Goal: Information Seeking & Learning: Learn about a topic

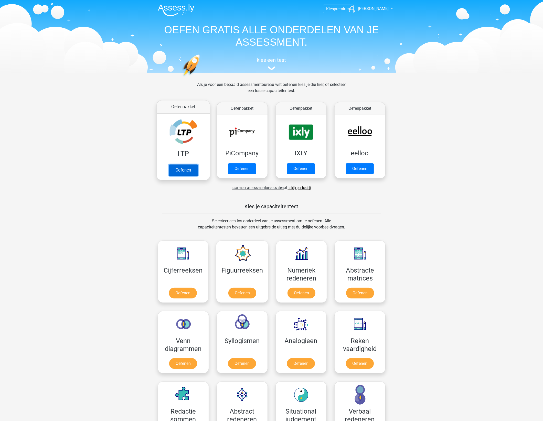
click at [182, 168] on link "Oefenen" at bounding box center [183, 169] width 29 height 11
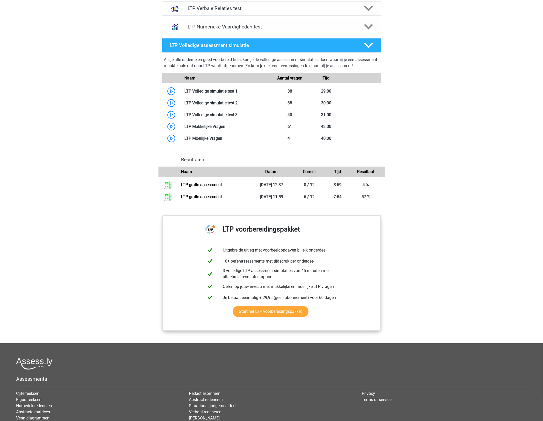
scroll to position [416, 0]
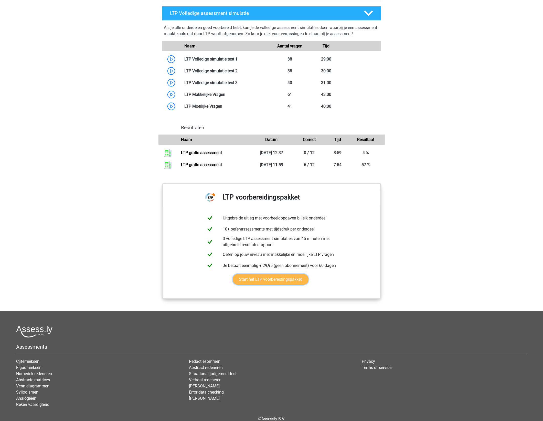
click at [266, 277] on link "Start het LTP voorbereidingspakket" at bounding box center [271, 279] width 76 height 11
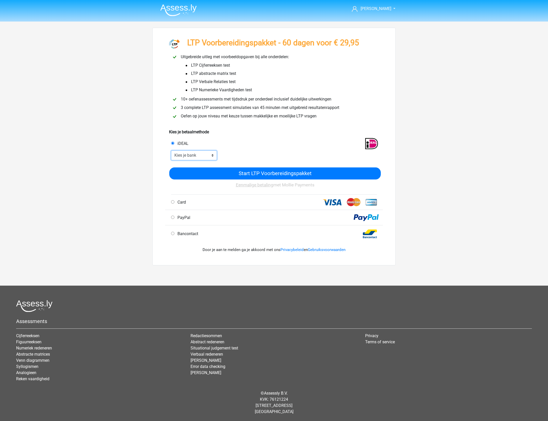
click at [187, 156] on select "Kies je bank ABN AMRO ING Rabobank ASN Bank bunq Knab N26 NN Regiobank Revolut …" at bounding box center [194, 155] width 46 height 10
select select "ideal_ABNANL2A"
click at [171, 151] on select "Kies je bank ABN AMRO ING Rabobank ASN Bank bunq Knab N26 NN Regiobank Revolut …" at bounding box center [194, 155] width 46 height 10
click at [252, 154] on div at bounding box center [301, 155] width 160 height 10
click at [227, 200] on div "Card" at bounding box center [221, 202] width 109 height 6
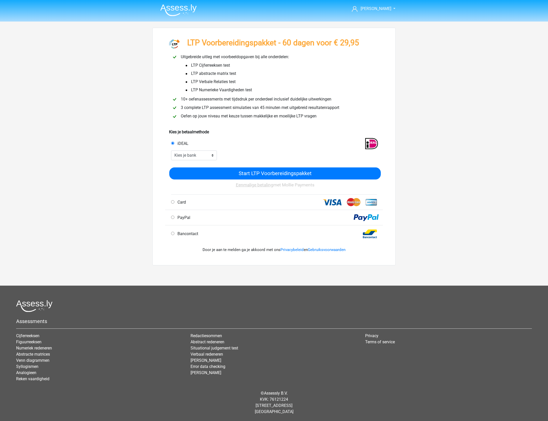
click at [188, 201] on div "Card" at bounding box center [221, 202] width 109 height 6
click at [170, 204] on div "Card" at bounding box center [221, 202] width 109 height 6
click at [172, 202] on input "Card" at bounding box center [172, 201] width 3 height 3
radio input "true"
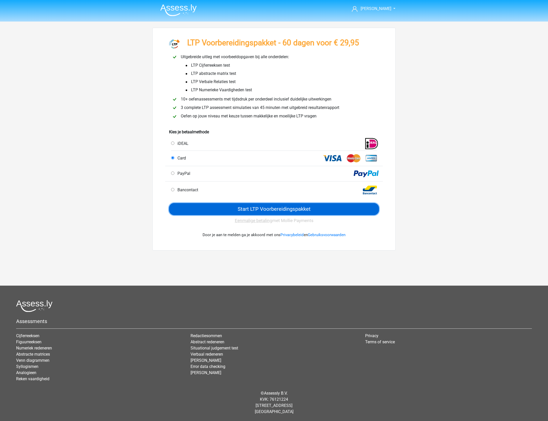
click at [243, 211] on input "Start LTP Voorbereidingspakket" at bounding box center [274, 209] width 210 height 12
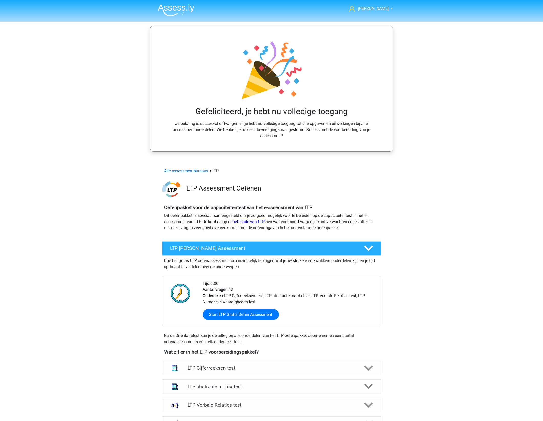
click at [456, 129] on div "Hans gepojo9279@besaies.com Nederlands" at bounding box center [271, 372] width 543 height 745
click at [379, 6] on link "[PERSON_NAME]" at bounding box center [368, 9] width 42 height 6
click at [363, 20] on small "[EMAIL_ADDRESS][DOMAIN_NAME]" at bounding box center [365, 22] width 24 height 17
click at [363, 20] on header "Hans gepojo9279@besaies.com Nederlands" at bounding box center [271, 11] width 543 height 22
drag, startPoint x: 363, startPoint y: 20, endPoint x: 400, endPoint y: 27, distance: 37.9
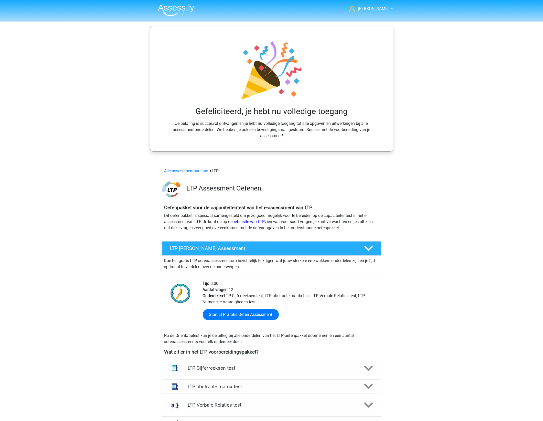
click at [400, 27] on div "Hans gepojo9279@besaies.com Nederlands" at bounding box center [271, 372] width 543 height 745
click at [382, 7] on span "[PERSON_NAME]" at bounding box center [373, 8] width 31 height 5
click at [378, 18] on small "[EMAIL_ADDRESS][DOMAIN_NAME]" at bounding box center [365, 22] width 24 height 17
click at [378, 18] on header "Hans gepojo9279@besaies.com Nederlands" at bounding box center [271, 11] width 543 height 22
drag, startPoint x: 378, startPoint y: 18, endPoint x: 377, endPoint y: 11, distance: 7.7
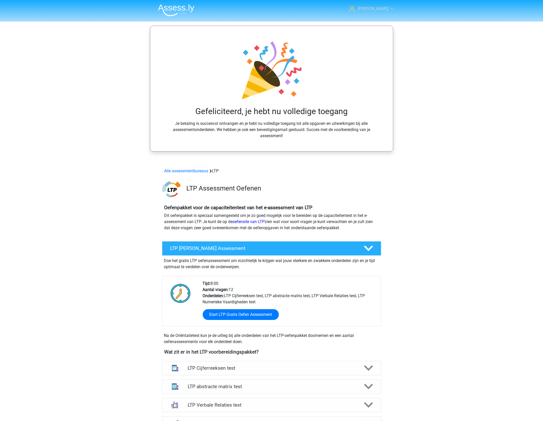
click at [377, 11] on span "[PERSON_NAME]" at bounding box center [373, 8] width 31 height 5
drag, startPoint x: 355, startPoint y: 20, endPoint x: 387, endPoint y: 20, distance: 31.8
click at [378, 20] on small "[EMAIL_ADDRESS][DOMAIN_NAME]" at bounding box center [365, 22] width 24 height 17
copy small "[EMAIL_ADDRESS][DOMAIN_NAME]"
click at [380, 9] on span "[PERSON_NAME]" at bounding box center [373, 8] width 31 height 5
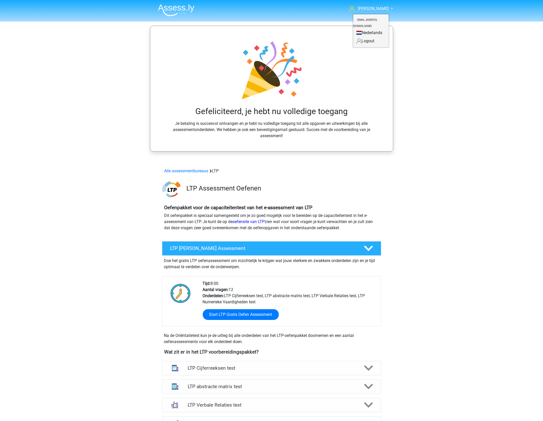
click at [440, 51] on div "Hans gepojo9279@besaies.com Nederlands" at bounding box center [271, 372] width 543 height 745
click at [377, 8] on span "[PERSON_NAME]" at bounding box center [373, 8] width 31 height 5
click at [432, 63] on div "Hans gepojo9279@besaies.com Nederlands" at bounding box center [271, 372] width 543 height 745
click at [429, 79] on div "Hans gepojo9279@besaies.com Nederlands" at bounding box center [271, 372] width 543 height 745
click at [426, 90] on div "Hans gepojo9279@besaies.com Nederlands" at bounding box center [271, 372] width 543 height 745
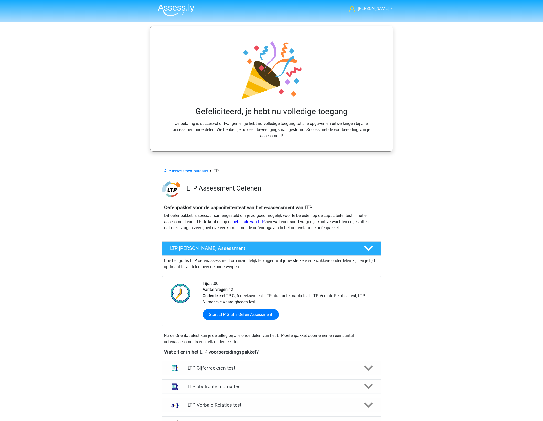
click at [426, 90] on div "Hans gepojo9279@besaies.com Nederlands" at bounding box center [271, 372] width 543 height 745
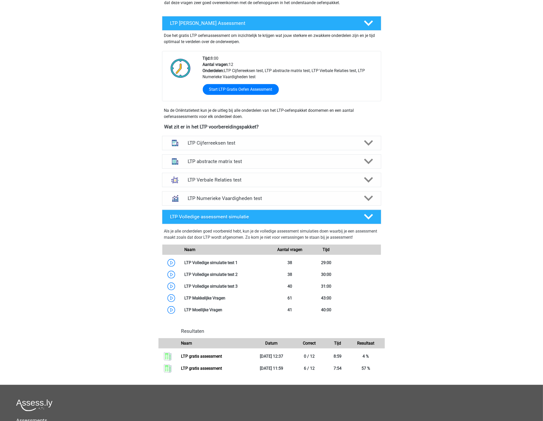
scroll to position [228, 0]
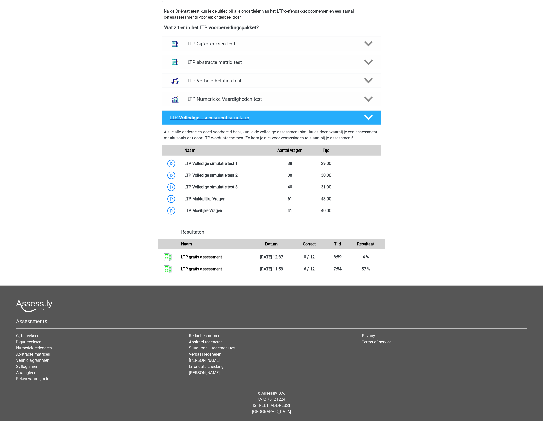
click at [227, 116] on h4 "LTP Volledige assessment simulatie" at bounding box center [262, 117] width 185 height 6
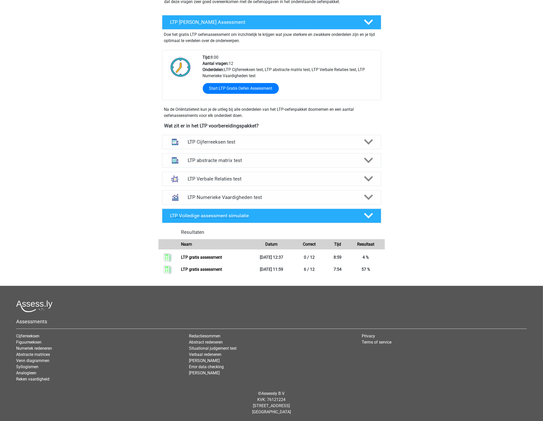
click at [208, 213] on h4 "LTP Volledige assessment simulatie" at bounding box center [262, 216] width 185 height 6
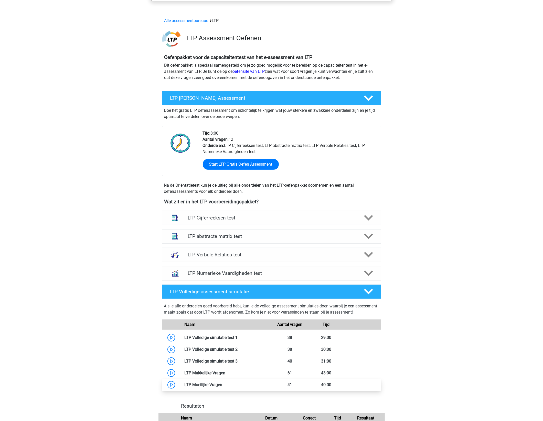
scroll to position [132, 0]
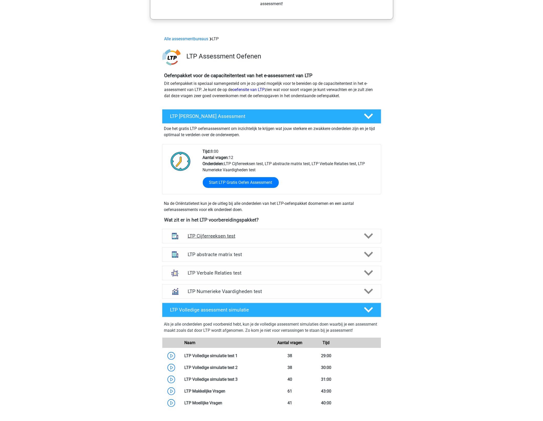
click at [286, 236] on h4 "LTP Cijferreeksen test" at bounding box center [272, 236] width 168 height 6
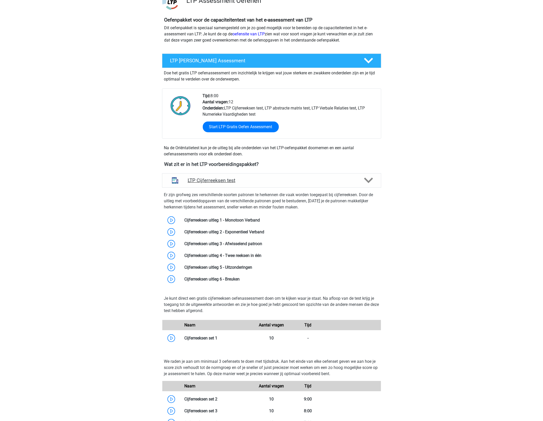
scroll to position [196, 0]
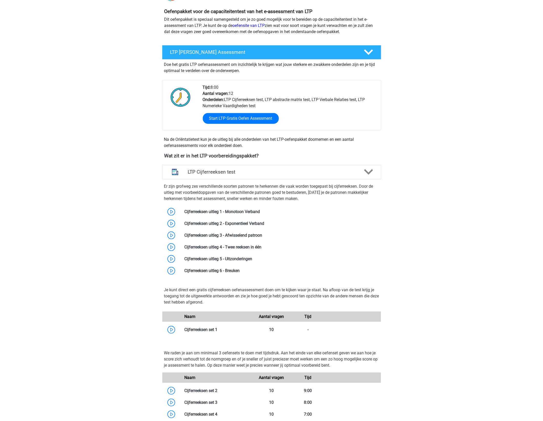
click at [250, 163] on div "LTP Cijferreeksen test Er zijn grofweg zes verschillende soorten patronen te he…" at bounding box center [271, 317] width 239 height 308
click at [248, 170] on h4 "LTP Cijferreeksen test" at bounding box center [272, 172] width 168 height 6
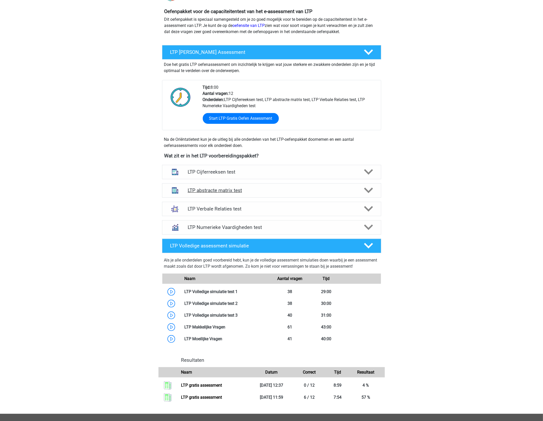
click at [285, 191] on h4 "LTP abstracte matrix test" at bounding box center [272, 190] width 168 height 6
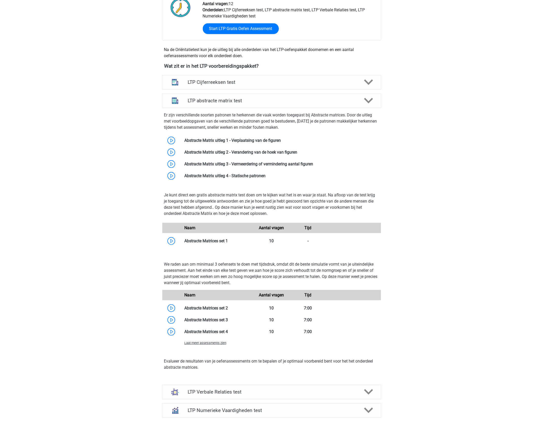
scroll to position [324, 0]
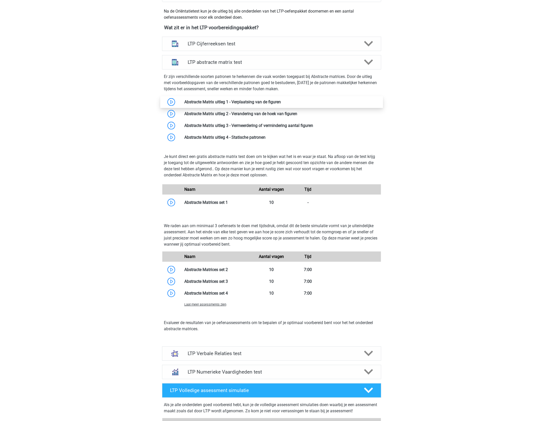
click at [281, 103] on link at bounding box center [281, 101] width 0 height 5
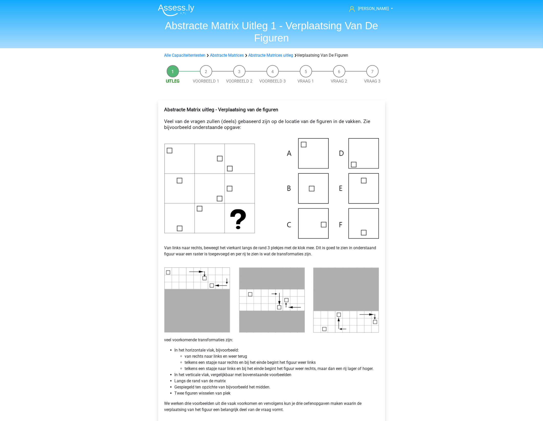
click at [392, 107] on div "Uitleg Voorbeeld 1 Voorbeeld 2 Voorbeeld 3 Vraag 1 Vraag 2 Vraag 3 Abstracte Ma…" at bounding box center [271, 259] width 243 height 394
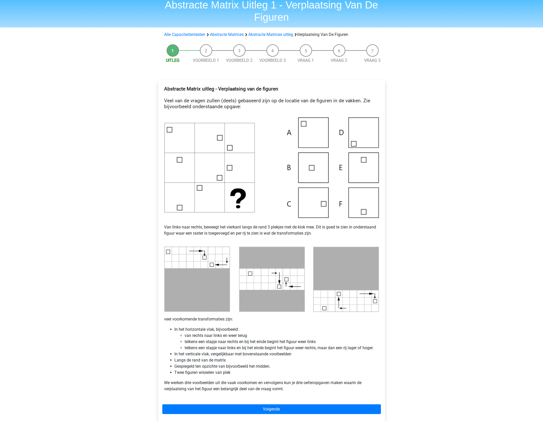
scroll to position [32, 0]
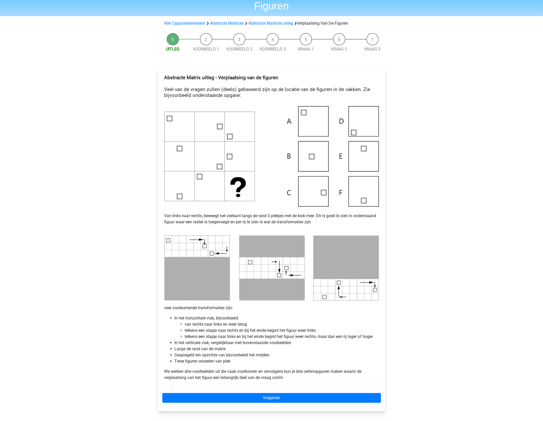
click at [431, 134] on div "Hans gepojo9279@besaies.com Nederlands English" at bounding box center [271, 264] width 543 height 592
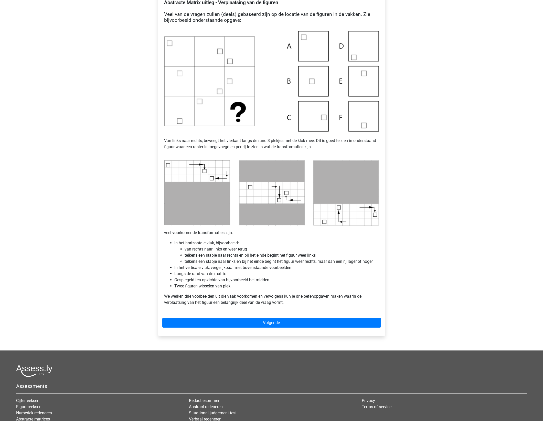
scroll to position [96, 0]
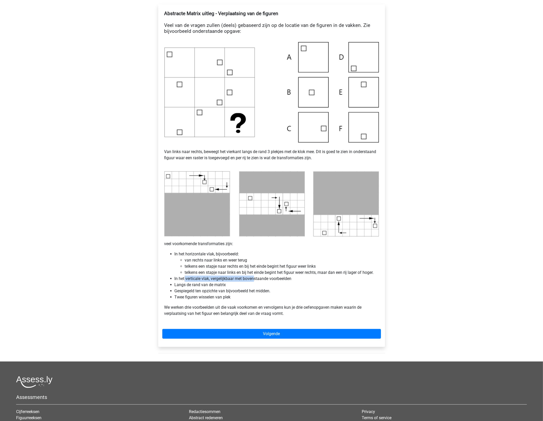
drag, startPoint x: 184, startPoint y: 278, endPoint x: 254, endPoint y: 281, distance: 70.5
click at [254, 281] on li "In het verticale vlak, vergelijkbaar met bovenstaande voorbeelden" at bounding box center [277, 278] width 204 height 6
click at [243, 278] on li "In het verticale vlak, vergelijkbaar met bovenstaande voorbeelden" at bounding box center [277, 278] width 204 height 6
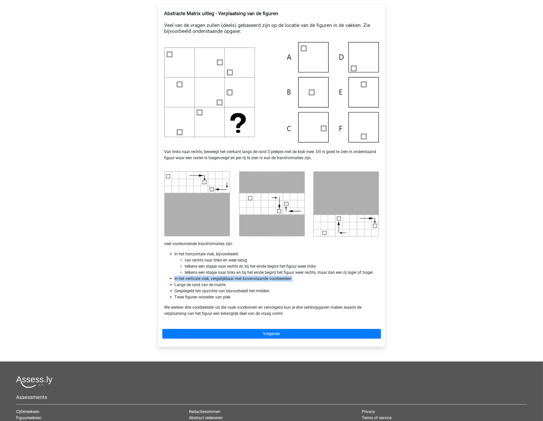
click at [243, 278] on li "In het verticale vlak, vergelijkbaar met bovenstaande voorbeelden" at bounding box center [277, 278] width 204 height 6
drag, startPoint x: 243, startPoint y: 278, endPoint x: 236, endPoint y: 279, distance: 7.8
click at [236, 279] on li "In het verticale vlak, vergelijkbaar met bovenstaande voorbeelden" at bounding box center [277, 278] width 204 height 6
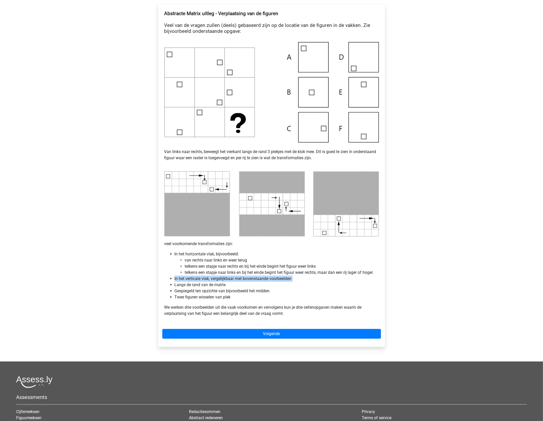
click at [236, 279] on li "In het verticale vlak, vergelijkbaar met bovenstaande voorbeelden" at bounding box center [277, 278] width 204 height 6
drag, startPoint x: 236, startPoint y: 279, endPoint x: 239, endPoint y: 287, distance: 8.3
click at [239, 288] on li "Gespiegeld ten opzichte van bijvoorbeeld het midden." at bounding box center [277, 291] width 204 height 6
click at [322, 291] on li "Gespiegeld ten opzichte van bijvoorbeeld het midden." at bounding box center [277, 291] width 204 height 6
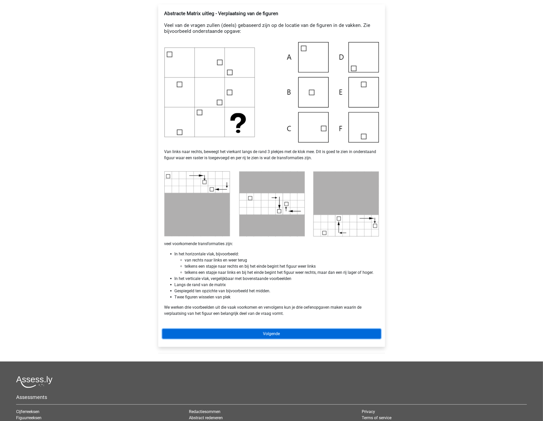
click at [210, 331] on link "Volgende" at bounding box center [271, 334] width 219 height 10
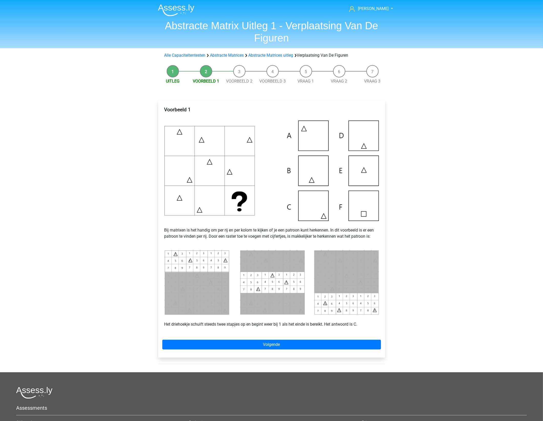
click at [219, 301] on img at bounding box center [271, 281] width 215 height 65
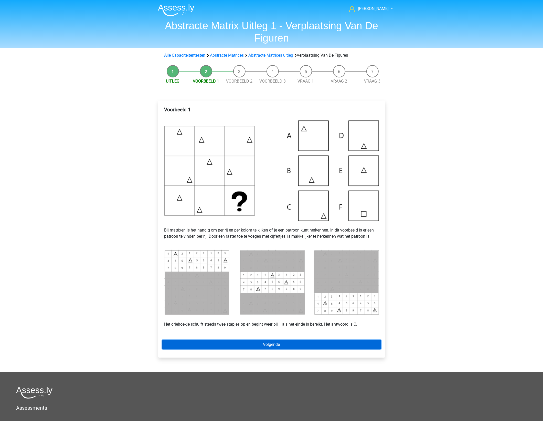
click at [277, 342] on link "Volgende" at bounding box center [271, 344] width 219 height 10
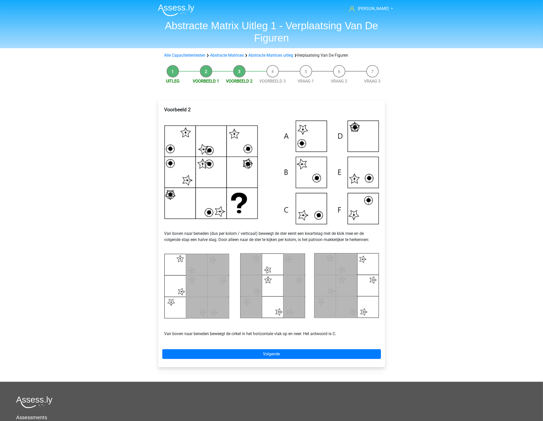
click at [450, 200] on div "[PERSON_NAME] [EMAIL_ADDRESS][DOMAIN_NAME] Nederlands English" at bounding box center [271, 258] width 543 height 517
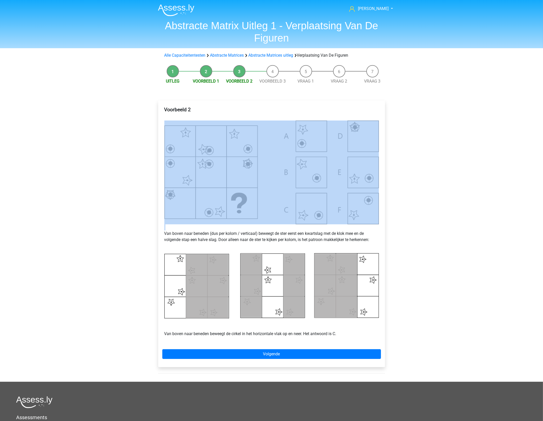
click at [450, 200] on div "[PERSON_NAME] [EMAIL_ADDRESS][DOMAIN_NAME] Nederlands English" at bounding box center [271, 258] width 543 height 517
click at [374, 9] on span "[PERSON_NAME]" at bounding box center [373, 8] width 31 height 5
click at [459, 130] on div "[PERSON_NAME] [EMAIL_ADDRESS][DOMAIN_NAME] Nederlands English" at bounding box center [271, 258] width 543 height 517
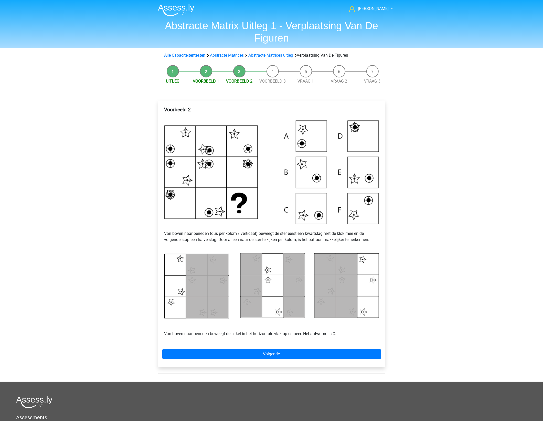
click at [459, 129] on div "[PERSON_NAME] [EMAIL_ADDRESS][DOMAIN_NAME] Nederlands English" at bounding box center [271, 258] width 543 height 517
click at [477, 173] on div "Hans gepojo9279@besaies.com Nederlands English" at bounding box center [271, 258] width 543 height 517
click at [477, 172] on div "Hans gepojo9279@besaies.com Nederlands English" at bounding box center [271, 258] width 543 height 517
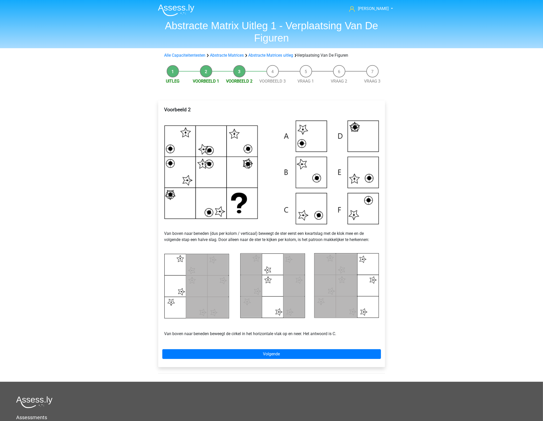
click at [468, 152] on div "Hans gepojo9279@besaies.com Nederlands English" at bounding box center [271, 258] width 543 height 517
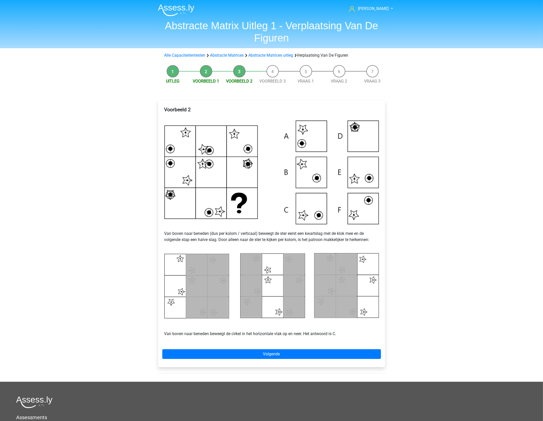
click at [468, 152] on div "Hans gepojo9279@besaies.com Nederlands English" at bounding box center [271, 258] width 543 height 517
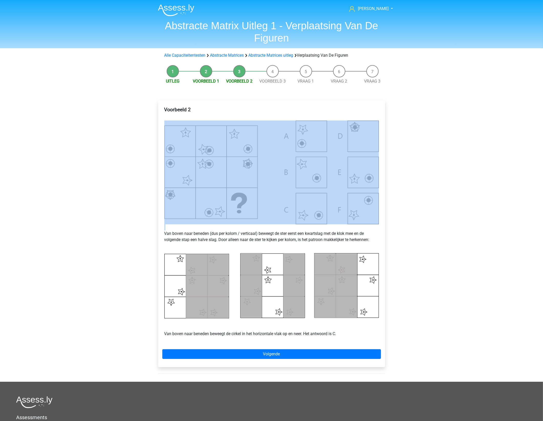
click at [468, 152] on div "Hans gepojo9279@besaies.com Nederlands English" at bounding box center [271, 258] width 543 height 517
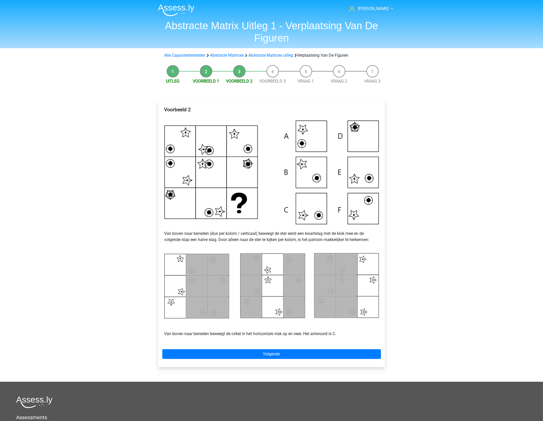
click at [468, 152] on div "Hans gepojo9279@besaies.com Nederlands English" at bounding box center [271, 258] width 543 height 517
click at [432, 142] on div "Hans gepojo9279@besaies.com Nederlands English" at bounding box center [271, 258] width 543 height 517
click at [467, 221] on div "Hans gepojo9279@besaies.com Nederlands English" at bounding box center [271, 258] width 543 height 517
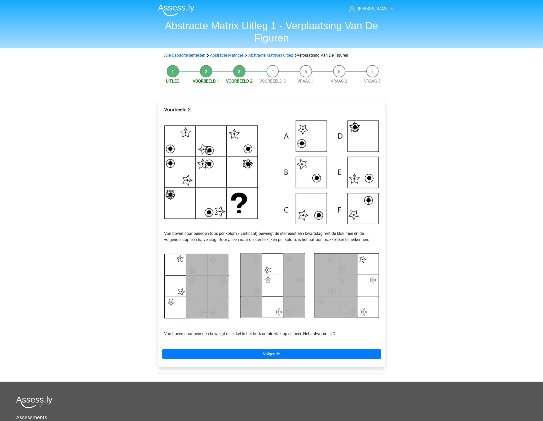
click at [468, 220] on div "Hans gepojo9279@besaies.com Nederlands English" at bounding box center [271, 258] width 543 height 517
click at [424, 190] on div "Hans gepojo9279@besaies.com Nederlands English" at bounding box center [271, 258] width 543 height 517
click at [423, 190] on div "Hans gepojo9279@besaies.com Nederlands English" at bounding box center [271, 258] width 543 height 517
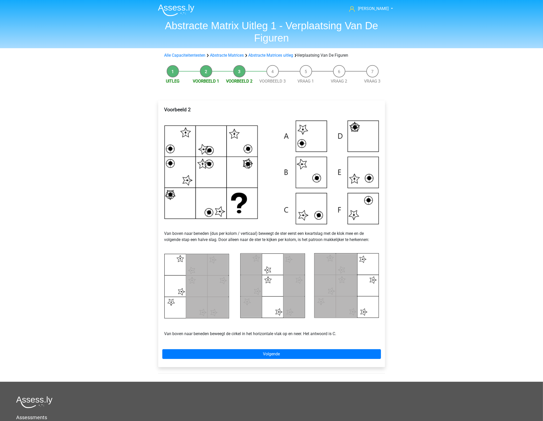
click at [423, 190] on div "Hans gepojo9279@besaies.com Nederlands English" at bounding box center [271, 258] width 543 height 517
click at [357, 202] on img at bounding box center [271, 171] width 215 height 103
click at [349, 290] on img at bounding box center [271, 286] width 215 height 66
drag, startPoint x: 192, startPoint y: 335, endPoint x: 329, endPoint y: 332, distance: 137.3
click at [329, 332] on p "Van boven naar beneden beweegt de cirkel in het horizontale vlak op en neer. He…" at bounding box center [271, 327] width 215 height 18
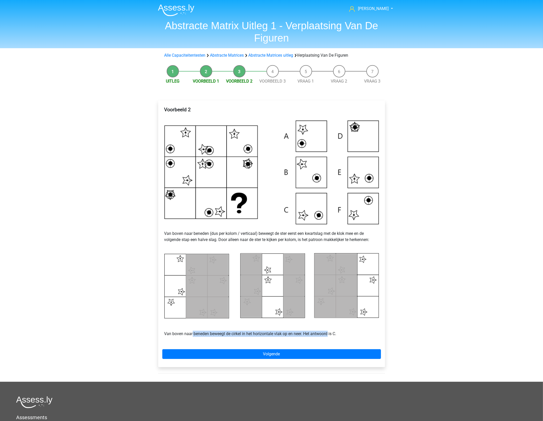
click at [329, 332] on p "Van boven naar beneden beweegt de cirkel in het horizontale vlak op en neer. He…" at bounding box center [271, 327] width 215 height 18
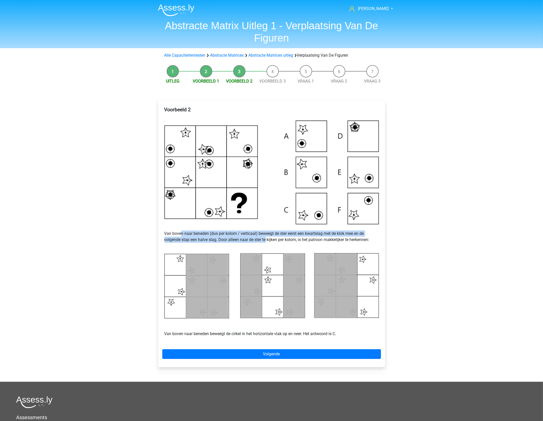
drag, startPoint x: 181, startPoint y: 233, endPoint x: 266, endPoint y: 237, distance: 85.4
click at [266, 237] on p "Van boven naar beneden (dus per kolom / verticaal) beweegt de ster eerst een kw…" at bounding box center [271, 236] width 215 height 25
click at [312, 219] on img at bounding box center [271, 171] width 215 height 103
drag, startPoint x: 312, startPoint y: 225, endPoint x: 340, endPoint y: 235, distance: 29.8
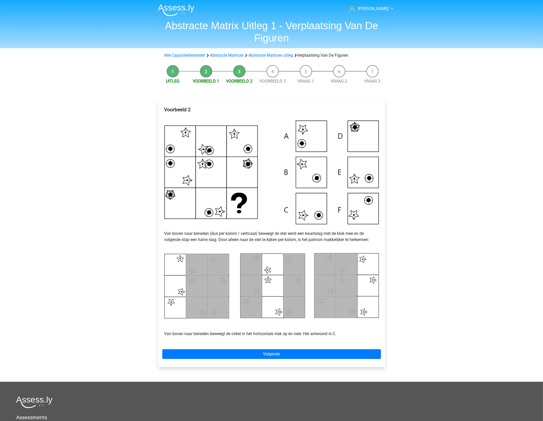
click at [340, 235] on p "Van boven naar beneden (dus per kolom / verticaal) beweegt de ster eerst een kw…" at bounding box center [271, 236] width 215 height 25
click at [342, 235] on p "Van boven naar beneden (dus per kolom / verticaal) beweegt de ster eerst een kw…" at bounding box center [271, 236] width 215 height 25
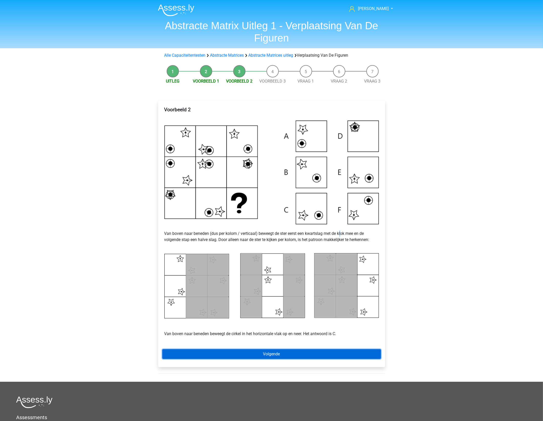
click at [302, 355] on link "Volgende" at bounding box center [271, 354] width 219 height 10
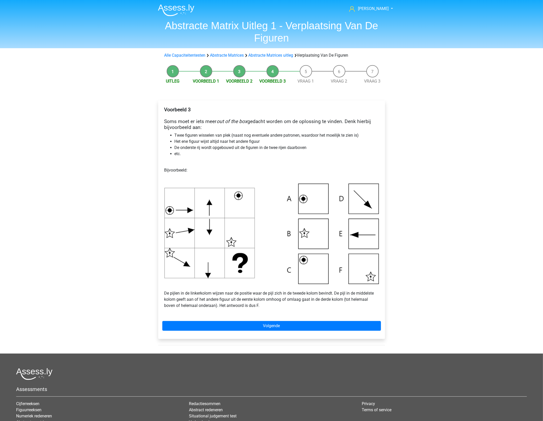
click at [254, 136] on li "Twee figuren wisselen van plek (naast nog eventuele andere patronen, waardoor h…" at bounding box center [277, 135] width 204 height 6
click at [443, 123] on div "Hans gepojo9279@besaies.com Nederlands English" at bounding box center [271, 244] width 543 height 488
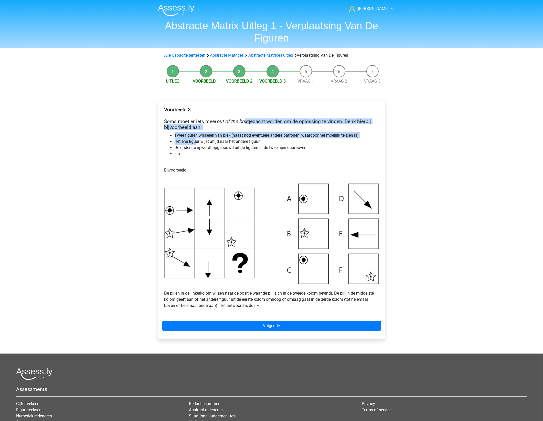
drag, startPoint x: 245, startPoint y: 122, endPoint x: 197, endPoint y: 141, distance: 52.0
click at [197, 141] on div "Voorbeeld 3 Soms moet er iets meer out of the box gedacht worden om de oplossin…" at bounding box center [271, 209] width 219 height 210
click at [197, 141] on li "Het ene figuur wijst altijd naar het andere figuur" at bounding box center [277, 141] width 204 height 6
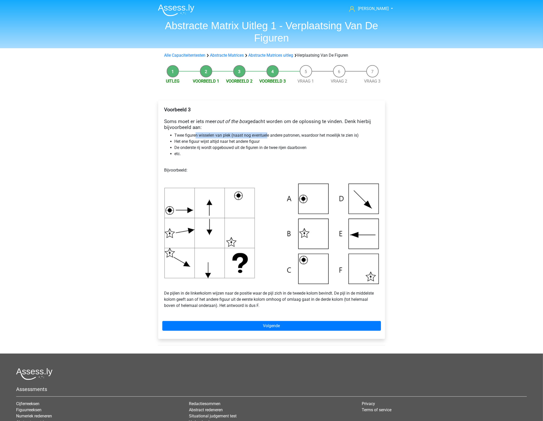
drag, startPoint x: 196, startPoint y: 137, endPoint x: 267, endPoint y: 137, distance: 71.2
click at [267, 137] on li "Twee figuren wisselen van plek (naast nog eventuele andere patronen, waardoor h…" at bounding box center [277, 135] width 204 height 6
drag, startPoint x: 250, startPoint y: 135, endPoint x: 324, endPoint y: 142, distance: 74.9
click at [324, 142] on ul "Twee figuren wisselen van plek (naast nog eventuele andere patronen, waardoor h…" at bounding box center [271, 144] width 215 height 25
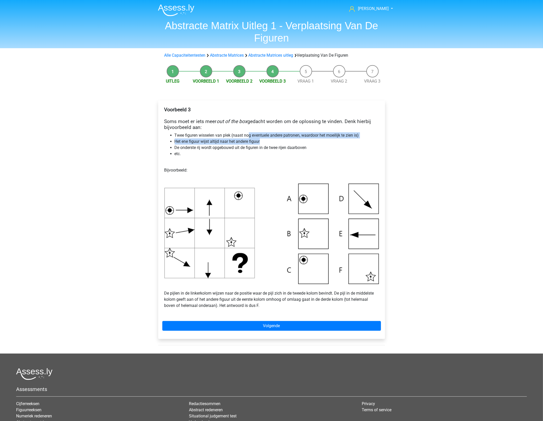
click at [324, 142] on li "Het ene figuur wijst altijd naar het andere figuur" at bounding box center [277, 141] width 204 height 6
click at [313, 229] on img at bounding box center [271, 233] width 215 height 100
click at [254, 187] on img at bounding box center [271, 233] width 215 height 100
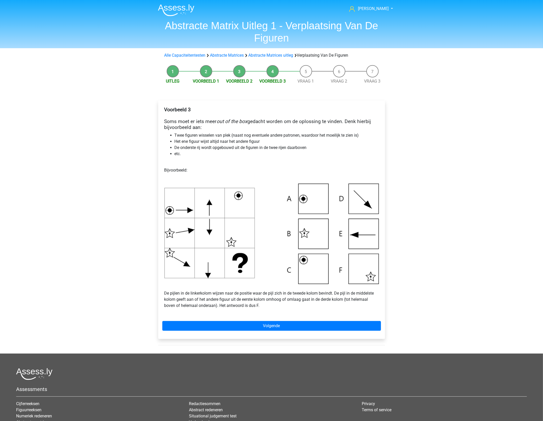
click at [253, 188] on img at bounding box center [271, 233] width 215 height 100
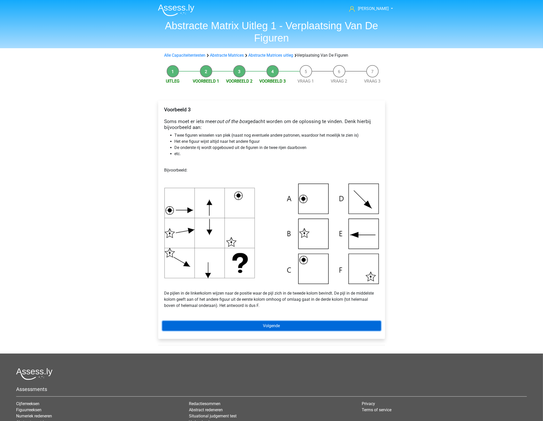
click at [278, 323] on link "Volgende" at bounding box center [271, 326] width 219 height 10
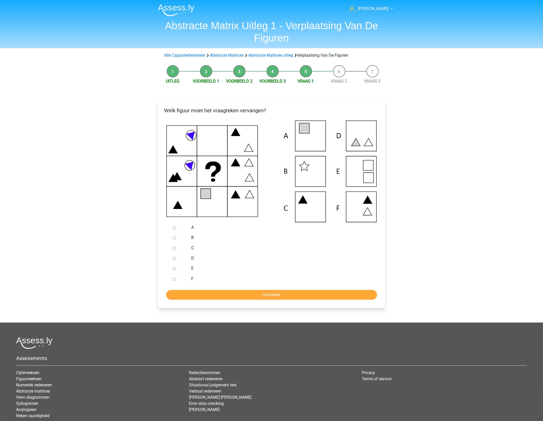
click at [286, 251] on div "C" at bounding box center [279, 248] width 185 height 10
click at [289, 244] on div "C" at bounding box center [279, 248] width 185 height 10
click at [172, 225] on div at bounding box center [179, 227] width 17 height 10
click at [173, 227] on input "A" at bounding box center [174, 227] width 3 height 3
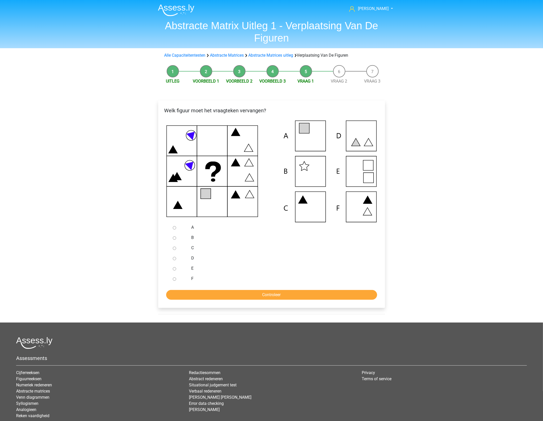
radio input "true"
click at [216, 288] on form "A B C D E F Controleer" at bounding box center [271, 260] width 219 height 77
click at [220, 294] on input "Controleer" at bounding box center [271, 295] width 211 height 10
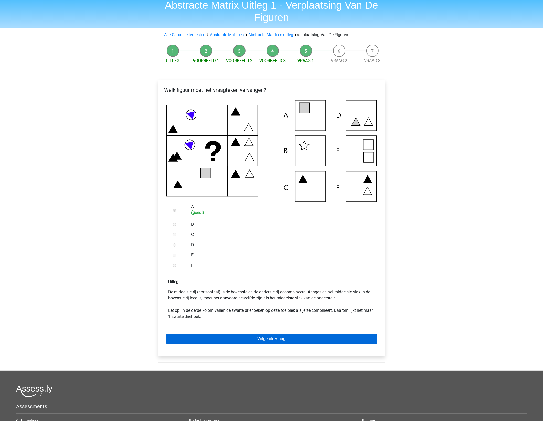
scroll to position [32, 0]
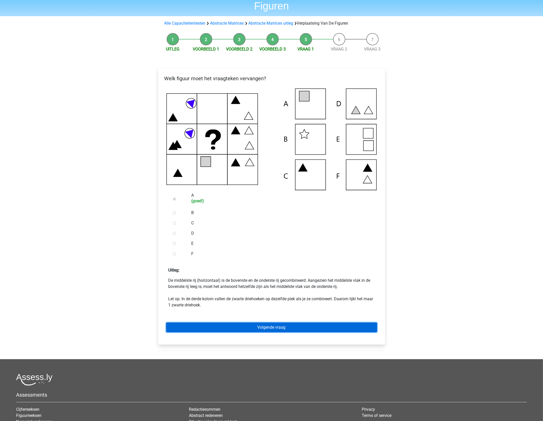
click at [247, 325] on link "Volgende vraag" at bounding box center [271, 327] width 211 height 10
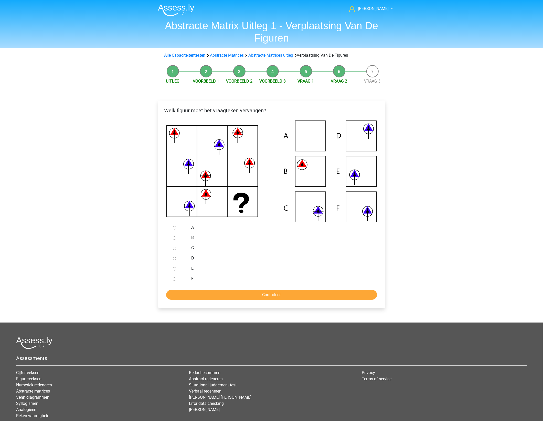
click at [259, 236] on label "B" at bounding box center [279, 237] width 177 height 6
click at [176, 236] on input "B" at bounding box center [174, 237] width 3 height 3
radio input "true"
click at [259, 236] on label "B" at bounding box center [279, 237] width 177 height 6
click at [176, 236] on input "B" at bounding box center [174, 237] width 3 height 3
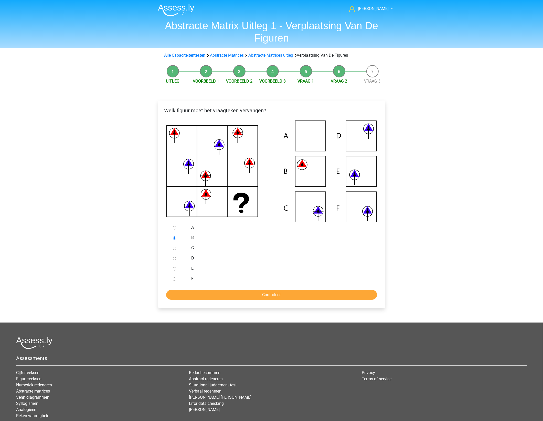
click at [259, 236] on label "B" at bounding box center [279, 237] width 177 height 6
click at [176, 236] on input "B" at bounding box center [174, 237] width 3 height 3
click at [368, 215] on icon at bounding box center [368, 214] width 0 height 13
click at [315, 214] on icon at bounding box center [271, 171] width 211 height 102
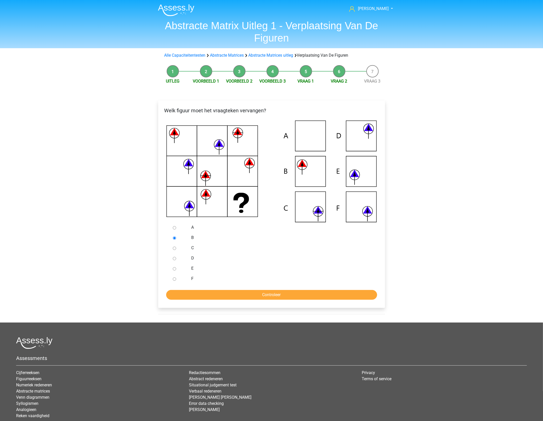
click at [177, 248] on div at bounding box center [179, 248] width 17 height 10
click at [175, 248] on input "C" at bounding box center [174, 247] width 3 height 3
radio input "true"
click at [271, 290] on input "Controleer" at bounding box center [271, 295] width 211 height 10
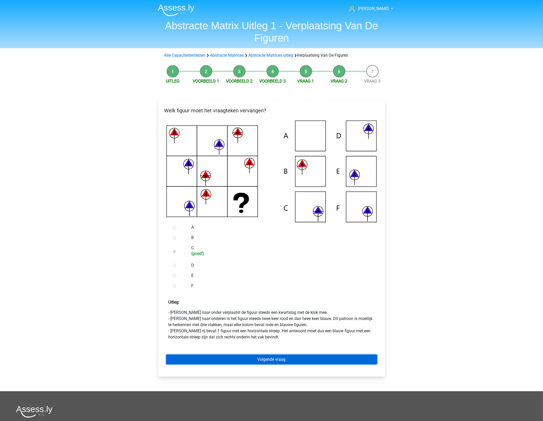
click at [258, 361] on link "Volgende vraag" at bounding box center [271, 359] width 211 height 10
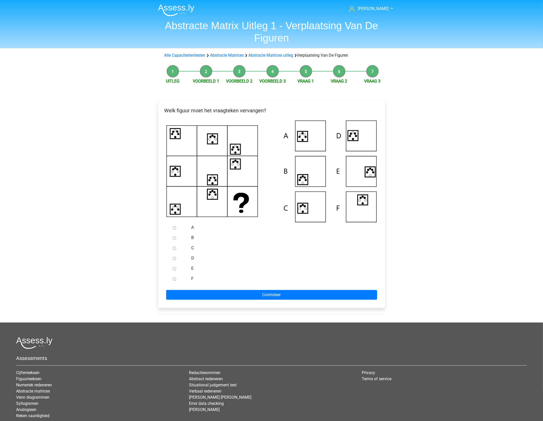
click at [422, 247] on div "Hans gepojo9279@besaies.com Nederlands English" at bounding box center [271, 228] width 543 height 457
click at [313, 136] on icon at bounding box center [271, 171] width 211 height 102
click at [175, 226] on input "A" at bounding box center [174, 227] width 3 height 3
radio input "true"
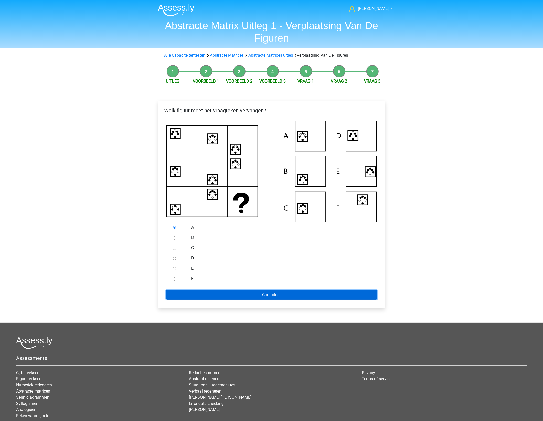
click at [266, 296] on input "Controleer" at bounding box center [271, 295] width 211 height 10
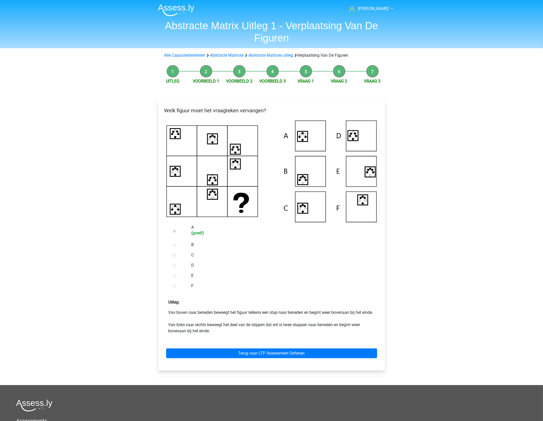
click at [266, 293] on form "A (goed!) B C D E F Uitleg: Van boven naar beneden beweegt het figuur telkens e…" at bounding box center [271, 294] width 219 height 144
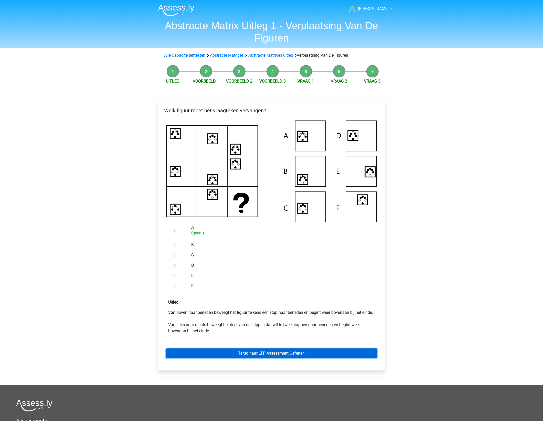
click at [229, 358] on link "Terug naar LTP Assessment Oefenen" at bounding box center [271, 353] width 211 height 10
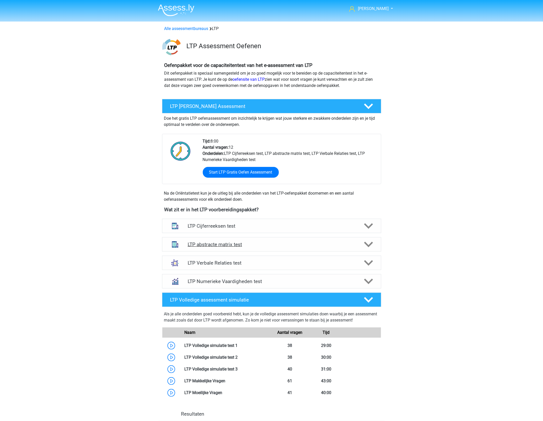
click at [276, 242] on h4 "LTP abstracte matrix test" at bounding box center [272, 244] width 168 height 6
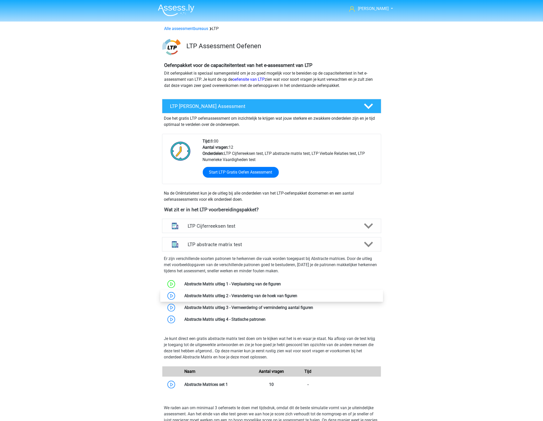
click at [297, 295] on link at bounding box center [297, 295] width 0 height 5
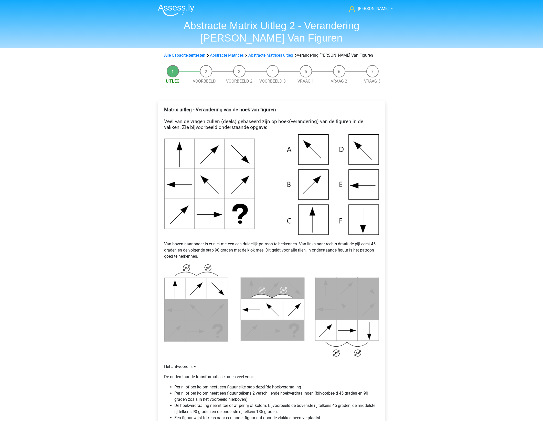
click at [419, 249] on div "Hans gepojo9279@besaies.com Nederlands English" at bounding box center [271, 320] width 543 height 640
click at [439, 218] on div "Hans gepojo9279@besaies.com Nederlands English" at bounding box center [271, 320] width 543 height 640
click at [382, 216] on div "Matrix uitleg - Verandering van de hoek van figuren Veel van de vragen zullen (…" at bounding box center [271, 294] width 227 height 389
click at [248, 237] on p "Van boven naar onder is er niet meteen een duidelijk patroon te herkennen. Van …" at bounding box center [271, 247] width 215 height 25
drag, startPoint x: 229, startPoint y: 242, endPoint x: 299, endPoint y: 243, distance: 69.4
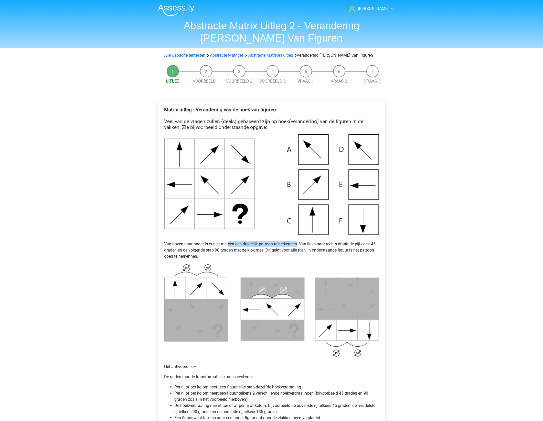
click at [299, 243] on p "Van boven naar onder is er niet meteen een duidelijk patroon te herkennen. Van …" at bounding box center [271, 247] width 215 height 25
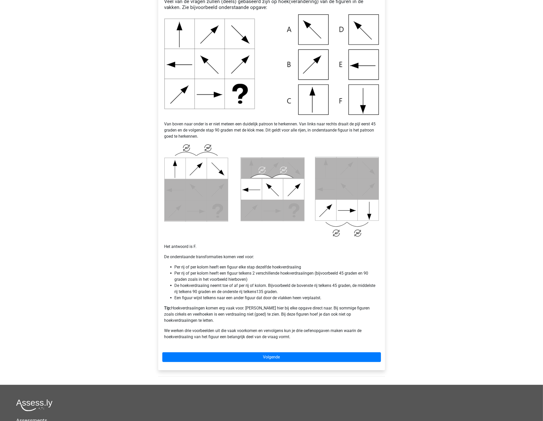
scroll to position [128, 0]
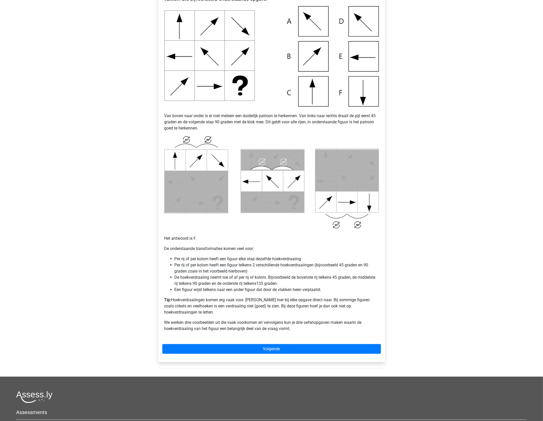
click at [300, 244] on div "Matrix uitleg - Verandering van de hoek van figuren Veel van de vragen zullen (…" at bounding box center [271, 156] width 219 height 361
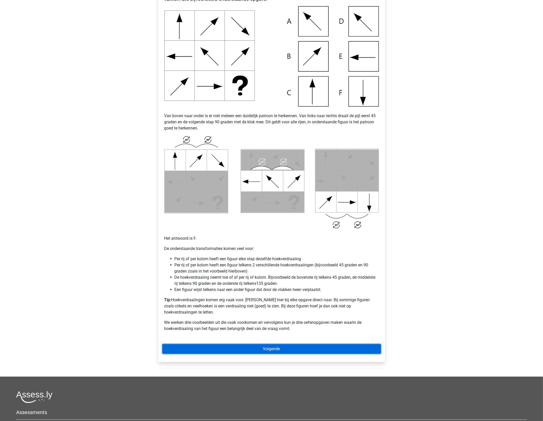
click at [281, 344] on link "Volgende" at bounding box center [271, 349] width 219 height 10
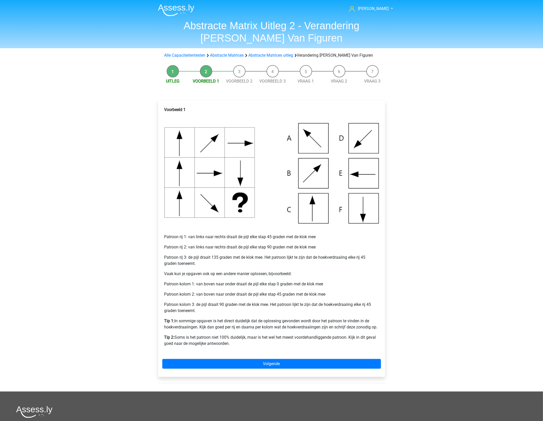
click at [286, 322] on p "Tip 1: In sommige opgaven is het direct duidelijk dat de oplossing gevonden wor…" at bounding box center [271, 324] width 215 height 12
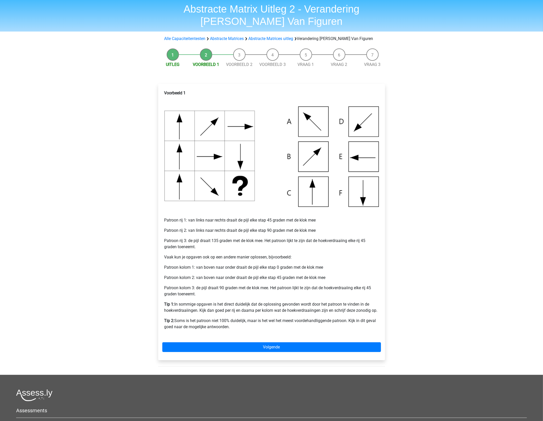
scroll to position [32, 0]
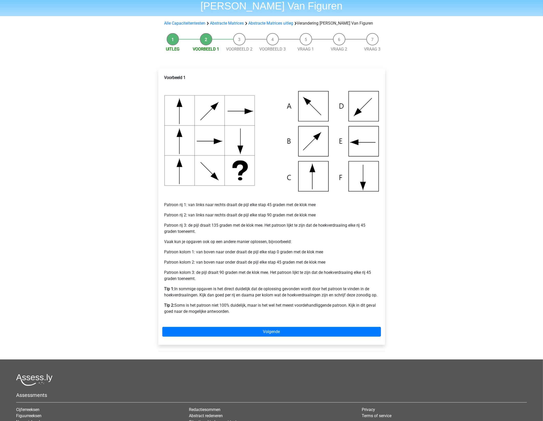
click at [310, 282] on div "Voorbeeld 1 Patroon rij 1: van links naar rechts draait de pijl elke stap 45 gr…" at bounding box center [271, 196] width 219 height 248
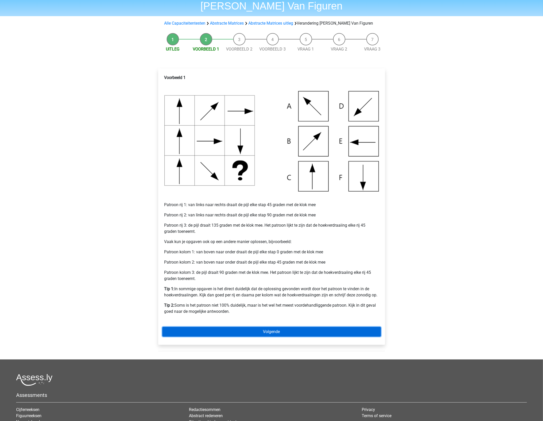
click at [293, 331] on link "Volgende" at bounding box center [271, 332] width 219 height 10
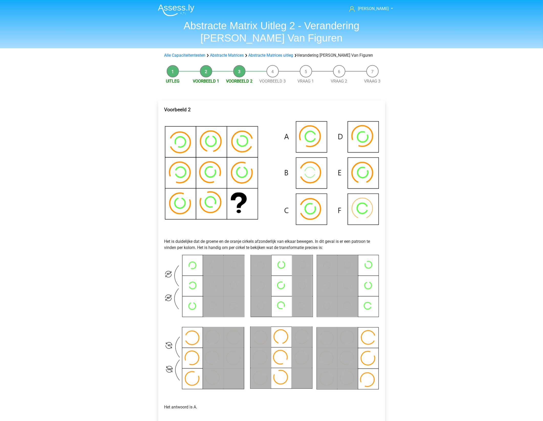
click at [427, 262] on div "[PERSON_NAME] [EMAIL_ADDRESS][DOMAIN_NAME] Nederlands English" at bounding box center [271, 295] width 543 height 590
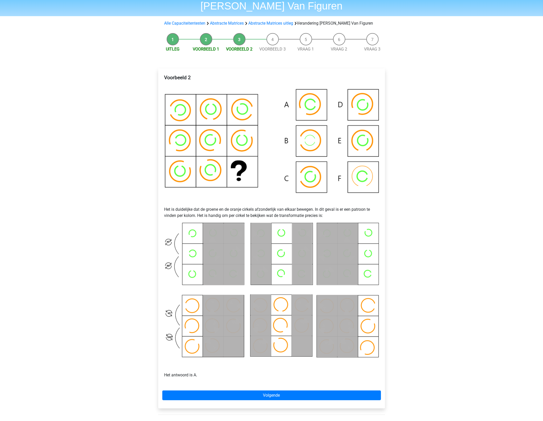
scroll to position [64, 0]
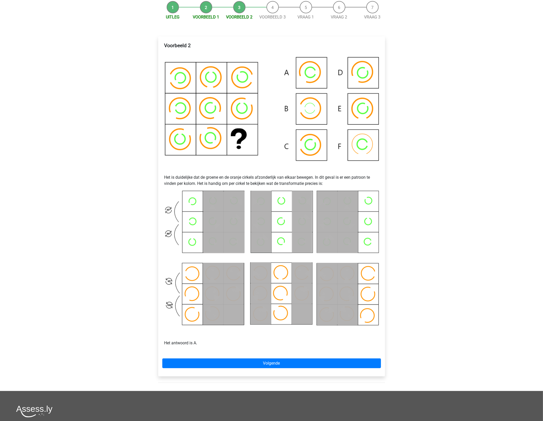
click at [326, 251] on img at bounding box center [271, 262] width 215 height 143
click at [379, 236] on div "Voorbeeld 2 Het is duidelijke dat de groene en de oranje cirkels afzonderlijk v…" at bounding box center [271, 195] width 219 height 311
click at [215, 205] on img at bounding box center [271, 262] width 215 height 143
click at [434, 213] on div "[PERSON_NAME] [EMAIL_ADDRESS][DOMAIN_NAME] Nederlands English" at bounding box center [271, 231] width 543 height 590
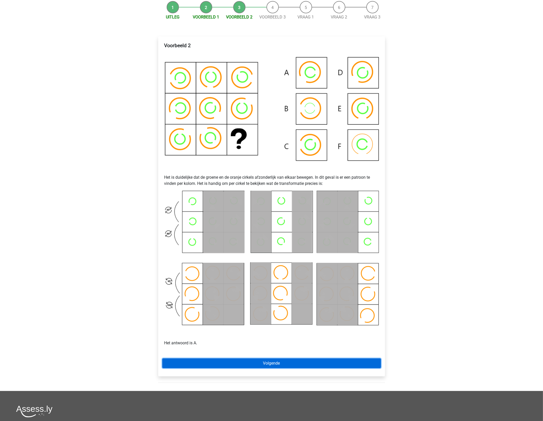
click at [255, 363] on link "Volgende" at bounding box center [271, 363] width 219 height 10
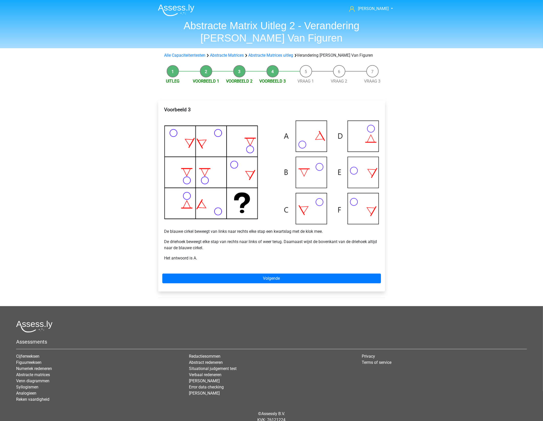
click at [249, 119] on div "Voorbeeld 3 De blauwe cirkel beweegt van links naar rechts elke stap een kwarts…" at bounding box center [271, 185] width 219 height 162
click at [186, 243] on p "De driehoek beweegt elke stap van rechts naar links of weer terug. Daarnaast wi…" at bounding box center [271, 244] width 215 height 12
drag, startPoint x: 174, startPoint y: 229, endPoint x: 321, endPoint y: 228, distance: 147.3
click at [321, 228] on p "De blauwe cirkel beweegt van links naar rechts elke stap een kwartslag met de k…" at bounding box center [271, 231] width 215 height 6
drag, startPoint x: 321, startPoint y: 228, endPoint x: 244, endPoint y: 237, distance: 77.6
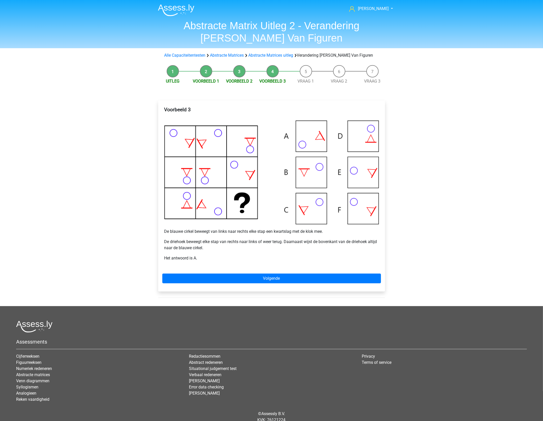
click at [244, 237] on div "Voorbeeld 3 De blauwe cirkel beweegt van links naar rechts elke stap een kwarts…" at bounding box center [271, 185] width 219 height 162
drag, startPoint x: 218, startPoint y: 240, endPoint x: 275, endPoint y: 240, distance: 57.1
click at [275, 240] on p "De driehoek beweegt elke stap van rechts naar links of weer terug. Daarnaast wi…" at bounding box center [271, 244] width 215 height 12
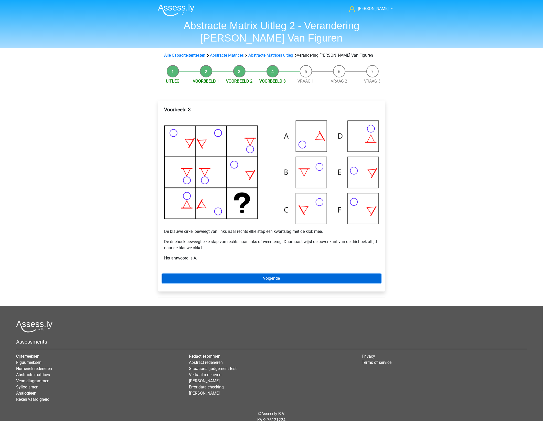
click at [275, 275] on link "Volgende" at bounding box center [271, 278] width 219 height 10
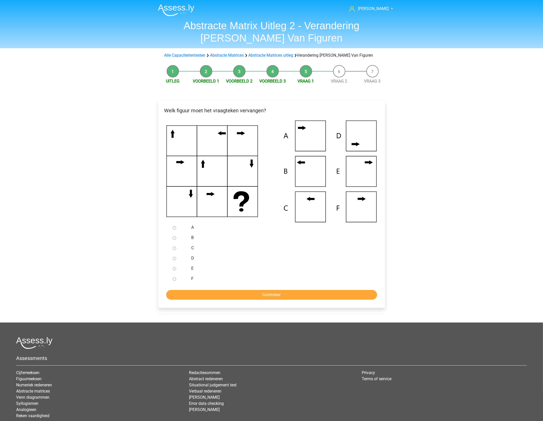
click at [460, 256] on div "[PERSON_NAME] [EMAIL_ADDRESS][DOMAIN_NAME] Nederlands English" at bounding box center [271, 228] width 543 height 457
click at [478, 213] on div "Hans gepojo9279@besaies.com Nederlands English" at bounding box center [271, 228] width 543 height 457
click at [173, 237] on input "B" at bounding box center [174, 237] width 3 height 3
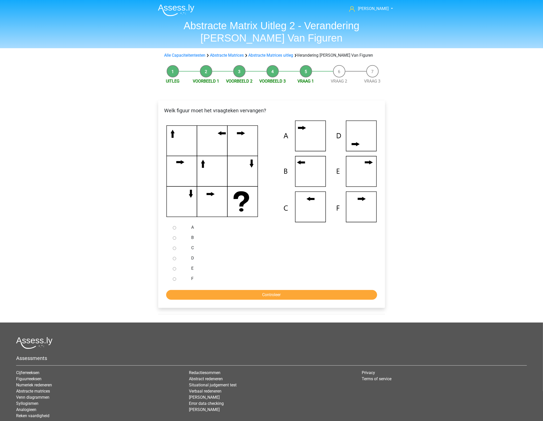
radio input "true"
click at [232, 299] on input "Controleer" at bounding box center [271, 295] width 211 height 10
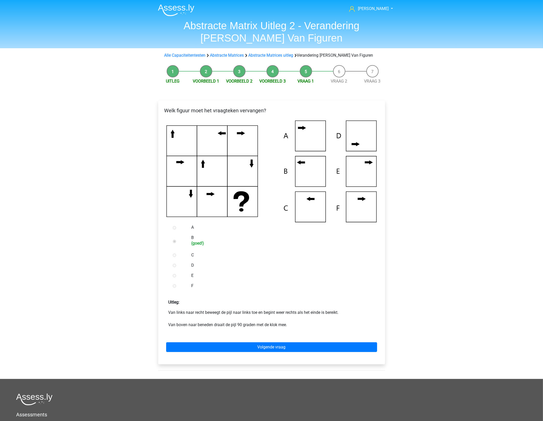
click at [334, 281] on div "F" at bounding box center [279, 285] width 185 height 10
drag, startPoint x: 251, startPoint y: 314, endPoint x: 276, endPoint y: 313, distance: 24.8
click at [276, 313] on p "Van links naar recht beweegt de pijl naar links toe en begint weer rechts als h…" at bounding box center [272, 318] width 206 height 18
click at [261, 348] on link "Volgende vraag" at bounding box center [271, 347] width 211 height 10
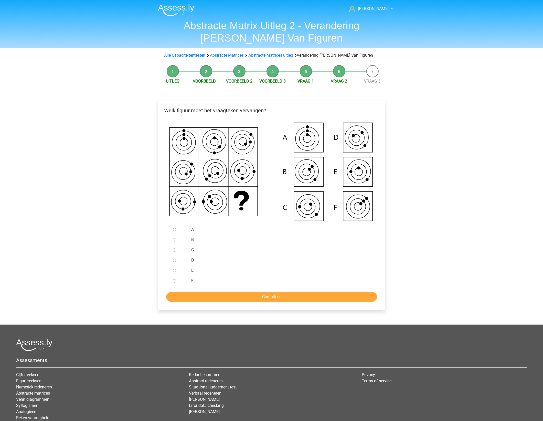
click at [326, 246] on div "C" at bounding box center [279, 250] width 185 height 10
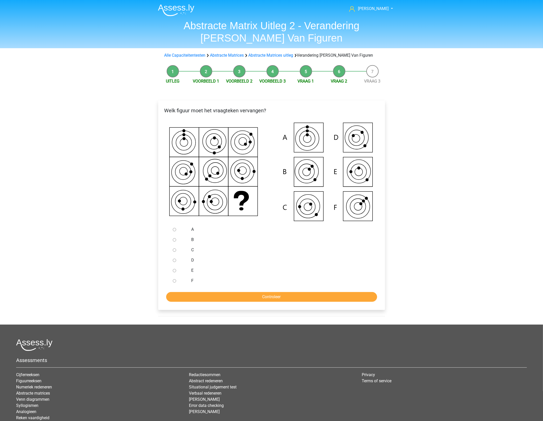
click at [326, 246] on div "C" at bounding box center [279, 250] width 185 height 10
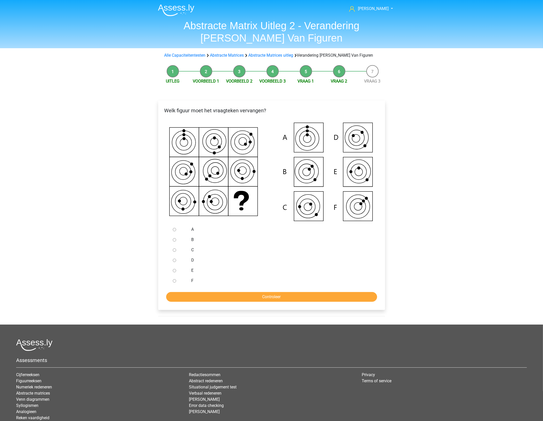
click at [174, 248] on input "C" at bounding box center [174, 249] width 3 height 3
radio input "true"
click at [218, 297] on input "Controleer" at bounding box center [271, 297] width 211 height 10
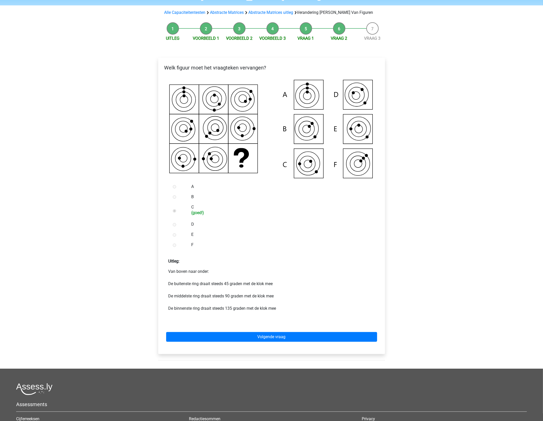
scroll to position [32, 0]
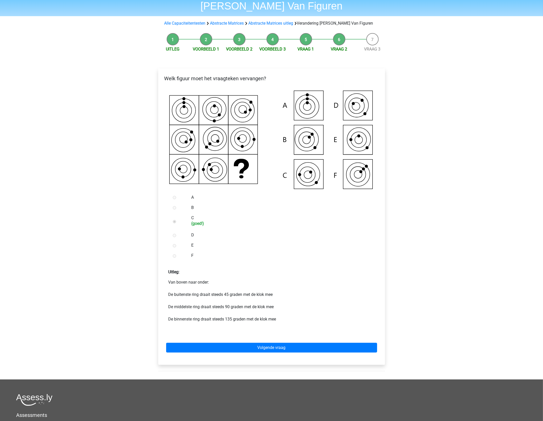
click at [263, 278] on div "Uitleg: Van boven naar onder: De buitenste ring draait steeds 45 graden met de …" at bounding box center [271, 297] width 219 height 64
click at [231, 265] on p "Uitleg:" at bounding box center [271, 270] width 219 height 10
click at [226, 301] on p "Van boven naar onder: De buitenste ring draait steeds 45 graden met de klok mee…" at bounding box center [272, 303] width 206 height 49
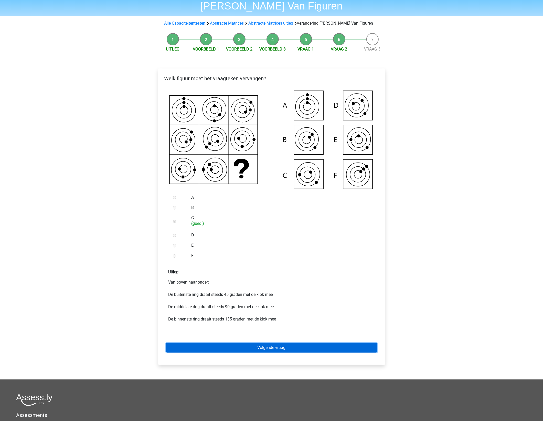
click at [253, 346] on link "Volgende vraag" at bounding box center [271, 347] width 211 height 10
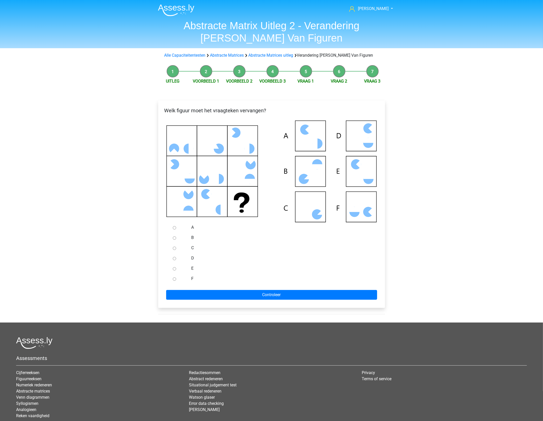
click at [447, 245] on div "[PERSON_NAME] [EMAIL_ADDRESS][DOMAIN_NAME] Nederlands English" at bounding box center [271, 228] width 543 height 457
click at [445, 234] on div "[PERSON_NAME] [EMAIL_ADDRESS][DOMAIN_NAME] Nederlands English" at bounding box center [271, 228] width 543 height 457
click at [394, 218] on div "[PERSON_NAME] [EMAIL_ADDRESS][DOMAIN_NAME] Nederlands English" at bounding box center [271, 228] width 543 height 457
click at [413, 215] on div "Hans gepojo9279@besaies.com Nederlands English" at bounding box center [271, 228] width 543 height 457
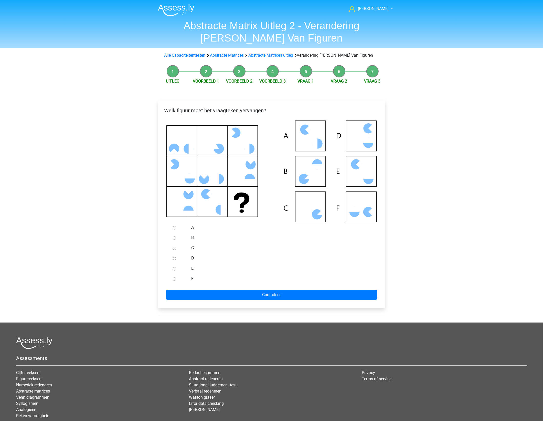
click at [413, 215] on div "Hans gepojo9279@besaies.com Nederlands English" at bounding box center [271, 228] width 543 height 457
click at [371, 204] on icon at bounding box center [271, 171] width 211 height 102
click at [171, 278] on div at bounding box center [179, 278] width 17 height 10
click at [174, 278] on input "F" at bounding box center [174, 278] width 3 height 3
radio input "true"
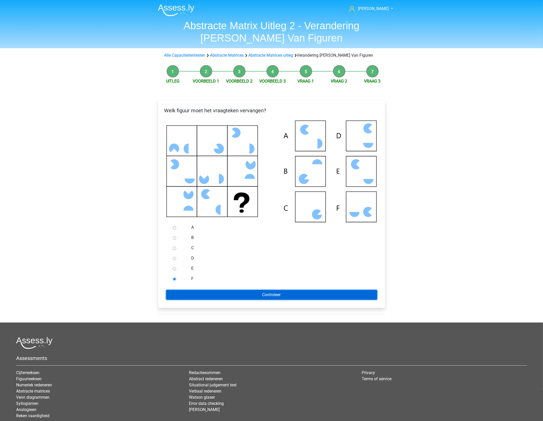
click at [247, 295] on input "Controleer" at bounding box center [271, 295] width 211 height 10
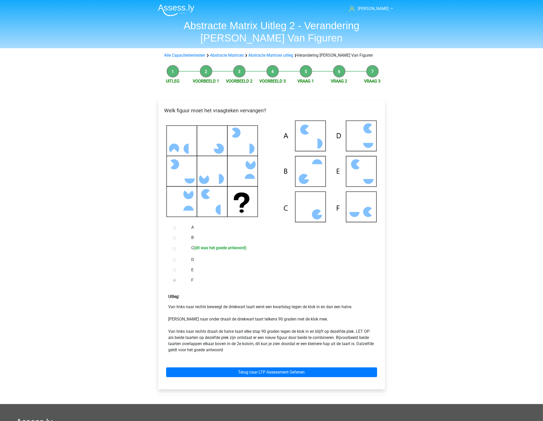
click at [277, 273] on div "E" at bounding box center [279, 270] width 185 height 10
click at [329, 233] on div "B" at bounding box center [279, 237] width 185 height 10
click at [330, 237] on label "B" at bounding box center [279, 237] width 177 height 6
click at [323, 218] on icon at bounding box center [271, 171] width 211 height 102
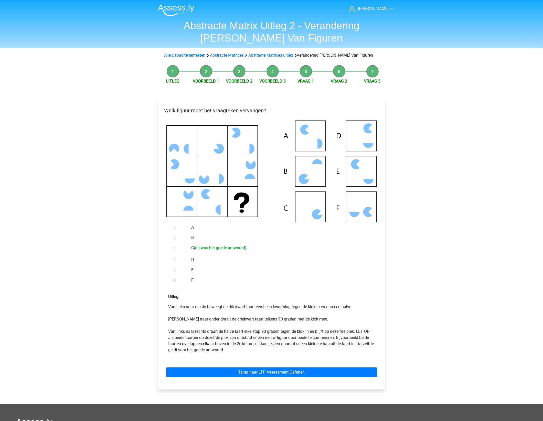
click at [320, 217] on icon at bounding box center [317, 214] width 10 height 10
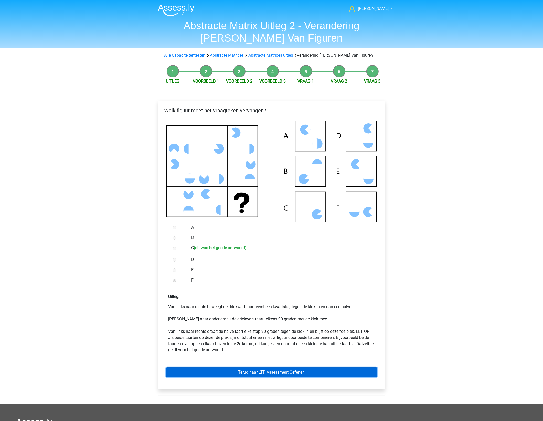
click at [261, 371] on link "Terug naar LTP Assessment Oefenen" at bounding box center [271, 372] width 211 height 10
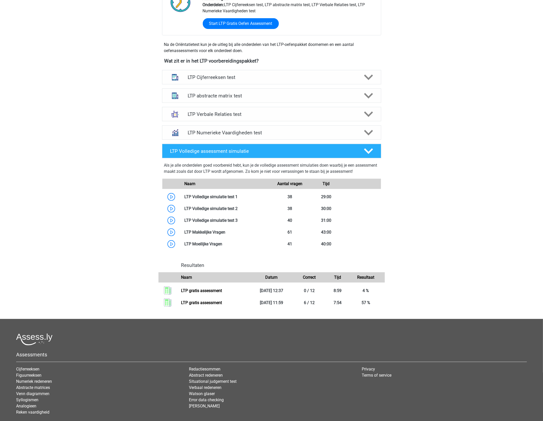
scroll to position [160, 0]
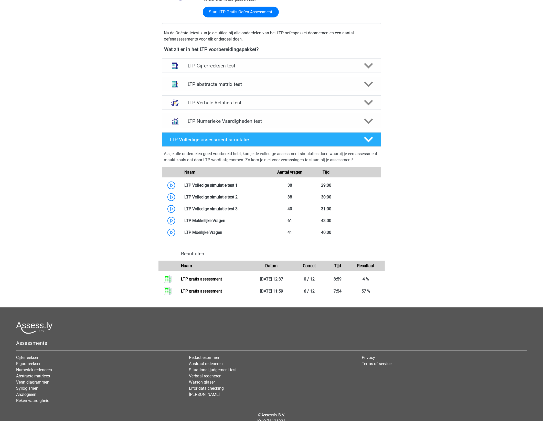
click at [413, 224] on div "[PERSON_NAME] [EMAIL_ADDRESS][DOMAIN_NAME] Nederlands" at bounding box center [271, 141] width 543 height 602
click at [434, 227] on div "Hans gepojo9279@besaies.com Nederlands" at bounding box center [271, 141] width 543 height 602
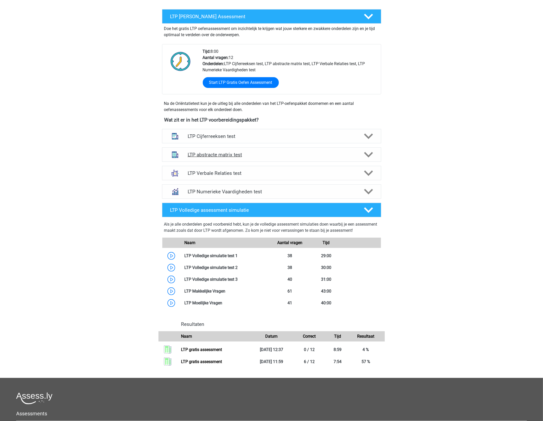
scroll to position [0, 0]
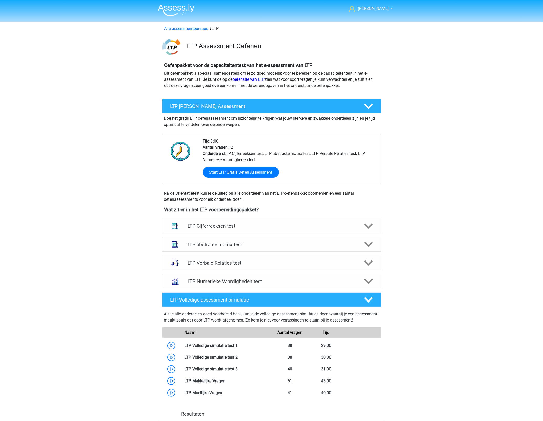
click at [271, 297] on h4 "LTP Volledige assessment simulatie" at bounding box center [262, 300] width 185 height 6
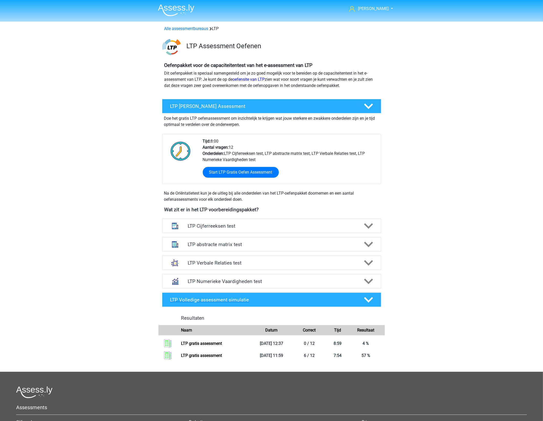
click at [271, 297] on h4 "LTP Volledige assessment simulatie" at bounding box center [262, 300] width 185 height 6
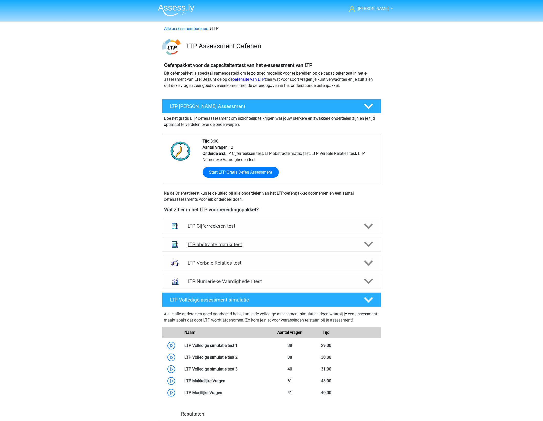
click at [282, 243] on h4 "LTP abstracte matrix test" at bounding box center [272, 244] width 168 height 6
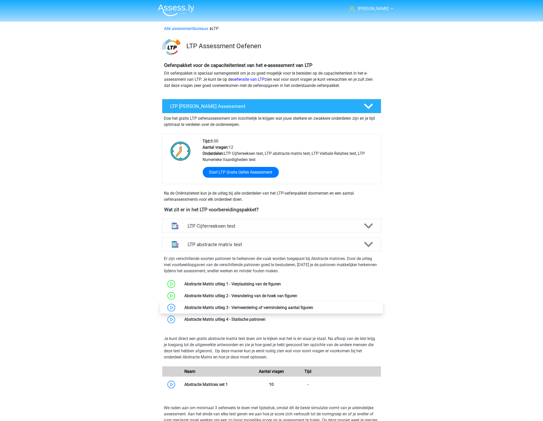
click at [313, 307] on link at bounding box center [313, 307] width 0 height 5
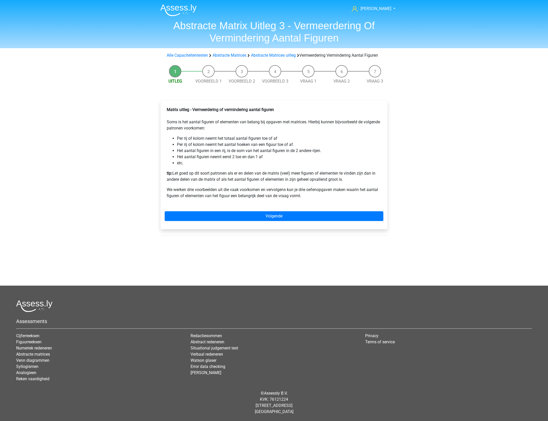
click at [289, 194] on p "We werken drie voorbeelden uit die vaak voorkomen en vervolgens kun je drie oef…" at bounding box center [274, 192] width 215 height 12
click at [291, 190] on div "Matrix uitleg - Vermeerdering of vermindering aantal figuren Soms is het aantal…" at bounding box center [274, 154] width 219 height 100
click at [296, 190] on div "Matrix uitleg - Vermeerdering of vermindering aantal figuren Soms is het aantal…" at bounding box center [274, 154] width 219 height 100
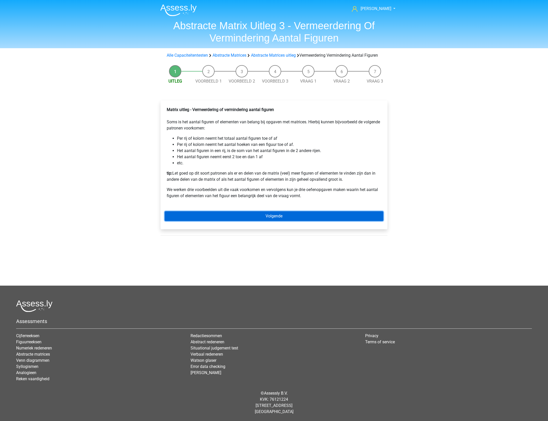
click at [281, 220] on link "Volgende" at bounding box center [274, 216] width 219 height 10
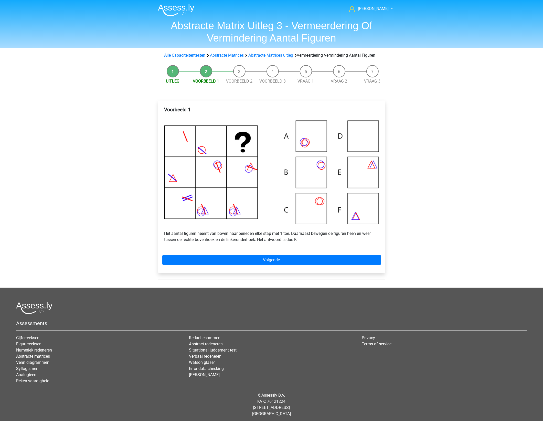
click at [276, 213] on img at bounding box center [271, 171] width 215 height 103
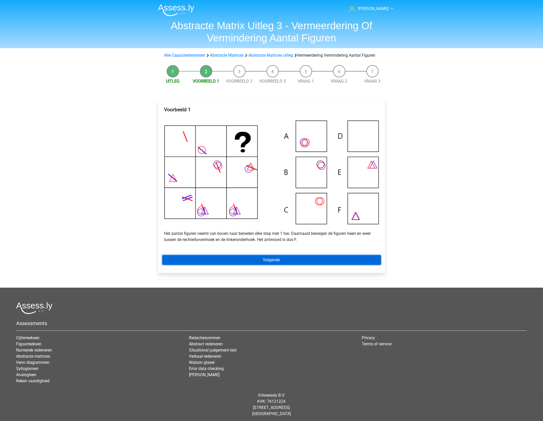
click at [300, 261] on link "Volgende" at bounding box center [271, 260] width 219 height 10
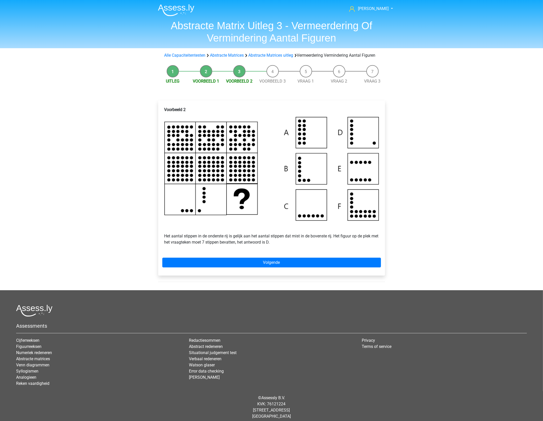
click at [300, 241] on p "Het aantal stippen in de onderste rij is gelijk aan het aantal stippen dat mist…" at bounding box center [271, 233] width 215 height 25
click at [292, 220] on img at bounding box center [271, 168] width 215 height 103
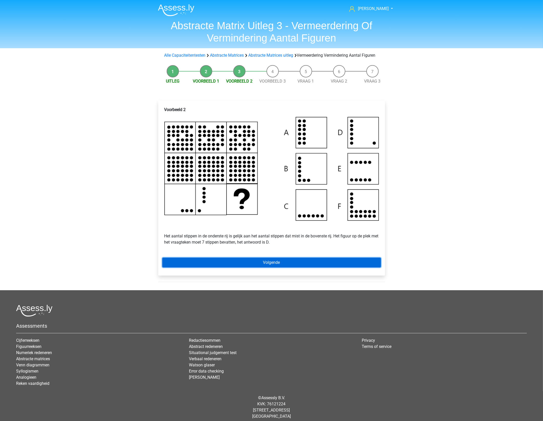
click at [269, 265] on link "Volgende" at bounding box center [271, 262] width 219 height 10
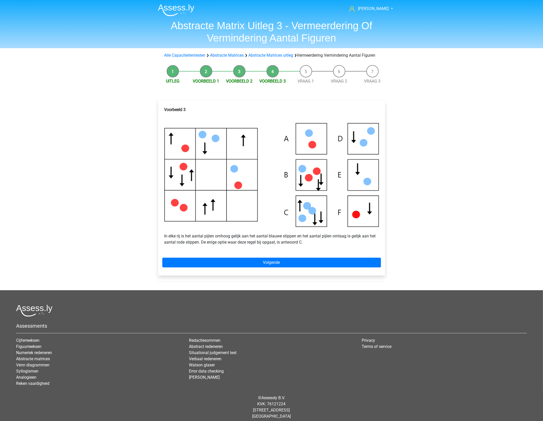
click at [409, 178] on div "Hans gepojo9279@besaies.com Nederlands English" at bounding box center [271, 212] width 543 height 425
click at [274, 266] on link "Volgende" at bounding box center [271, 262] width 219 height 10
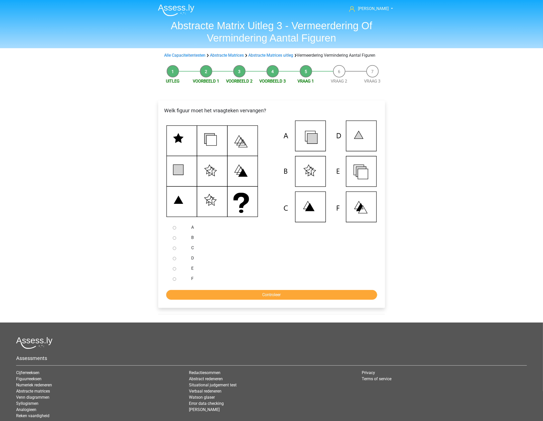
click at [269, 243] on div "B" at bounding box center [279, 237] width 185 height 10
click at [271, 251] on label "C" at bounding box center [279, 248] width 177 height 6
click at [176, 250] on input "C" at bounding box center [174, 247] width 3 height 3
radio input "true"
click at [350, 180] on icon at bounding box center [271, 171] width 211 height 102
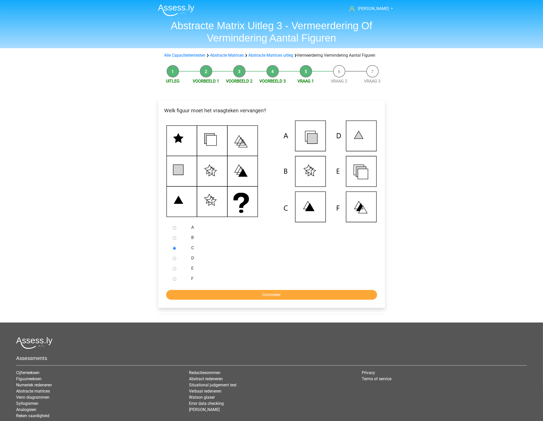
click at [355, 175] on icon at bounding box center [271, 171] width 211 height 102
click at [175, 272] on div at bounding box center [179, 268] width 17 height 10
click at [174, 270] on input "E" at bounding box center [174, 268] width 3 height 3
radio input "true"
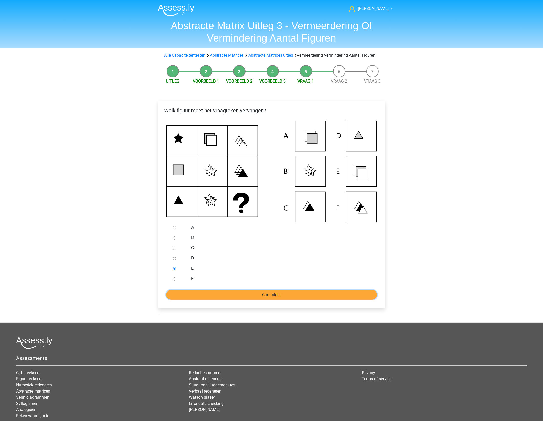
click at [268, 299] on input "Controleer" at bounding box center [271, 295] width 211 height 10
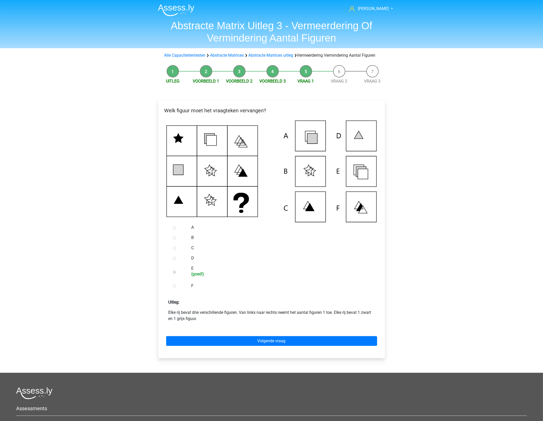
click at [285, 289] on label "F" at bounding box center [279, 286] width 177 height 6
click at [257, 345] on link "Volgende vraag" at bounding box center [271, 341] width 211 height 10
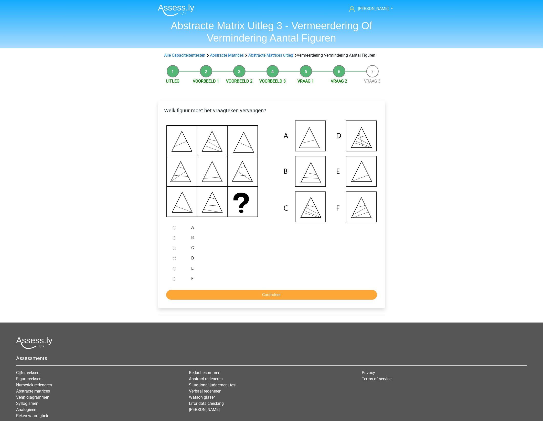
click at [482, 179] on div "[PERSON_NAME] [EMAIL_ADDRESS][DOMAIN_NAME] Nederlands English" at bounding box center [271, 228] width 543 height 457
click at [417, 420] on html "[PERSON_NAME] [EMAIL_ADDRESS][DOMAIN_NAME] Nederlands English" at bounding box center [271, 228] width 543 height 457
click at [444, 155] on div "[PERSON_NAME] [EMAIL_ADDRESS][DOMAIN_NAME] Nederlands English" at bounding box center [271, 228] width 543 height 457
click at [174, 270] on input "E" at bounding box center [174, 268] width 3 height 3
radio input "true"
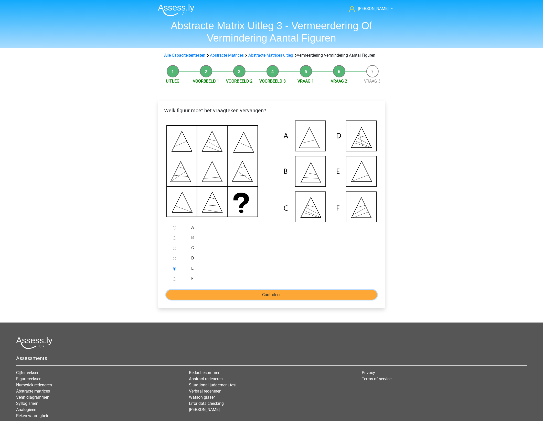
click at [197, 299] on input "Controleer" at bounding box center [271, 295] width 211 height 10
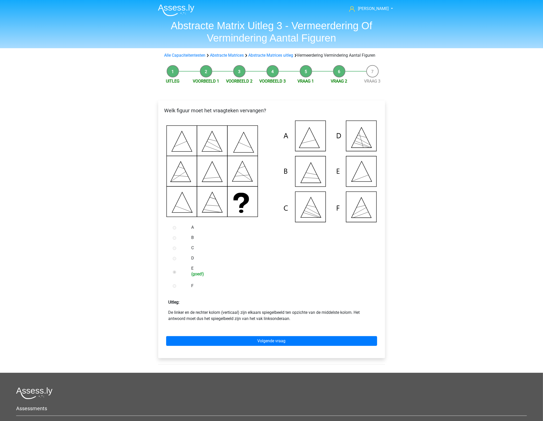
click at [404, 271] on div "[PERSON_NAME] [EMAIL_ADDRESS][DOMAIN_NAME] Nederlands English" at bounding box center [271, 254] width 543 height 508
click at [340, 263] on div "D" at bounding box center [279, 258] width 185 height 10
click at [295, 346] on link "Volgende vraag" at bounding box center [271, 341] width 211 height 10
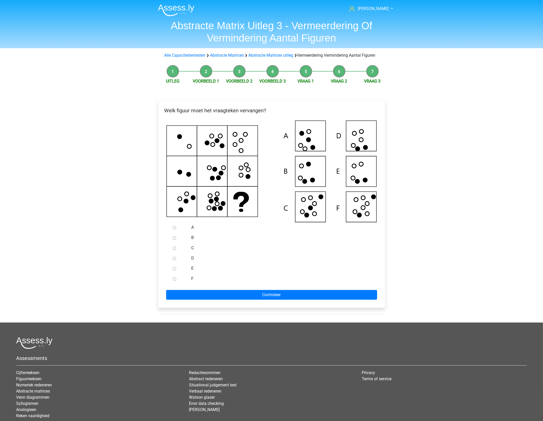
click at [404, 278] on div "[PERSON_NAME] [EMAIL_ADDRESS][DOMAIN_NAME] Nederlands English" at bounding box center [271, 228] width 543 height 457
click at [173, 280] on input "F" at bounding box center [174, 278] width 3 height 3
radio input "true"
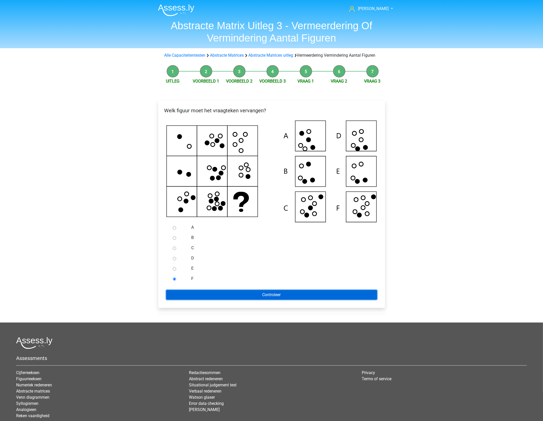
click at [196, 299] on input "Controleer" at bounding box center [271, 295] width 211 height 10
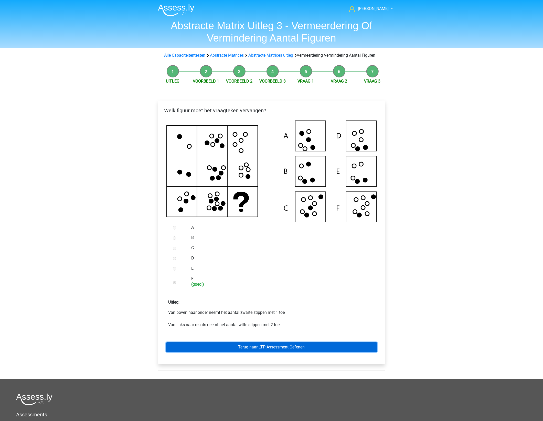
click at [277, 352] on link "Terug naar LTP Assessment Oefenen" at bounding box center [271, 347] width 211 height 10
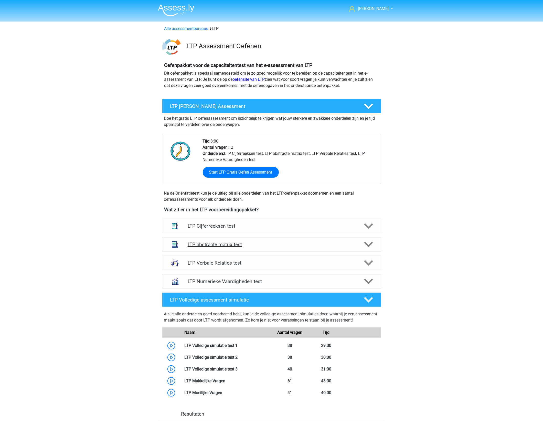
click at [255, 241] on h4 "LTP abstracte matrix test" at bounding box center [272, 244] width 168 height 6
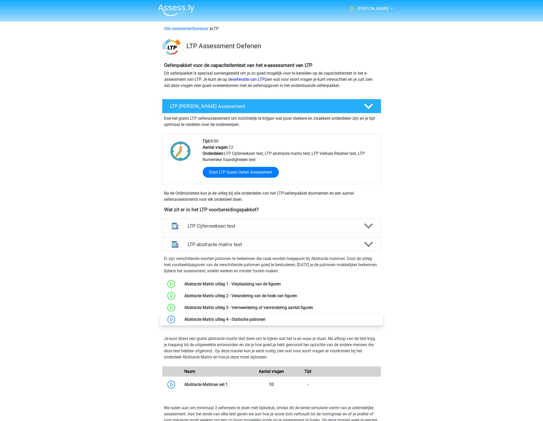
click at [266, 320] on link at bounding box center [266, 319] width 0 height 5
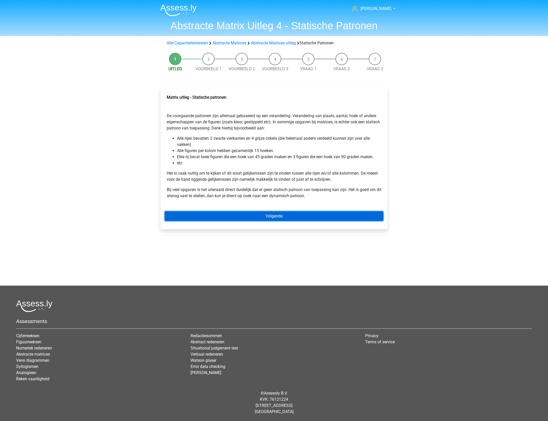
click at [275, 213] on link "Volgende" at bounding box center [274, 216] width 219 height 10
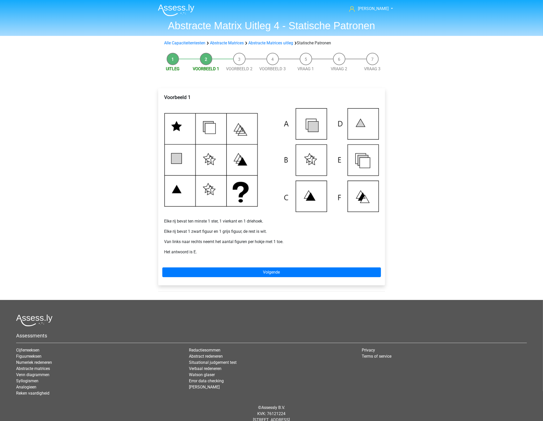
click at [386, 223] on div "Voorbeeld 1 Elke rij bevat ten minste 1 ster, 1 vierkant en 1 driehoek. Elke ri…" at bounding box center [271, 189] width 235 height 222
click at [433, 216] on div "[PERSON_NAME] [EMAIL_ADDRESS][DOMAIN_NAME] Nederlands English" at bounding box center [271, 217] width 543 height 435
click at [415, 214] on div "[PERSON_NAME] [EMAIL_ADDRESS][DOMAIN_NAME] Nederlands English" at bounding box center [271, 217] width 543 height 435
click at [371, 227] on div "Voorbeeld 1 Elke rij bevat ten minste 1 ster, 1 vierkant en 1 driehoek. Elke ri…" at bounding box center [271, 176] width 219 height 169
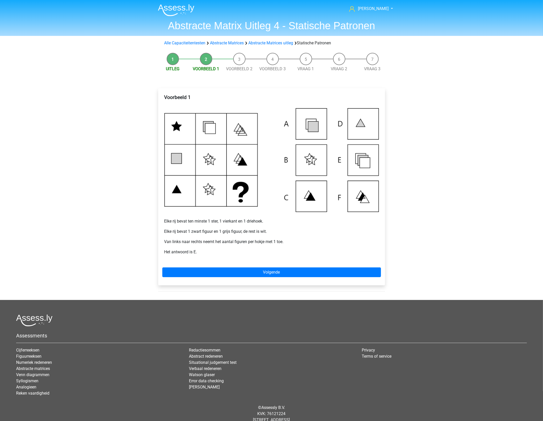
click at [364, 226] on div "Voorbeeld 1 Elke rij bevat ten minste 1 ster, 1 vierkant en 1 driehoek. Elke ri…" at bounding box center [271, 176] width 219 height 169
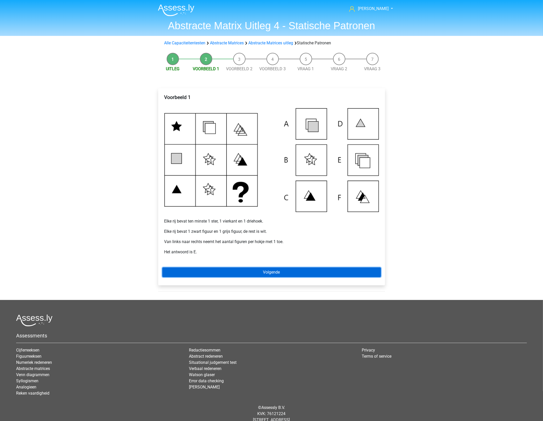
click at [298, 270] on link "Volgende" at bounding box center [271, 272] width 219 height 10
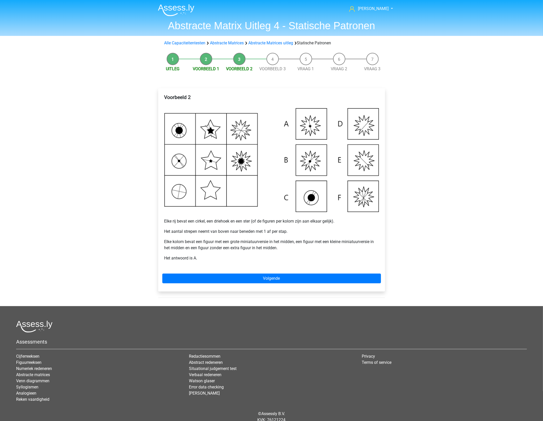
click at [308, 242] on p "Elke kolom bevat een figuur met een grote miniatuurversie in het midden, een fi…" at bounding box center [271, 244] width 215 height 12
click at [257, 245] on p "Elke kolom bevat een figuur met een grote miniatuurversie in het midden, een fi…" at bounding box center [271, 244] width 215 height 12
click at [306, 126] on img at bounding box center [271, 159] width 215 height 103
drag, startPoint x: 193, startPoint y: 220, endPoint x: 279, endPoint y: 220, distance: 86.6
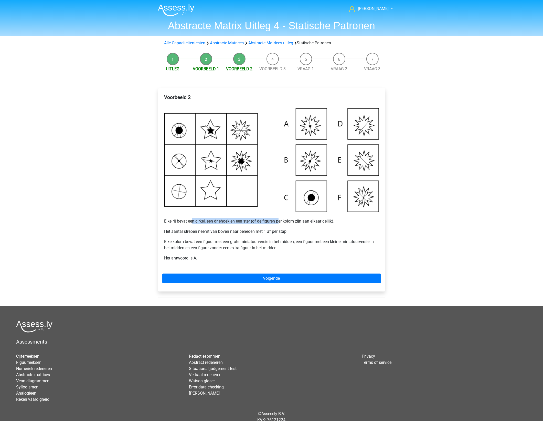
click at [279, 220] on p "Elke rij bevat een cirkel, een driehoek en een ster (of de figuren per kolom zi…" at bounding box center [271, 218] width 215 height 12
drag, startPoint x: 279, startPoint y: 220, endPoint x: 285, endPoint y: 219, distance: 5.2
click at [285, 219] on p "Elke rij bevat een cirkel, een driehoek en een ster (of de figuren per kolom zi…" at bounding box center [271, 218] width 215 height 12
click at [356, 239] on p "Elke kolom bevat een figuur met een grote miniatuurversie in het midden, een fi…" at bounding box center [271, 244] width 215 height 12
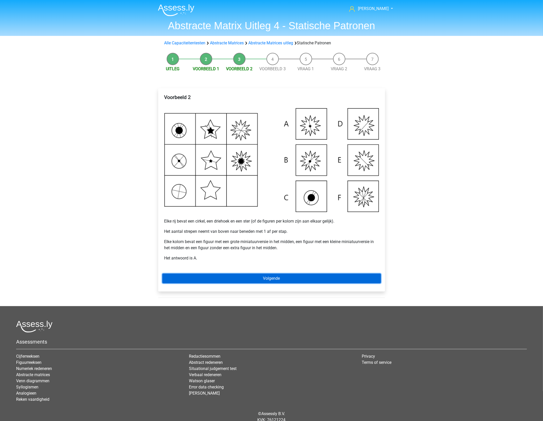
click at [285, 278] on link "Volgende" at bounding box center [271, 278] width 219 height 10
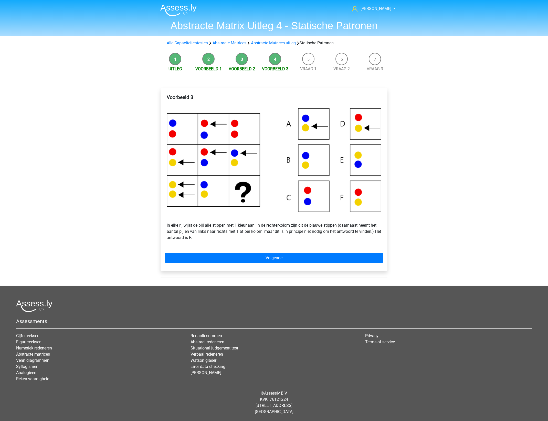
click at [434, 216] on div "[PERSON_NAME] [EMAIL_ADDRESS][DOMAIN_NAME] Nederlands English" at bounding box center [274, 210] width 548 height 421
click at [406, 213] on div "[PERSON_NAME] [EMAIL_ADDRESS][DOMAIN_NAME] Nederlands English" at bounding box center [274, 210] width 548 height 421
click at [226, 177] on img at bounding box center [274, 159] width 215 height 103
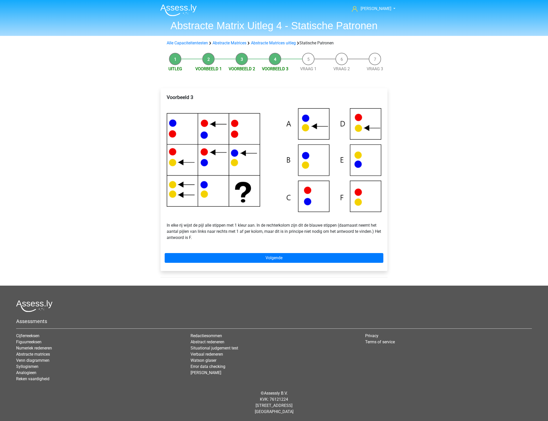
click at [213, 190] on img at bounding box center [274, 159] width 215 height 103
click at [373, 159] on img at bounding box center [274, 159] width 215 height 103
drag, startPoint x: 190, startPoint y: 222, endPoint x: 213, endPoint y: 227, distance: 24.2
click at [213, 227] on p "In elke rij wijst de pijl alle stippen met 1 kleur aan. In de rechterkolom zijn…" at bounding box center [274, 228] width 215 height 25
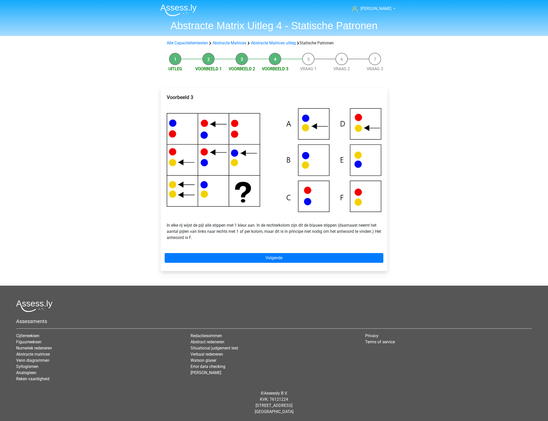
click at [216, 233] on p "In elke rij wijst de pijl alle stippen met 1 kleur aan. In de rechterkolom zijn…" at bounding box center [274, 228] width 215 height 25
click at [231, 189] on img at bounding box center [274, 159] width 215 height 103
click at [280, 197] on img at bounding box center [274, 159] width 215 height 103
click at [243, 217] on p "In elke rij wijst de pijl alle stippen met 1 kleur aan. In de rechterkolom zijn…" at bounding box center [274, 228] width 215 height 25
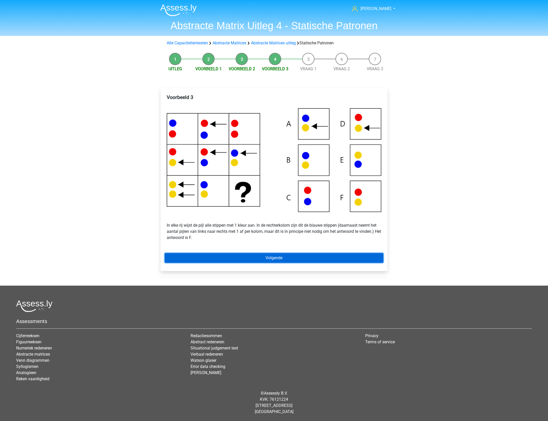
click at [244, 254] on link "Volgende" at bounding box center [274, 258] width 219 height 10
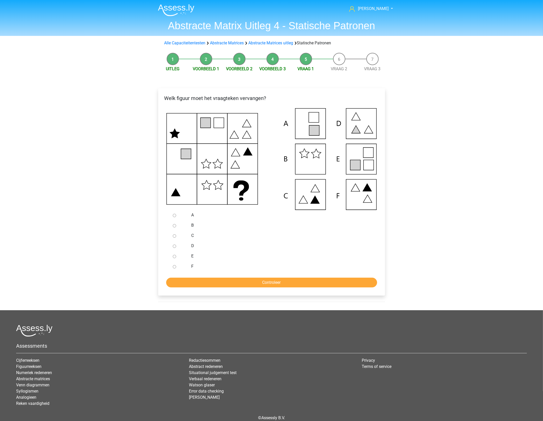
click at [326, 252] on div "E" at bounding box center [279, 256] width 185 height 10
click at [174, 256] on input "E" at bounding box center [174, 256] width 3 height 3
radio input "true"
click at [174, 256] on input "E" at bounding box center [174, 256] width 3 height 3
click at [218, 280] on input "Controleer" at bounding box center [271, 282] width 211 height 10
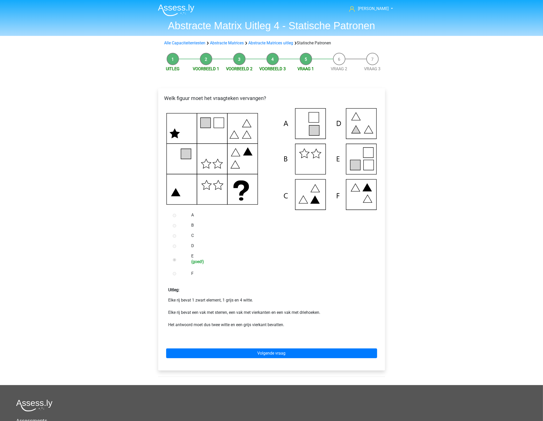
click at [250, 283] on p "Uitleg:" at bounding box center [271, 288] width 219 height 10
click at [327, 301] on p "Elke rij bevat 1 zwart element, 1 grijs en 4 witte. Elke rij bevat een vak met …" at bounding box center [272, 315] width 206 height 37
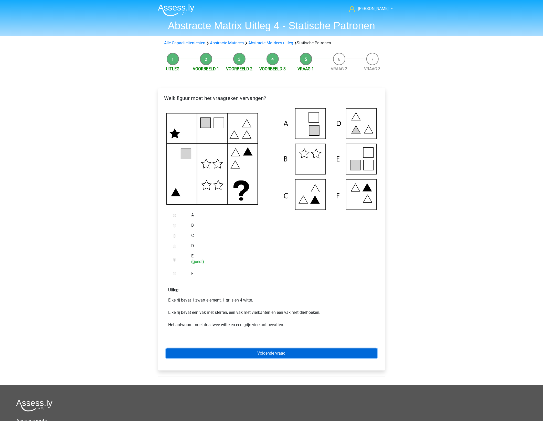
click at [271, 351] on link "Volgende vraag" at bounding box center [271, 353] width 211 height 10
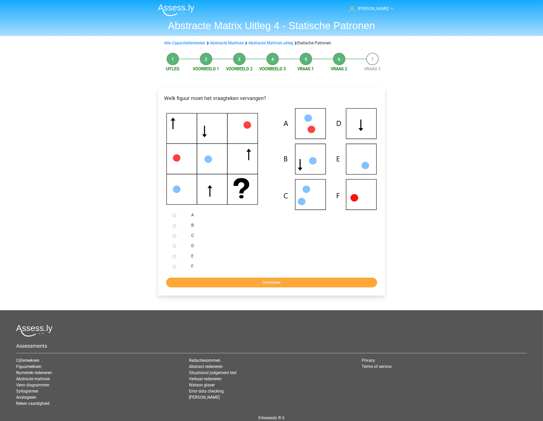
click at [294, 233] on label "C" at bounding box center [279, 235] width 177 height 6
click at [176, 234] on input "C" at bounding box center [174, 235] width 3 height 3
radio input "true"
click at [294, 231] on div "C" at bounding box center [279, 235] width 185 height 10
click at [294, 229] on div "B" at bounding box center [279, 225] width 185 height 10
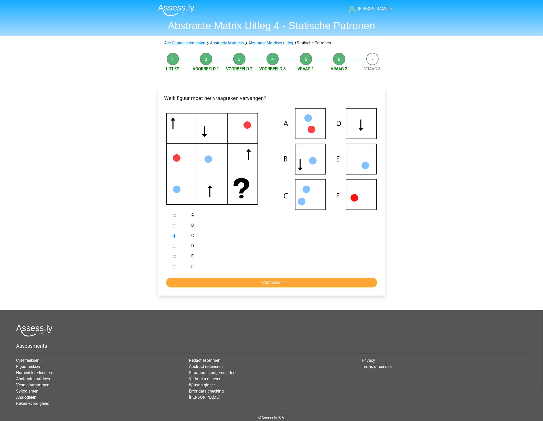
click at [291, 231] on div "C" at bounding box center [279, 235] width 185 height 10
click at [282, 262] on div "F" at bounding box center [279, 266] width 185 height 10
click at [292, 247] on label "D" at bounding box center [279, 246] width 177 height 6
click at [176, 247] on input "D" at bounding box center [174, 245] width 3 height 3
radio input "true"
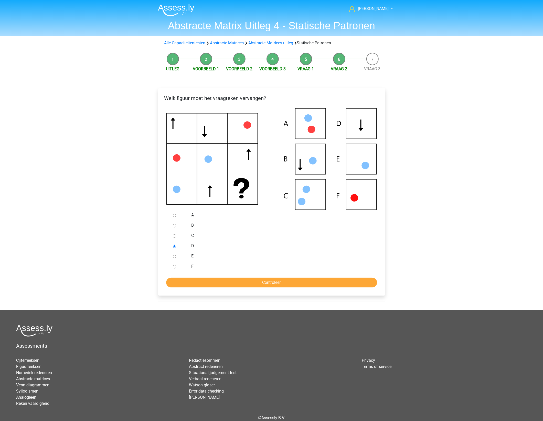
click at [291, 239] on div "C" at bounding box center [279, 235] width 185 height 10
click at [292, 238] on label "C" at bounding box center [279, 235] width 177 height 6
click at [176, 237] on input "C" at bounding box center [174, 235] width 3 height 3
radio input "true"
click at [255, 235] on label "C" at bounding box center [279, 235] width 177 height 6
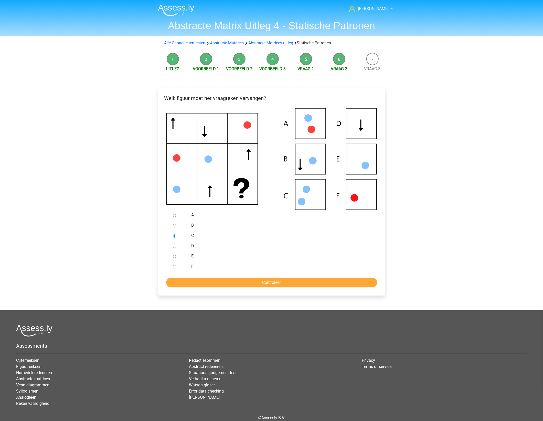
click at [176, 235] on input "C" at bounding box center [174, 235] width 3 height 3
click at [255, 225] on label "B" at bounding box center [279, 225] width 177 height 6
click at [176, 225] on input "B" at bounding box center [174, 225] width 3 height 3
radio input "true"
click at [257, 222] on label "B" at bounding box center [279, 225] width 177 height 6
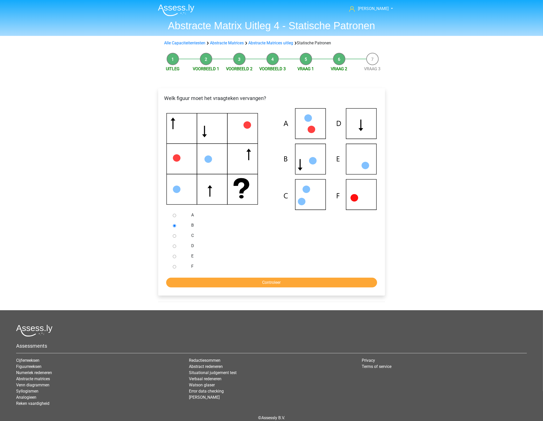
click at [176, 224] on input "B" at bounding box center [174, 225] width 3 height 3
click at [372, 126] on icon at bounding box center [271, 159] width 211 height 102
click at [189, 241] on div "D" at bounding box center [279, 246] width 185 height 10
click at [187, 245] on div "D" at bounding box center [279, 246] width 185 height 10
click at [181, 245] on div at bounding box center [179, 246] width 17 height 10
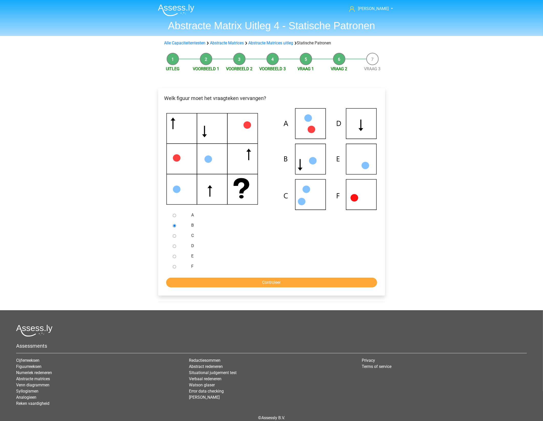
click at [174, 245] on input "D" at bounding box center [174, 245] width 3 height 3
radio input "true"
click at [242, 279] on input "Controleer" at bounding box center [271, 282] width 211 height 10
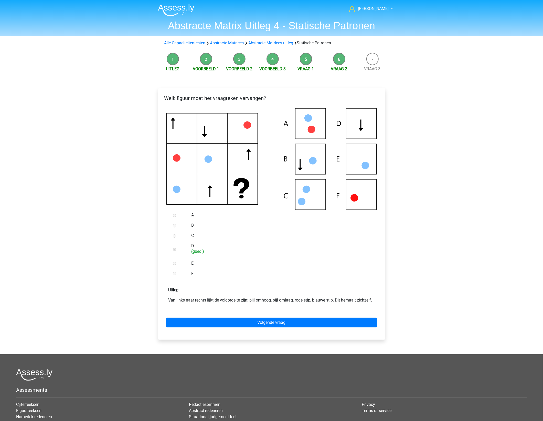
click at [242, 275] on label "F" at bounding box center [279, 273] width 177 height 6
drag, startPoint x: 195, startPoint y: 299, endPoint x: 253, endPoint y: 299, distance: 58.1
click at [253, 299] on p "Van links naar rechts lijkt de volgorde te zijn: pijl omhoog, pijl omlaag, rode…" at bounding box center [272, 300] width 206 height 6
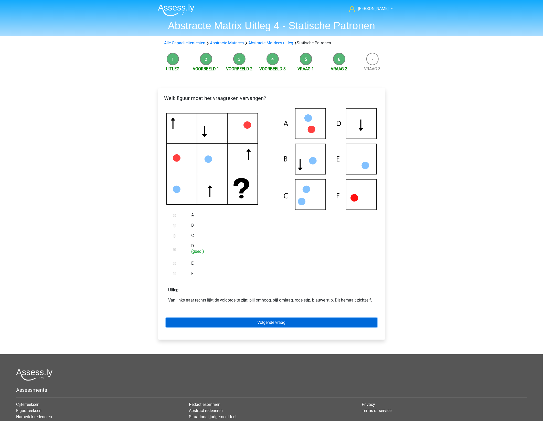
click at [284, 320] on link "Volgende vraag" at bounding box center [271, 322] width 211 height 10
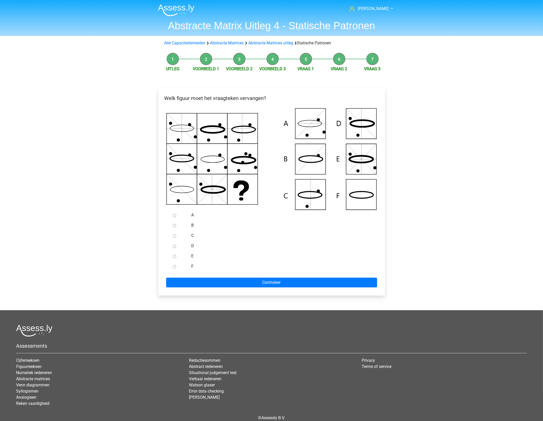
click at [437, 264] on div "[PERSON_NAME] [EMAIL_ADDRESS][DOMAIN_NAME] Nederlands English" at bounding box center [271, 222] width 543 height 445
click at [440, 268] on div "[PERSON_NAME] [EMAIL_ADDRESS][DOMAIN_NAME] Nederlands English" at bounding box center [271, 222] width 543 height 445
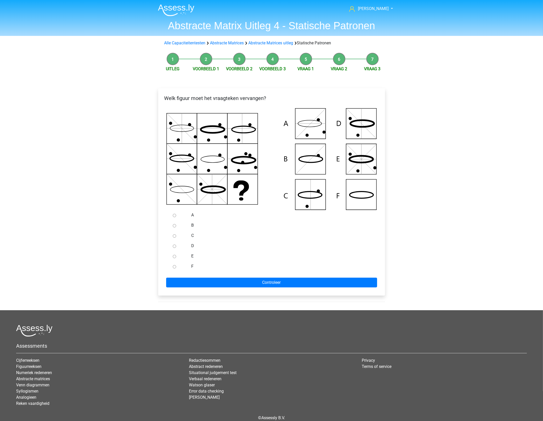
click at [440, 263] on div "[PERSON_NAME] [EMAIL_ADDRESS][DOMAIN_NAME] Nederlands English" at bounding box center [271, 222] width 543 height 445
click at [440, 263] on div "Hans gepojo9279@besaies.com Nederlands English" at bounding box center [271, 222] width 543 height 445
click at [438, 264] on div "Hans gepojo9279@besaies.com Nederlands English" at bounding box center [271, 222] width 543 height 445
click at [438, 263] on div "Hans gepojo9279@besaies.com Nederlands English" at bounding box center [271, 222] width 543 height 445
click at [442, 203] on div "Hans gepojo9279@besaies.com Nederlands English" at bounding box center [271, 222] width 543 height 445
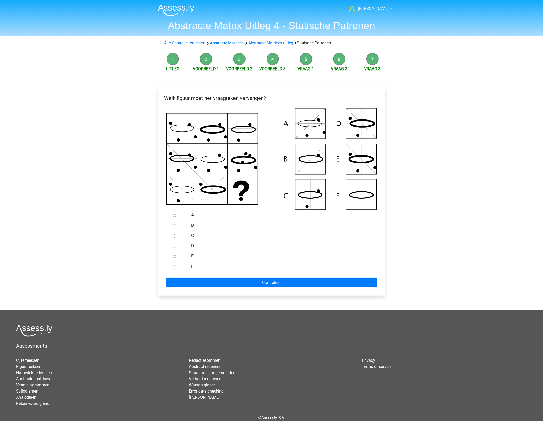
click at [437, 210] on div "Hans gepojo9279@besaies.com Nederlands English" at bounding box center [271, 222] width 543 height 445
click at [438, 210] on div "Hans gepojo9279@besaies.com Nederlands English" at bounding box center [271, 222] width 543 height 445
click at [358, 184] on icon at bounding box center [271, 159] width 211 height 102
click at [359, 186] on icon at bounding box center [271, 159] width 211 height 102
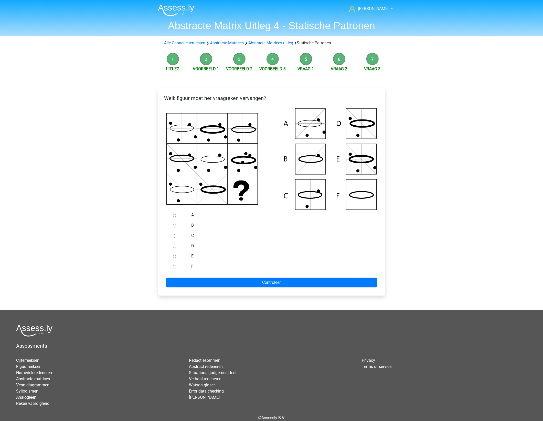
click at [193, 265] on label "F" at bounding box center [279, 266] width 177 height 6
click at [176, 265] on input "F" at bounding box center [174, 266] width 3 height 3
radio input "true"
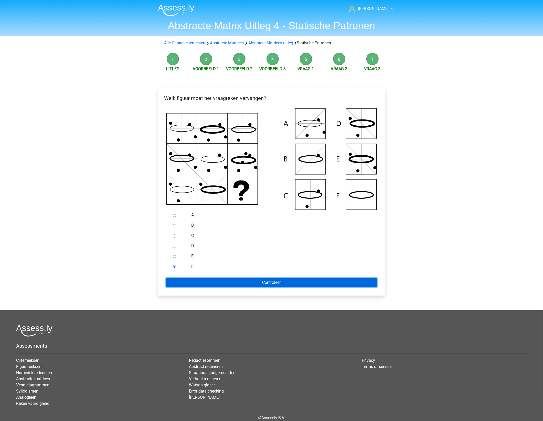
click at [321, 281] on input "Controleer" at bounding box center [271, 282] width 211 height 10
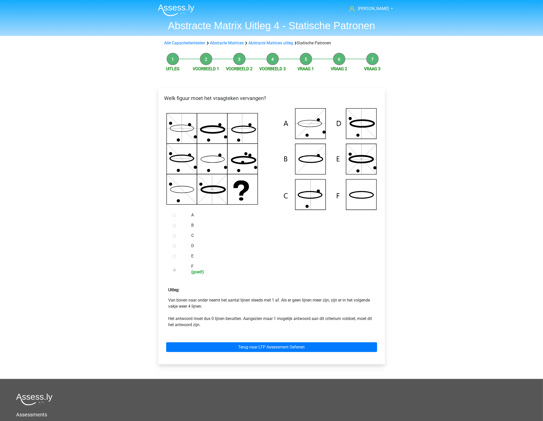
click at [321, 279] on form "A B C D E F (goed!) Uitleg:" at bounding box center [271, 285] width 219 height 150
drag, startPoint x: 193, startPoint y: 299, endPoint x: 293, endPoint y: 302, distance: 100.4
click at [293, 302] on p "Van boven naar onder neemt het aantal lijnen steeds met 1 af. Als er geen lijne…" at bounding box center [272, 312] width 206 height 31
click at [395, 205] on div "[PERSON_NAME] [EMAIL_ADDRESS][DOMAIN_NAME] Nederlands English" at bounding box center [271, 257] width 543 height 514
click at [354, 237] on label "C" at bounding box center [279, 235] width 177 height 6
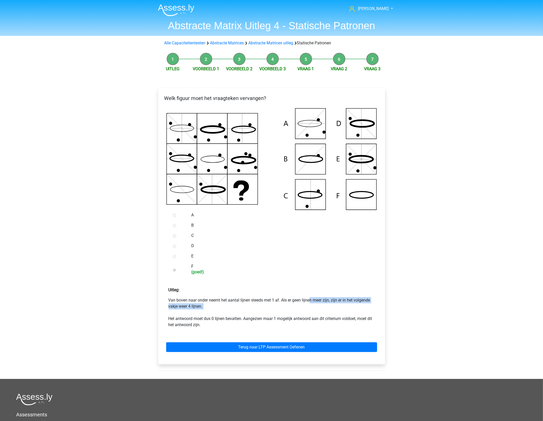
drag, startPoint x: 274, startPoint y: 298, endPoint x: 202, endPoint y: 311, distance: 72.4
click at [202, 311] on p "Van boven naar onder neemt het aantal lijnen steeds met 1 af. Als er geen lijne…" at bounding box center [272, 312] width 206 height 31
drag, startPoint x: 196, startPoint y: 314, endPoint x: 239, endPoint y: 319, distance: 42.8
click at [239, 319] on p "Van boven naar onder neemt het aantal lijnen steeds met 1 af. Als er geen lijne…" at bounding box center [272, 312] width 206 height 31
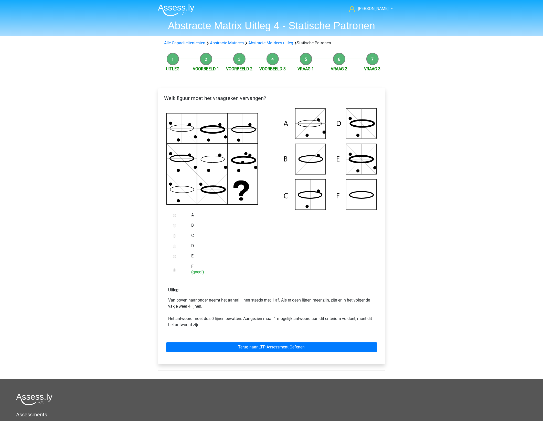
drag, startPoint x: 239, startPoint y: 319, endPoint x: 332, endPoint y: 317, distance: 93.5
click at [332, 317] on p "Van boven naar onder neemt het aantal lijnen steeds met 1 af. Als er geen lijne…" at bounding box center [272, 312] width 206 height 31
click at [335, 312] on p "Van boven naar onder neemt het aantal lijnen steeds met 1 af. Als er geen lijne…" at bounding box center [272, 312] width 206 height 31
click at [299, 345] on link "Terug naar LTP Assessment Oefenen" at bounding box center [271, 347] width 211 height 10
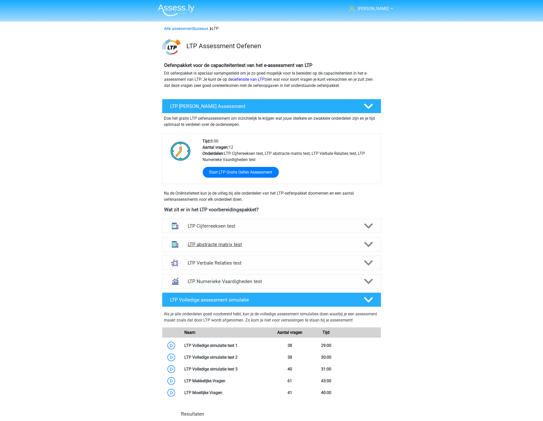
click at [246, 242] on h4 "LTP abstracte matrix test" at bounding box center [272, 244] width 168 height 6
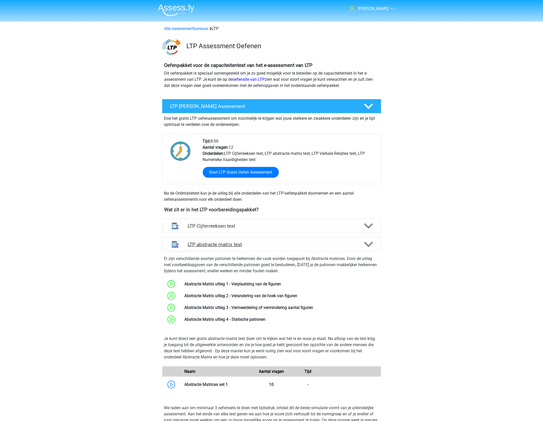
click at [252, 245] on h4 "LTP abstracte matrix test" at bounding box center [272, 244] width 168 height 6
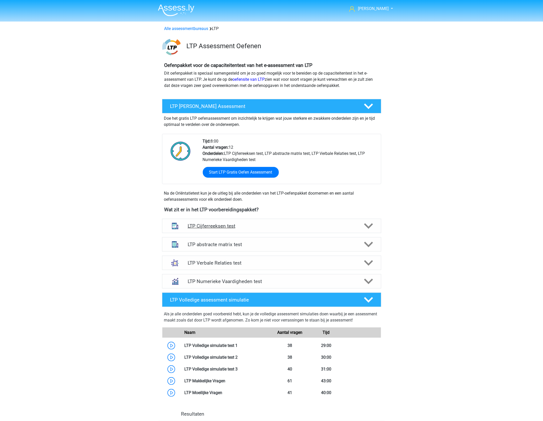
click at [258, 227] on h4 "LTP Cijferreeksen test" at bounding box center [272, 226] width 168 height 6
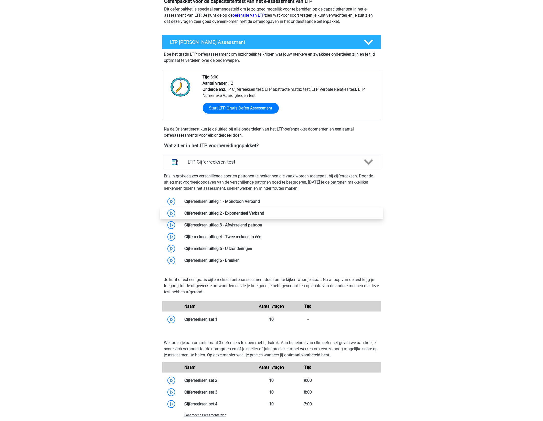
scroll to position [96, 0]
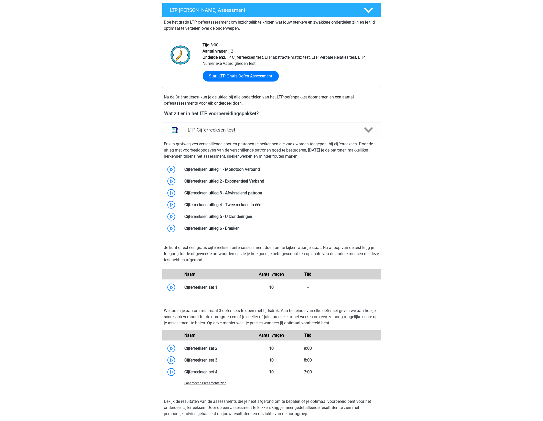
click at [311, 135] on div "LTP Cijferreeksen test" at bounding box center [271, 129] width 219 height 14
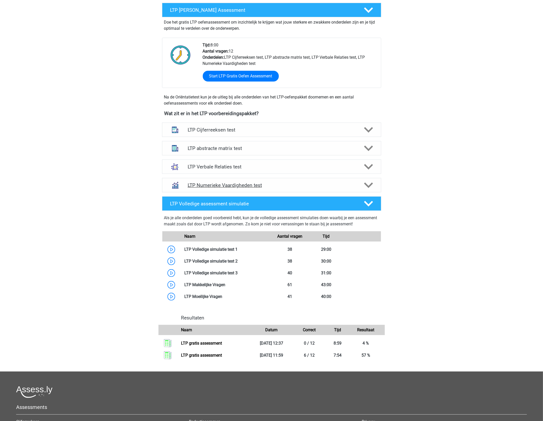
click at [291, 181] on div "LTP Numerieke Vaardigheden test" at bounding box center [271, 185] width 219 height 14
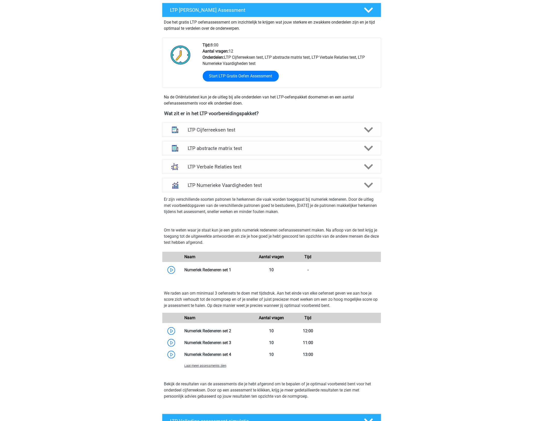
scroll to position [128, 0]
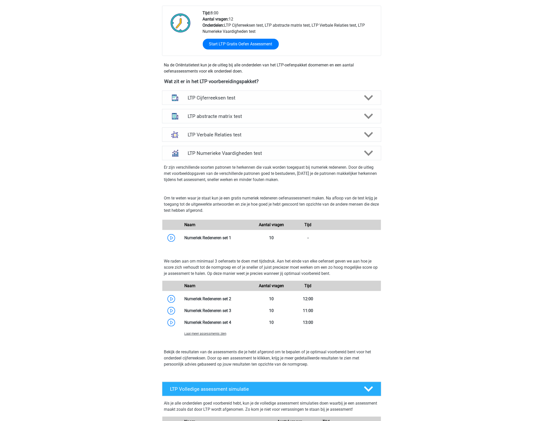
click at [390, 178] on div "LTP Numerieke Vaardigheden test Er zijn verschillende soorten patronen te herke…" at bounding box center [271, 262] width 239 height 236
click at [516, 177] on div "Hans gepojo9279@besaies.com Nederlands" at bounding box center [271, 282] width 543 height 820
click at [459, 191] on div "Hans gepojo9279@besaies.com Nederlands" at bounding box center [271, 282] width 543 height 820
click at [259, 151] on h4 "LTP Numerieke Vaardigheden test" at bounding box center [272, 153] width 168 height 6
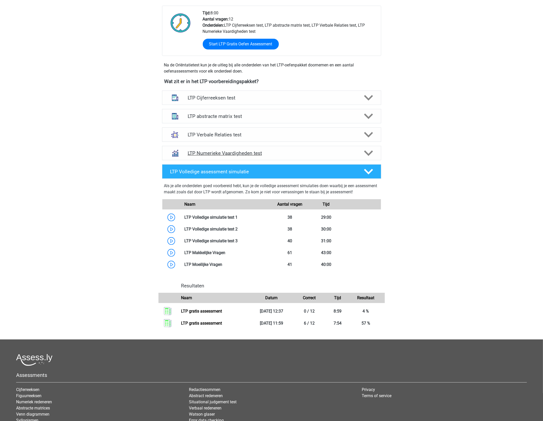
click at [247, 151] on h4 "LTP Numerieke Vaardigheden test" at bounding box center [272, 153] width 168 height 6
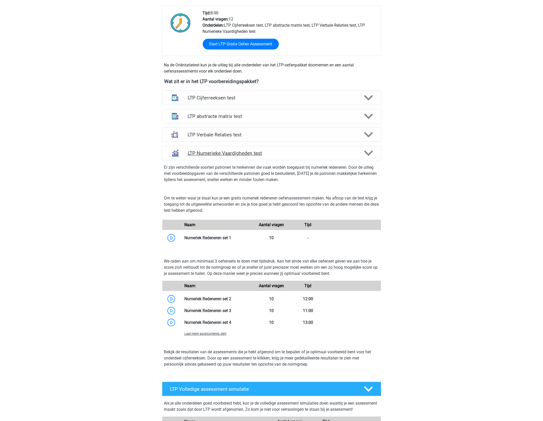
click at [257, 158] on div "LTP Numerieke Vaardigheden test" at bounding box center [271, 153] width 219 height 14
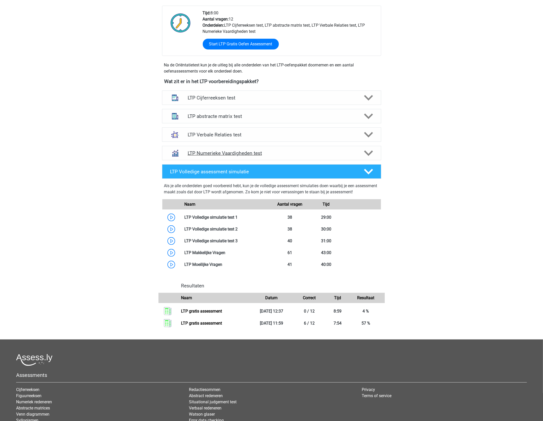
click at [277, 155] on h4 "LTP Numerieke Vaardigheden test" at bounding box center [272, 153] width 168 height 6
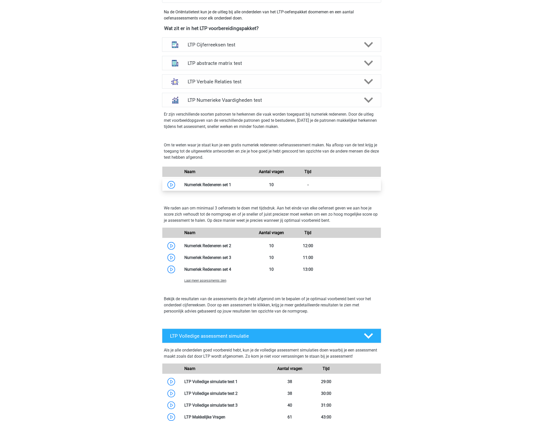
scroll to position [192, 0]
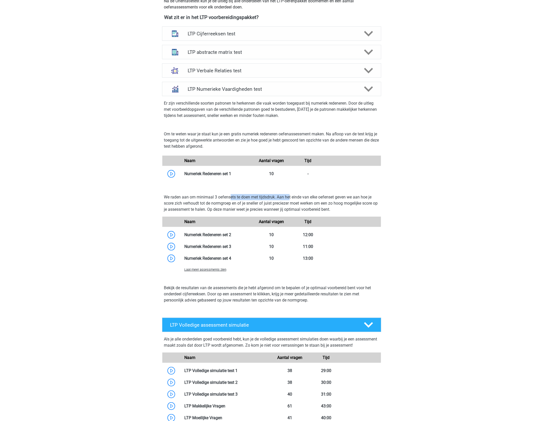
drag, startPoint x: 243, startPoint y: 199, endPoint x: 291, endPoint y: 200, distance: 47.9
click at [291, 200] on p "We raden aan om minimaal 3 oefensets te doen met tijdsdruk. Aan het einde van e…" at bounding box center [271, 203] width 215 height 18
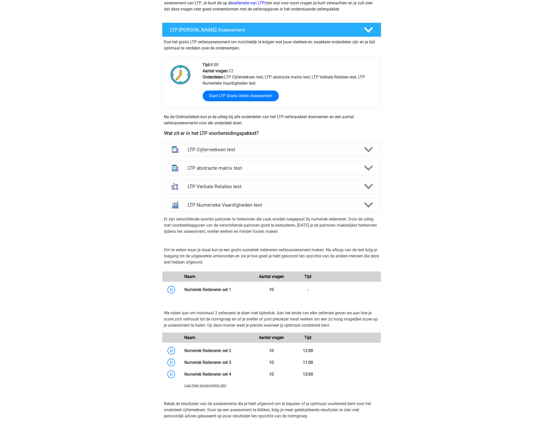
scroll to position [64, 0]
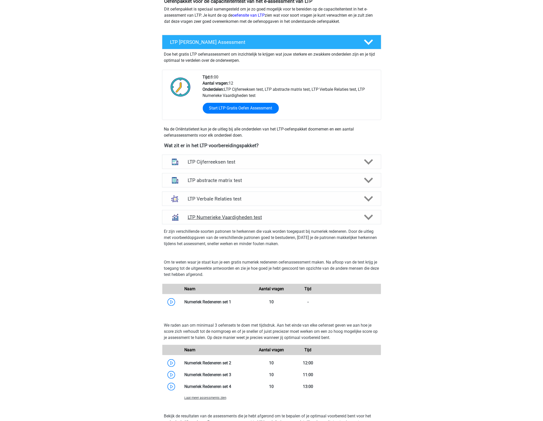
click at [235, 218] on h4 "LTP Numerieke Vaardigheden test" at bounding box center [272, 217] width 168 height 6
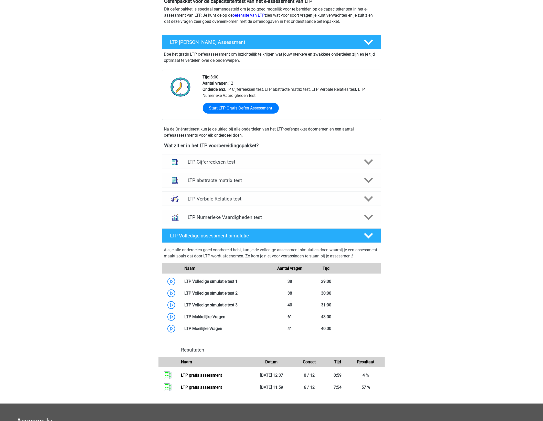
click at [262, 165] on div "LTP Cijferreeksen test" at bounding box center [271, 161] width 219 height 14
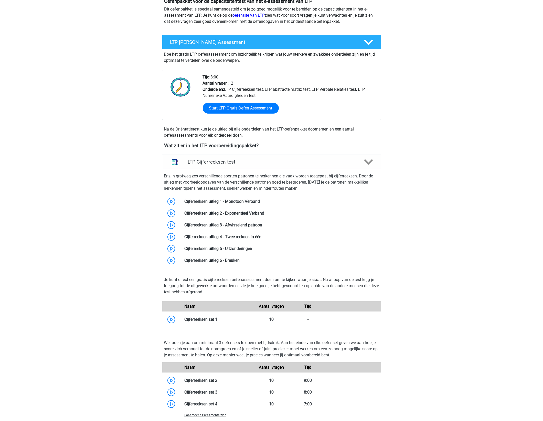
click at [262, 165] on div "LTP Cijferreeksen test" at bounding box center [271, 161] width 219 height 14
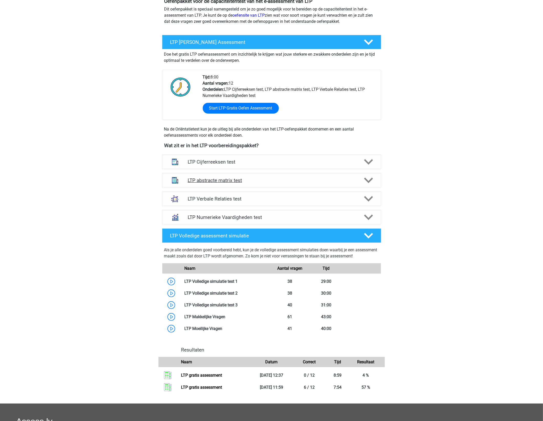
click at [255, 176] on div "LTP abstracte matrix test" at bounding box center [271, 180] width 219 height 14
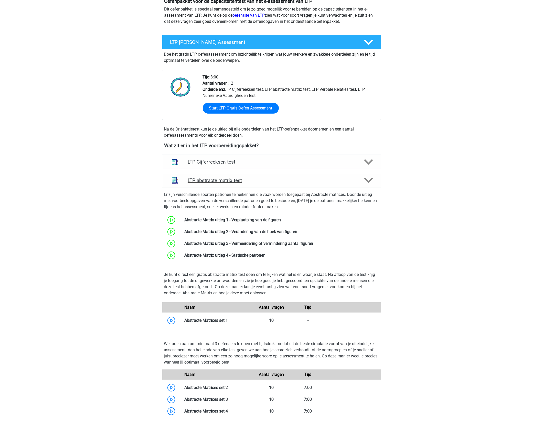
click at [255, 176] on div "LTP abstracte matrix test" at bounding box center [271, 180] width 219 height 14
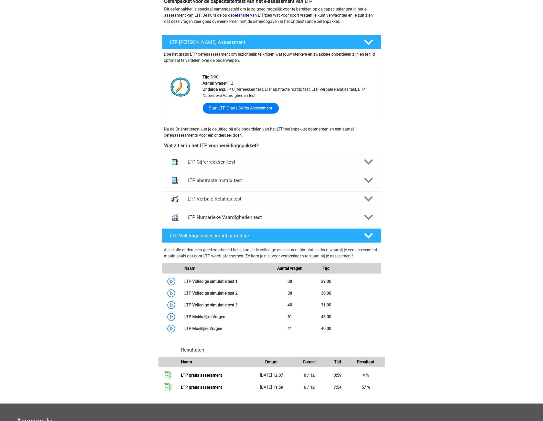
click at [251, 196] on h4 "LTP Verbale Relaties test" at bounding box center [272, 199] width 168 height 6
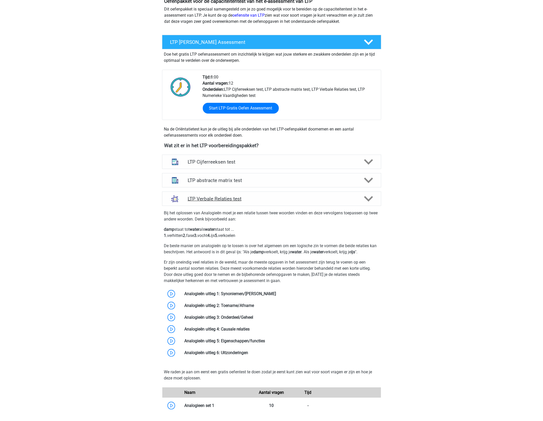
click at [251, 196] on h4 "LTP Verbale Relaties test" at bounding box center [272, 199] width 168 height 6
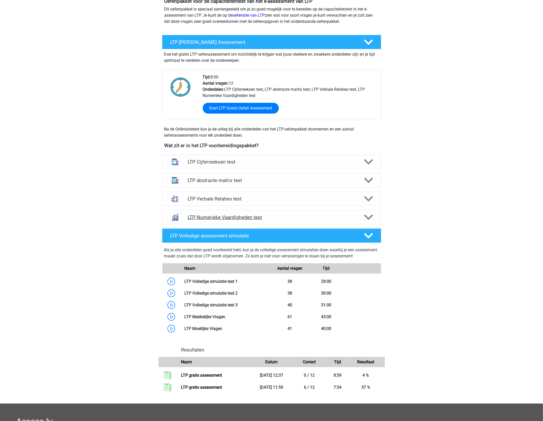
click at [288, 218] on h4 "LTP Numerieke Vaardigheden test" at bounding box center [272, 217] width 168 height 6
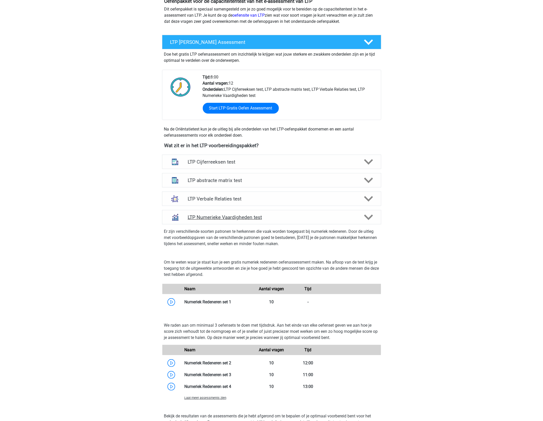
click at [288, 216] on h4 "LTP Numerieke Vaardigheden test" at bounding box center [272, 217] width 168 height 6
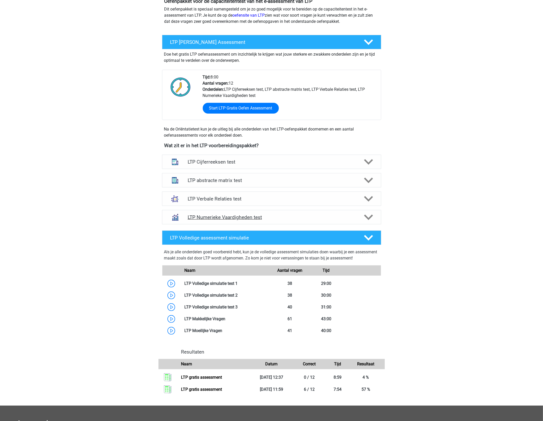
click at [288, 216] on h4 "LTP Numerieke Vaardigheden test" at bounding box center [272, 217] width 168 height 6
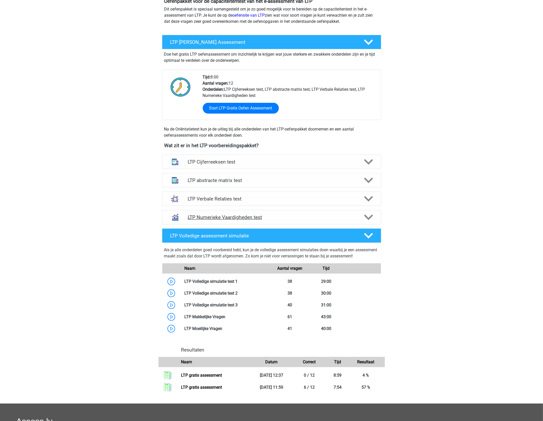
click at [288, 216] on h4 "LTP Numerieke Vaardigheden test" at bounding box center [272, 217] width 168 height 6
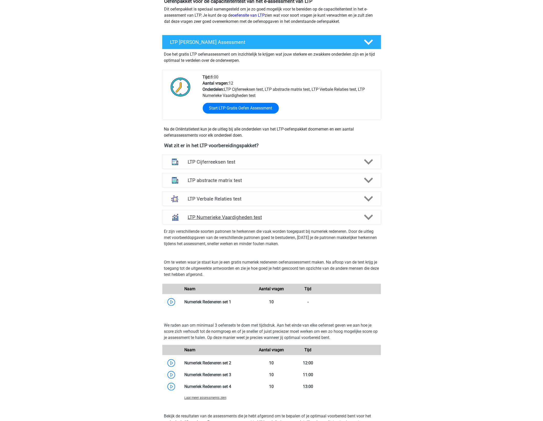
click at [288, 216] on h4 "LTP Numerieke Vaardigheden test" at bounding box center [272, 217] width 168 height 6
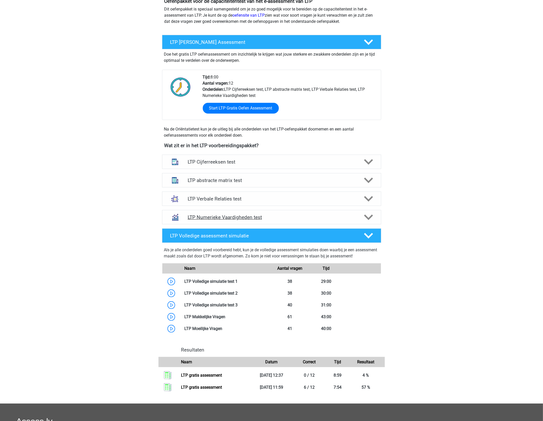
click at [288, 216] on h4 "LTP Numerieke Vaardigheden test" at bounding box center [272, 217] width 168 height 6
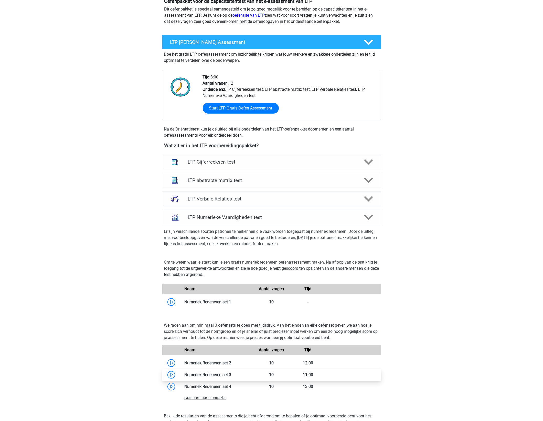
scroll to position [192, 0]
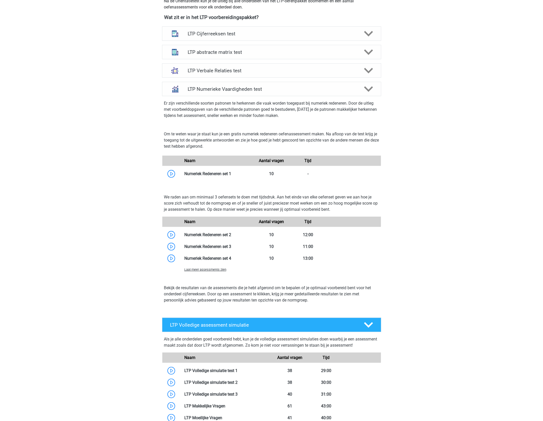
click at [212, 268] on span "Laat meer assessments zien" at bounding box center [205, 269] width 42 height 4
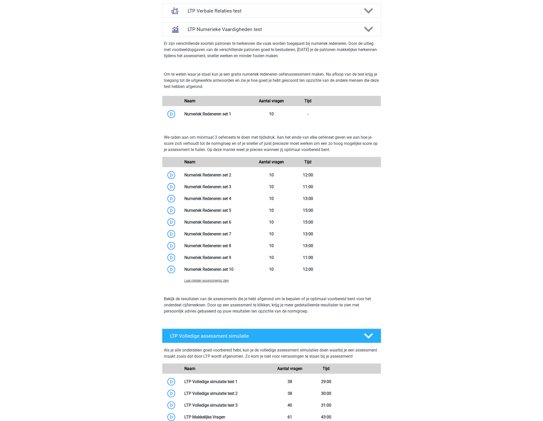
scroll to position [256, 0]
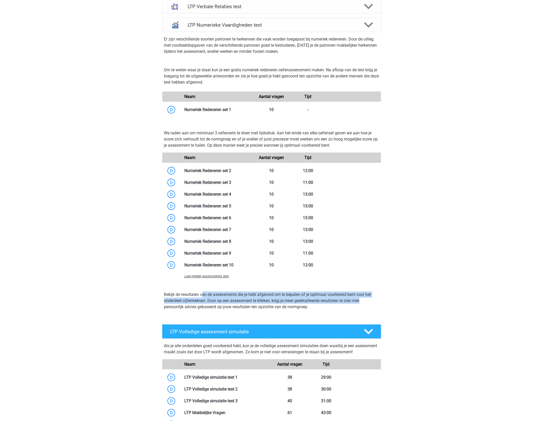
drag, startPoint x: 203, startPoint y: 295, endPoint x: 376, endPoint y: 304, distance: 172.8
click at [376, 304] on p "Bekijk de resultaten van de assessments die je hebt afgerond om te bepalen of j…" at bounding box center [271, 300] width 215 height 18
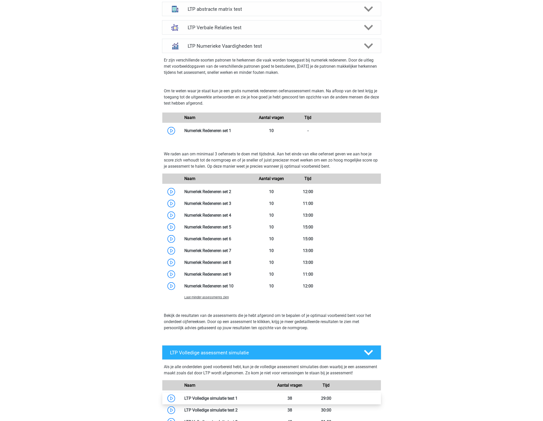
scroll to position [224, 0]
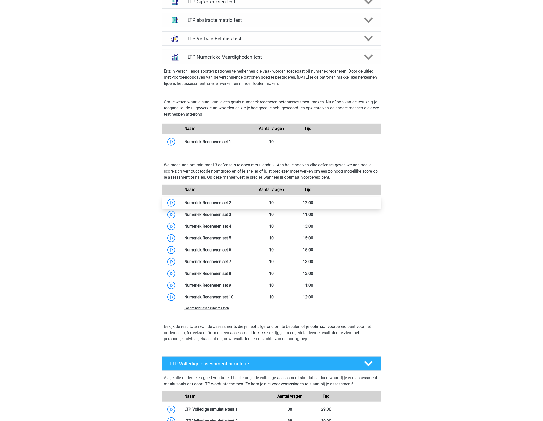
click at [231, 200] on link at bounding box center [231, 202] width 0 height 5
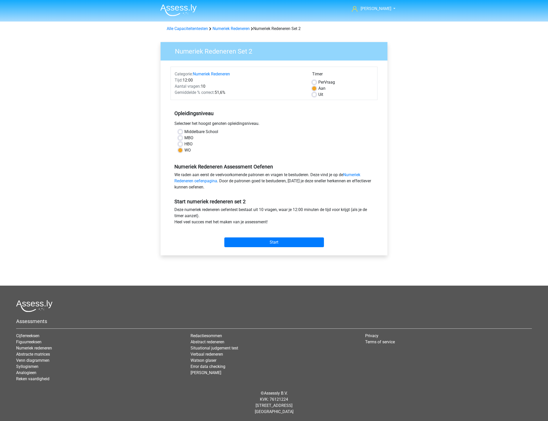
click at [245, 144] on div "HBO" at bounding box center [274, 144] width 192 height 6
click at [209, 180] on link "Numeriek Redeneren oefenpagina" at bounding box center [267, 177] width 186 height 11
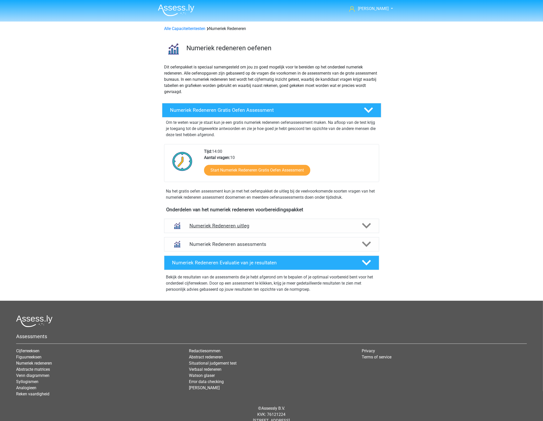
click at [245, 225] on h4 "Numeriek Redeneren uitleg" at bounding box center [272, 226] width 164 height 6
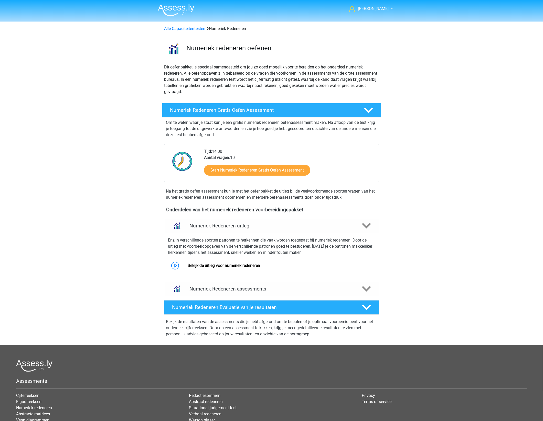
click at [231, 285] on div "Numeriek Redeneren assessments" at bounding box center [271, 288] width 215 height 14
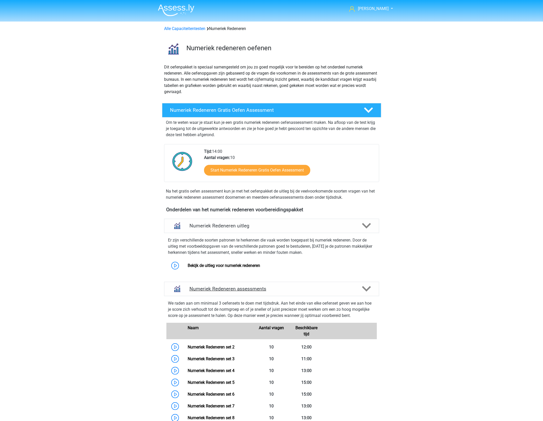
click at [231, 285] on div "Numeriek Redeneren assessments" at bounding box center [271, 288] width 215 height 14
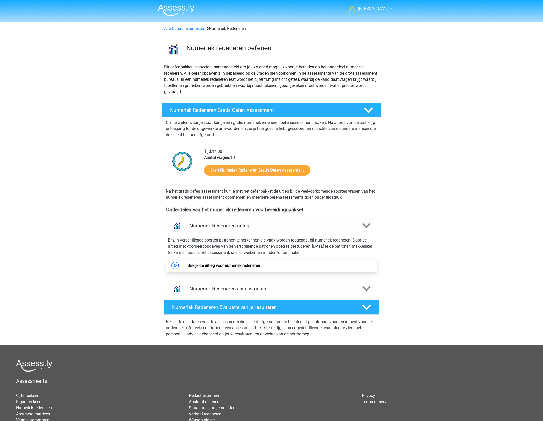
click at [228, 264] on link "Bekijk de uitleg voor numeriek redeneren" at bounding box center [224, 265] width 72 height 5
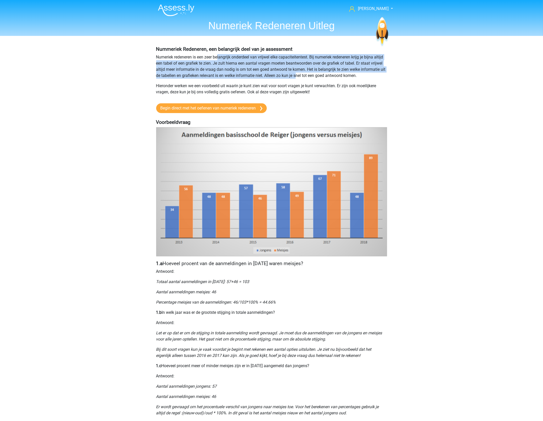
drag, startPoint x: 218, startPoint y: 58, endPoint x: 303, endPoint y: 72, distance: 85.8
click at [303, 72] on p "Numeriek redeneren is een zeer belangrijk onderdeel van vrijwel elke capaciteit…" at bounding box center [271, 66] width 231 height 25
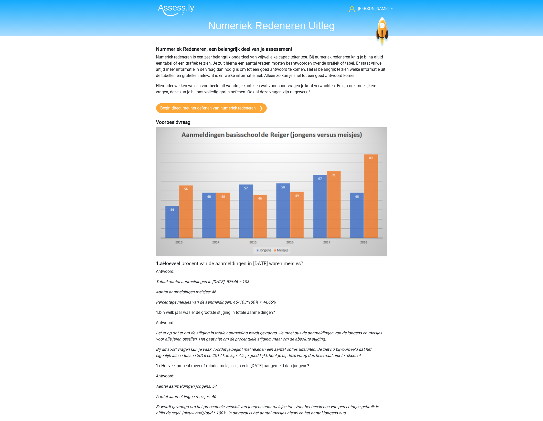
click at [410, 88] on div "Hans gepojo9279@besaies.com Nederlands English" at bounding box center [271, 346] width 543 height 692
drag, startPoint x: 177, startPoint y: 72, endPoint x: 257, endPoint y: 70, distance: 79.9
click at [257, 70] on p "Numeriek redeneren is een zeer belangrijk onderdeel van vrijwel elke capaciteit…" at bounding box center [271, 66] width 231 height 25
drag, startPoint x: 257, startPoint y: 70, endPoint x: 394, endPoint y: 70, distance: 137.5
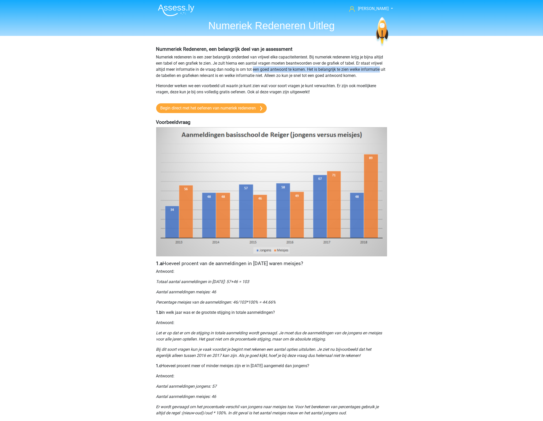
click at [394, 70] on div "[PERSON_NAME] [EMAIL_ADDRESS][DOMAIN_NAME] Nederlands English" at bounding box center [271, 346] width 543 height 692
drag, startPoint x: 199, startPoint y: 78, endPoint x: 318, endPoint y: 76, distance: 119.4
click at [318, 76] on p "Numeriek redeneren is een zeer belangrijk onderdeel van vrijwel elke capaciteit…" at bounding box center [271, 66] width 231 height 25
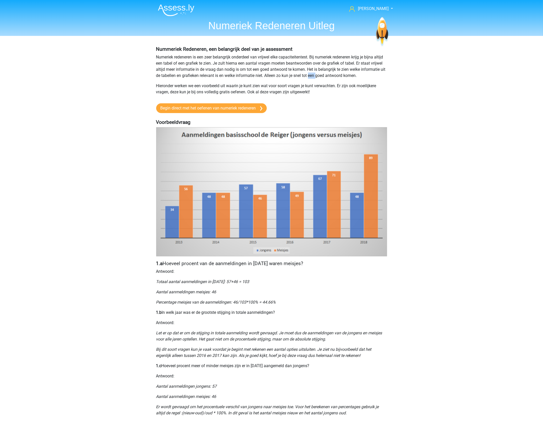
click at [318, 76] on p "Numeriek redeneren is een zeer belangrijk onderdeel van vrijwel elke capaciteit…" at bounding box center [271, 66] width 231 height 25
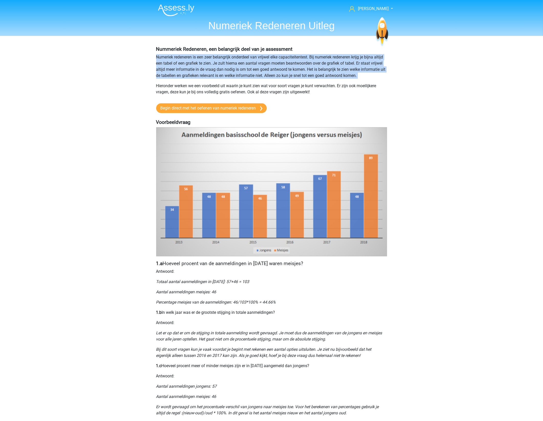
click at [318, 76] on p "Numeriek redeneren is een zeer belangrijk onderdeel van vrijwel elke capaciteit…" at bounding box center [271, 66] width 231 height 25
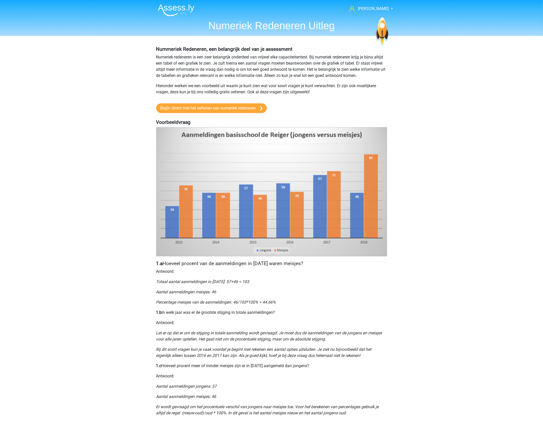
drag, startPoint x: 318, startPoint y: 76, endPoint x: 295, endPoint y: 82, distance: 24.7
click at [297, 83] on p "Hieronder werken we een voorbeeld uit waarin je kunt zien wat voor soort vragen…" at bounding box center [271, 89] width 231 height 12
click at [226, 85] on p "Hieronder werken we een voorbeeld uit waarin je kunt zien wat voor soort vragen…" at bounding box center [271, 89] width 231 height 12
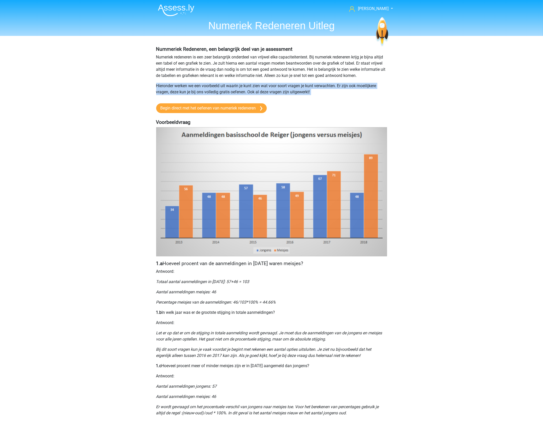
click at [226, 85] on p "Hieronder werken we een voorbeeld uit waarin je kunt zien wat voor soort vragen…" at bounding box center [271, 89] width 231 height 12
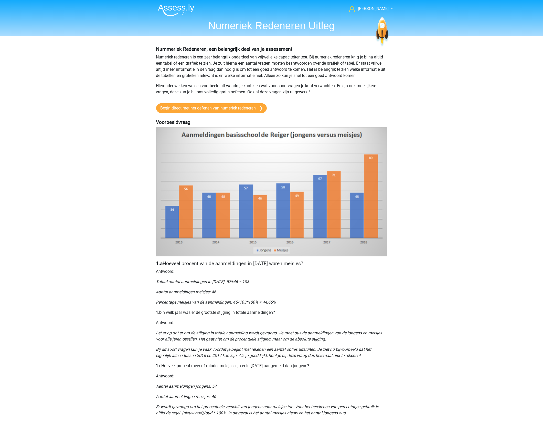
click at [335, 90] on p "Hieronder werken we een voorbeeld uit waarin je kunt zien wat voor soort vragen…" at bounding box center [271, 89] width 231 height 12
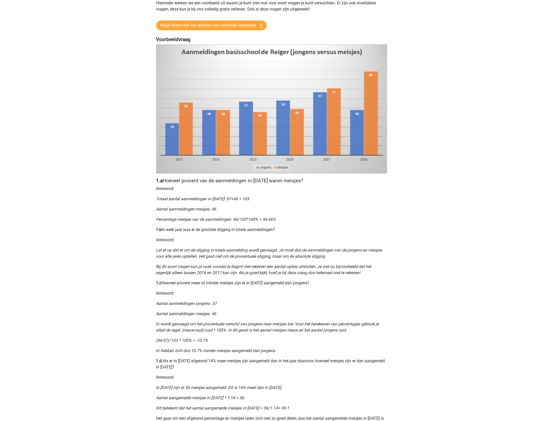
scroll to position [64, 0]
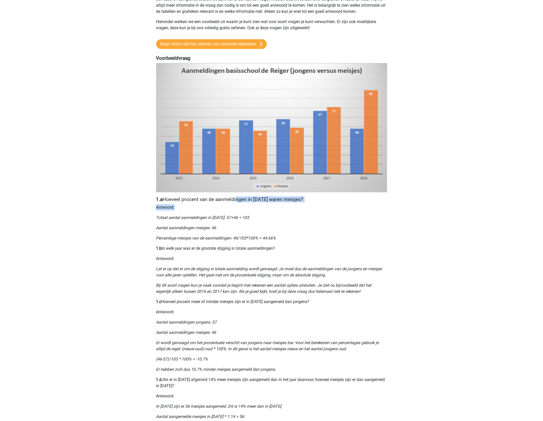
drag, startPoint x: 236, startPoint y: 198, endPoint x: 319, endPoint y: 207, distance: 83.9
click at [319, 207] on div "Nummeriek Redeneren, een belangrijk deel van je assessment Numeriek redeneren i…" at bounding box center [271, 232] width 243 height 521
click at [319, 207] on p "Antwoord:" at bounding box center [271, 207] width 231 height 6
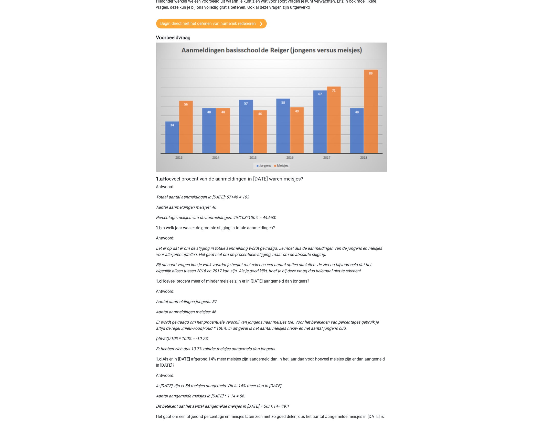
scroll to position [47, 0]
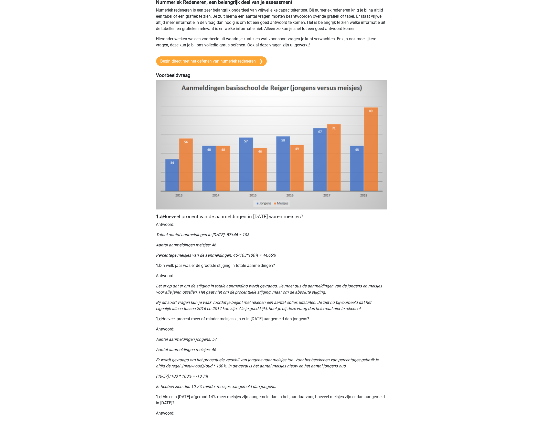
click at [439, 128] on div "[PERSON_NAME] [EMAIL_ADDRESS][DOMAIN_NAME] Nederlands English" at bounding box center [271, 299] width 543 height 692
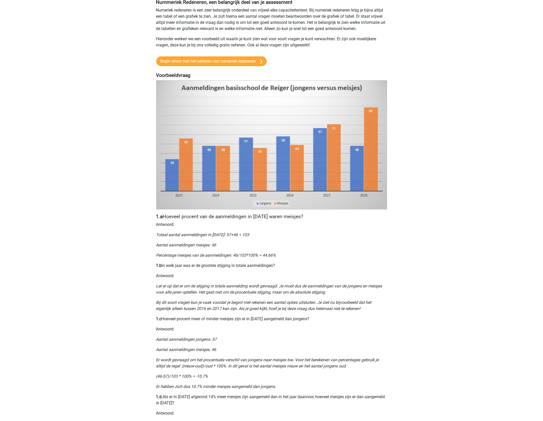
click at [439, 128] on div "[PERSON_NAME] [EMAIL_ADDRESS][DOMAIN_NAME] Nederlands English" at bounding box center [271, 299] width 543 height 692
click at [265, 233] on p "Totaal aantal aanmeldingen in 2015: 57+46 = 103" at bounding box center [271, 235] width 231 height 6
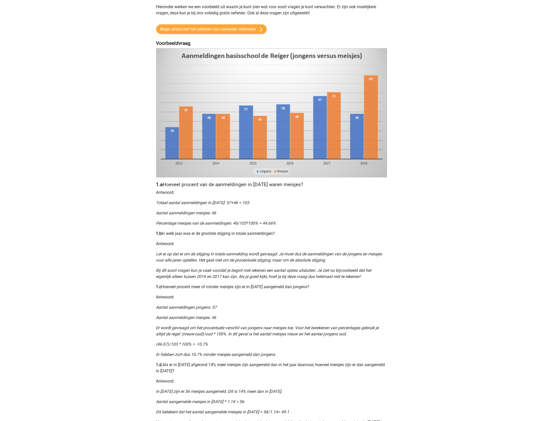
click at [248, 259] on icon "Let er op dat er om de stijging in totale aanmelding wordt gevraagd. Je moet du…" at bounding box center [269, 256] width 226 height 11
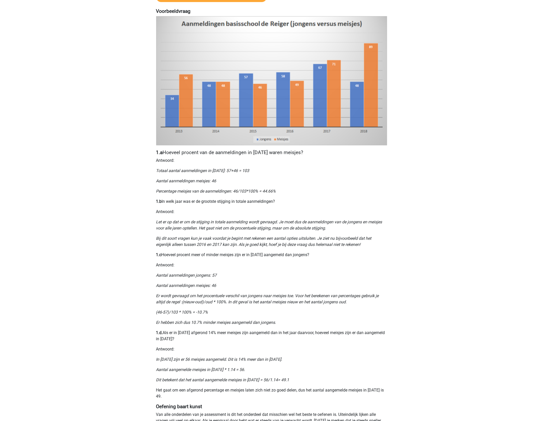
click at [248, 259] on div "Nummeriek Redeneren, een belangrijk deel van je assessment Numeriek redeneren i…" at bounding box center [271, 185] width 243 height 521
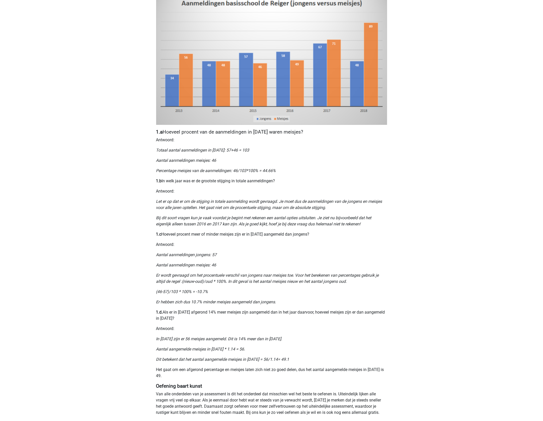
scroll to position [143, 0]
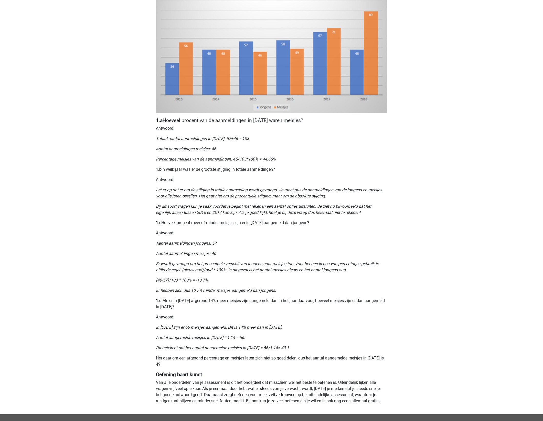
click at [248, 259] on div "Nummeriek Redeneren, een belangrijk deel van je assessment Numeriek redeneren i…" at bounding box center [271, 153] width 243 height 521
drag, startPoint x: 187, startPoint y: 163, endPoint x: 251, endPoint y: 165, distance: 63.8
click at [251, 165] on div "Nummeriek Redeneren, een belangrijk deel van je assessment Numeriek redeneren i…" at bounding box center [271, 153] width 243 height 521
drag, startPoint x: 251, startPoint y: 165, endPoint x: 255, endPoint y: 165, distance: 4.1
click at [255, 165] on div "Nummeriek Redeneren, een belangrijk deel van je assessment Numeriek redeneren i…" at bounding box center [271, 153] width 243 height 521
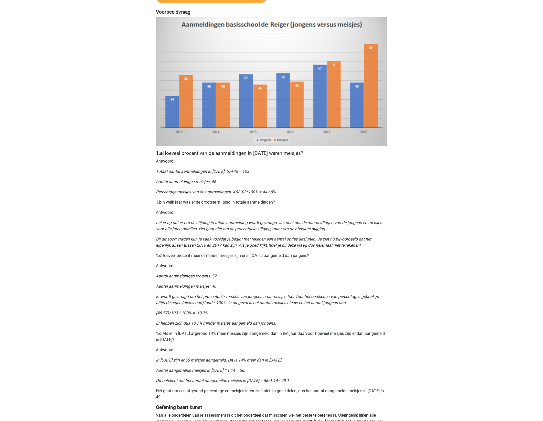
scroll to position [79, 0]
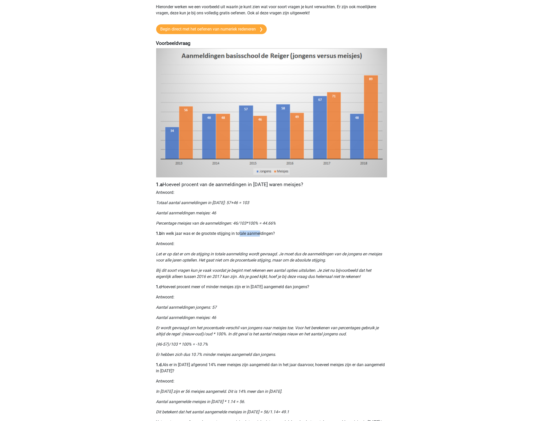
drag, startPoint x: 240, startPoint y: 231, endPoint x: 277, endPoint y: 233, distance: 37.2
click at [277, 233] on p "1.b In welk jaar was er de grootste stijging in totale aanmeldingen?" at bounding box center [271, 233] width 231 height 6
drag, startPoint x: 277, startPoint y: 233, endPoint x: 289, endPoint y: 232, distance: 11.8
click at [289, 232] on p "1.b In welk jaar was er de grootste stijging in totale aanmeldingen?" at bounding box center [271, 233] width 231 height 6
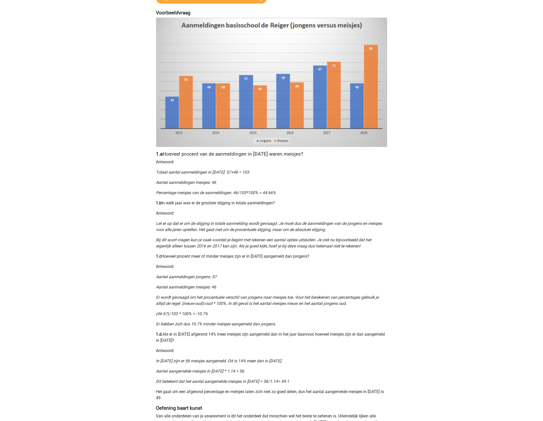
scroll to position [111, 0]
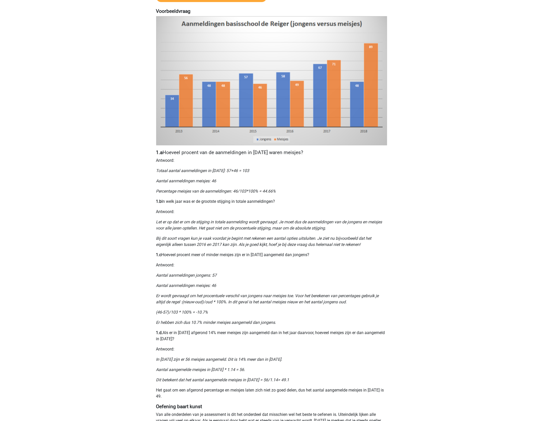
click at [184, 272] on p "Aantal aanmeldingen jongens: 57" at bounding box center [271, 275] width 231 height 6
click at [363, 270] on div "Nummeriek Redeneren, een belangrijk deel van je assessment Numeriek redeneren i…" at bounding box center [271, 185] width 243 height 521
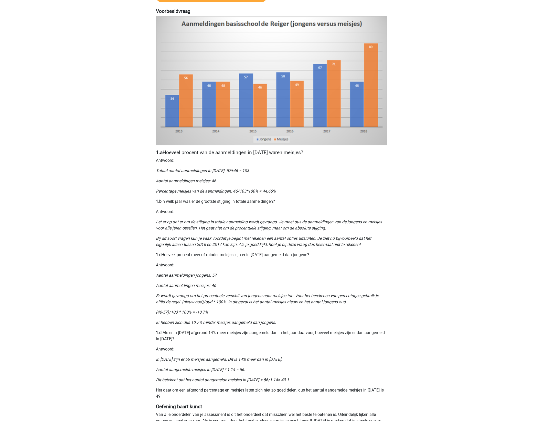
click at [363, 270] on div "Nummeriek Redeneren, een belangrijk deel van je assessment Numeriek redeneren i…" at bounding box center [271, 185] width 243 height 521
click at [363, 272] on div "Nummeriek Redeneren, een belangrijk deel van je assessment Numeriek redeneren i…" at bounding box center [271, 185] width 243 height 521
click at [363, 272] on p "Aantal aanmeldingen jongens: 57" at bounding box center [271, 275] width 231 height 6
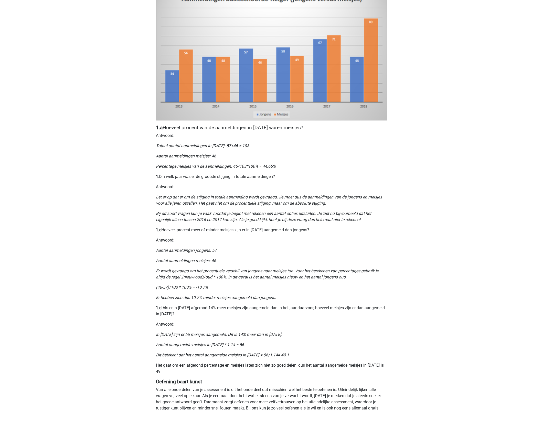
scroll to position [239, 0]
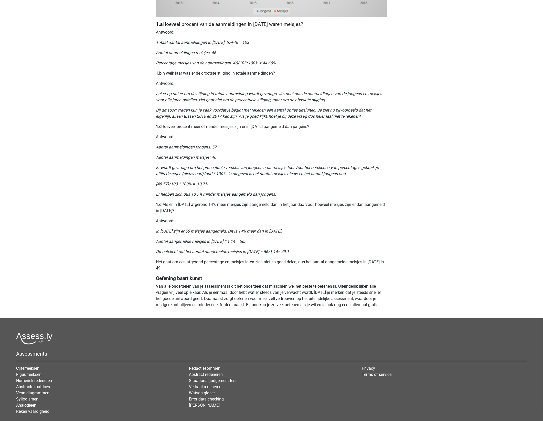
click at [279, 277] on h4 "Oefening baart kunst" at bounding box center [271, 278] width 231 height 6
drag, startPoint x: 163, startPoint y: 203, endPoint x: 229, endPoint y: 206, distance: 65.9
click at [229, 206] on p "1.d. Als er in 2013 afgerond 14% meer meisjes zijn aangemeld dan in het jaar da…" at bounding box center [271, 207] width 231 height 12
drag, startPoint x: 203, startPoint y: 204, endPoint x: 216, endPoint y: 204, distance: 13.1
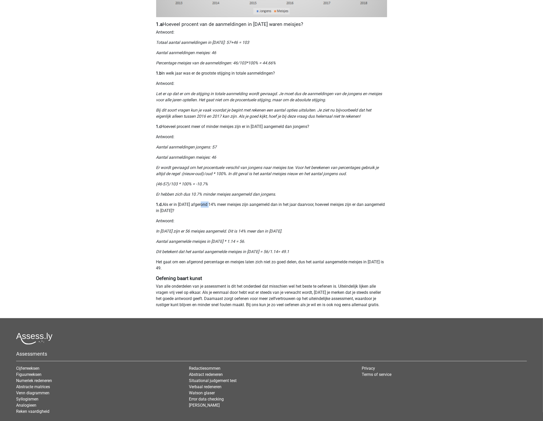
click at [216, 204] on p "1.d. Als er in 2013 afgerond 14% meer meisjes zijn aangemeld dan in het jaar da…" at bounding box center [271, 207] width 231 height 12
click at [218, 204] on p "1.d. Als er in 2013 afgerond 14% meer meisjes zijn aangemeld dan in het jaar da…" at bounding box center [271, 207] width 231 height 12
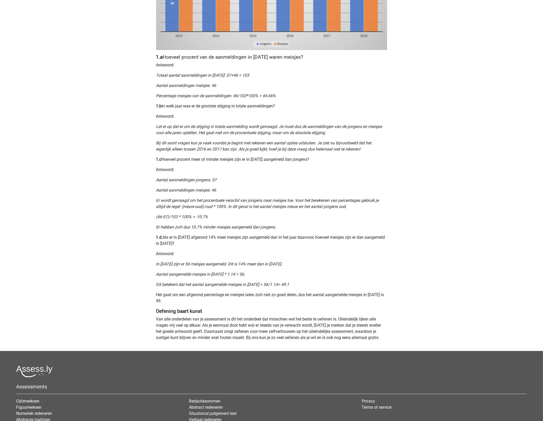
scroll to position [143, 0]
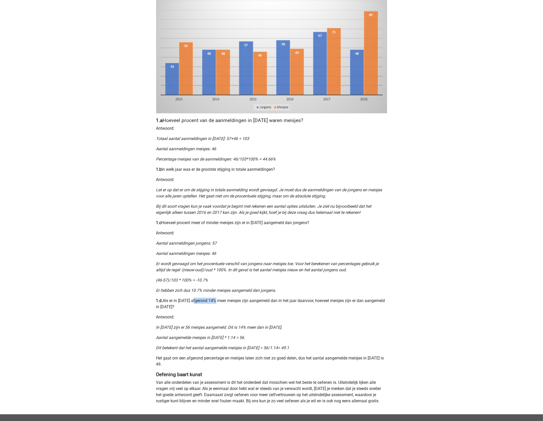
drag, startPoint x: 194, startPoint y: 302, endPoint x: 216, endPoint y: 301, distance: 22.3
click at [216, 301] on p "1.d. Als er in 2013 afgerond 14% meer meisjes zijn aangemeld dan in het jaar da…" at bounding box center [271, 303] width 231 height 12
drag, startPoint x: 216, startPoint y: 301, endPoint x: 232, endPoint y: 302, distance: 16.4
click at [232, 302] on p "1.d. Als er in 2013 afgerond 14% meer meisjes zijn aangemeld dan in het jaar da…" at bounding box center [271, 303] width 231 height 12
click at [242, 288] on icon "Er hebben zich dus 10.7% minder meisjes aangemeld dan jongens." at bounding box center [216, 290] width 120 height 5
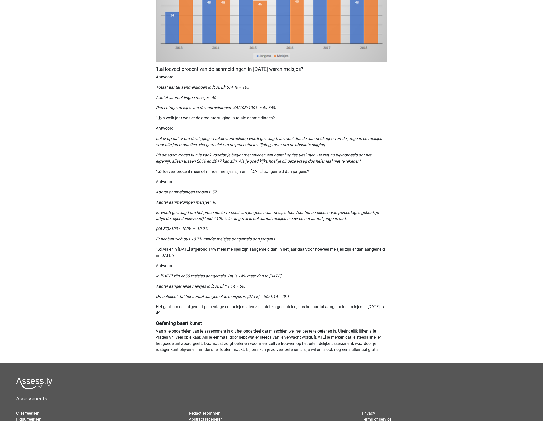
scroll to position [207, 0]
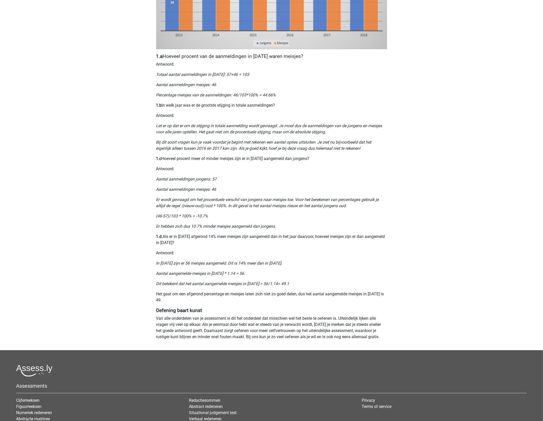
click at [213, 316] on p "Van alle onderdelen van je assessment is dit het onderdeel dat misschien wel he…" at bounding box center [271, 327] width 231 height 25
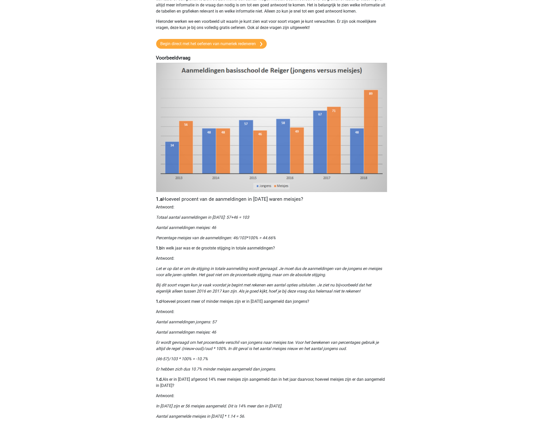
scroll to position [0, 0]
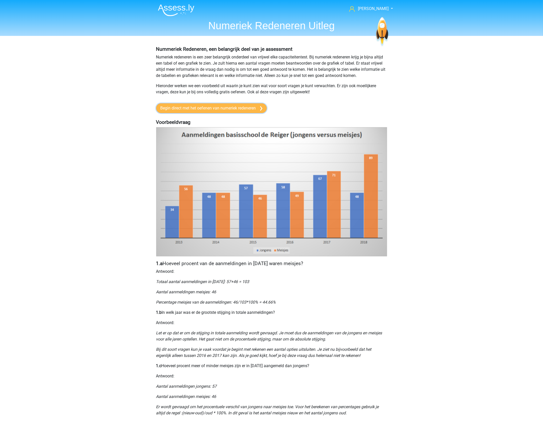
click at [234, 107] on link "Begin direct met het oefenen van numeriek redeneren" at bounding box center [211, 108] width 111 height 10
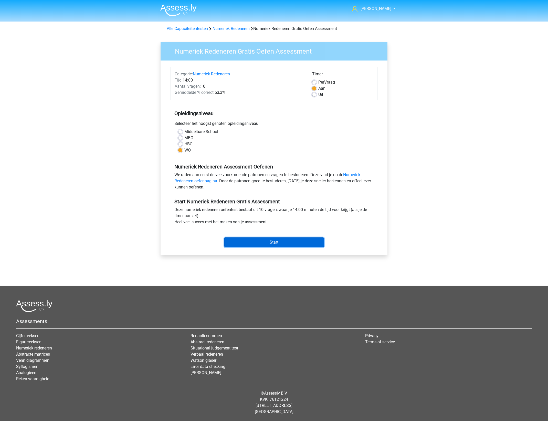
click at [258, 237] on input "Start" at bounding box center [274, 242] width 100 height 10
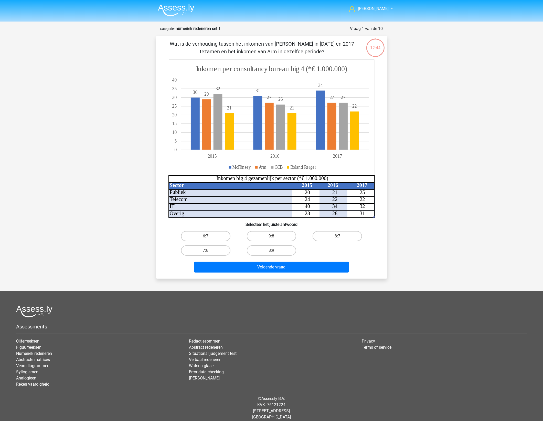
click at [320, 246] on div "6:7 9:8 8:7 7:8 8:9" at bounding box center [272, 243] width 198 height 29
click at [345, 233] on label "8:7" at bounding box center [337, 236] width 49 height 10
click at [341, 236] on input "8:7" at bounding box center [339, 237] width 3 height 3
radio input "true"
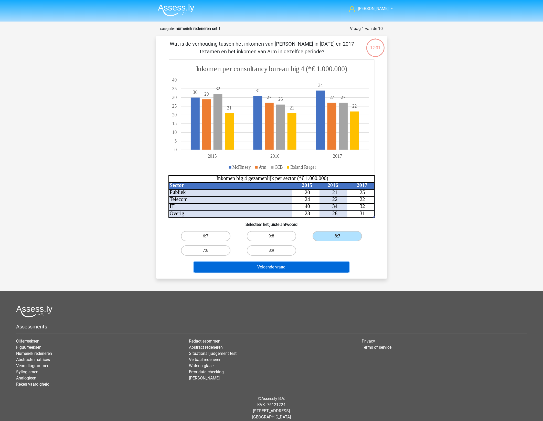
click at [287, 265] on button "Volgende vraag" at bounding box center [271, 267] width 155 height 11
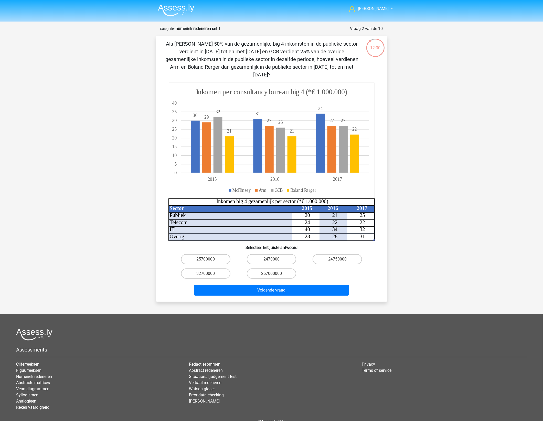
click at [416, 149] on div "[PERSON_NAME] [EMAIL_ADDRESS][DOMAIN_NAME] Nederlands English" at bounding box center [271, 224] width 543 height 449
click at [418, 150] on div "[PERSON_NAME] [EMAIL_ADDRESS][DOMAIN_NAME] Nederlands English" at bounding box center [271, 224] width 543 height 449
click at [419, 148] on div "[PERSON_NAME] [EMAIL_ADDRESS][DOMAIN_NAME] Nederlands English" at bounding box center [271, 224] width 543 height 449
click at [421, 152] on div "[PERSON_NAME] [EMAIL_ADDRESS][DOMAIN_NAME] Nederlands English" at bounding box center [271, 224] width 543 height 449
drag, startPoint x: 192, startPoint y: 45, endPoint x: 256, endPoint y: 44, distance: 63.3
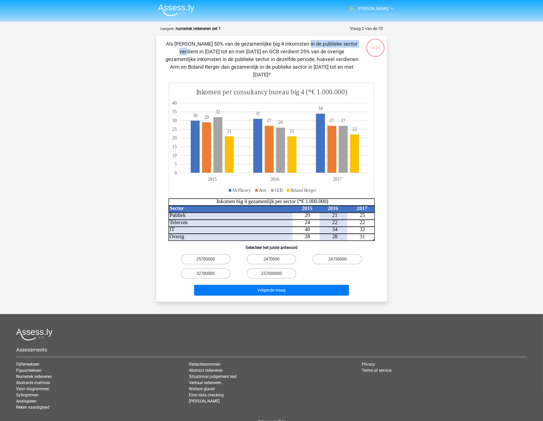
click at [256, 44] on p "Als [PERSON_NAME] 50% van de gezamenlijke big 4 inkomsten in de publieke sector…" at bounding box center [261, 59] width 195 height 38
drag, startPoint x: 226, startPoint y: 43, endPoint x: 327, endPoint y: 38, distance: 101.0
click at [327, 38] on div "Als [PERSON_NAME] 50% van de gezamenlijke big 4 inkomsten in de publieke sector…" at bounding box center [271, 169] width 231 height 266
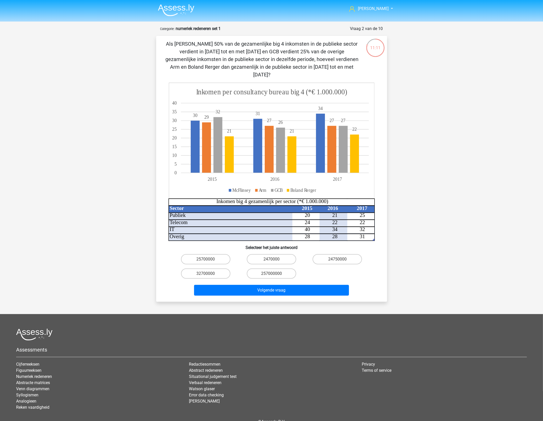
click at [400, 244] on div "[PERSON_NAME] [EMAIL_ADDRESS][DOMAIN_NAME] Nederlands English" at bounding box center [271, 224] width 543 height 449
click at [342, 254] on label "24750000" at bounding box center [337, 259] width 49 height 10
click at [341, 259] on input "24750000" at bounding box center [339, 260] width 3 height 3
radio input "true"
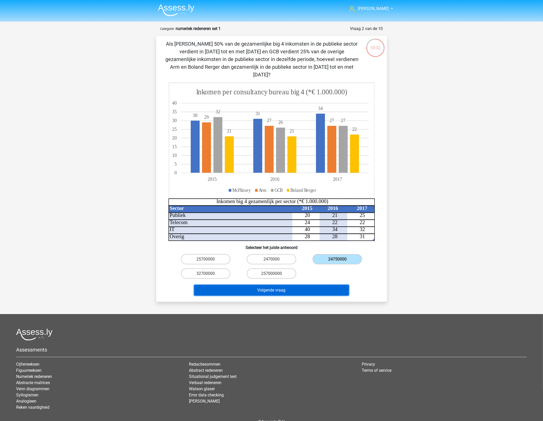
click at [300, 285] on button "Volgende vraag" at bounding box center [271, 290] width 155 height 11
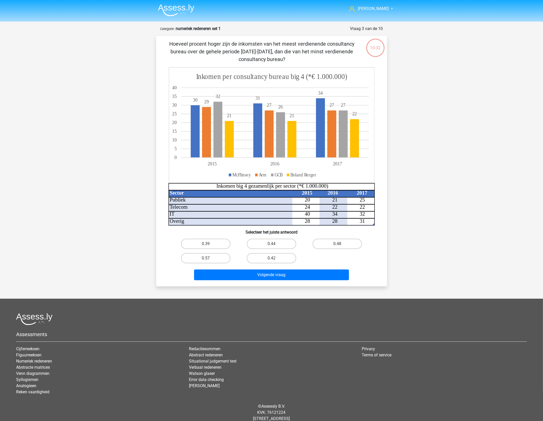
scroll to position [12, 0]
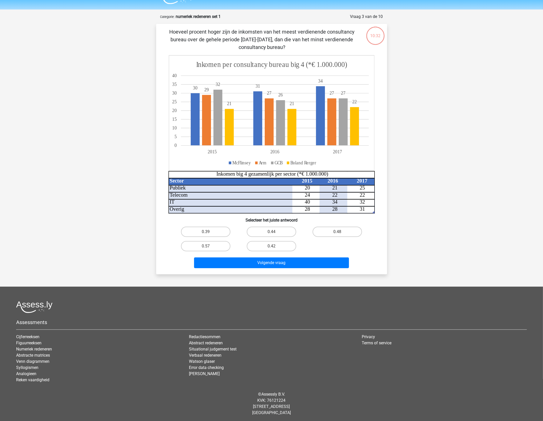
click at [362, 259] on div "Volgende vraag" at bounding box center [272, 263] width 198 height 13
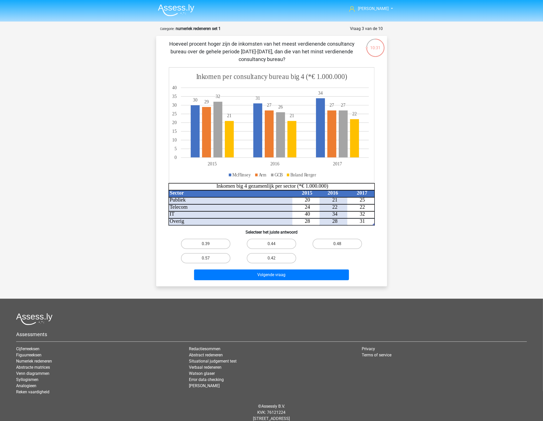
click at [390, 249] on div "10:31 Vraag 3 van de 10 Categorie: numeriek redeneren set 1 Sector 2015 2016 20…" at bounding box center [271, 156] width 239 height 260
click at [418, 245] on div "[PERSON_NAME] [EMAIL_ADDRESS][DOMAIN_NAME] Nederlands English" at bounding box center [271, 217] width 543 height 434
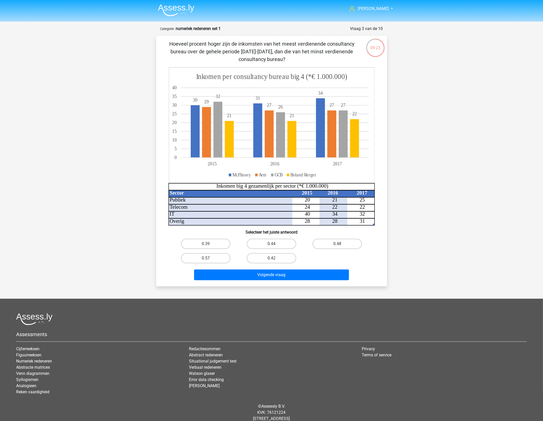
click at [340, 244] on input "0.48" at bounding box center [339, 245] width 3 height 3
radio input "true"
click at [295, 269] on button "Volgende vraag" at bounding box center [271, 274] width 155 height 11
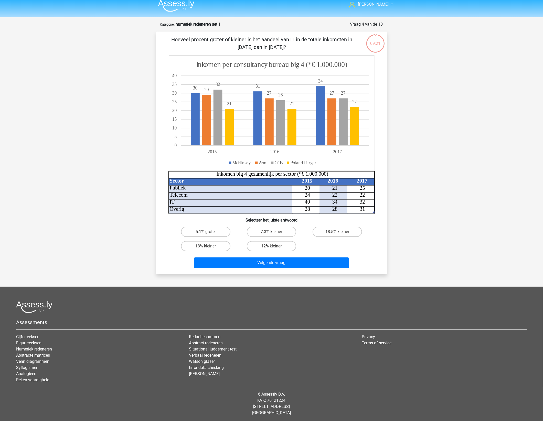
click at [379, 215] on div "Hoeveel procent groter of kleiner is het aandeel van IT in de totale inkomsten …" at bounding box center [271, 153] width 227 height 234
click at [410, 192] on div "Hans gepojo9279@besaies.com Nederlands English" at bounding box center [271, 209] width 543 height 426
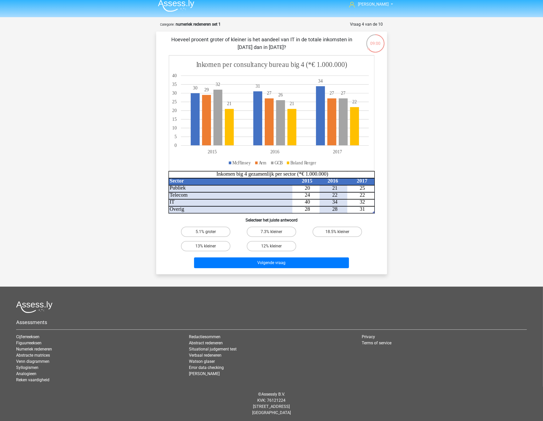
click at [412, 199] on div "Hans gepojo9279@besaies.com Nederlands English" at bounding box center [271, 209] width 543 height 426
click at [412, 197] on div "[PERSON_NAME] [EMAIL_ADDRESS][DOMAIN_NAME] Nederlands English" at bounding box center [271, 209] width 543 height 426
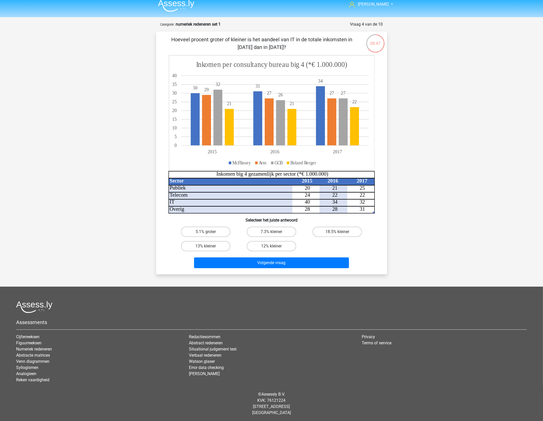
click at [412, 197] on div "Hans gepojo9279@besaies.com Nederlands English" at bounding box center [271, 209] width 543 height 426
click at [274, 231] on label "7.3% kleiner" at bounding box center [271, 231] width 49 height 10
click at [274, 232] on input "7.3% kleiner" at bounding box center [272, 233] width 3 height 3
radio input "true"
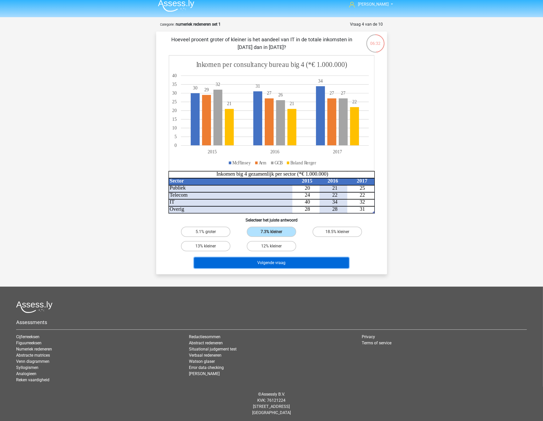
click at [283, 259] on button "Volgende vraag" at bounding box center [271, 262] width 155 height 11
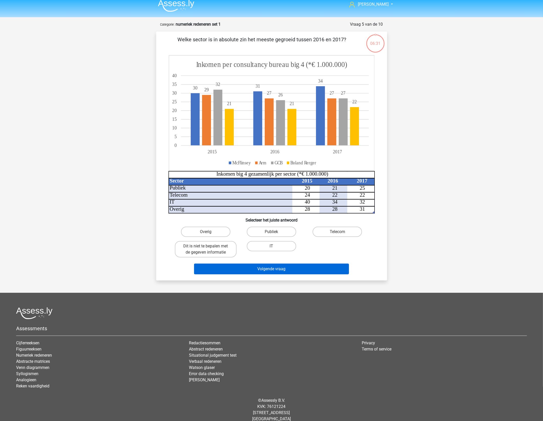
scroll to position [11, 0]
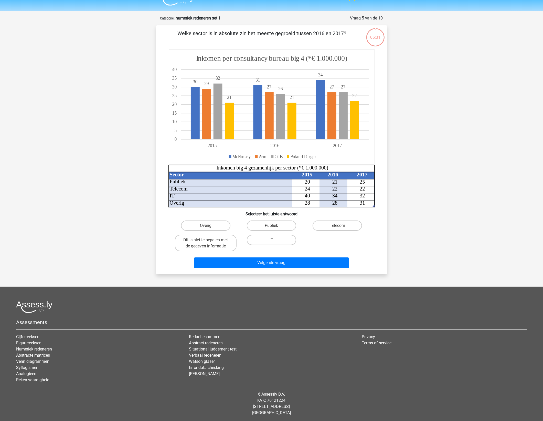
click at [390, 246] on div "06:31 Vraag 5 van de 10 Categorie: numeriek redeneren set 1 Welke sector is in …" at bounding box center [271, 144] width 239 height 259
click at [392, 242] on div "06:30 Vraag 5 van de 10 Categorie: numeriek redeneren set 1 Welke sector is in …" at bounding box center [271, 144] width 243 height 259
click at [395, 239] on div "Hans gepojo9279@besaies.com Nederlands English" at bounding box center [271, 205] width 543 height 432
click at [396, 235] on div "Hans gepojo9279@besaies.com Nederlands English" at bounding box center [271, 205] width 543 height 432
click at [277, 223] on label "Publiek" at bounding box center [271, 225] width 49 height 10
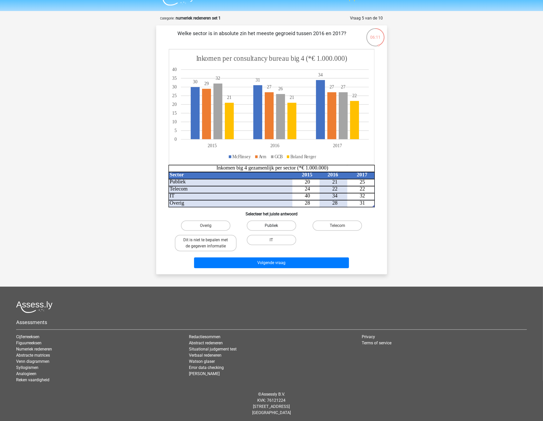
click at [275, 225] on input "Publiek" at bounding box center [272, 226] width 3 height 3
radio input "true"
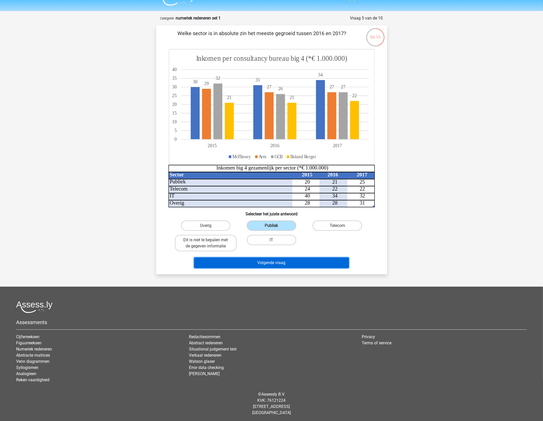
click at [271, 264] on button "Volgende vraag" at bounding box center [271, 262] width 155 height 11
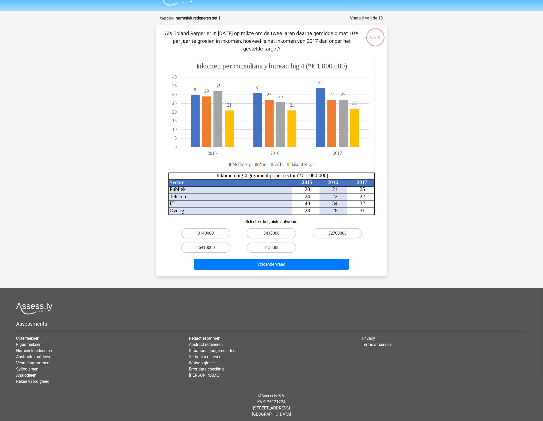
scroll to position [12, 0]
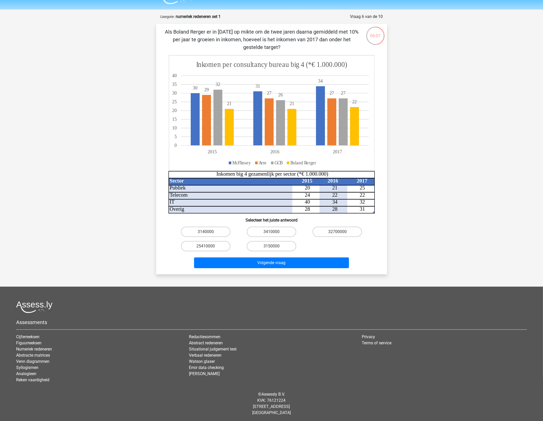
click at [370, 73] on icon at bounding box center [271, 112] width 205 height 115
click at [370, 72] on icon at bounding box center [271, 112] width 205 height 115
click at [306, 162] on tspan "Boland Rerger" at bounding box center [303, 162] width 26 height 5
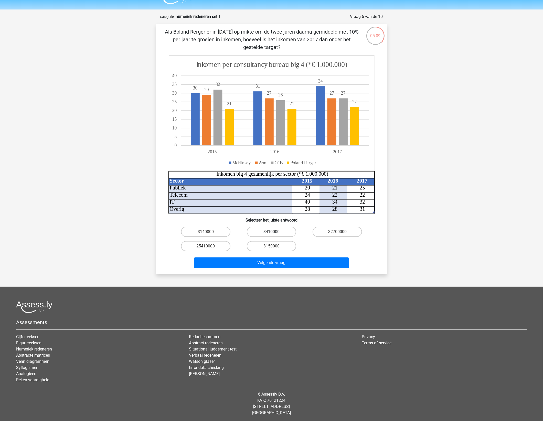
click at [286, 229] on label "3410000" at bounding box center [271, 231] width 49 height 10
click at [275, 232] on input "3410000" at bounding box center [272, 233] width 3 height 3
radio input "true"
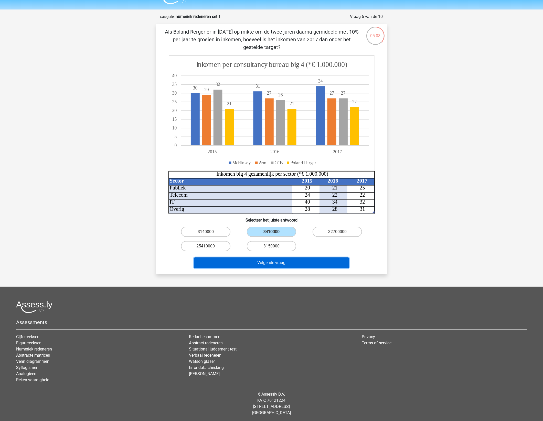
click at [276, 264] on button "Volgende vraag" at bounding box center [271, 262] width 155 height 11
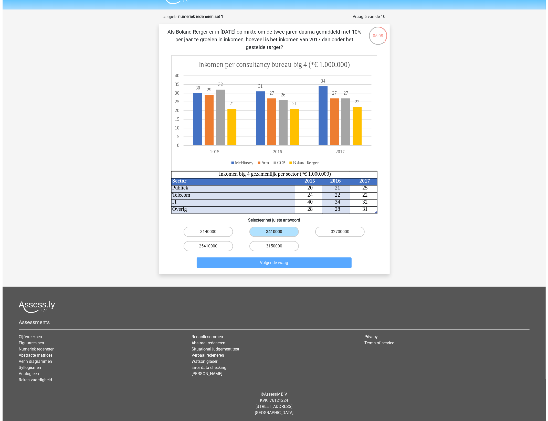
scroll to position [0, 0]
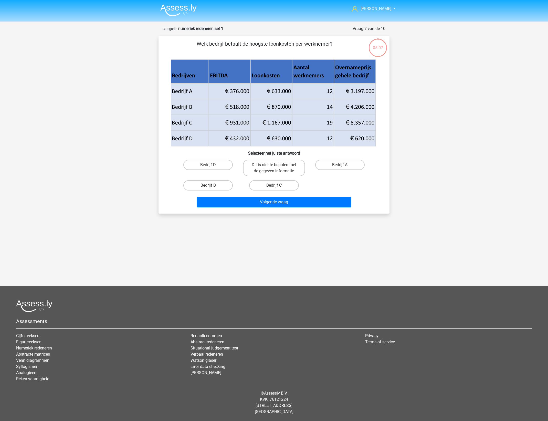
click at [392, 247] on div "Hans gepojo9279@besaies.com Nederlands English" at bounding box center [274, 180] width 548 height 361
click at [403, 205] on div "Hans gepojo9279@besaies.com Nederlands English" at bounding box center [274, 180] width 548 height 361
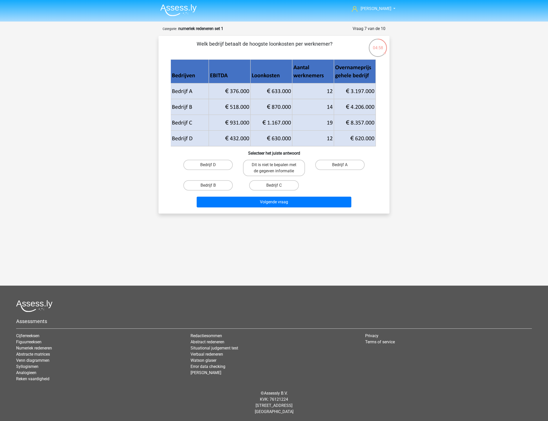
click at [403, 205] on div "Hans gepojo9279@besaies.com Nederlands English" at bounding box center [274, 180] width 548 height 361
click at [434, 214] on div "Hans gepojo9279@besaies.com Nederlands English" at bounding box center [274, 180] width 548 height 361
click at [282, 106] on icon at bounding box center [273, 99] width 205 height 32
click at [213, 183] on label "Bedrijf B" at bounding box center [207, 185] width 49 height 10
click at [212, 185] on input "Bedrijf B" at bounding box center [209, 186] width 3 height 3
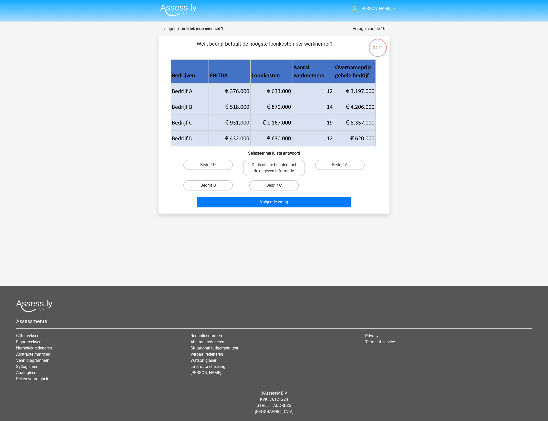
radio input "true"
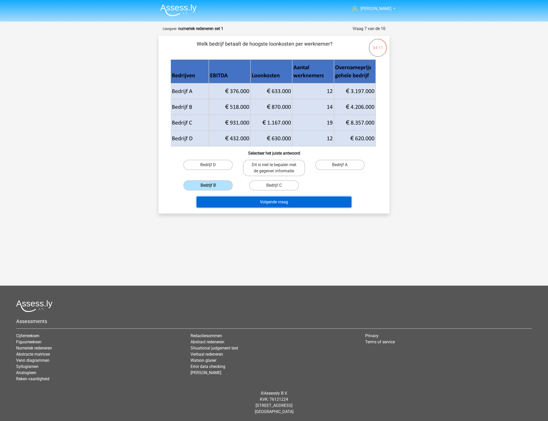
click at [281, 204] on button "Volgende vraag" at bounding box center [274, 201] width 155 height 11
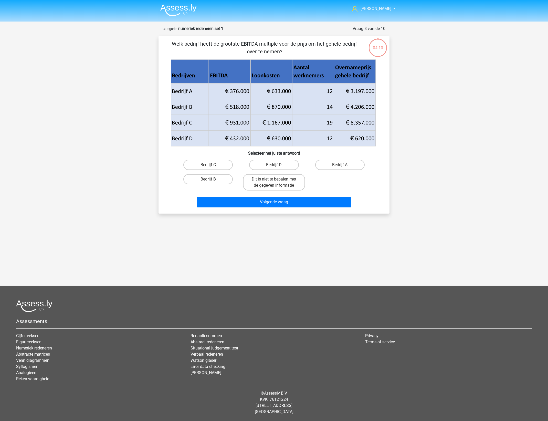
click at [417, 196] on div "[PERSON_NAME] [EMAIL_ADDRESS][DOMAIN_NAME] Nederlands English" at bounding box center [274, 180] width 548 height 361
click at [416, 195] on div "Hans gepojo9279@besaies.com Nederlands English" at bounding box center [274, 180] width 548 height 361
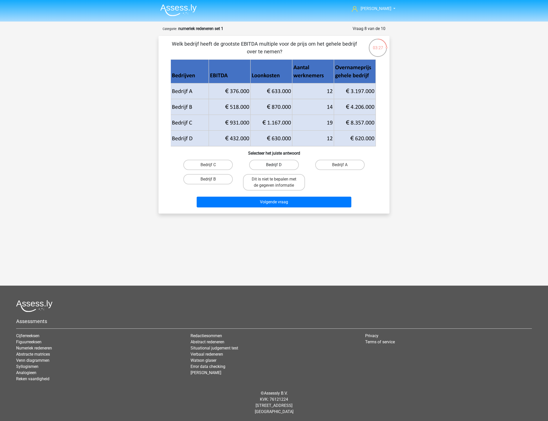
click at [288, 163] on label "Bedrijf D" at bounding box center [273, 165] width 49 height 10
click at [277, 165] on input "Bedrijf D" at bounding box center [275, 166] width 3 height 3
radio input "true"
click at [290, 198] on button "Volgende vraag" at bounding box center [274, 201] width 155 height 11
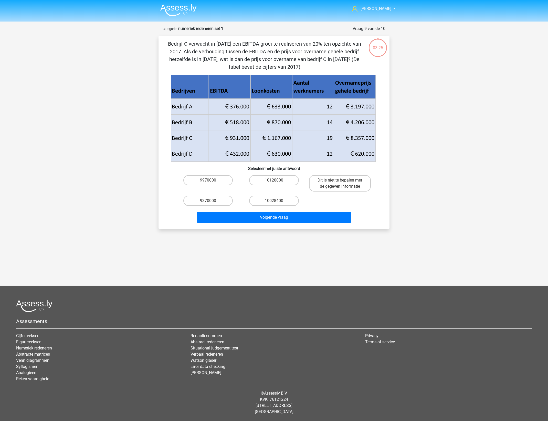
click at [397, 200] on div "Hans gepojo9279@besaies.com Nederlands English" at bounding box center [274, 188] width 548 height 376
click at [404, 193] on div "Hans gepojo9279@besaies.com Nederlands English" at bounding box center [274, 188] width 548 height 376
click at [279, 200] on label "10028400" at bounding box center [273, 200] width 49 height 10
click at [277, 201] on input "10028400" at bounding box center [275, 202] width 3 height 3
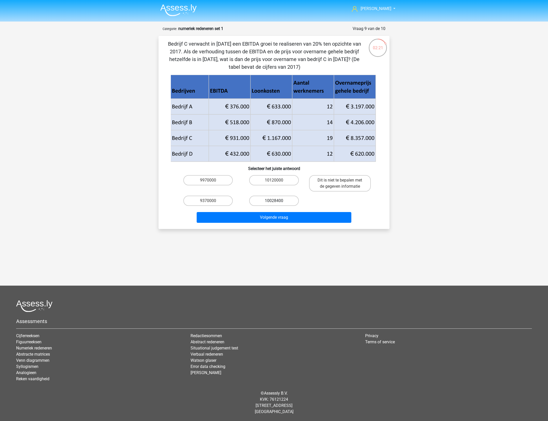
radio input "true"
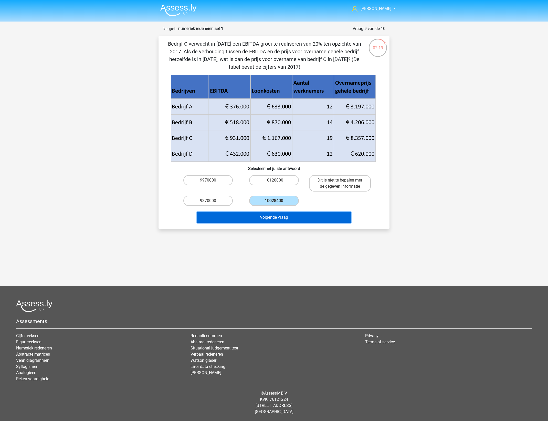
click at [285, 218] on button "Volgende vraag" at bounding box center [274, 217] width 155 height 11
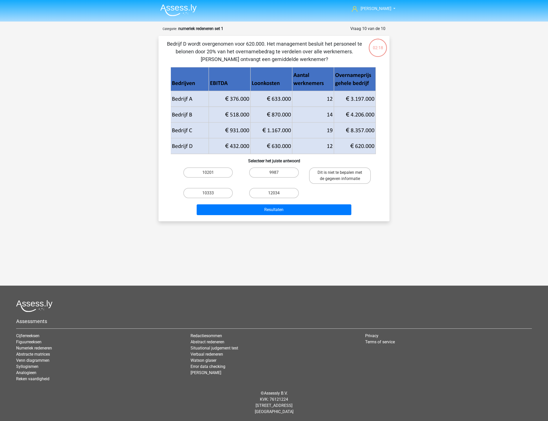
click at [423, 206] on div "Hans gepojo9279@besaies.com Nederlands English" at bounding box center [274, 184] width 548 height 369
drag, startPoint x: 423, startPoint y: 206, endPoint x: 378, endPoint y: 101, distance: 113.6
click at [378, 101] on div at bounding box center [274, 110] width 215 height 87
click at [391, 112] on div "02:14 Vraag 10 van de 10 Categorie: numeriek redeneren set 1" at bounding box center [273, 123] width 239 height 195
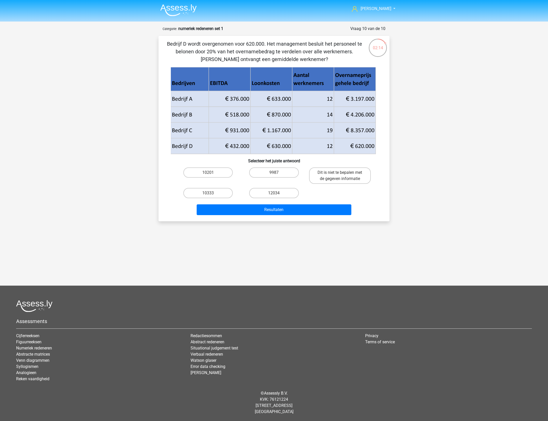
click at [398, 109] on div "Hans gepojo9279@besaies.com Nederlands English" at bounding box center [274, 184] width 548 height 369
click at [220, 192] on label "10333" at bounding box center [207, 193] width 49 height 10
click at [212, 193] on input "10333" at bounding box center [209, 194] width 3 height 3
radio input "true"
click at [274, 207] on button "Resultaten" at bounding box center [274, 209] width 155 height 11
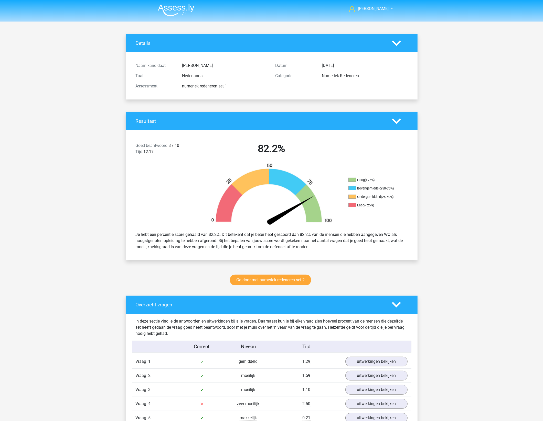
drag, startPoint x: 160, startPoint y: 239, endPoint x: 219, endPoint y: 234, distance: 59.4
click at [219, 234] on div "Je hebt een percentielscore gehaald van 82.2%. Dit betekent dat je beter hebt g…" at bounding box center [272, 240] width 280 height 23
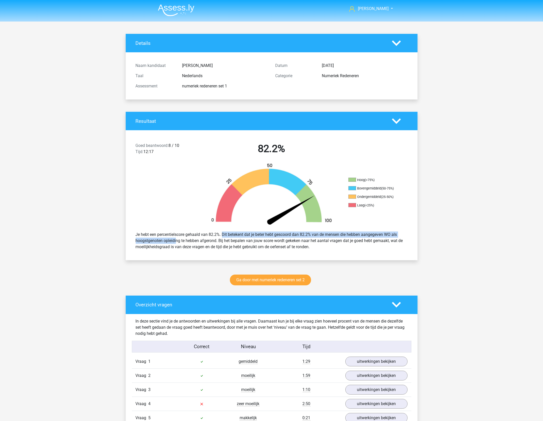
click at [219, 234] on div "Je hebt een percentielscore gehaald van 82.2%. Dit betekent dat je beter hebt g…" at bounding box center [272, 240] width 280 height 23
drag, startPoint x: 219, startPoint y: 234, endPoint x: 395, endPoint y: 249, distance: 176.6
click at [395, 249] on div "Je hebt een percentielscore gehaald van 82.2%. Dit betekent dat je beter hebt g…" at bounding box center [272, 240] width 280 height 23
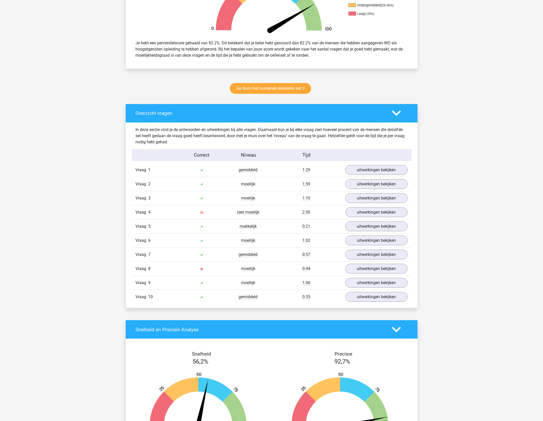
scroll to position [192, 0]
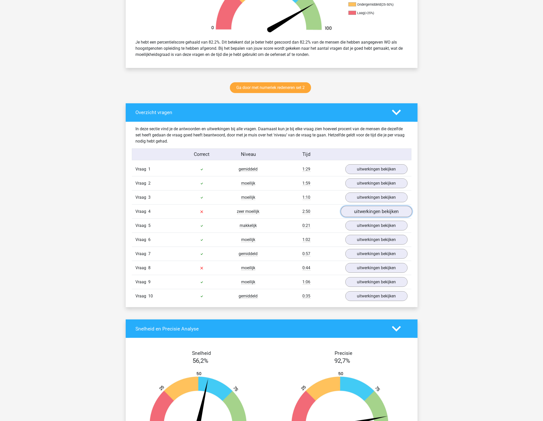
click at [361, 207] on link "uitwerkingen bekijken" at bounding box center [376, 211] width 71 height 11
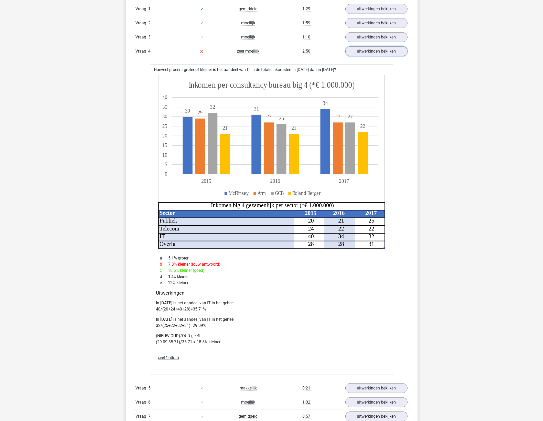
scroll to position [384, 0]
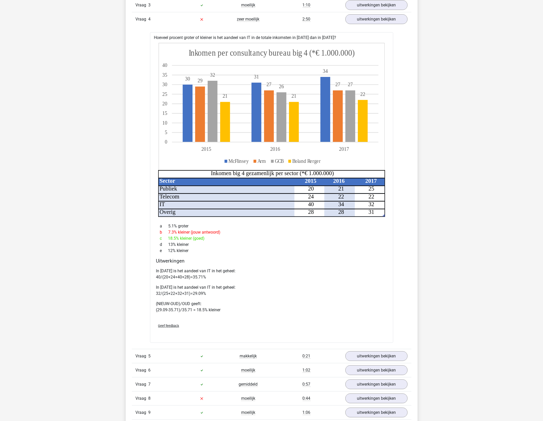
click at [432, 210] on div "Hans gepojo9279@besaies.com" at bounding box center [271, 257] width 543 height 1282
click at [332, 275] on p "In 2015 is het aandeel van IT in het geheel: 40/(20+24+40+28)=35.71%" at bounding box center [271, 274] width 231 height 12
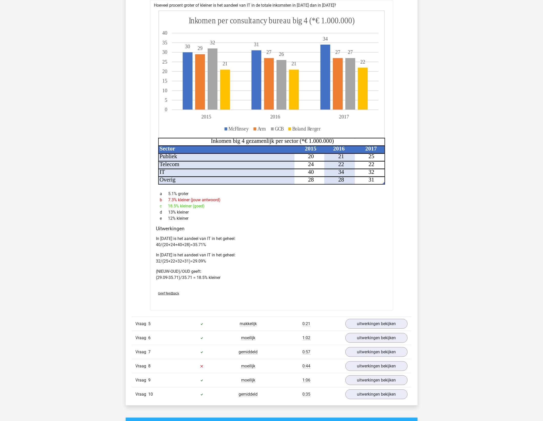
scroll to position [416, 0]
drag, startPoint x: 186, startPoint y: 255, endPoint x: 222, endPoint y: 255, distance: 35.3
click at [222, 255] on p "In 2017 is het aandeel van IT in het geheel: 32/(25+22+32+31)=29.09%" at bounding box center [271, 258] width 231 height 12
drag, startPoint x: 222, startPoint y: 255, endPoint x: 229, endPoint y: 255, distance: 7.7
click at [229, 255] on p "In 2017 is het aandeel van IT in het geheel: 32/(25+22+32+31)=29.09%" at bounding box center [271, 258] width 231 height 12
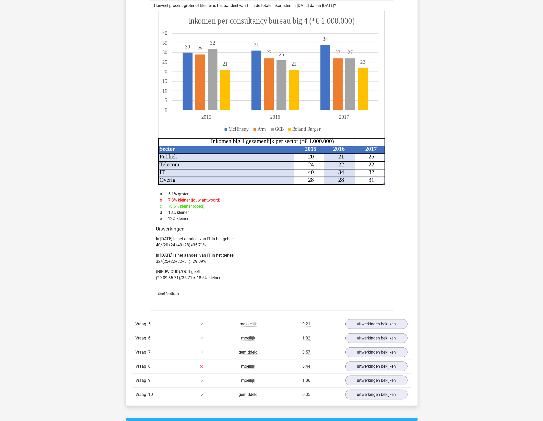
drag, startPoint x: 190, startPoint y: 269, endPoint x: 201, endPoint y: 268, distance: 11.3
click at [201, 268] on div "In 2015 is het aandeel van IT in het geheel: 40/(20+24+40+28)=35.71% In 2017 is…" at bounding box center [271, 260] width 231 height 53
drag, startPoint x: 201, startPoint y: 268, endPoint x: 211, endPoint y: 267, distance: 9.8
click at [211, 267] on div "In 2015 is het aandeel van IT in het geheel: 40/(20+24+40+28)=35.71% In 2017 is…" at bounding box center [271, 260] width 231 height 53
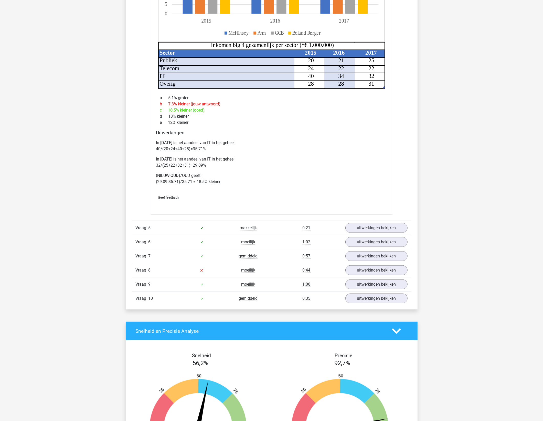
scroll to position [544, 0]
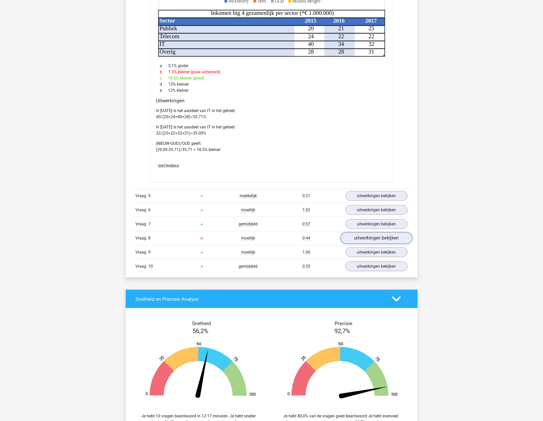
click at [365, 239] on link "uitwerkingen bekijken" at bounding box center [376, 238] width 71 height 11
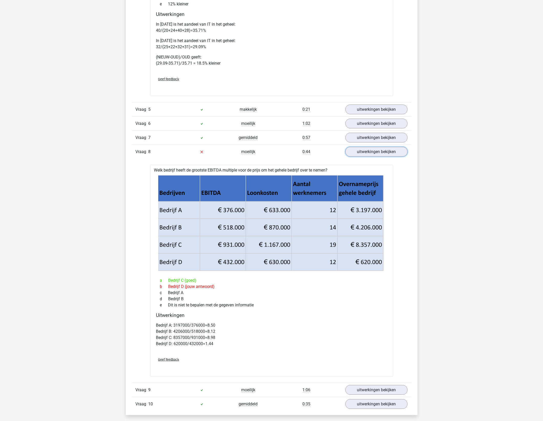
scroll to position [672, 0]
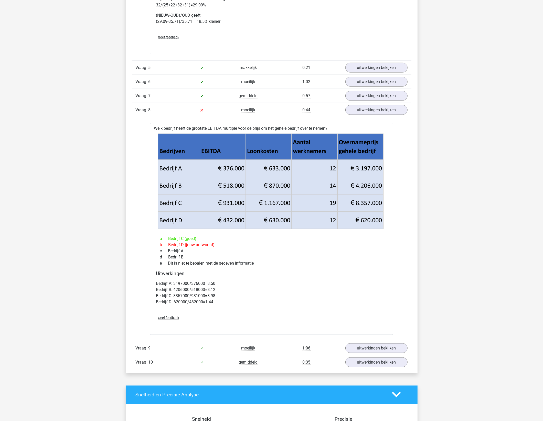
click at [365, 241] on div "a Bedrijf C (goed)" at bounding box center [271, 238] width 231 height 6
drag, startPoint x: 237, startPoint y: 208, endPoint x: 335, endPoint y: 208, distance: 97.8
click at [335, 208] on icon at bounding box center [270, 211] width 225 height 35
click at [306, 255] on div "d Bedrijf B" at bounding box center [271, 257] width 231 height 6
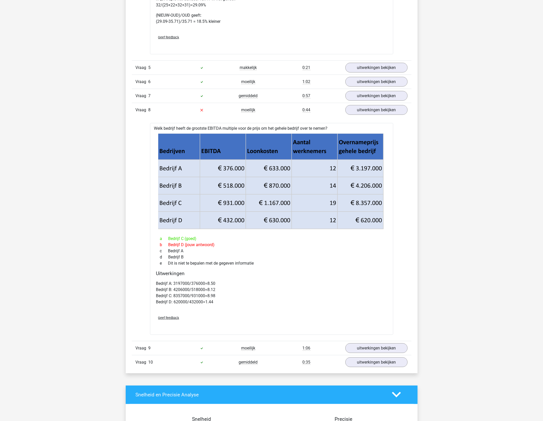
click at [295, 269] on div "Welk bedrijf heeft de grootste EBITDA multiple voor de prijs om het gehele bedr…" at bounding box center [271, 228] width 243 height 211
click at [371, 112] on link "uitwerkingen bekijken" at bounding box center [376, 109] width 71 height 11
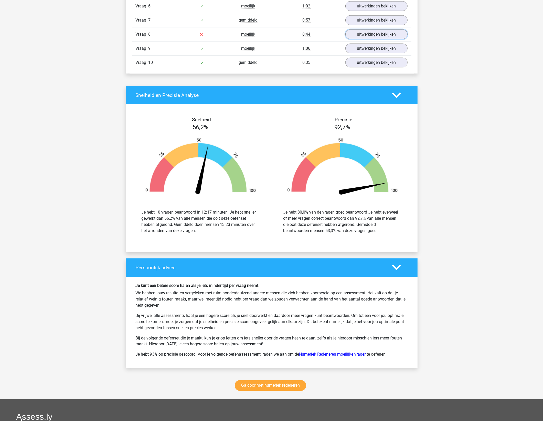
scroll to position [736, 0]
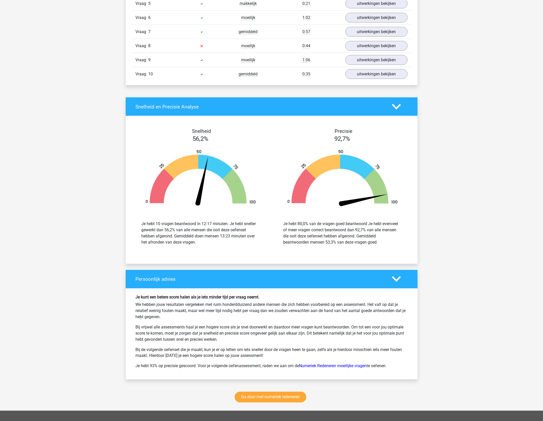
drag, startPoint x: 167, startPoint y: 223, endPoint x: 210, endPoint y: 246, distance: 48.4
click at [210, 245] on div "Je hebt 10 vragen beantwoord in 12:17 minuten. Je hebt sneller gewerkt dan 56,2…" at bounding box center [201, 233] width 118 height 25
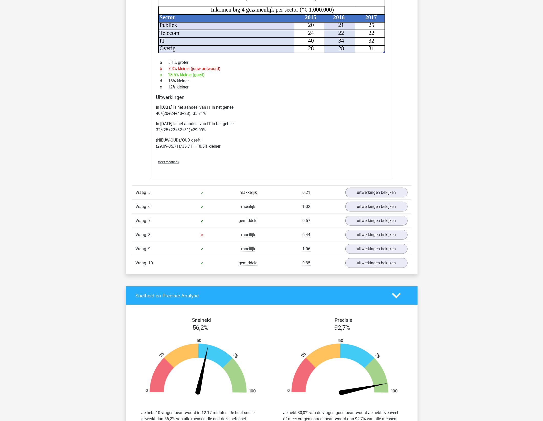
scroll to position [863, 0]
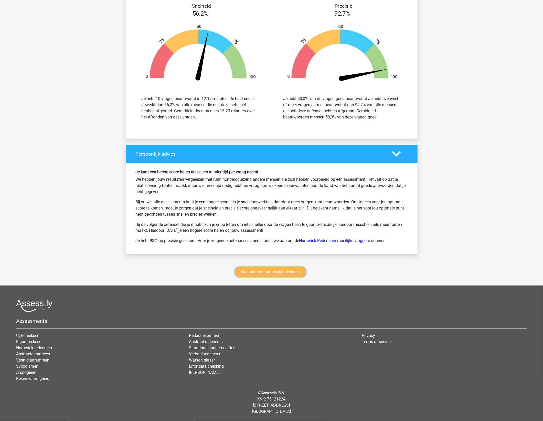
click at [278, 269] on link "Ga door met numeriek redeneren" at bounding box center [270, 271] width 71 height 11
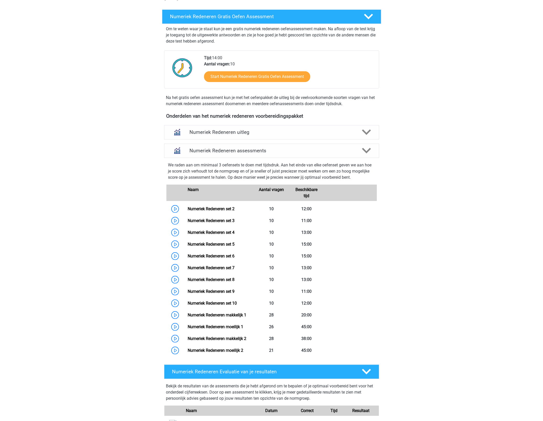
scroll to position [96, 0]
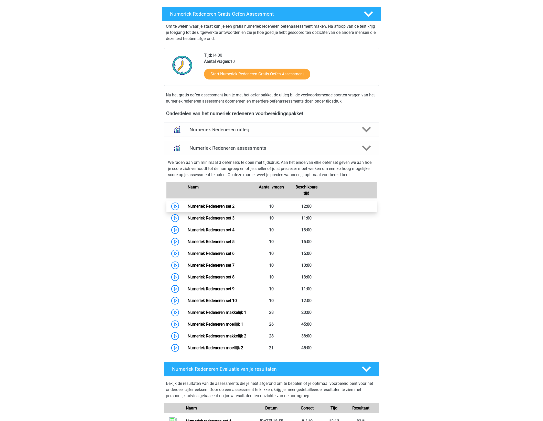
click at [224, 204] on link "Numeriek Redeneren set 2" at bounding box center [211, 206] width 47 height 5
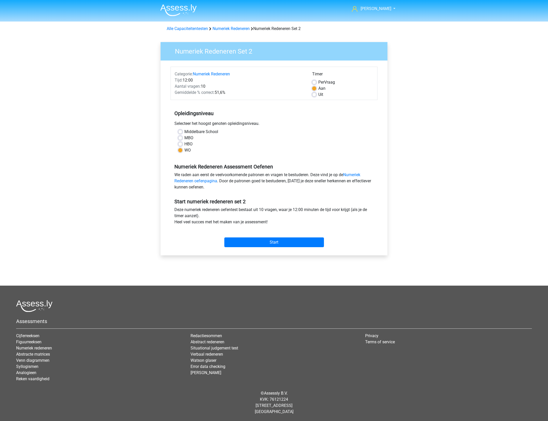
click at [330, 163] on h5 "Numeriek Redeneren Assessment Oefenen" at bounding box center [273, 166] width 199 height 6
click at [451, 195] on div "[PERSON_NAME] [EMAIL_ADDRESS][DOMAIN_NAME] Nederlands English" at bounding box center [274, 202] width 548 height 405
click at [277, 245] on input "Start" at bounding box center [274, 242] width 100 height 10
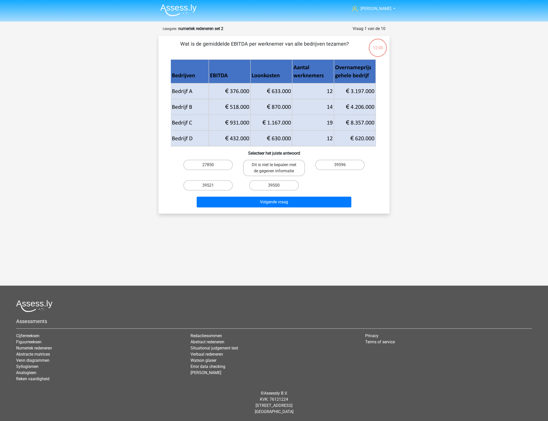
click at [417, 182] on div "[PERSON_NAME] [EMAIL_ADDRESS][DOMAIN_NAME] Nederlands English" at bounding box center [274, 180] width 548 height 361
click at [400, 190] on div "[PERSON_NAME] [EMAIL_ADDRESS][DOMAIN_NAME] Nederlands English" at bounding box center [274, 180] width 548 height 361
drag, startPoint x: 400, startPoint y: 190, endPoint x: 501, endPoint y: 140, distance: 112.6
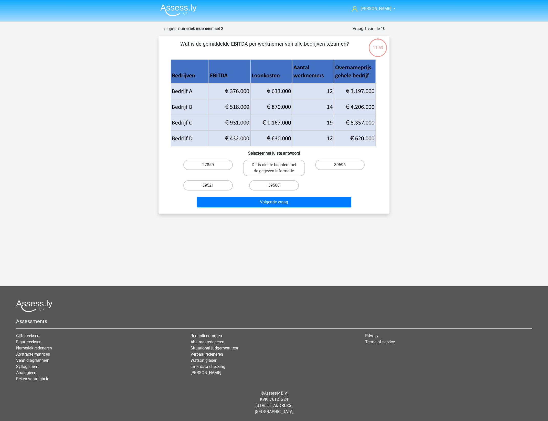
click at [501, 140] on div "[PERSON_NAME] [EMAIL_ADDRESS][DOMAIN_NAME] Nederlands English" at bounding box center [274, 180] width 548 height 361
click at [470, 162] on div "[PERSON_NAME] [EMAIL_ADDRESS][DOMAIN_NAME] Nederlands English" at bounding box center [274, 180] width 548 height 361
click at [335, 164] on label "39596" at bounding box center [339, 165] width 49 height 10
click at [340, 165] on input "39596" at bounding box center [341, 166] width 3 height 3
radio input "true"
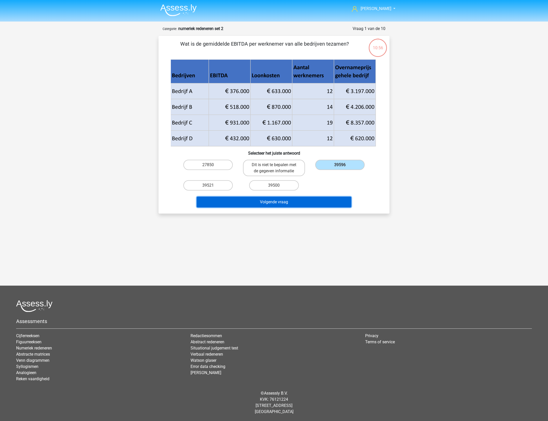
click at [300, 203] on button "Volgende vraag" at bounding box center [274, 201] width 155 height 11
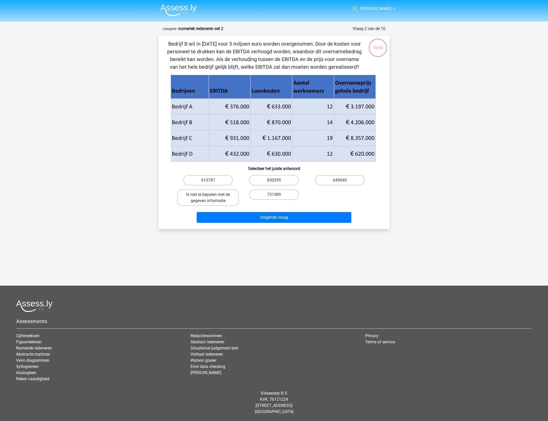
click at [400, 189] on div "Hans gepojo9279@besaies.com Nederlands English" at bounding box center [274, 188] width 548 height 376
click at [442, 174] on div "Hans gepojo9279@besaies.com Nederlands English" at bounding box center [274, 188] width 548 height 376
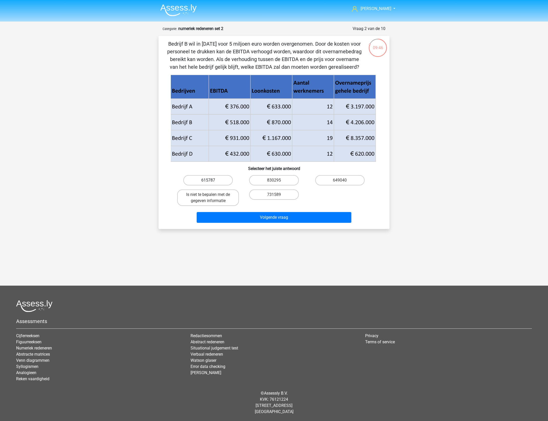
click at [221, 179] on label "615787" at bounding box center [207, 180] width 49 height 10
click at [212, 180] on input "615787" at bounding box center [209, 181] width 3 height 3
radio input "true"
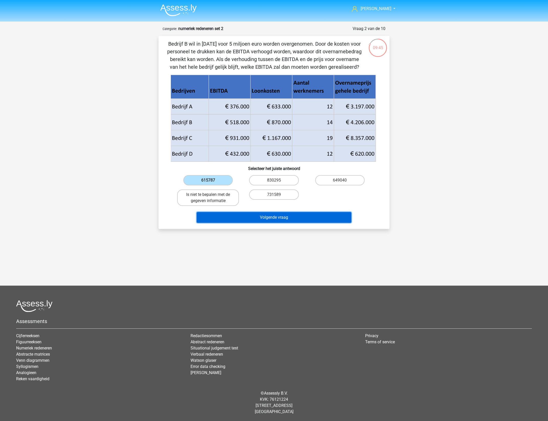
click at [299, 215] on button "Volgende vraag" at bounding box center [274, 217] width 155 height 11
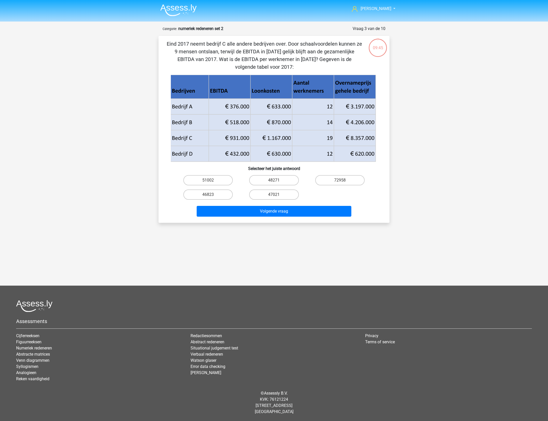
click at [388, 212] on div "Eind 2017 neemt bedrijf C alle andere bedrijven over. Door schaalvoordelen kunn…" at bounding box center [274, 129] width 231 height 187
click at [283, 134] on icon at bounding box center [273, 146] width 205 height 32
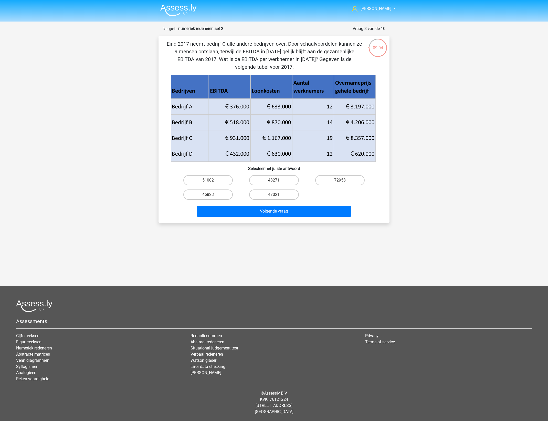
click at [439, 164] on div "Hans gepojo9279@besaies.com Nederlands English" at bounding box center [274, 185] width 548 height 370
click at [276, 192] on label "47021" at bounding box center [273, 194] width 49 height 10
click at [276, 194] on input "47021" at bounding box center [275, 195] width 3 height 3
radio input "true"
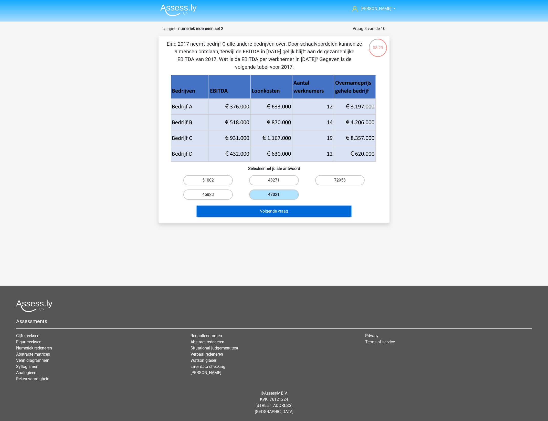
click at [280, 210] on button "Volgende vraag" at bounding box center [274, 211] width 155 height 11
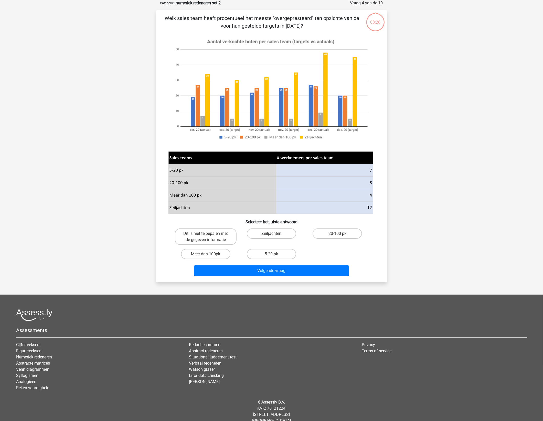
click at [409, 225] on div "Hans gepojo9279@besaies.com Nederlands English" at bounding box center [271, 201] width 543 height 455
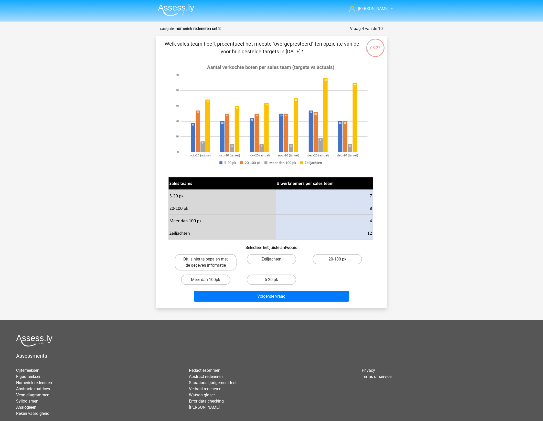
click at [410, 225] on div "Hans gepojo9279@besaies.com Nederlands English" at bounding box center [271, 227] width 543 height 455
click at [417, 149] on div "Hans gepojo9279@besaies.com Nederlands English" at bounding box center [271, 227] width 543 height 455
click at [426, 133] on div "Hans gepojo9279@besaies.com Nederlands English" at bounding box center [271, 227] width 543 height 455
click at [427, 133] on div "Hans gepojo9279@besaies.com Nederlands English" at bounding box center [271, 227] width 543 height 455
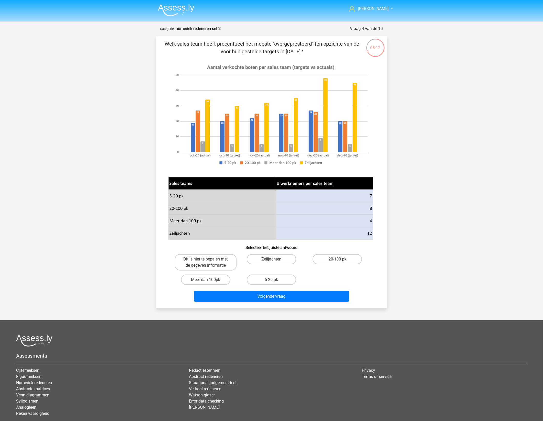
drag, startPoint x: 427, startPoint y: 133, endPoint x: 444, endPoint y: 168, distance: 38.8
click at [444, 168] on div "Hans gepojo9279@besaies.com Nederlands English" at bounding box center [271, 227] width 543 height 455
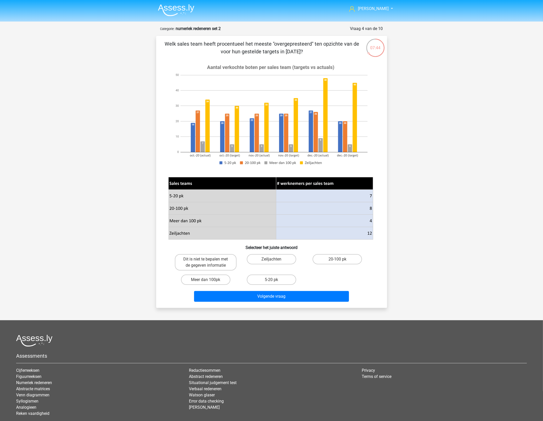
click at [418, 152] on div "Hans gepojo9279@besaies.com Nederlands English" at bounding box center [271, 227] width 543 height 455
click at [347, 152] on image at bounding box center [271, 114] width 205 height 111
click at [193, 278] on label "Meer dan 100pk" at bounding box center [205, 279] width 49 height 10
click at [206, 279] on input "Meer dan 100pk" at bounding box center [207, 280] width 3 height 3
radio input "true"
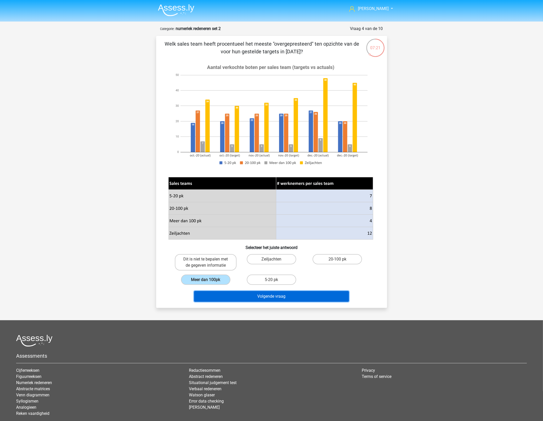
click at [244, 295] on button "Volgende vraag" at bounding box center [271, 296] width 155 height 11
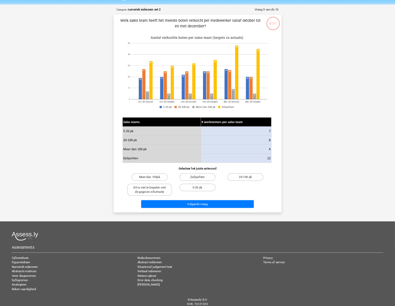
scroll to position [26, 0]
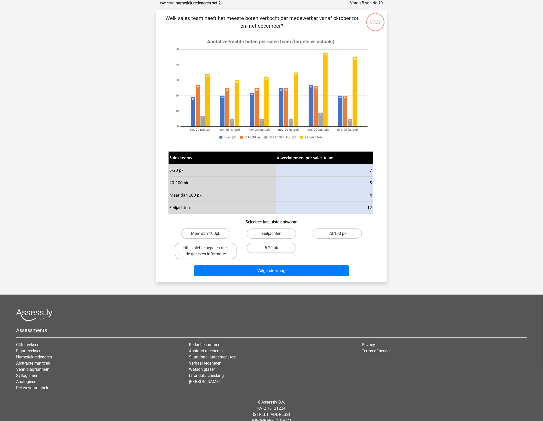
click at [410, 195] on div "Hans gepojo9279@besaies.com Nederlands English" at bounding box center [271, 201] width 543 height 455
click at [328, 123] on image at bounding box center [271, 89] width 205 height 111
click at [359, 170] on icon at bounding box center [324, 170] width 97 height 13
click at [270, 245] on label "5-20 pk" at bounding box center [271, 248] width 49 height 10
click at [271, 248] on input "5-20 pk" at bounding box center [272, 249] width 3 height 3
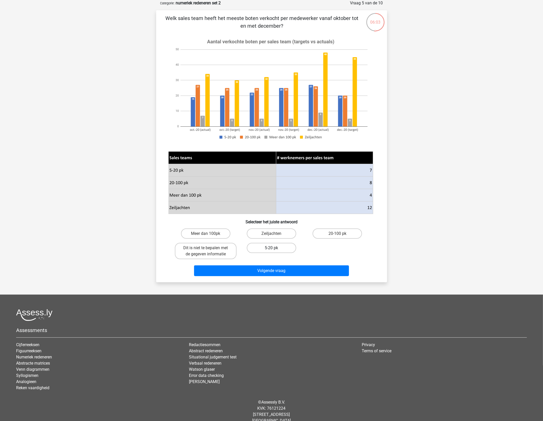
radio input "true"
click at [274, 275] on div "Volgende vraag" at bounding box center [272, 271] width 198 height 13
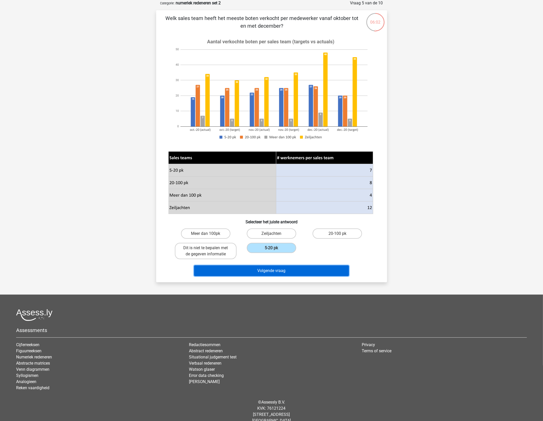
click at [276, 270] on button "Volgende vraag" at bounding box center [271, 270] width 155 height 11
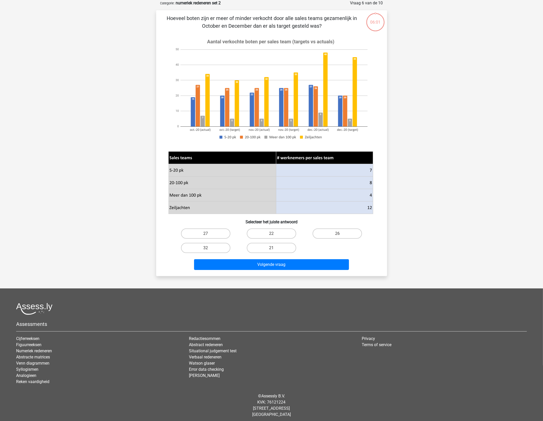
click at [393, 239] on div "Hans gepojo9279@besaies.com Nederlands English" at bounding box center [271, 198] width 543 height 449
click at [400, 232] on div "Hans gepojo9279@besaies.com Nederlands English" at bounding box center [271, 198] width 543 height 449
click at [351, 96] on image at bounding box center [271, 89] width 205 height 111
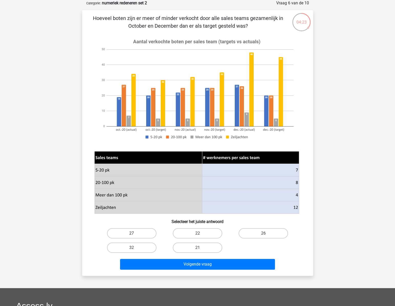
click at [136, 232] on label "27" at bounding box center [131, 233] width 49 height 10
click at [135, 233] on input "27" at bounding box center [133, 234] width 3 height 3
radio input "true"
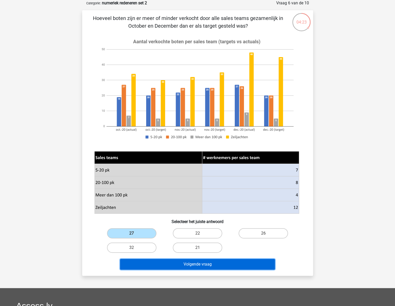
click at [183, 259] on button "Volgende vraag" at bounding box center [197, 264] width 155 height 11
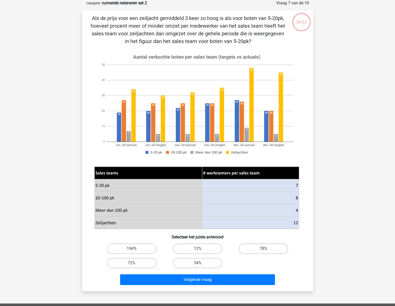
click at [317, 155] on div "04:22 Vraag 7 van de 10 Categorie: numeriek redeneren set 2" at bounding box center [197, 145] width 239 height 291
click at [315, 139] on div "03:18 Vraag 7 van de 10 Categorie: numeriek redeneren set 2" at bounding box center [197, 145] width 239 height 291
click at [315, 139] on div "03:15 Vraag 7 van de 10 Categorie: numeriek redeneren set 2" at bounding box center [197, 145] width 239 height 291
click at [315, 139] on div "03:12 Vraag 7 van de 10 Categorie: numeriek redeneren set 2" at bounding box center [197, 145] width 239 height 291
click at [137, 245] on label "194%" at bounding box center [131, 249] width 49 height 10
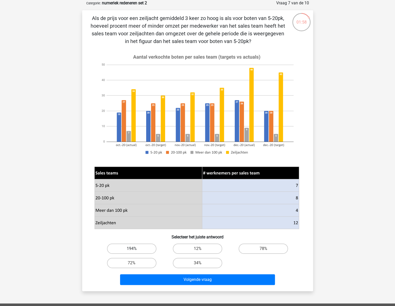
click at [135, 249] on input "194%" at bounding box center [133, 250] width 3 height 3
radio input "true"
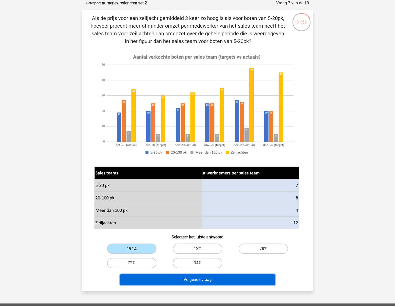
click at [196, 278] on button "Volgende vraag" at bounding box center [197, 279] width 155 height 11
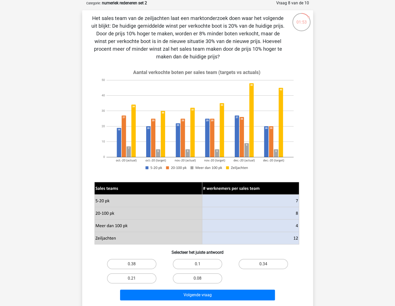
click at [327, 176] on div "Hans gepojo9279@besaies.com Nederlands English" at bounding box center [197, 214] width 395 height 480
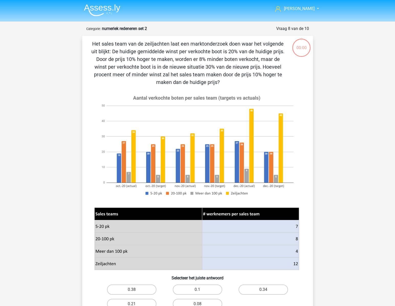
scroll to position [26, 0]
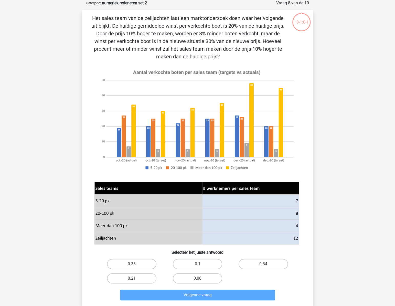
click at [199, 276] on label "0.08" at bounding box center [197, 278] width 49 height 10
click at [199, 278] on input "0.08" at bounding box center [198, 279] width 3 height 3
radio input "true"
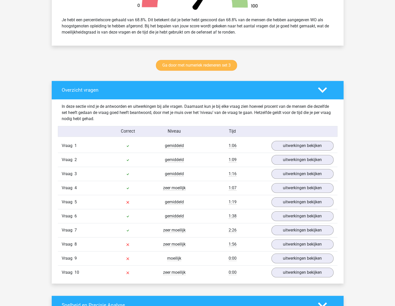
scroll to position [256, 0]
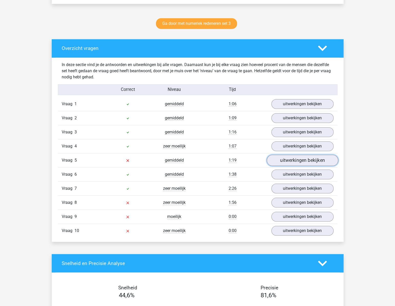
click at [297, 158] on link "uitwerkingen bekijken" at bounding box center [302, 160] width 71 height 11
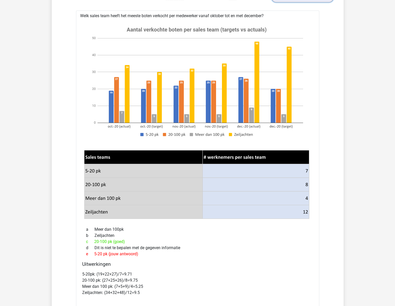
scroll to position [442, 0]
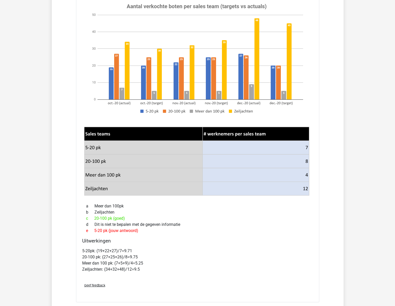
click at [165, 243] on h4 "Uitwerkingen" at bounding box center [197, 241] width 231 height 6
drag, startPoint x: 147, startPoint y: 268, endPoint x: 81, endPoint y: 269, distance: 65.8
click at [81, 269] on div "Uitwerkingen 5-20pk: (19+22+27)/7=9.71 20-100 pk: (27+25+26)/8=9.75 Meer dan 10…" at bounding box center [197, 258] width 235 height 41
copy p "Zeiljachten: (34+32+48)/12=9.5"
click at [171, 251] on p "5-20pk: (19+22+27)/7=9.71 20-100 pk: (27+25+26)/8=9.75 Meer dan 100 pk: (7+5+9)…" at bounding box center [197, 260] width 231 height 25
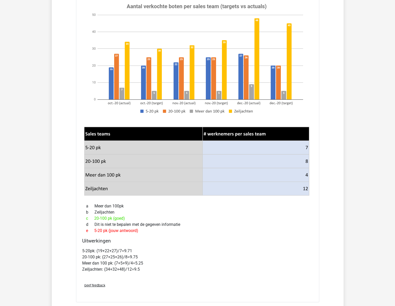
click at [171, 251] on p "5-20pk: (19+22+27)/7=9.71 20-100 pk: (27+25+26)/8=9.75 Meer dan 100 pk: (7+5+9)…" at bounding box center [197, 260] width 231 height 25
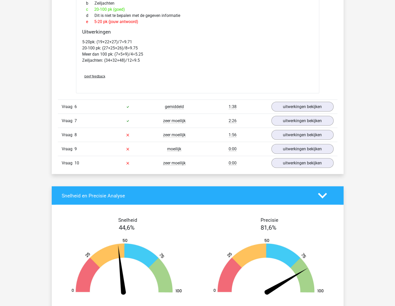
scroll to position [652, 0]
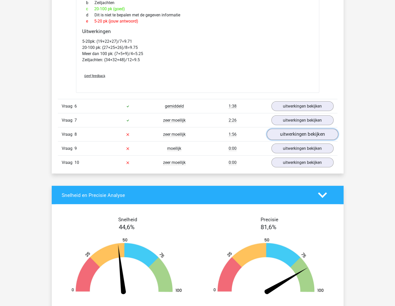
click at [291, 131] on link "uitwerkingen bekijken" at bounding box center [302, 134] width 71 height 11
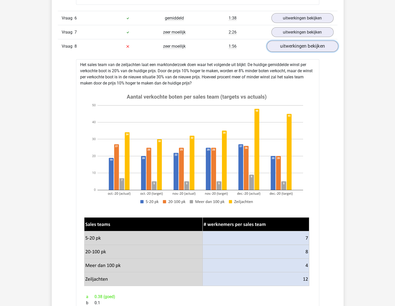
scroll to position [745, 0]
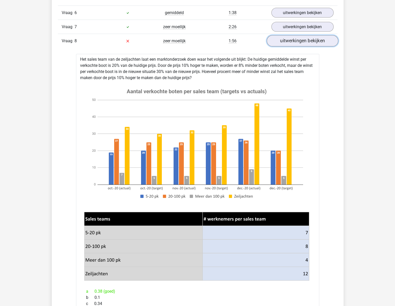
click at [292, 44] on link "uitwerkingen bekijken" at bounding box center [302, 41] width 71 height 11
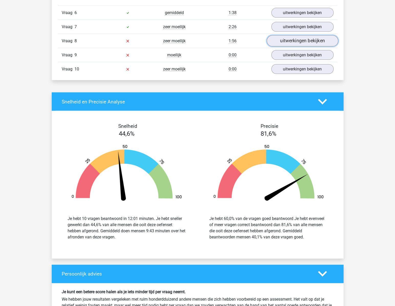
click at [291, 43] on link "uitwerkingen bekijken" at bounding box center [302, 41] width 71 height 11
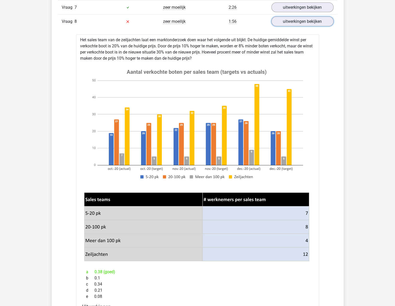
scroll to position [791, 0]
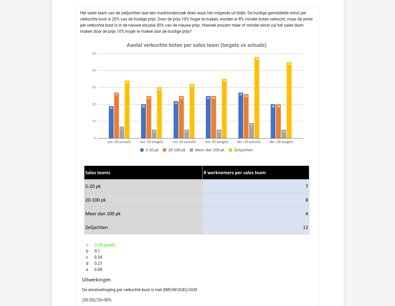
click at [306, 92] on image at bounding box center [196, 98] width 225 height 122
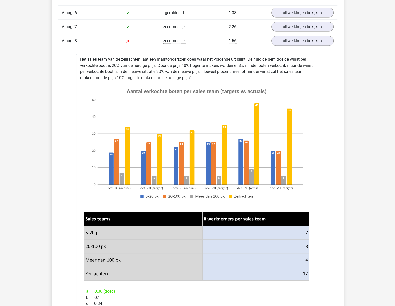
scroll to position [861, 0]
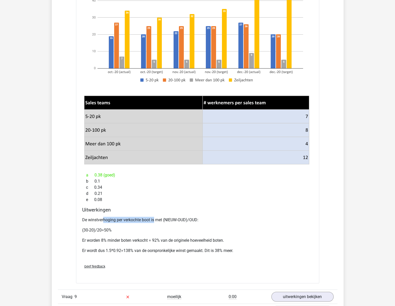
drag, startPoint x: 103, startPoint y: 221, endPoint x: 161, endPoint y: 223, distance: 58.2
click at [161, 223] on div "De winstverhoging per verkochte boot is met (NIEUW-OUD)/OUD: (30-20)/20=50% Er …" at bounding box center [197, 237] width 231 height 45
click at [162, 223] on div "De winstverhoging per verkochte boot is met (NIEUW-OUD)/OUD: (30-20)/20=50% Er …" at bounding box center [197, 237] width 231 height 45
drag, startPoint x: 151, startPoint y: 220, endPoint x: 174, endPoint y: 219, distance: 23.3
click at [174, 219] on p "De winstverhoging per verkochte boot is met (NIEUW-OUD)/OUD:" at bounding box center [197, 220] width 231 height 6
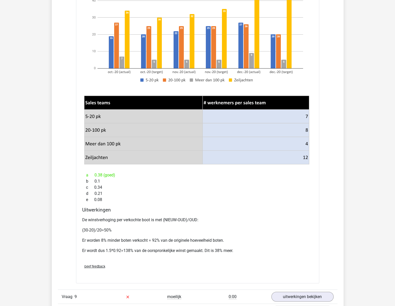
drag, startPoint x: 174, startPoint y: 219, endPoint x: 181, endPoint y: 218, distance: 7.2
click at [181, 218] on p "De winstverhoging per verkochte boot is met (NIEUW-OUD)/OUD:" at bounding box center [197, 220] width 231 height 6
click at [156, 224] on div "De winstverhoging per verkochte boot is met (NIEUW-OUD)/OUD: (30-20)/20=50% Er …" at bounding box center [197, 237] width 231 height 45
click at [163, 224] on div "De winstverhoging per verkochte boot is met (NIEUW-OUD)/OUD: (30-20)/20=50% Er …" at bounding box center [197, 237] width 231 height 45
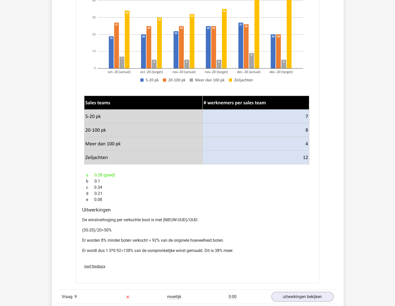
click at [163, 224] on div "De winstverhoging per verkochte boot is met (NIEUW-OUD)/OUD: (30-20)/20=50% Er …" at bounding box center [197, 237] width 231 height 45
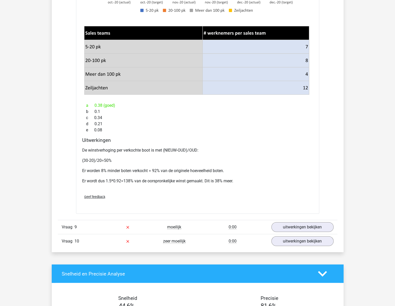
scroll to position [931, 0]
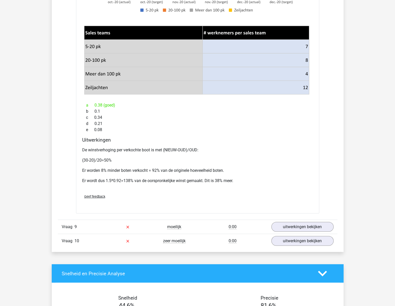
click at [300, 225] on link "uitwerkingen bekijken" at bounding box center [302, 226] width 71 height 11
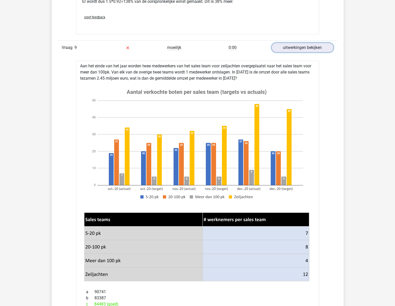
scroll to position [1141, 0]
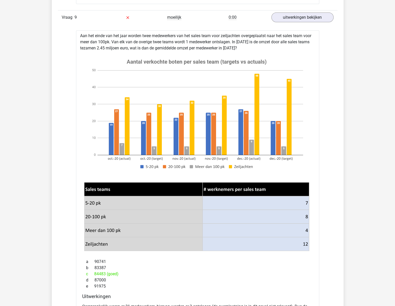
click at [317, 170] on div "Aan het einde van het jaar worden twee medewerkers van het sales team voor zeil…" at bounding box center [197, 192] width 243 height 325
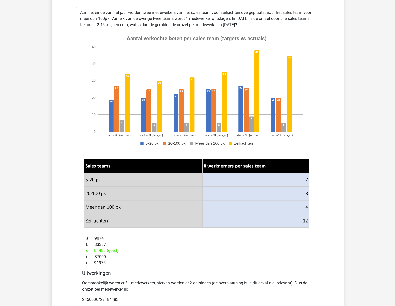
click at [293, 169] on icon at bounding box center [196, 166] width 225 height 14
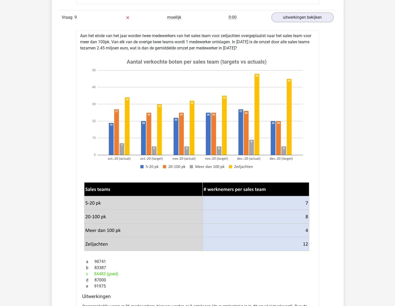
click at [293, 169] on image at bounding box center [196, 114] width 225 height 122
drag, startPoint x: 118, startPoint y: 48, endPoint x: 160, endPoint y: 48, distance: 42.3
click at [160, 48] on div "Aan het einde van het jaar worden twee medewerkers van het sales team voor zeil…" at bounding box center [197, 192] width 243 height 325
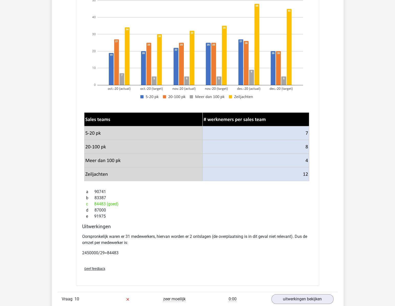
click at [163, 175] on icon at bounding box center [143, 175] width 118 height 14
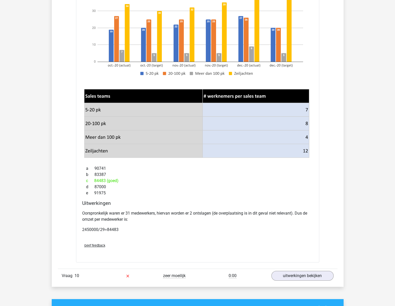
click at [163, 175] on div "b 83387" at bounding box center [197, 175] width 231 height 6
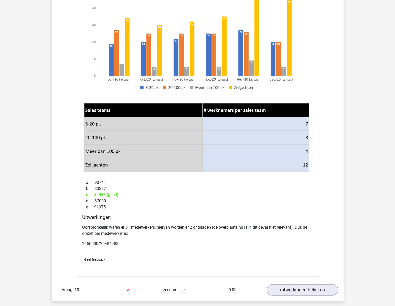
scroll to position [1234, 0]
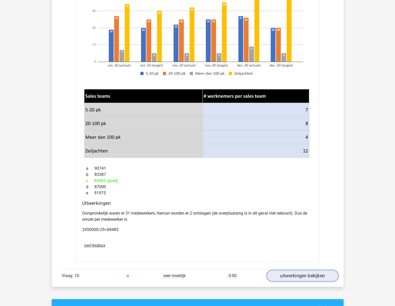
click at [296, 273] on link "uitwerkingen bekijken" at bounding box center [302, 275] width 71 height 11
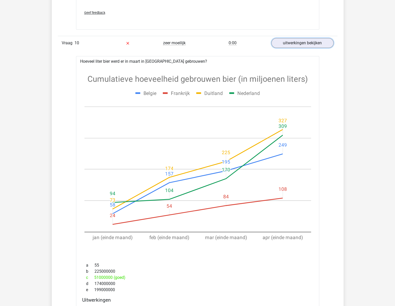
scroll to position [1444, 0]
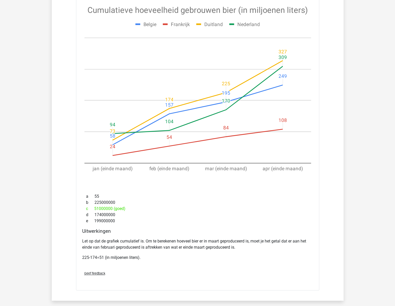
scroll to position [1560, 0]
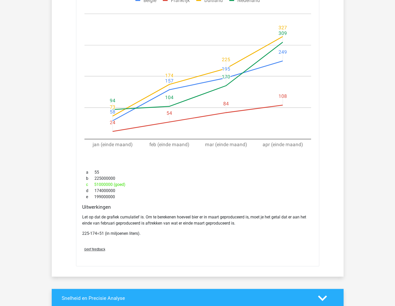
click at [148, 248] on div "Geef feedback" at bounding box center [197, 249] width 235 height 13
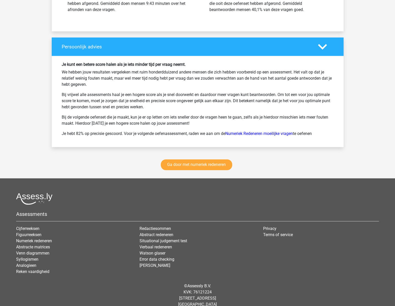
scroll to position [1990, 0]
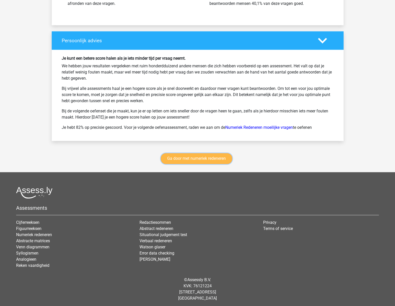
click at [205, 159] on link "Ga door met numeriek redeneren" at bounding box center [196, 158] width 71 height 11
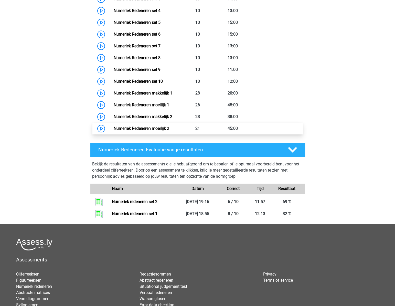
scroll to position [233, 0]
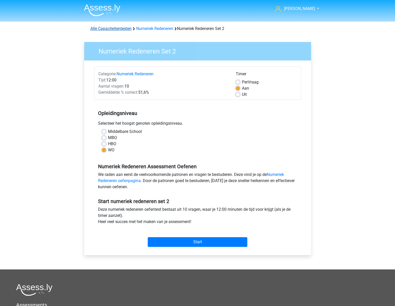
click at [115, 28] on link "Alle Capaciteitentesten" at bounding box center [110, 28] width 41 height 5
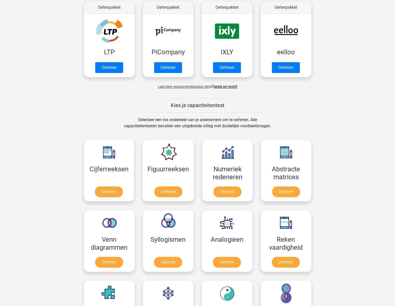
scroll to position [8, 0]
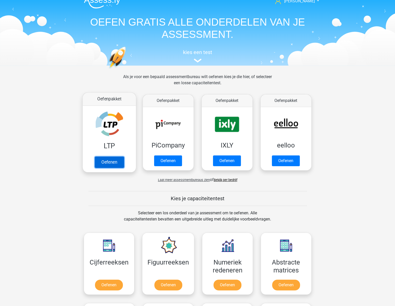
click at [102, 161] on link "Oefenen" at bounding box center [109, 161] width 29 height 11
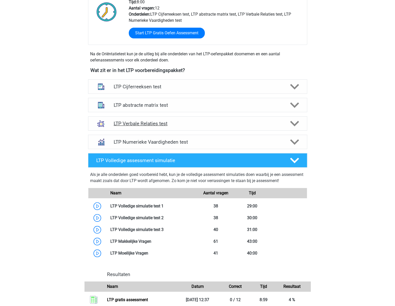
scroll to position [140, 0]
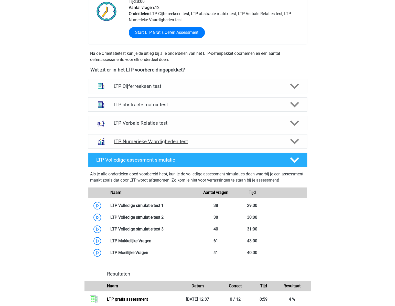
click at [220, 142] on h4 "LTP Numerieke Vaardigheden test" at bounding box center [198, 142] width 168 height 6
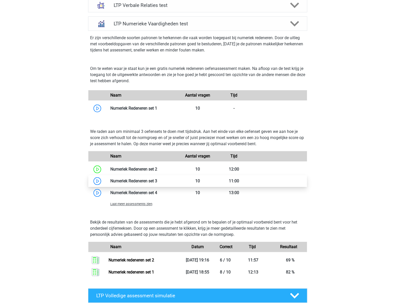
scroll to position [279, 0]
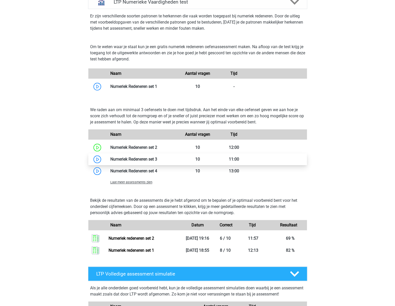
click at [157, 161] on link at bounding box center [157, 159] width 0 height 5
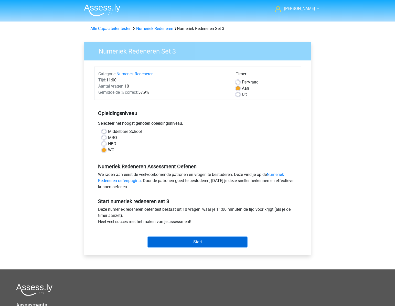
click at [195, 241] on input "Start" at bounding box center [198, 242] width 100 height 10
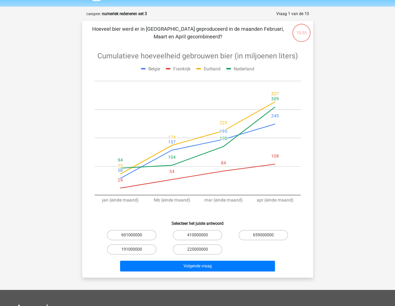
scroll to position [23, 0]
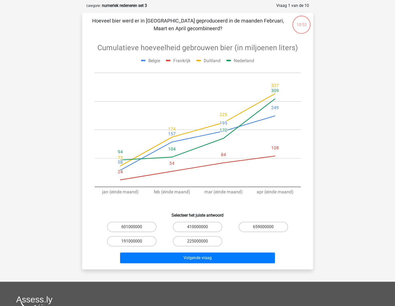
click at [197, 180] on icon at bounding box center [198, 122] width 206 height 172
click at [204, 161] on icon at bounding box center [198, 122] width 206 height 172
click at [130, 238] on label "191000000" at bounding box center [131, 241] width 49 height 10
click at [132, 241] on input "191000000" at bounding box center [133, 242] width 3 height 3
radio input "true"
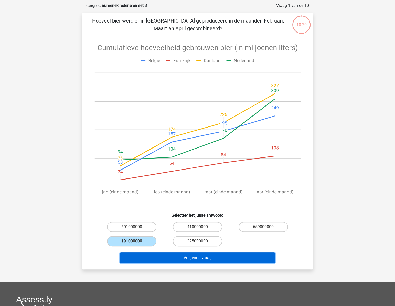
click at [174, 258] on button "Volgende vraag" at bounding box center [197, 258] width 155 height 11
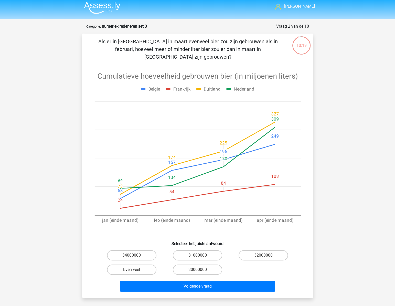
scroll to position [26, 0]
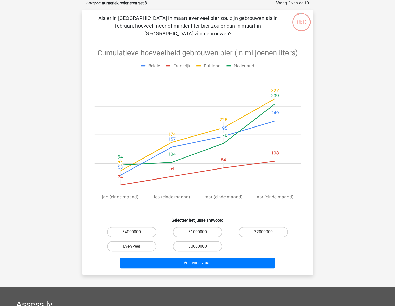
click at [261, 143] on icon at bounding box center [198, 127] width 206 height 172
click at [128, 242] on label "Even veel" at bounding box center [131, 246] width 49 height 10
click at [132, 246] on input "Even veel" at bounding box center [133, 247] width 3 height 3
radio input "true"
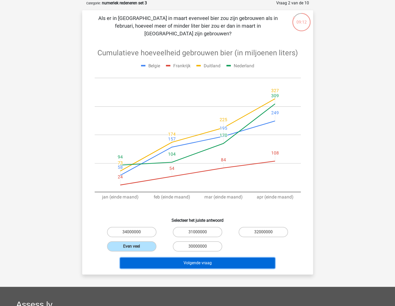
click at [155, 258] on button "Volgende vraag" at bounding box center [197, 263] width 155 height 11
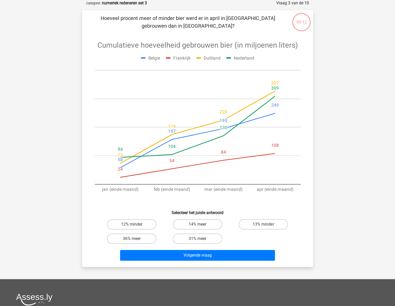
click at [232, 133] on icon at bounding box center [198, 120] width 206 height 172
click at [138, 236] on label "36% meer" at bounding box center [131, 239] width 49 height 10
click at [135, 239] on input "36% meer" at bounding box center [133, 240] width 3 height 3
radio input "true"
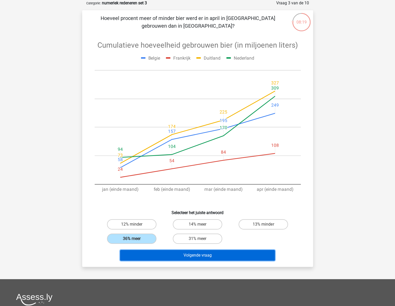
click at [209, 256] on button "Volgende vraag" at bounding box center [197, 255] width 155 height 11
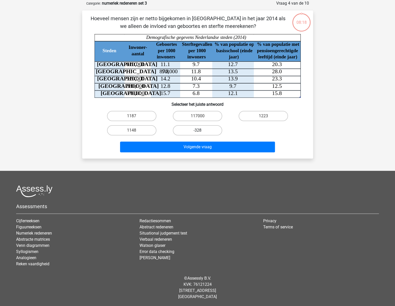
scroll to position [0, 0]
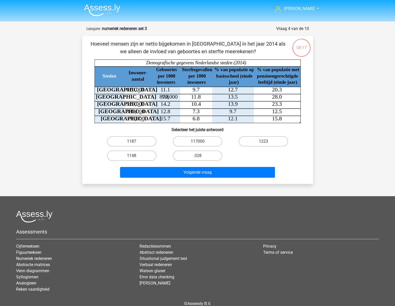
click at [335, 118] on div "Hans gepojo9279@besaies.com Nederlands English" at bounding box center [197, 165] width 395 height 331
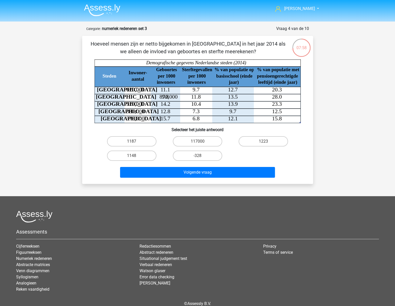
click at [335, 118] on div "Hans gepojo9279@besaies.com Nederlands English" at bounding box center [197, 165] width 395 height 331
click at [257, 144] on label "1223" at bounding box center [263, 141] width 49 height 10
click at [264, 144] on input "1223" at bounding box center [265, 142] width 3 height 3
radio input "true"
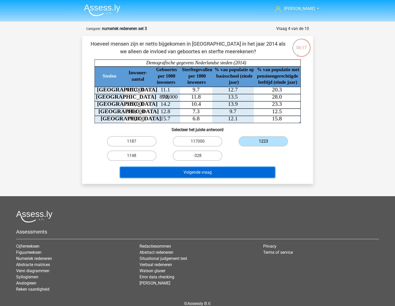
click at [223, 170] on button "Volgende vraag" at bounding box center [197, 172] width 155 height 11
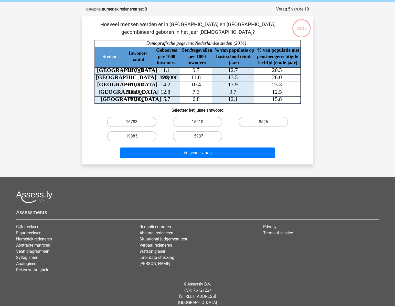
scroll to position [25, 0]
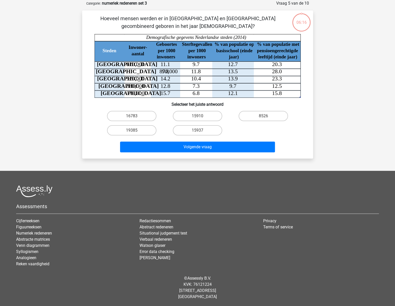
click at [305, 146] on div "Hoeveel mensen werden er in Amsterdam en Eindhoven gecombineerd geboren in het …" at bounding box center [197, 85] width 227 height 140
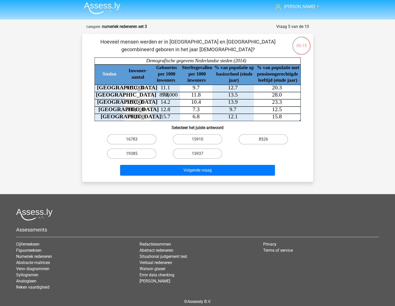
click at [315, 143] on div "06:15 Vraag 5 van de 10 Categorie: numeriek redeneren set 3 Hoeveel mensen werd…" at bounding box center [197, 103] width 239 height 158
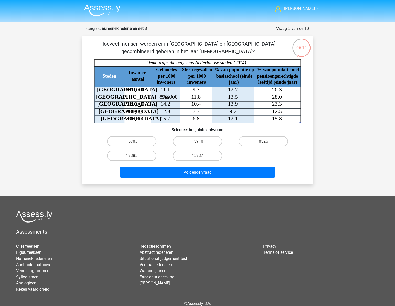
click at [315, 143] on div "06:14 Vraag 5 van de 10 Categorie: numeriek redeneren set 3 Hoeveel mensen werd…" at bounding box center [197, 105] width 239 height 158
click at [315, 143] on div "06:11 Vraag 5 van de 10 Categorie: numeriek redeneren set 3 Hoeveel mensen werd…" at bounding box center [197, 105] width 239 height 158
click at [315, 143] on div "06:10 Vraag 5 van de 10 Categorie: numeriek redeneren set 3 Hoeveel mensen werd…" at bounding box center [197, 105] width 239 height 158
click at [305, 117] on div "Steden Inwoner- aantal Geboortes per 1000 inwoners Sterftegevallen per 1000 inw…" at bounding box center [197, 91] width 215 height 64
click at [189, 143] on label "15910" at bounding box center [197, 141] width 49 height 10
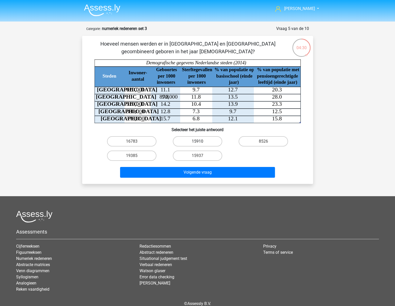
click at [197, 143] on input "15910" at bounding box center [198, 142] width 3 height 3
radio input "true"
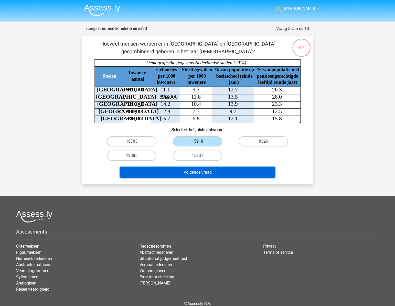
click at [202, 172] on button "Volgende vraag" at bounding box center [197, 172] width 155 height 11
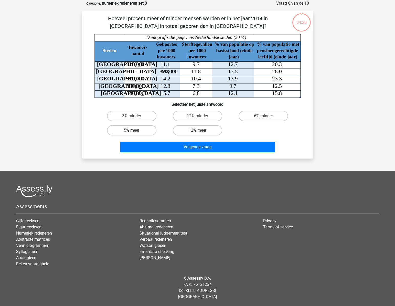
click at [278, 165] on div "Hans gepojo9279@besaies.com Nederlands English" at bounding box center [197, 140] width 395 height 331
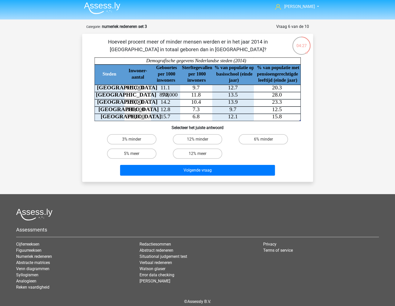
click at [307, 155] on div "Hoeveel procent meer of minder mensen werden er in het jaar 2014 in Amsterdam i…" at bounding box center [197, 108] width 227 height 140
click at [352, 130] on div "Hans gepojo9279@besaies.com Nederlands English" at bounding box center [197, 163] width 395 height 331
click at [266, 136] on label "6% minder" at bounding box center [263, 139] width 49 height 10
click at [266, 139] on input "6% minder" at bounding box center [265, 140] width 3 height 3
radio input "true"
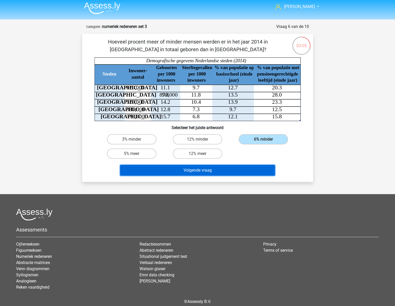
click at [233, 168] on button "Volgende vraag" at bounding box center [197, 170] width 155 height 11
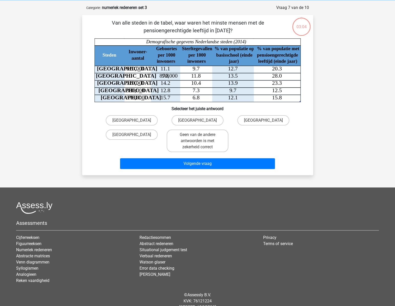
scroll to position [26, 0]
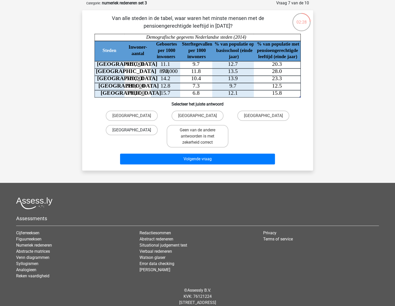
click at [141, 130] on label "Den Haag" at bounding box center [132, 130] width 52 height 10
click at [135, 130] on input "Den Haag" at bounding box center [133, 131] width 3 height 3
radio input "true"
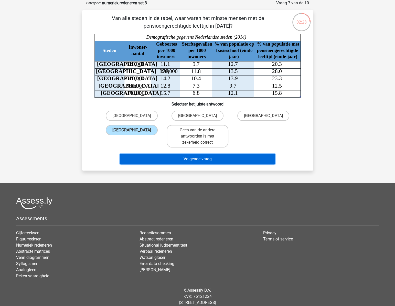
click at [171, 154] on button "Volgende vraag" at bounding box center [197, 159] width 155 height 11
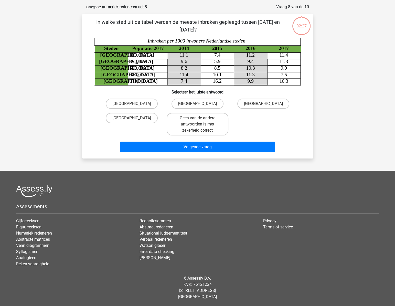
scroll to position [22, 0]
click at [369, 123] on div "Hans gepojo9279@besaies.com Nederlands English" at bounding box center [197, 142] width 395 height 328
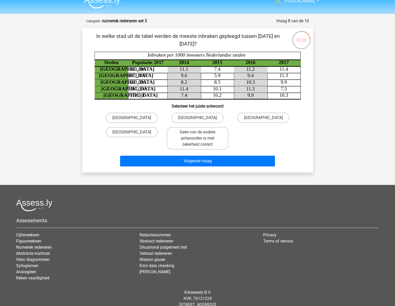
scroll to position [0, 0]
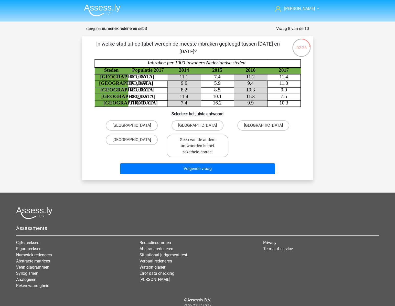
click at [362, 133] on div "Hans gepojo9279@besaies.com Nederlands English" at bounding box center [197, 164] width 395 height 328
click at [360, 133] on div "Hans gepojo9279@besaies.com Nederlands English" at bounding box center [197, 164] width 395 height 328
click at [143, 140] on label "Rotterdam" at bounding box center [132, 140] width 52 height 10
click at [135, 140] on input "Rotterdam" at bounding box center [133, 141] width 3 height 3
radio input "true"
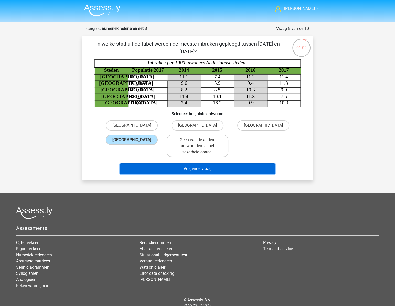
click at [195, 170] on button "Volgende vraag" at bounding box center [197, 168] width 155 height 11
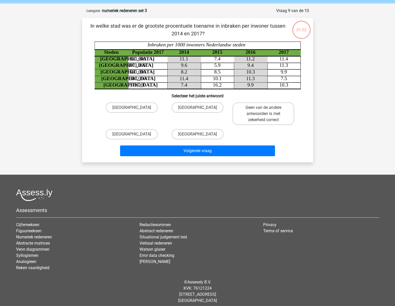
scroll to position [22, 0]
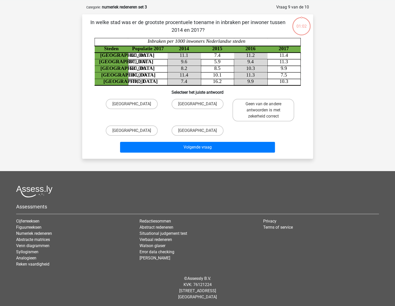
click at [301, 134] on div "Rotterdam Amsterdam Geen van de andere antwoorden is met zekerheid correct Utre…" at bounding box center [197, 117] width 215 height 41
click at [307, 134] on div "In welke stad was er de grootste procentuele toename in inbraken per inwoner tu…" at bounding box center [197, 86] width 227 height 136
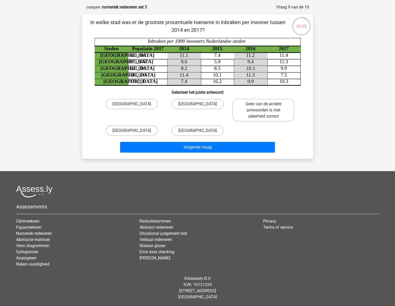
click at [307, 134] on div "In welke stad was er de grootste procentuele toename in inbraken per inwoner tu…" at bounding box center [197, 86] width 227 height 136
click at [146, 127] on label "Utrecht" at bounding box center [132, 131] width 52 height 10
click at [135, 131] on input "Utrecht" at bounding box center [133, 132] width 3 height 3
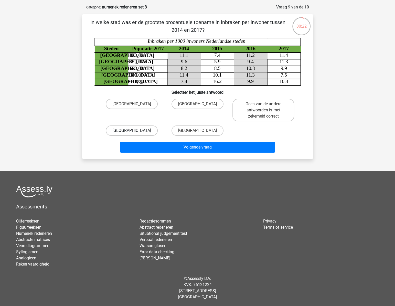
radio input "true"
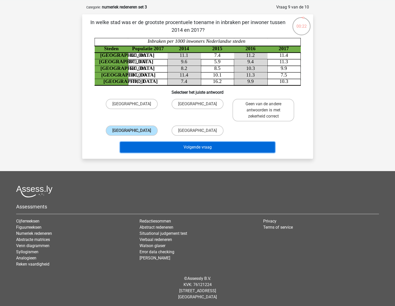
click at [172, 146] on button "Volgende vraag" at bounding box center [197, 147] width 155 height 11
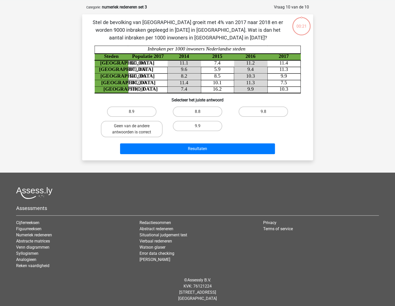
scroll to position [23, 0]
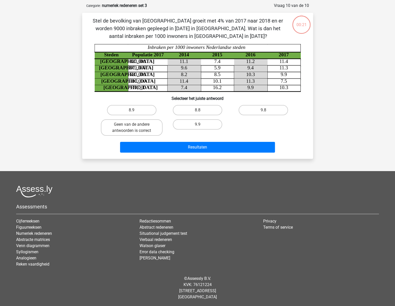
click at [313, 131] on div "00:21 Vraag 10 van de 10 Categorie: numeriek redeneren set 3 Steden Populatie 2…" at bounding box center [197, 81] width 239 height 156
click at [313, 131] on div "00:20 Vraag 10 van de 10 Categorie: numeriek redeneren set 3 Steden Populatie 2…" at bounding box center [197, 81] width 239 height 156
click at [142, 124] on label "Geen van de andere antwoorden is correct" at bounding box center [132, 127] width 62 height 16
click at [135, 124] on input "Geen van de andere antwoorden is correct" at bounding box center [133, 125] width 3 height 3
radio input "true"
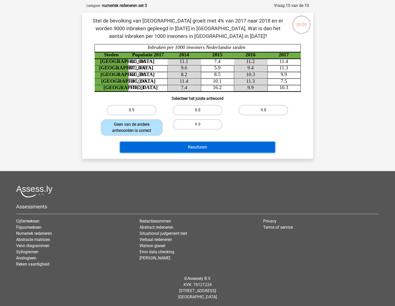
click at [197, 142] on button "Resultaten" at bounding box center [197, 147] width 155 height 11
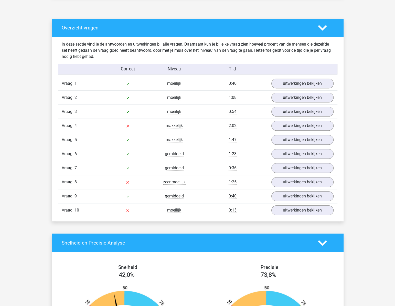
scroll to position [279, 0]
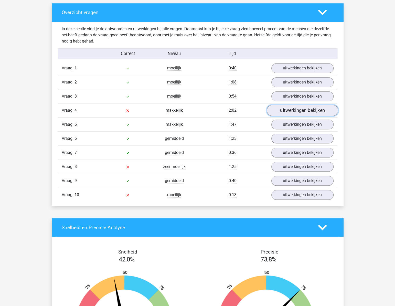
click at [298, 108] on link "uitwerkingen bekijken" at bounding box center [302, 110] width 71 height 11
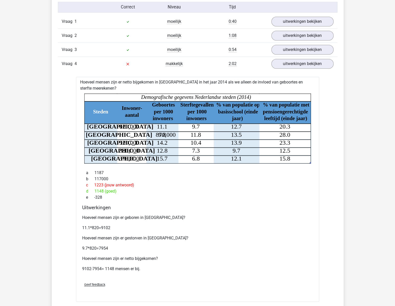
click at [235, 202] on div "a 1187 b 117000 c 1223 (jouw antwoord) d 1148 (goed) e -328" at bounding box center [197, 185] width 231 height 35
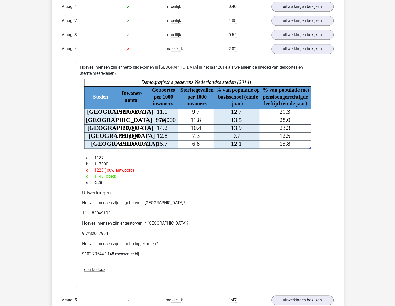
scroll to position [349, 0]
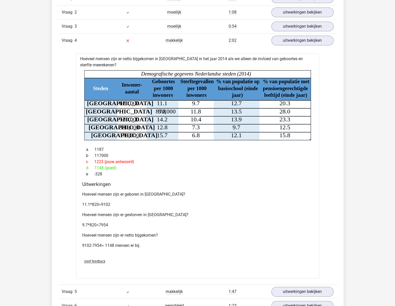
click at [235, 202] on p "11.1*820=9102" at bounding box center [197, 205] width 231 height 6
click at [236, 199] on div "Hoeveel mensen zijn er geboren in Rotterdam? 11.1*820=9102 Hoeveel mensen zijn …" at bounding box center [197, 222] width 231 height 66
click at [224, 190] on div "Hoeveel mensen zijn er geboren in Rotterdam? 11.1*820=9102 Hoeveel mensen zijn …" at bounding box center [197, 222] width 231 height 66
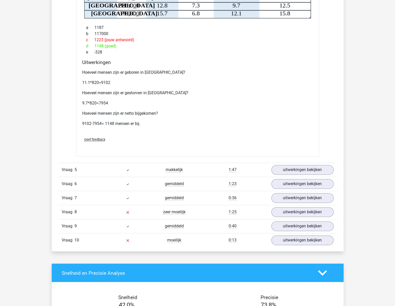
scroll to position [512, 0]
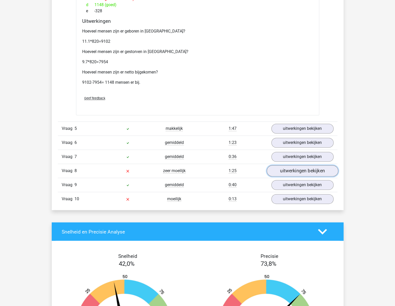
click at [315, 168] on link "uitwerkingen bekijken" at bounding box center [302, 170] width 71 height 11
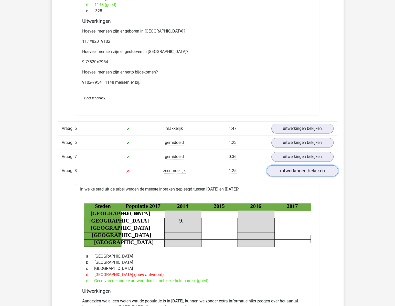
click at [315, 168] on link "uitwerkingen bekijken" at bounding box center [302, 170] width 71 height 11
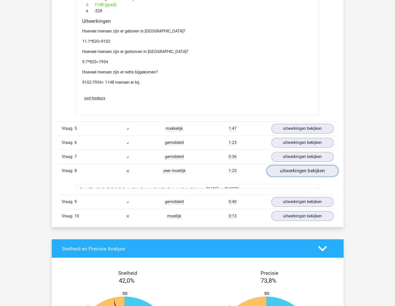
click at [315, 168] on link "uitwerkingen bekijken" at bounding box center [302, 170] width 71 height 11
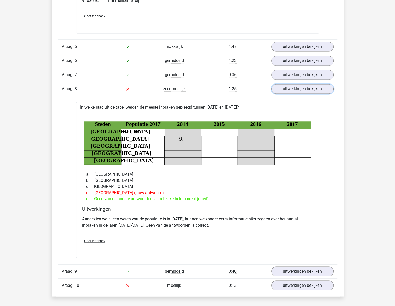
scroll to position [605, 0]
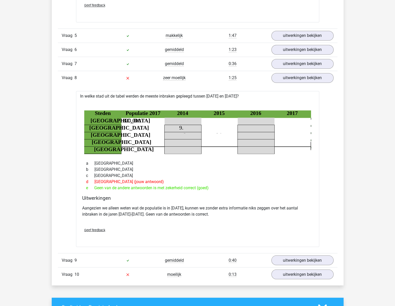
click at [200, 137] on icon at bounding box center [219, 135] width 110 height 7
drag, startPoint x: 184, startPoint y: 128, endPoint x: 191, endPoint y: 133, distance: 8.2
click at [191, 133] on icon "Steden Populatie 2017 2014 2015 2016 2017 Rotterdam 820,000 11.1 7.4 11.2 11.4 …" at bounding box center [197, 127] width 227 height 53
click at [192, 136] on icon at bounding box center [219, 135] width 110 height 7
drag, startPoint x: 130, startPoint y: 186, endPoint x: 165, endPoint y: 186, distance: 34.8
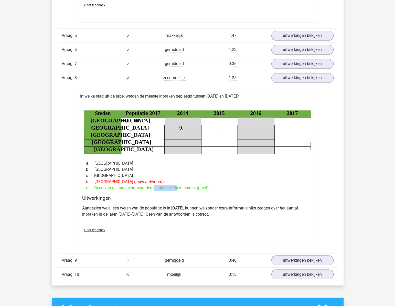
click at [165, 186] on div "e Geen van de andere antwoorden is met zekerheid correct (goed)" at bounding box center [197, 188] width 231 height 6
click at [166, 186] on div "e Geen van de andere antwoorden is met zekerheid correct (goed)" at bounding box center [197, 188] width 231 height 6
drag, startPoint x: 95, startPoint y: 206, endPoint x: 124, endPoint y: 205, distance: 29.7
click at [124, 205] on p "Aangezien we alleen weten wat de populatie is in 2017, kunnen we zonder extra i…" at bounding box center [197, 211] width 231 height 12
drag, startPoint x: 124, startPoint y: 205, endPoint x: 155, endPoint y: 205, distance: 30.2
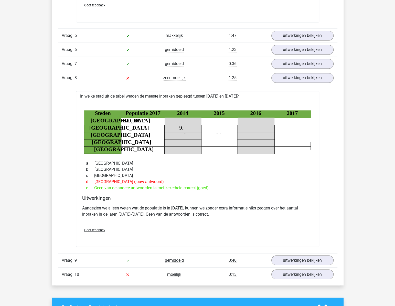
click at [155, 205] on p "Aangezien we alleen weten wat de populatie is in 2017, kunnen we zonder extra i…" at bounding box center [197, 211] width 231 height 12
click at [154, 210] on p "Aangezien we alleen weten wat de populatie is in 2017, kunnen we zonder extra i…" at bounding box center [197, 211] width 231 height 12
click at [192, 206] on p "Aangezien we alleen weten wat de populatie is in 2017, kunnen we zonder extra i…" at bounding box center [197, 211] width 231 height 12
click at [301, 74] on link "uitwerkingen bekijken" at bounding box center [302, 77] width 71 height 11
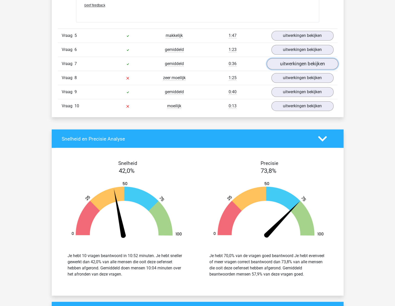
click at [302, 66] on link "uitwerkingen bekijken" at bounding box center [302, 63] width 71 height 11
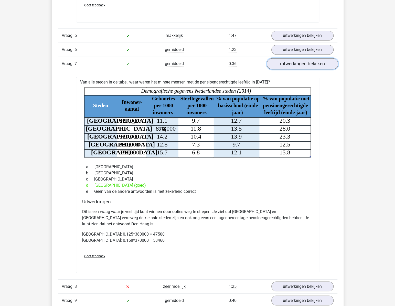
click at [302, 66] on link "uitwerkingen bekijken" at bounding box center [302, 63] width 71 height 11
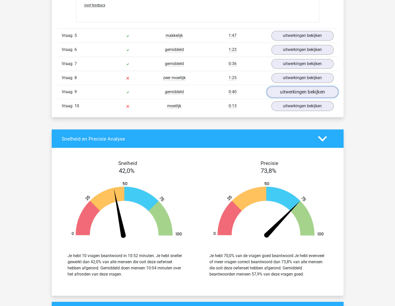
click at [292, 94] on link "uitwerkingen bekijken" at bounding box center [302, 91] width 71 height 11
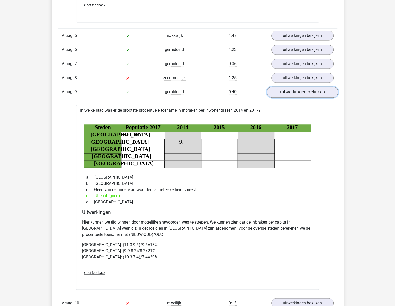
click at [292, 94] on link "uitwerkingen bekijken" at bounding box center [302, 91] width 71 height 11
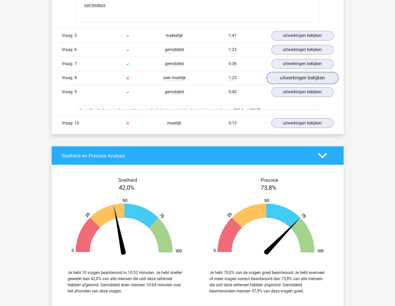
click at [294, 74] on link "uitwerkingen bekijken" at bounding box center [302, 77] width 71 height 11
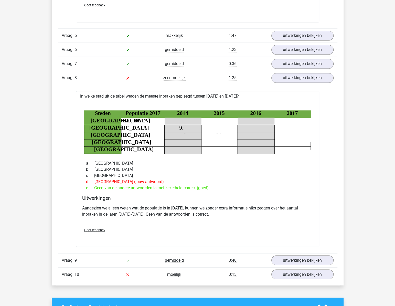
click at [224, 174] on div "c Eindhoven" at bounding box center [197, 175] width 231 height 6
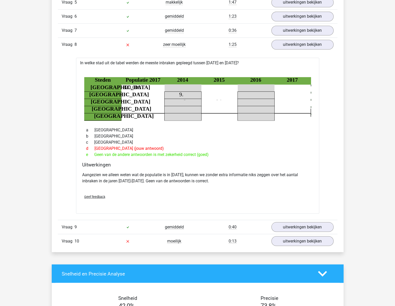
scroll to position [629, 0]
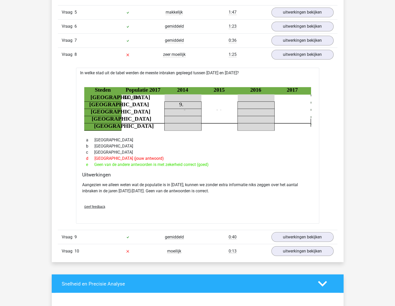
click at [246, 161] on div "e Geen van de andere antwoorden is met zekerheid correct (goed)" at bounding box center [197, 164] width 231 height 6
click at [301, 238] on link "uitwerkingen bekijken" at bounding box center [302, 236] width 71 height 11
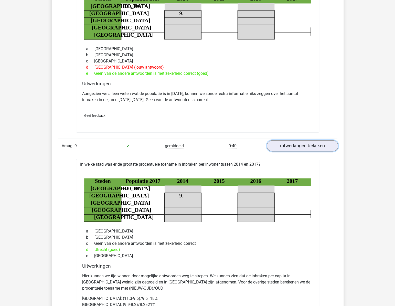
scroll to position [722, 0]
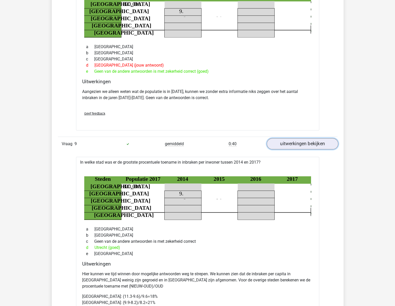
click at [300, 144] on link "uitwerkingen bekijken" at bounding box center [302, 143] width 71 height 11
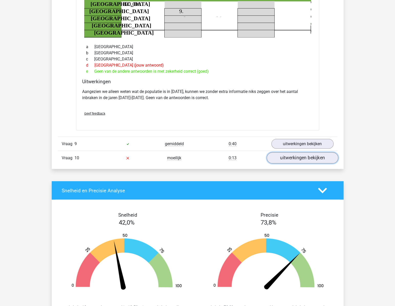
click at [302, 156] on link "uitwerkingen bekijken" at bounding box center [302, 157] width 71 height 11
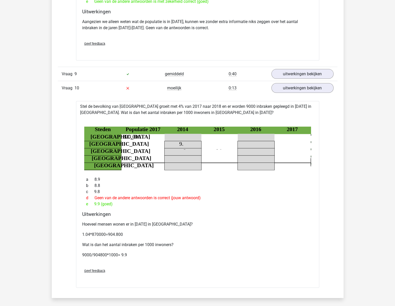
click at [283, 195] on div "d Geen van de andere antwoorden is correct (jouw antwoord)" at bounding box center [197, 198] width 231 height 6
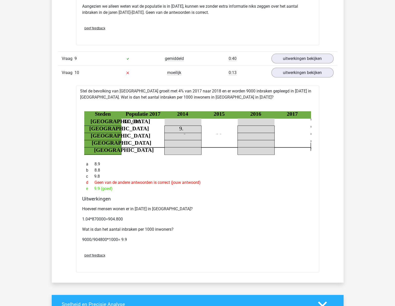
scroll to position [815, 0]
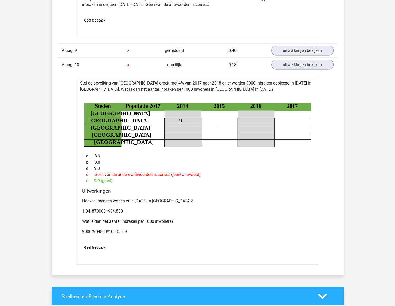
click at [283, 196] on div "Hoeveel mensen wonen er in 2018 in Amsterdam? 1.04*870000=904.800 Wat is dan he…" at bounding box center [197, 218] width 231 height 45
drag, startPoint x: 108, startPoint y: 210, endPoint x: 128, endPoint y: 210, distance: 19.7
click at [128, 210] on p "1.04*870000=904.800" at bounding box center [197, 211] width 231 height 6
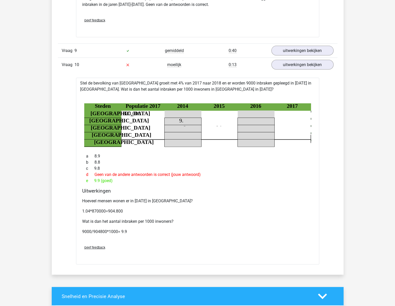
click at [204, 182] on div "e 9.9 (goed)" at bounding box center [197, 181] width 231 height 6
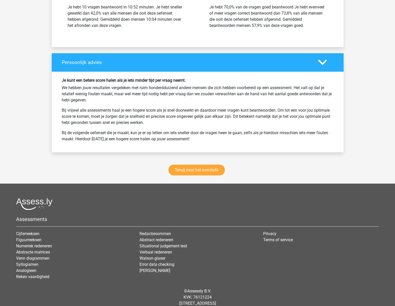
scroll to position [1209, 0]
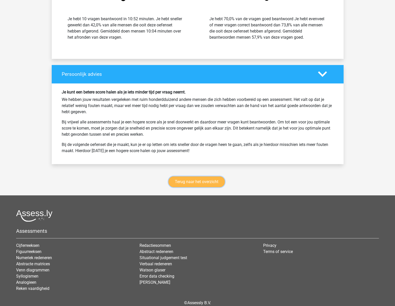
click at [200, 178] on link "Terug naar het overzicht" at bounding box center [197, 181] width 56 height 11
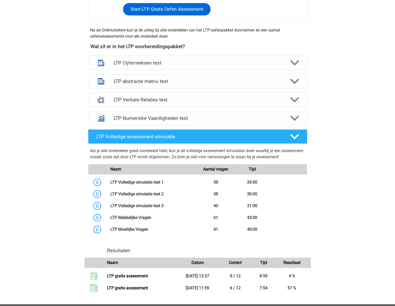
scroll to position [186, 0]
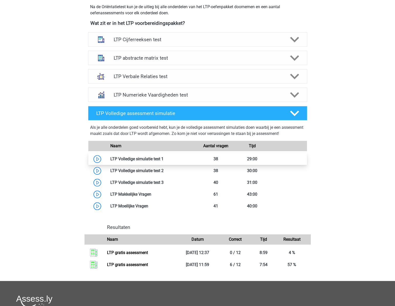
click at [164, 157] on link at bounding box center [164, 158] width 0 height 5
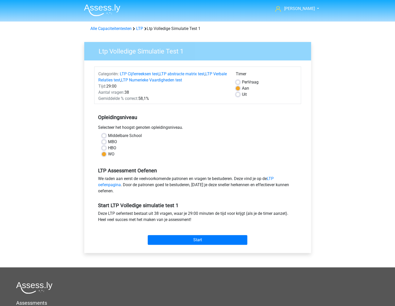
click at [162, 157] on div "WO" at bounding box center [198, 154] width 192 height 6
click at [189, 237] on input "Start" at bounding box center [198, 240] width 100 height 10
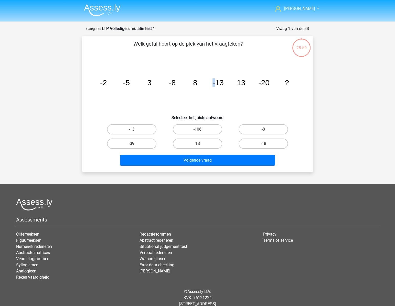
click at [214, 105] on icon "image/svg+xml -2 -5 3 -8 8 -13 13 -20 ?" at bounding box center [198, 85] width 206 height 52
drag, startPoint x: 214, startPoint y: 105, endPoint x: 208, endPoint y: 102, distance: 6.8
click at [208, 102] on icon "image/svg+xml -2 -5 3 -8 8 -13 13 -20 ?" at bounding box center [198, 85] width 206 height 52
click at [208, 100] on icon "image/svg+xml -2 -5 3 -8 8 -13 13 -20 ?" at bounding box center [198, 85] width 206 height 52
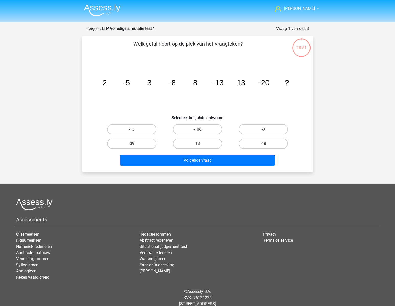
click at [208, 100] on icon "image/svg+xml -2 -5 3 -8 8 -13 13 -20 ?" at bounding box center [198, 85] width 206 height 52
click at [220, 85] on tspan "-13" at bounding box center [218, 82] width 11 height 8
click at [200, 143] on label "18" at bounding box center [197, 144] width 49 height 10
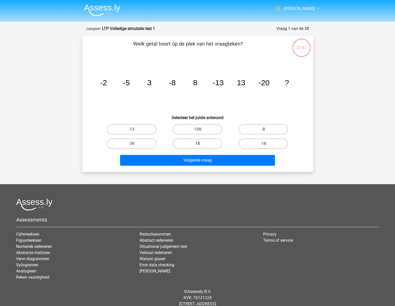
click at [200, 144] on input "18" at bounding box center [198, 145] width 3 height 3
radio input "true"
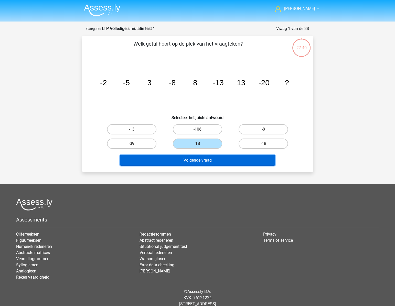
click at [203, 160] on button "Volgende vraag" at bounding box center [197, 160] width 155 height 11
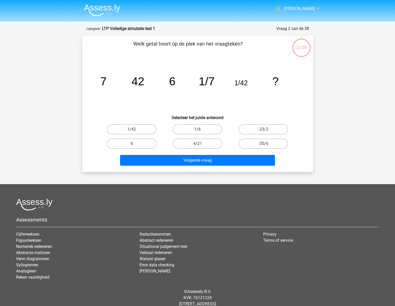
scroll to position [13, 0]
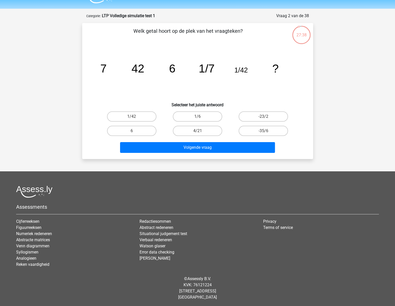
click at [212, 100] on h6 "Selecteer het juiste antwoord" at bounding box center [197, 102] width 215 height 9
click at [197, 116] on label "1/6" at bounding box center [197, 116] width 49 height 10
click at [197, 117] on input "1/6" at bounding box center [198, 118] width 3 height 3
radio input "true"
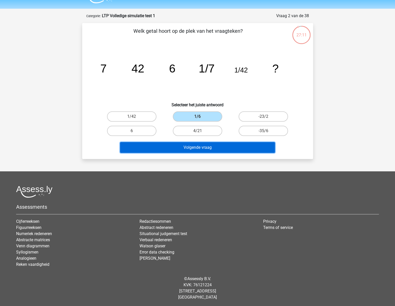
click at [200, 145] on button "Volgende vraag" at bounding box center [197, 147] width 155 height 11
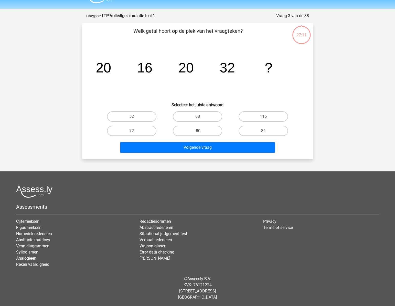
click at [239, 63] on icon "image/svg+xml 20 16 20 32 ?" at bounding box center [198, 73] width 206 height 52
click at [246, 93] on icon "image/svg+xml 20 16 20 32 ?" at bounding box center [198, 73] width 206 height 52
click at [190, 114] on label "68" at bounding box center [197, 116] width 49 height 10
click at [197, 117] on input "68" at bounding box center [198, 118] width 3 height 3
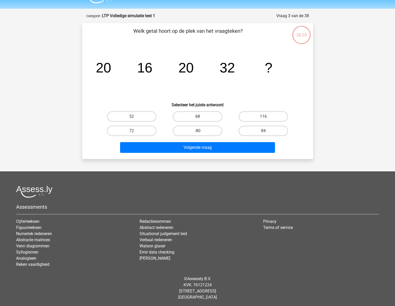
radio input "true"
click at [199, 141] on div "Volgende vraag" at bounding box center [197, 146] width 215 height 17
click at [149, 118] on label "52" at bounding box center [131, 116] width 49 height 10
click at [135, 118] on input "52" at bounding box center [133, 118] width 3 height 3
radio input "true"
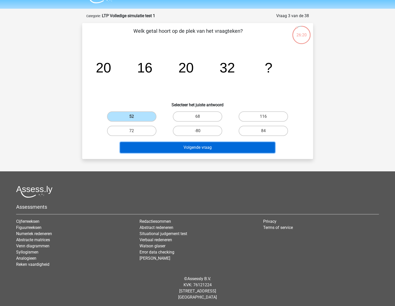
click at [213, 143] on button "Volgende vraag" at bounding box center [197, 147] width 155 height 11
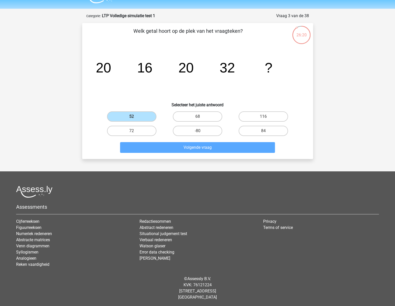
scroll to position [26, 0]
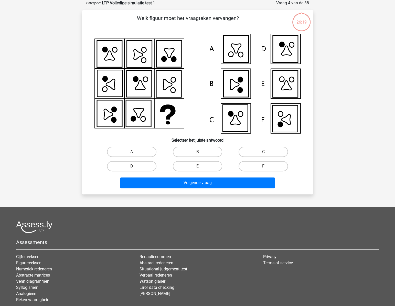
click at [199, 118] on icon at bounding box center [198, 84] width 206 height 100
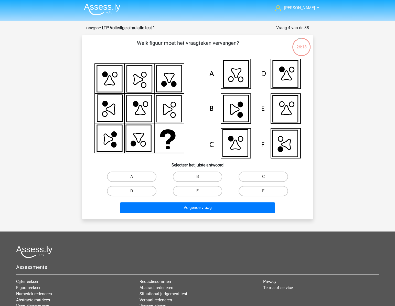
scroll to position [0, 0]
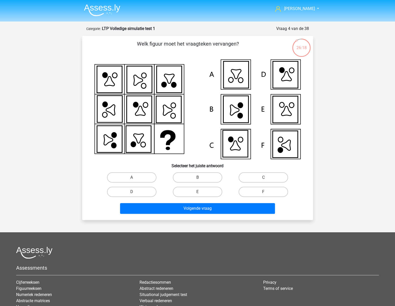
click at [202, 114] on icon at bounding box center [198, 109] width 206 height 100
click at [200, 104] on icon at bounding box center [198, 109] width 206 height 100
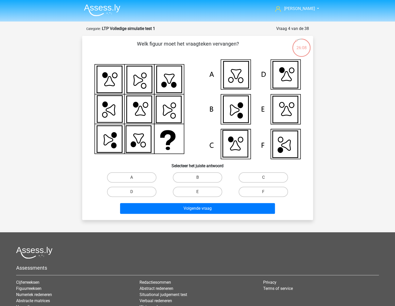
click at [200, 104] on icon at bounding box center [198, 109] width 206 height 100
click at [281, 149] on icon at bounding box center [280, 150] width 5 height 5
click at [277, 149] on icon at bounding box center [285, 144] width 25 height 27
click at [263, 193] on label "F" at bounding box center [263, 192] width 49 height 10
click at [264, 193] on input "F" at bounding box center [265, 193] width 3 height 3
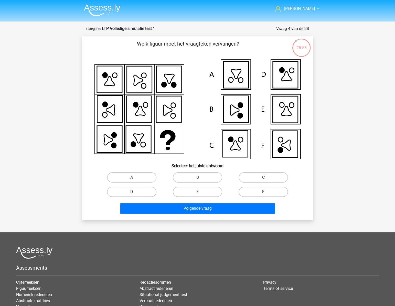
radio input "true"
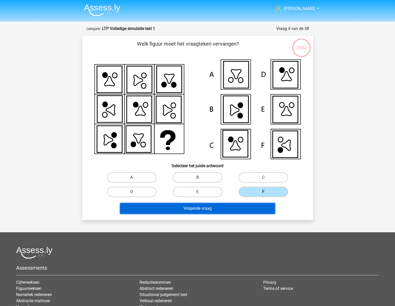
click at [238, 209] on button "Volgende vraag" at bounding box center [197, 208] width 155 height 11
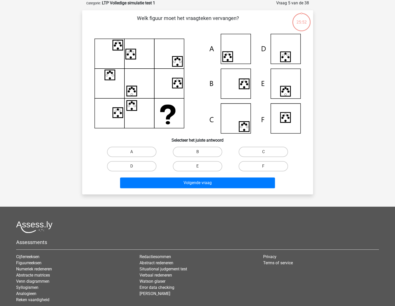
scroll to position [2, 0]
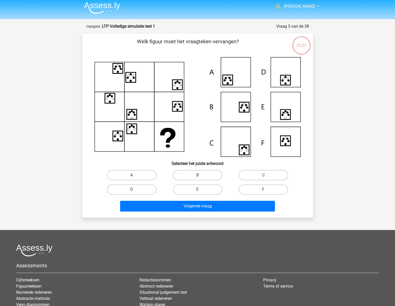
click at [306, 130] on div "Welk figuur moet het vraagteken vervangen?" at bounding box center [197, 126] width 227 height 176
click at [286, 117] on icon at bounding box center [285, 115] width 10 height 10
click at [287, 85] on icon at bounding box center [285, 80] width 10 height 10
click at [134, 186] on label "D" at bounding box center [131, 189] width 49 height 10
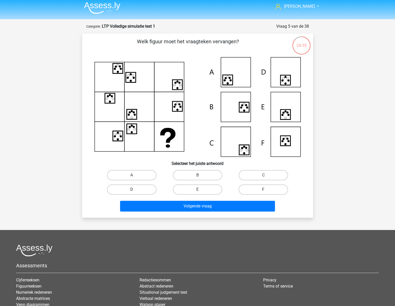
click at [134, 190] on input "D" at bounding box center [133, 191] width 3 height 3
radio input "true"
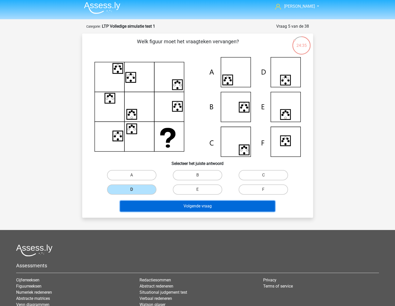
click at [166, 209] on button "Volgende vraag" at bounding box center [197, 206] width 155 height 11
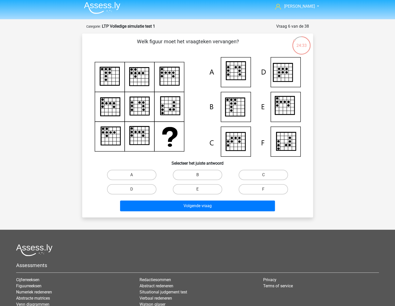
click at [284, 153] on icon at bounding box center [198, 107] width 206 height 100
click at [299, 136] on icon at bounding box center [198, 107] width 206 height 100
click at [151, 175] on label "A" at bounding box center [131, 175] width 49 height 10
click at [135, 175] on input "A" at bounding box center [133, 176] width 3 height 3
radio input "true"
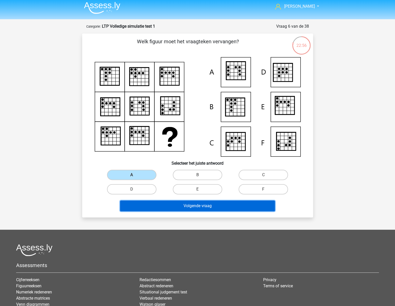
click at [200, 205] on button "Volgende vraag" at bounding box center [197, 206] width 155 height 11
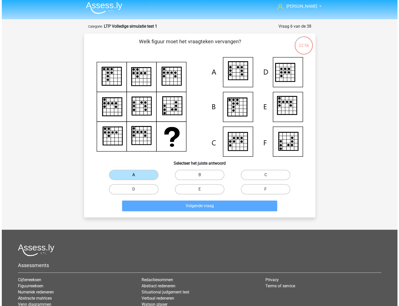
scroll to position [0, 0]
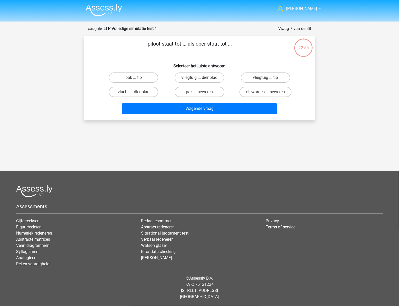
click at [234, 143] on div "Hans gepojo9279@besaies.com" at bounding box center [199, 134] width 399 height 268
click at [239, 148] on div "Hans gepojo9279@besaies.com" at bounding box center [199, 134] width 399 height 268
click at [240, 144] on div "Hans gepojo9279@besaies.com" at bounding box center [199, 134] width 399 height 268
click at [215, 77] on label "vliegtuig ... dienblad" at bounding box center [198, 77] width 49 height 10
click at [203, 78] on input "vliegtuig ... dienblad" at bounding box center [200, 79] width 3 height 3
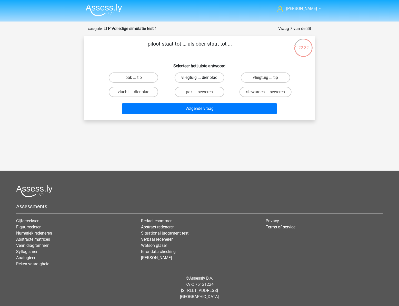
radio input "true"
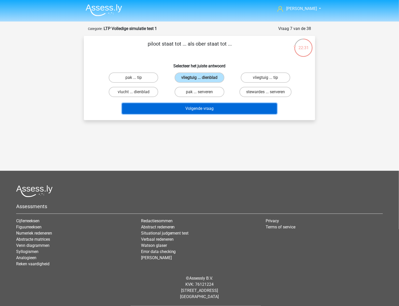
click at [215, 107] on button "Volgende vraag" at bounding box center [199, 108] width 155 height 11
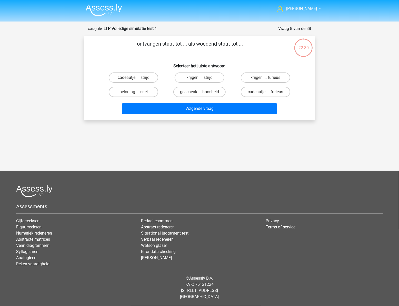
click at [225, 130] on div "Hans gepojo9279@besaies.com" at bounding box center [199, 134] width 399 height 268
click at [232, 135] on div "Hans gepojo9279@besaies.com" at bounding box center [199, 134] width 399 height 268
click at [266, 77] on label "krijgen ... furieus" at bounding box center [265, 77] width 49 height 10
click at [266, 78] on input "krijgen ... furieus" at bounding box center [266, 79] width 3 height 3
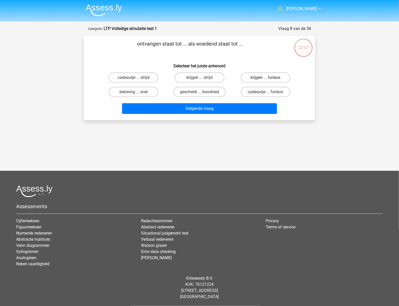
radio input "true"
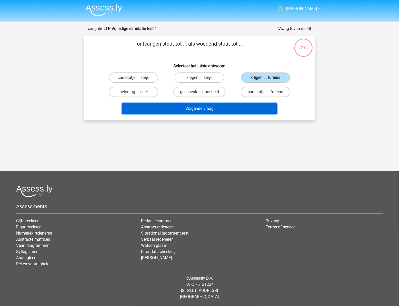
click at [234, 107] on button "Volgende vraag" at bounding box center [199, 108] width 155 height 11
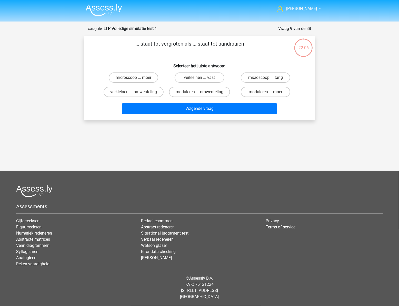
click at [252, 141] on div "Hans gepojo9279@besaies.com" at bounding box center [199, 134] width 399 height 268
click at [252, 140] on div "Hans gepojo9279@besaies.com" at bounding box center [199, 134] width 399 height 268
click at [131, 77] on label "microscoop ... moer" at bounding box center [133, 77] width 49 height 10
click at [133, 78] on input "microscoop ... moer" at bounding box center [134, 79] width 3 height 3
radio input "true"
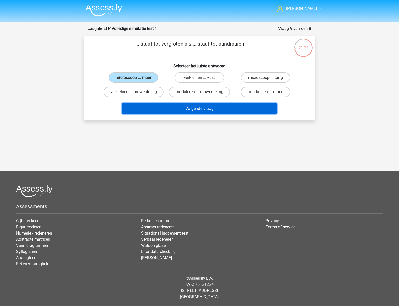
click at [200, 108] on button "Volgende vraag" at bounding box center [199, 108] width 155 height 11
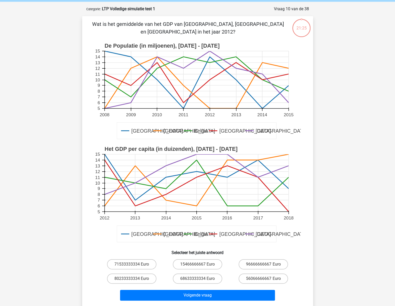
scroll to position [26, 0]
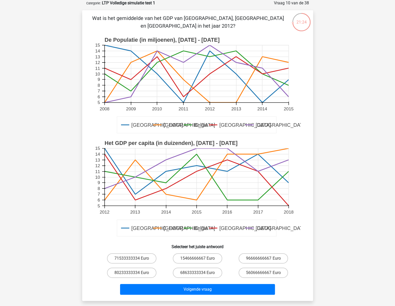
click at [212, 105] on rect at bounding box center [198, 85] width 206 height 103
click at [234, 96] on rect at bounding box center [196, 73] width 184 height 57
click at [178, 102] on rect at bounding box center [196, 73] width 184 height 57
click at [179, 100] on rect at bounding box center [196, 73] width 184 height 57
click at [155, 105] on rect at bounding box center [198, 85] width 206 height 103
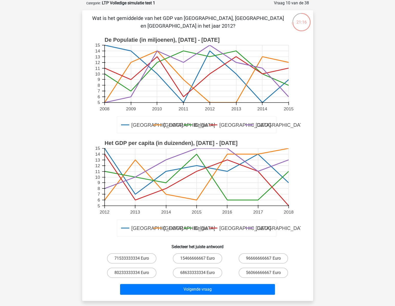
click at [207, 103] on rect at bounding box center [198, 85] width 206 height 103
click at [320, 159] on div "Hans gepojo9279@besaies.com 5" at bounding box center [197, 211] width 395 height 474
click at [259, 257] on label "96666666667 Euro" at bounding box center [263, 258] width 49 height 10
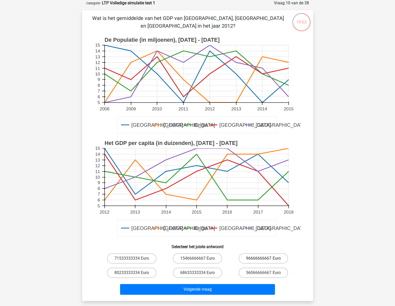
click at [264, 258] on input "96666666667 Euro" at bounding box center [265, 259] width 3 height 3
radio input "true"
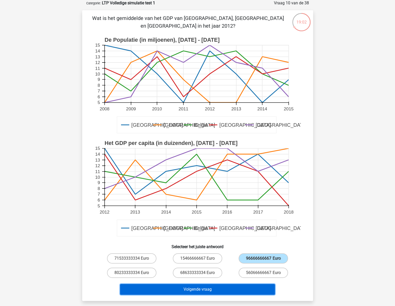
click at [219, 285] on button "Volgende vraag" at bounding box center [197, 289] width 155 height 11
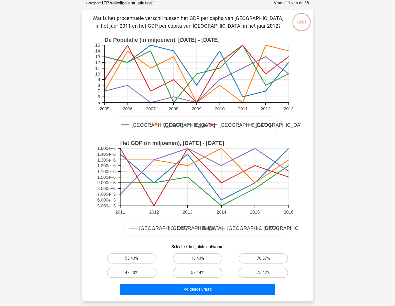
click at [331, 192] on div "Hans gepojo9279@besaies.com 5" at bounding box center [197, 211] width 395 height 474
click at [328, 198] on div "Hans gepojo9279@besaies.com 5" at bounding box center [197, 211] width 395 height 474
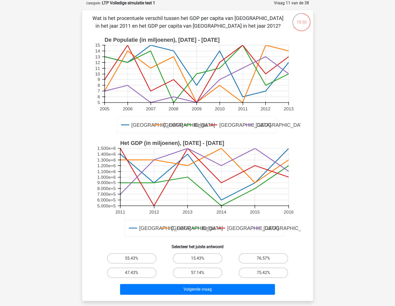
click at [328, 198] on div "Hans gepojo9279@besaies.com 5" at bounding box center [197, 211] width 395 height 474
click at [303, 255] on div "55.43% 15.43% 76.57% 47.43% 57.14%" at bounding box center [197, 265] width 215 height 29
click at [256, 256] on label "76.57%" at bounding box center [263, 258] width 49 height 10
click at [264, 258] on input "76.57%" at bounding box center [265, 259] width 3 height 3
radio input "true"
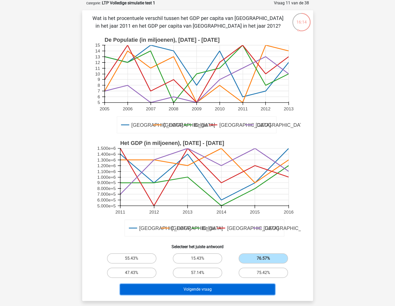
click at [200, 287] on button "Volgende vraag" at bounding box center [197, 289] width 155 height 11
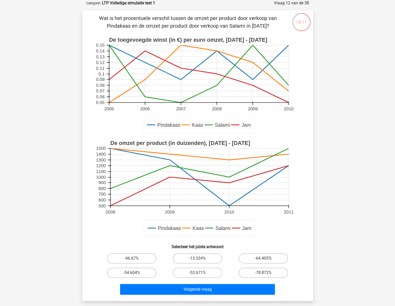
click at [265, 189] on rect at bounding box center [199, 177] width 178 height 57
drag, startPoint x: 202, startPoint y: 18, endPoint x: 211, endPoint y: 18, distance: 9.5
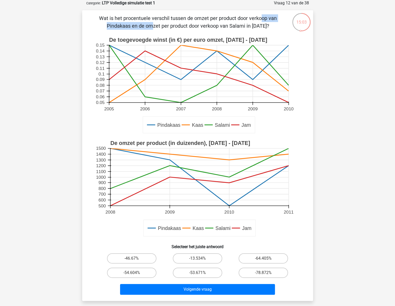
click at [211, 18] on p "Wat is het procentuele verschil tussen de omzet per product door verkoop van Pi…" at bounding box center [187, 21] width 195 height 15
click at [264, 273] on input "-78.872%" at bounding box center [265, 274] width 3 height 3
radio input "true"
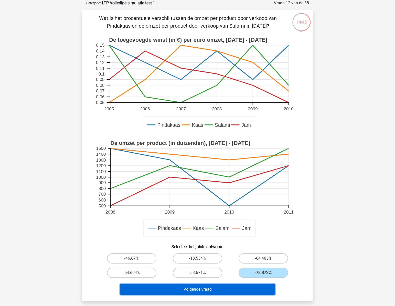
click at [247, 287] on button "Volgende vraag" at bounding box center [197, 289] width 155 height 11
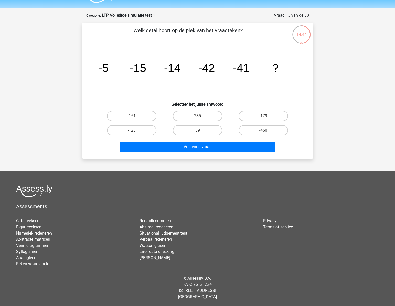
scroll to position [13, 0]
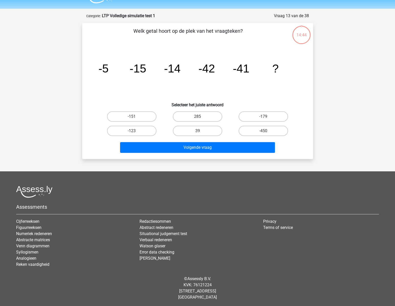
click at [297, 100] on h6 "Selecteer het juiste antwoord" at bounding box center [197, 102] width 215 height 9
click at [120, 117] on label "-151" at bounding box center [131, 116] width 49 height 10
click at [132, 117] on input "-151" at bounding box center [133, 118] width 3 height 3
radio input "true"
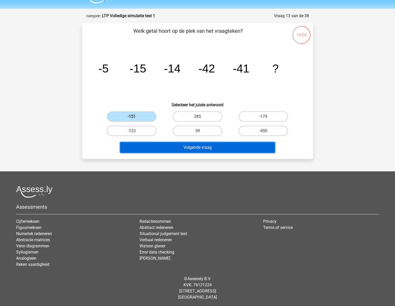
click at [184, 144] on button "Volgende vraag" at bounding box center [197, 147] width 155 height 11
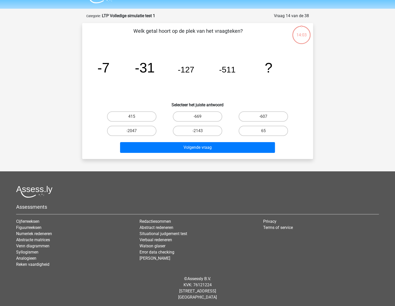
click at [218, 77] on icon "image/svg+xml -7 -31 -127 -511 ?" at bounding box center [198, 73] width 206 height 52
click at [215, 82] on icon "image/svg+xml -7 -31 -127 -511 ?" at bounding box center [198, 73] width 206 height 52
click at [218, 85] on icon "image/svg+xml -7 -31 -127 -511 ?" at bounding box center [198, 73] width 206 height 52
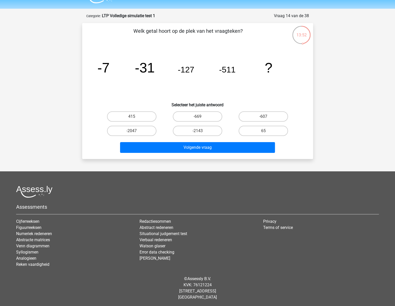
click at [218, 85] on icon "image/svg+xml -7 -31 -127 -511 ?" at bounding box center [198, 73] width 206 height 52
click at [191, 83] on icon "image/svg+xml -7 -31 -127 -511 ?" at bounding box center [198, 73] width 206 height 52
drag, startPoint x: 182, startPoint y: 130, endPoint x: 137, endPoint y: 128, distance: 45.4
click at [137, 128] on div "415 -669 -607 -2047 -2143" at bounding box center [198, 123] width 198 height 29
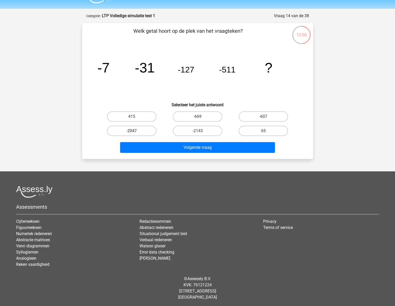
click at [137, 128] on label "-2047" at bounding box center [131, 131] width 49 height 10
click at [135, 131] on input "-2047" at bounding box center [133, 132] width 3 height 3
radio input "true"
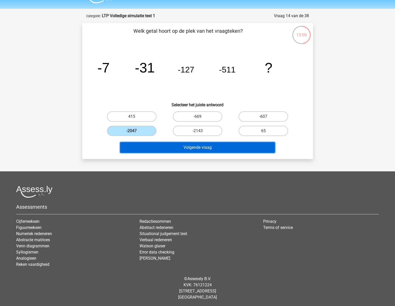
click at [150, 144] on button "Volgende vraag" at bounding box center [197, 147] width 155 height 11
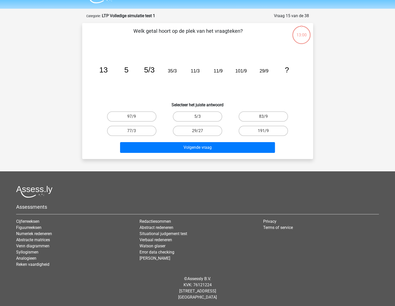
click at [199, 87] on icon "image/svg+xml 13 5 5/3 35/3 11/3 11/9 101/9 29/9 ?" at bounding box center [198, 73] width 206 height 52
click at [199, 86] on icon "image/svg+xml 13 5 5/3 35/3 11/3 11/9 101/9 29/9 ?" at bounding box center [198, 73] width 206 height 52
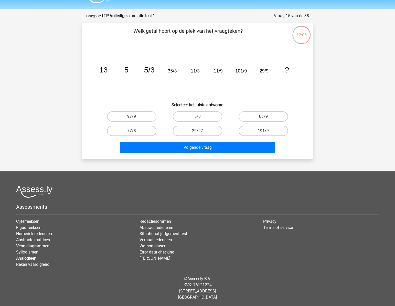
click at [252, 116] on label "83/9" at bounding box center [263, 116] width 49 height 10
click at [264, 117] on input "83/9" at bounding box center [265, 118] width 3 height 3
radio input "true"
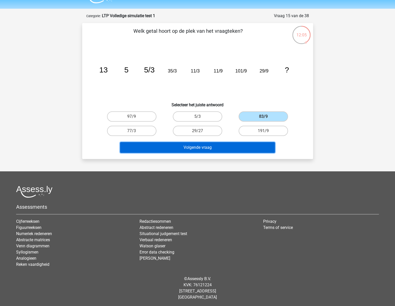
click at [229, 143] on button "Volgende vraag" at bounding box center [197, 147] width 155 height 11
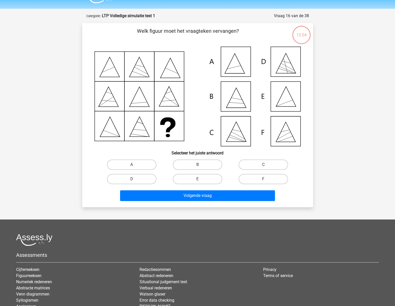
scroll to position [26, 0]
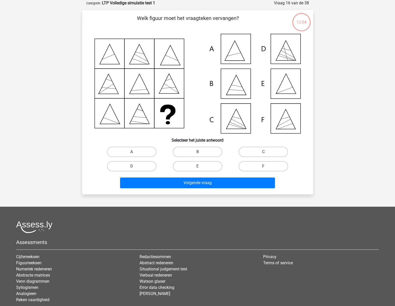
click at [235, 104] on icon at bounding box center [198, 84] width 206 height 100
click at [283, 92] on icon at bounding box center [198, 84] width 206 height 100
click at [201, 167] on label "E" at bounding box center [197, 166] width 49 height 10
click at [201, 167] on input "E" at bounding box center [198, 167] width 3 height 3
radio input "true"
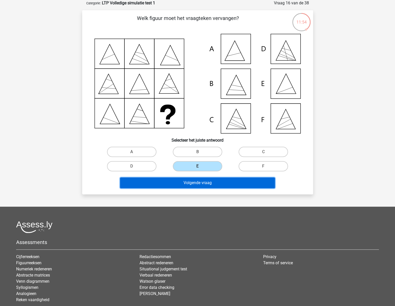
click at [209, 182] on button "Volgende vraag" at bounding box center [197, 182] width 155 height 11
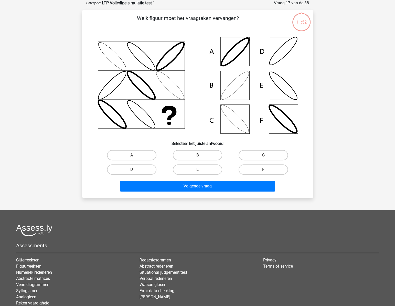
click at [229, 115] on icon at bounding box center [198, 85] width 206 height 103
click at [229, 114] on icon at bounding box center [198, 85] width 206 height 103
click at [229, 113] on icon at bounding box center [198, 85] width 206 height 103
click at [218, 111] on icon at bounding box center [198, 85] width 206 height 103
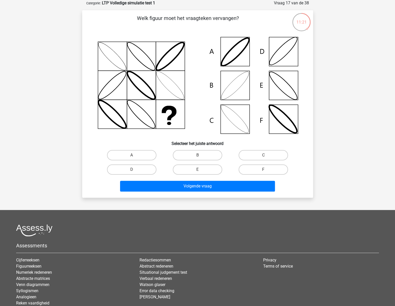
click at [218, 111] on icon at bounding box center [198, 85] width 206 height 103
click at [242, 89] on icon at bounding box center [198, 85] width 206 height 103
click at [269, 59] on icon at bounding box center [198, 85] width 206 height 103
click at [232, 92] on icon at bounding box center [198, 85] width 206 height 103
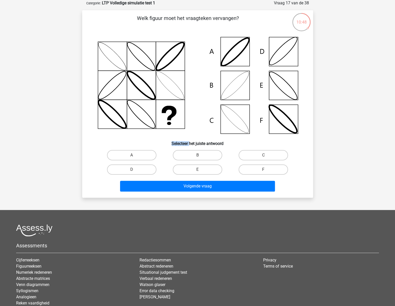
click at [232, 92] on icon at bounding box center [198, 85] width 206 height 103
click at [193, 165] on label "E" at bounding box center [197, 169] width 49 height 10
click at [197, 170] on input "E" at bounding box center [198, 171] width 3 height 3
radio input "true"
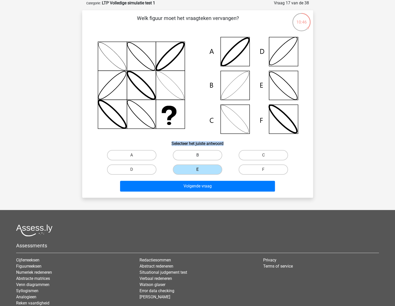
click at [195, 156] on label "B" at bounding box center [197, 155] width 49 height 10
click at [197, 156] on input "B" at bounding box center [198, 156] width 3 height 3
radio input "true"
click at [196, 154] on label "B" at bounding box center [197, 155] width 49 height 10
click at [197, 155] on input "B" at bounding box center [198, 156] width 3 height 3
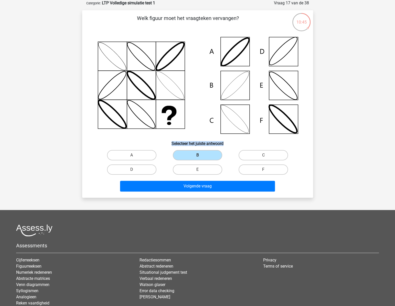
click at [196, 137] on h6 "Selecteer het juiste antwoord" at bounding box center [197, 141] width 215 height 9
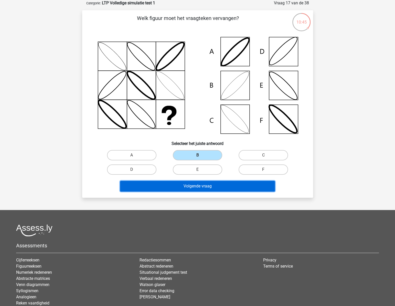
click at [199, 182] on button "Volgende vraag" at bounding box center [197, 186] width 155 height 11
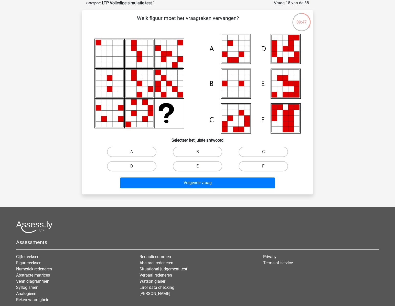
click at [199, 164] on label "E" at bounding box center [197, 166] width 49 height 10
click at [199, 166] on input "E" at bounding box center [198, 167] width 3 height 3
radio input "true"
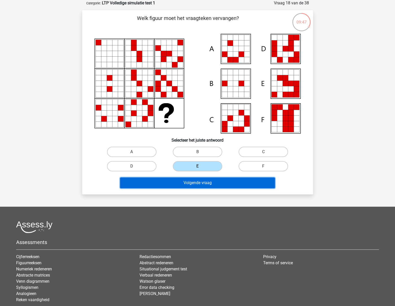
drag, startPoint x: 205, startPoint y: 183, endPoint x: 208, endPoint y: 182, distance: 2.9
click at [205, 183] on button "Volgende vraag" at bounding box center [197, 182] width 155 height 11
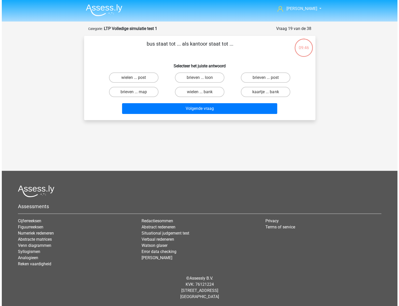
scroll to position [0, 0]
click at [286, 144] on div "Hans gepojo9279@besaies.com" at bounding box center [199, 134] width 399 height 268
click at [285, 141] on div "Hans gepojo9279@besaies.com" at bounding box center [199, 134] width 399 height 268
click at [254, 76] on label "brieven ... post" at bounding box center [265, 77] width 49 height 10
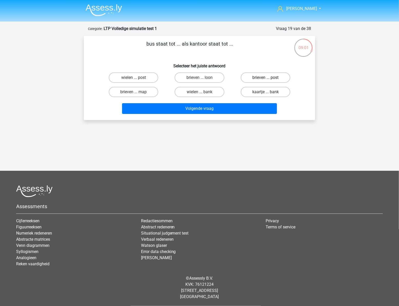
click at [265, 78] on input "brieven ... post" at bounding box center [266, 79] width 3 height 3
radio input "true"
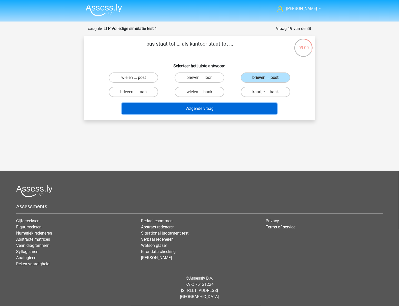
click at [243, 107] on button "Volgende vraag" at bounding box center [199, 108] width 155 height 11
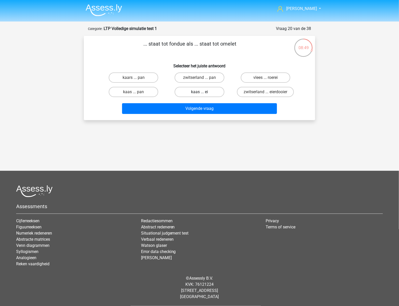
click at [203, 93] on label "kaas ... ei" at bounding box center [198, 92] width 49 height 10
click at [203, 93] on input "kaas ... ei" at bounding box center [200, 93] width 3 height 3
radio input "true"
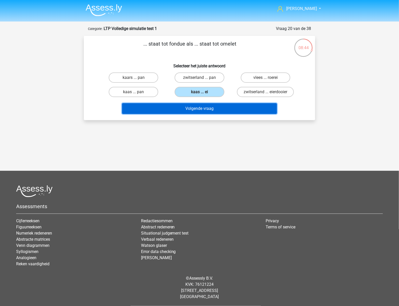
drag, startPoint x: 207, startPoint y: 108, endPoint x: 167, endPoint y: 118, distance: 41.2
click at [180, 132] on div "Hans gepojo9279@besaies.com" at bounding box center [199, 134] width 399 height 268
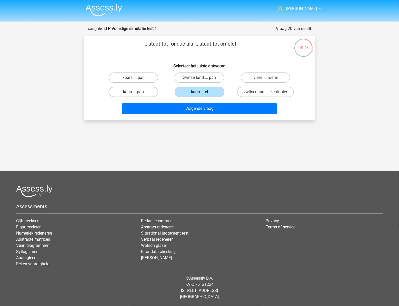
click at [140, 93] on label "kaas ... pan" at bounding box center [133, 92] width 49 height 10
click at [137, 93] on input "kaas ... pan" at bounding box center [134, 93] width 3 height 3
radio input "true"
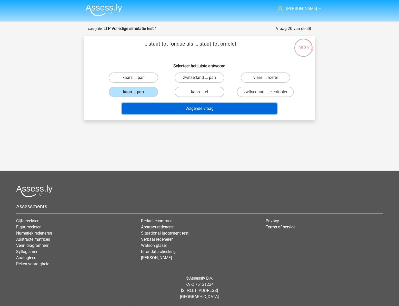
click at [198, 104] on button "Volgende vraag" at bounding box center [199, 108] width 155 height 11
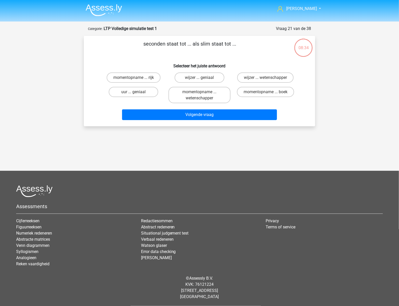
click at [203, 140] on div "Hans gepojo9279@besaies.com" at bounding box center [199, 137] width 399 height 274
click at [202, 141] on div "Hans gepojo9279@besaies.com" at bounding box center [199, 137] width 399 height 274
click at [203, 143] on div "Hans gepojo9279@besaies.com" at bounding box center [199, 137] width 399 height 274
drag, startPoint x: 208, startPoint y: 92, endPoint x: 207, endPoint y: 106, distance: 13.9
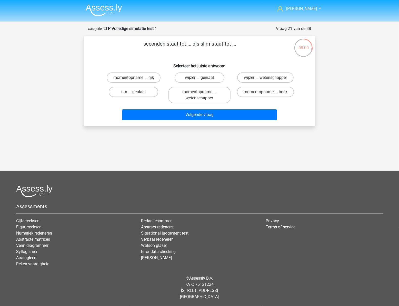
click at [208, 92] on label "momentopname ... wetenschapper" at bounding box center [199, 95] width 62 height 16
click at [203, 92] on input "momentopname ... wetenschapper" at bounding box center [200, 93] width 3 height 3
radio input "true"
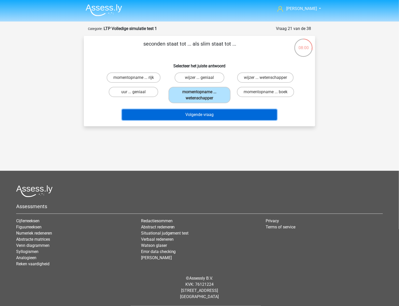
click at [210, 114] on button "Volgende vraag" at bounding box center [199, 114] width 155 height 11
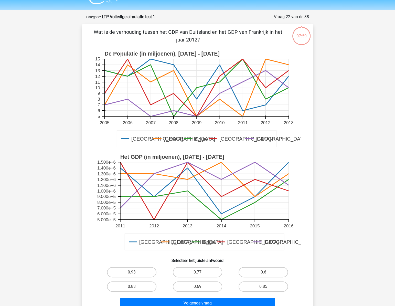
scroll to position [26, 0]
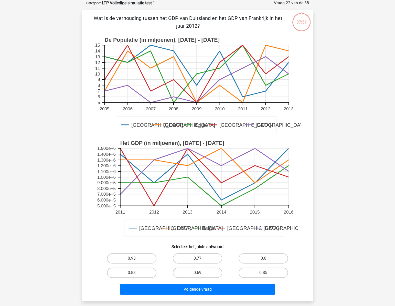
click at [287, 141] on rect at bounding box center [198, 188] width 206 height 103
click at [249, 226] on text "Luxemburg" at bounding box center [252, 228] width 51 height 6
click at [187, 277] on label "0.69" at bounding box center [197, 273] width 49 height 10
click at [197, 276] on input "0.69" at bounding box center [198, 274] width 3 height 3
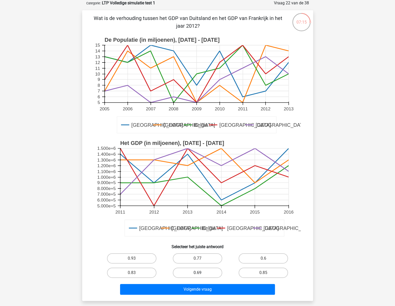
radio input "true"
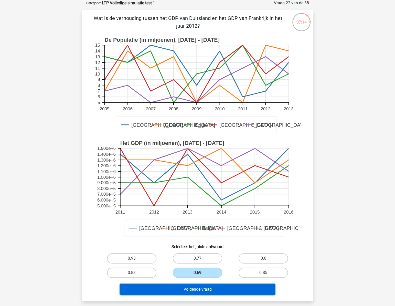
click at [195, 287] on button "Volgende vraag" at bounding box center [197, 289] width 155 height 11
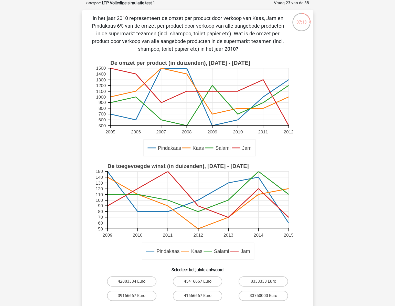
click at [246, 119] on rect at bounding box center [199, 96] width 178 height 57
click at [198, 292] on label "41666667 Euro" at bounding box center [197, 296] width 49 height 10
click at [198, 296] on input "41666667 Euro" at bounding box center [198, 297] width 3 height 3
radio input "true"
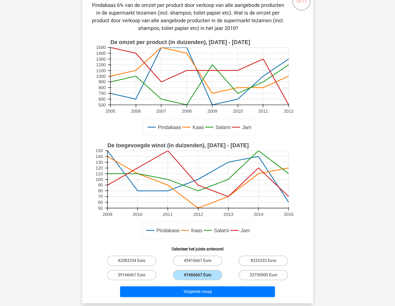
scroll to position [72, 0]
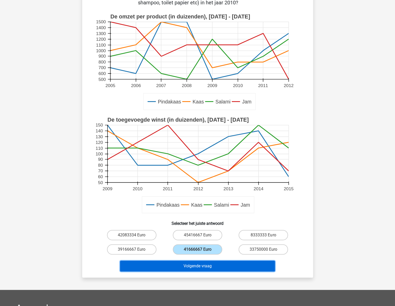
click at [214, 267] on button "Volgende vraag" at bounding box center [197, 266] width 155 height 11
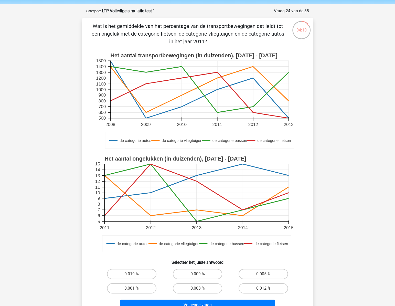
scroll to position [26, 0]
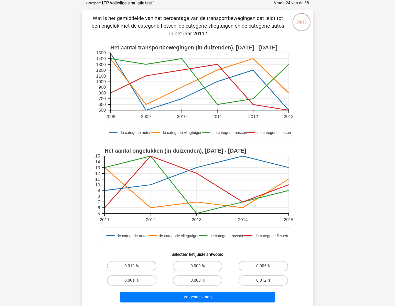
click at [274, 171] on rect at bounding box center [196, 184] width 184 height 57
click at [197, 59] on rect at bounding box center [199, 81] width 178 height 57
click at [195, 65] on rect at bounding box center [199, 81] width 178 height 57
click at [217, 41] on icon "de categorie autos de categorie vliegtuigen de categorie bussen de categorie fi…" at bounding box center [198, 92] width 206 height 103
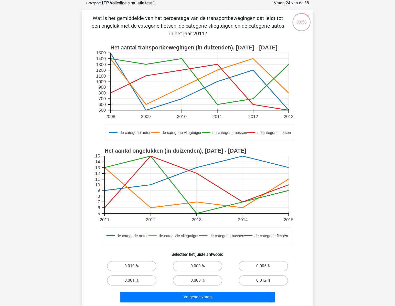
click at [217, 41] on icon "de categorie autos de categorie vliegtuigen de categorie bussen de categorie fi…" at bounding box center [198, 92] width 206 height 103
click at [189, 276] on label "0.008 %" at bounding box center [197, 280] width 49 height 10
click at [197, 280] on input "0.008 %" at bounding box center [198, 281] width 3 height 3
radio input "true"
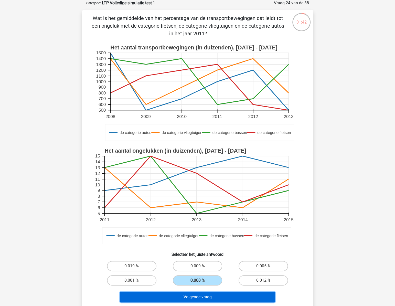
click at [205, 297] on button "Volgende vraag" at bounding box center [197, 297] width 155 height 11
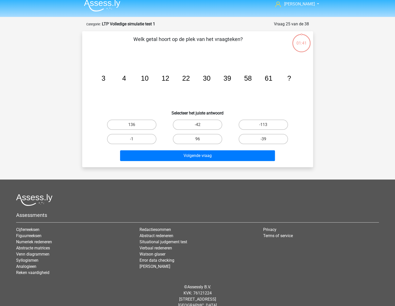
scroll to position [0, 0]
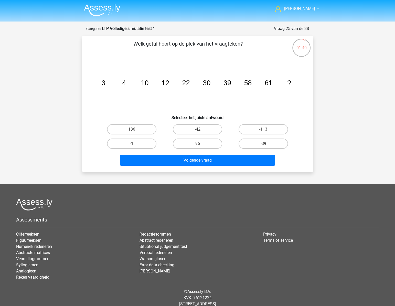
click at [227, 89] on icon "image/svg+xml 3 4 10 12 22 30 39 58 61 ?" at bounding box center [198, 85] width 206 height 52
click at [208, 142] on label "96" at bounding box center [197, 144] width 49 height 10
click at [201, 144] on input "96" at bounding box center [198, 145] width 3 height 3
radio input "true"
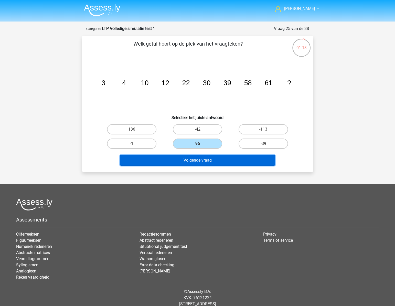
click at [213, 158] on button "Volgende vraag" at bounding box center [197, 160] width 155 height 11
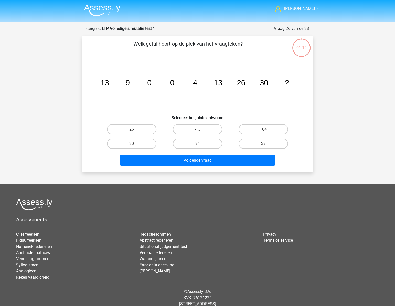
scroll to position [13, 0]
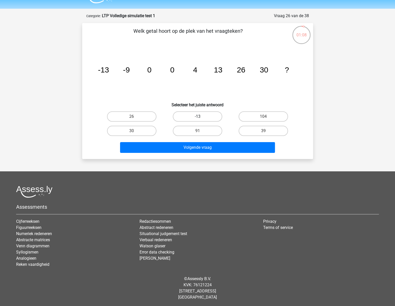
click at [205, 116] on label "-13" at bounding box center [197, 116] width 49 height 10
click at [201, 117] on input "-13" at bounding box center [198, 118] width 3 height 3
radio input "true"
click at [206, 141] on div "Volgende vraag" at bounding box center [197, 146] width 215 height 17
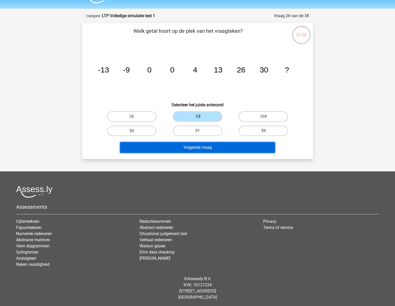
click at [205, 147] on button "Volgende vraag" at bounding box center [197, 147] width 155 height 11
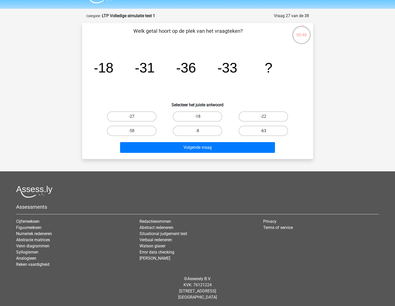
click at [274, 129] on label "-63" at bounding box center [263, 131] width 49 height 10
click at [267, 131] on input "-63" at bounding box center [265, 132] width 3 height 3
radio input "true"
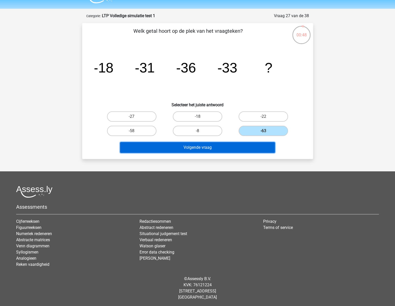
click at [239, 148] on button "Volgende vraag" at bounding box center [197, 147] width 155 height 11
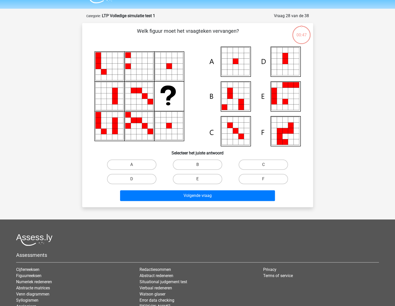
scroll to position [26, 0]
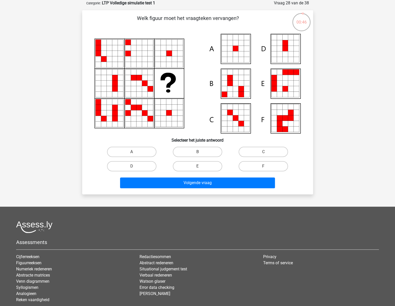
click at [238, 112] on icon at bounding box center [236, 113] width 6 height 6
click at [131, 154] on label "A" at bounding box center [131, 152] width 49 height 10
click at [132, 154] on input "A" at bounding box center [133, 153] width 3 height 3
radio input "true"
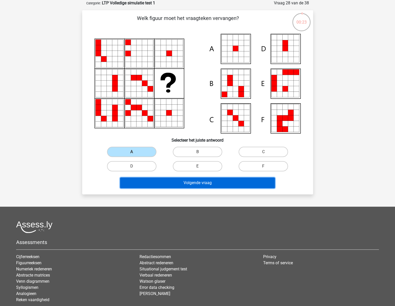
click at [200, 184] on button "Volgende vraag" at bounding box center [197, 182] width 155 height 11
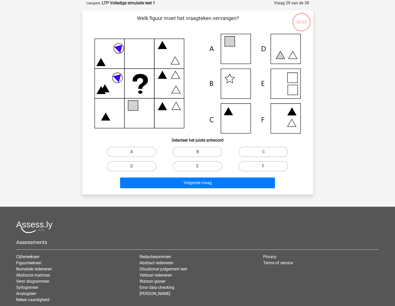
click at [203, 104] on icon at bounding box center [198, 84] width 206 height 100
click at [132, 151] on label "A" at bounding box center [131, 152] width 49 height 10
click at [132, 152] on input "A" at bounding box center [133, 153] width 3 height 3
radio input "true"
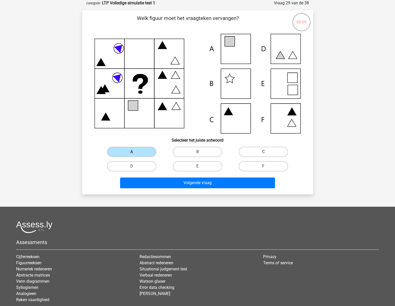
click at [166, 172] on div "E" at bounding box center [198, 166] width 66 height 14
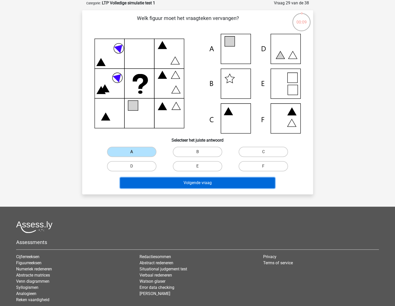
click at [171, 179] on button "Volgende vraag" at bounding box center [197, 182] width 155 height 11
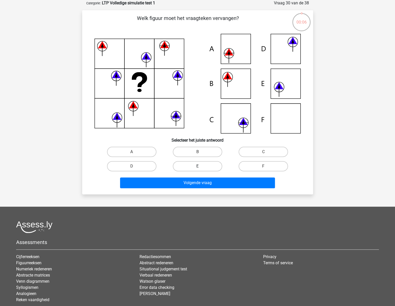
click at [191, 163] on label "E" at bounding box center [197, 166] width 49 height 10
click at [197, 166] on input "E" at bounding box center [198, 167] width 3 height 3
radio input "true"
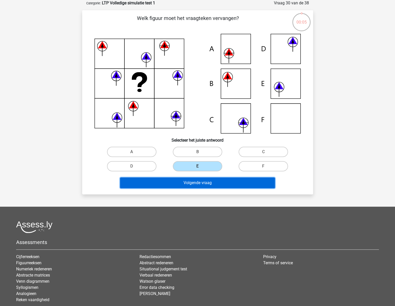
click at [198, 178] on button "Volgende vraag" at bounding box center [197, 182] width 155 height 11
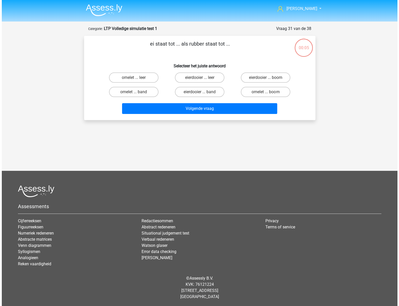
scroll to position [0, 0]
click at [200, 169] on div "Hans gepojo9279@besaies.com" at bounding box center [199, 134] width 399 height 268
click at [205, 91] on label "eierdooier ... band" at bounding box center [198, 92] width 49 height 10
click at [203, 92] on input "eierdooier ... band" at bounding box center [200, 93] width 3 height 3
radio input "true"
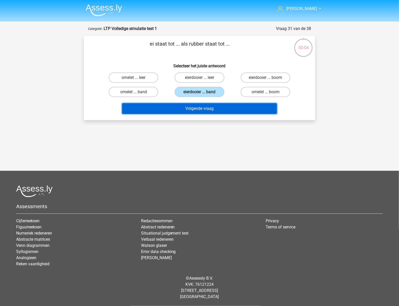
click at [205, 108] on button "Volgende vraag" at bounding box center [199, 108] width 155 height 11
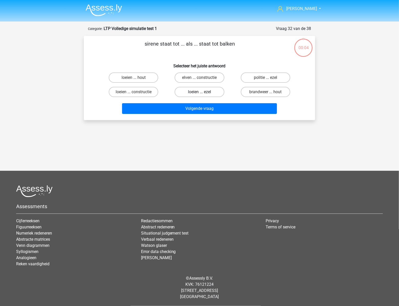
click at [205, 97] on div "loeien ... ezel" at bounding box center [199, 92] width 66 height 14
click at [205, 92] on label "loeien ... ezel" at bounding box center [198, 92] width 49 height 10
click at [203, 92] on input "loeien ... ezel" at bounding box center [200, 93] width 3 height 3
radio input "true"
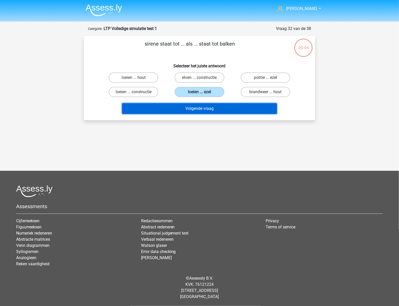
click at [205, 108] on button "Volgende vraag" at bounding box center [199, 108] width 155 height 11
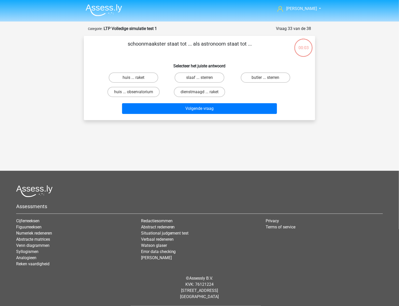
click at [205, 92] on label "dienstmaagd ... raket" at bounding box center [199, 92] width 51 height 10
click at [203, 92] on input "dienstmaagd ... raket" at bounding box center [200, 93] width 3 height 3
radio input "true"
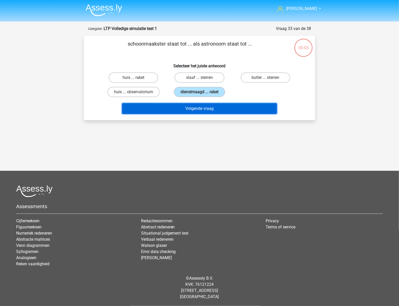
click at [205, 110] on button "Volgende vraag" at bounding box center [199, 108] width 155 height 11
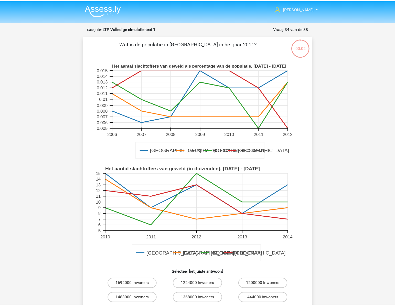
scroll to position [26, 0]
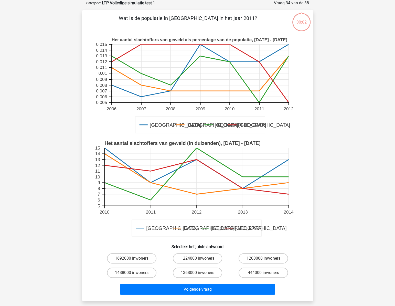
click at [206, 93] on rect at bounding box center [199, 73] width 177 height 58
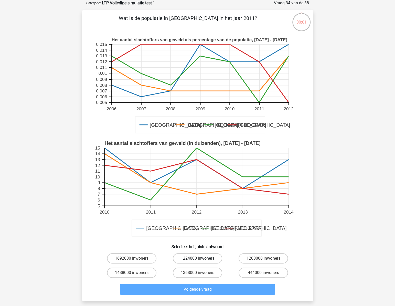
click at [206, 259] on label "1224000 inwoners" at bounding box center [197, 258] width 49 height 10
click at [201, 259] on input "1224000 inwoners" at bounding box center [198, 259] width 3 height 3
radio input "true"
click at [198, 282] on div "Volgende vraag" at bounding box center [197, 288] width 215 height 17
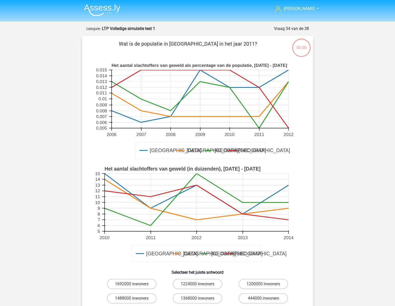
scroll to position [26, 0]
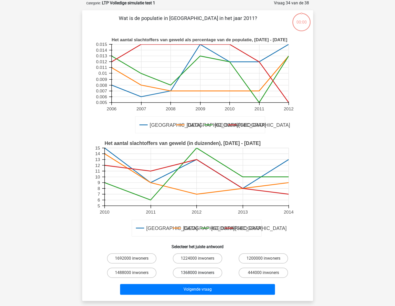
click at [199, 270] on label "1368000 inwoners" at bounding box center [197, 273] width 49 height 10
click at [199, 273] on input "1368000 inwoners" at bounding box center [198, 274] width 3 height 3
radio input "true"
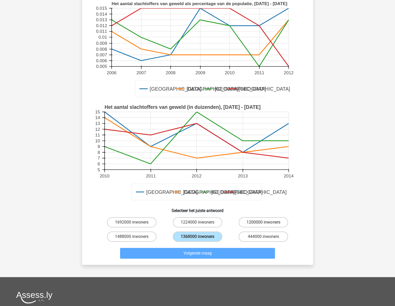
scroll to position [95, 0]
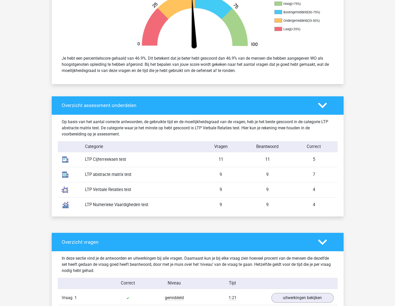
scroll to position [186, 0]
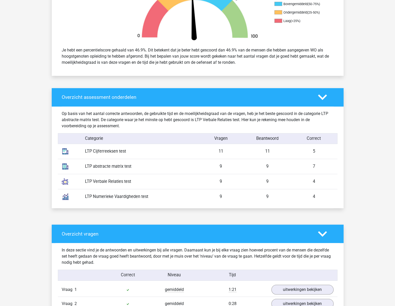
drag, startPoint x: 315, startPoint y: 165, endPoint x: 246, endPoint y: 168, distance: 69.0
click at [246, 168] on div "LTP abstracte matrix test 9 9 7" at bounding box center [198, 166] width 280 height 15
click at [246, 168] on div "9" at bounding box center [267, 166] width 47 height 6
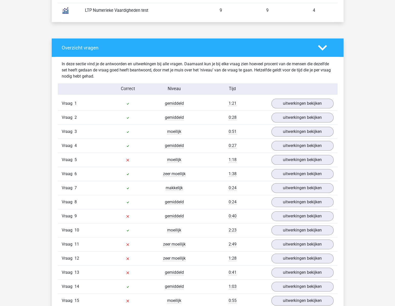
scroll to position [396, 0]
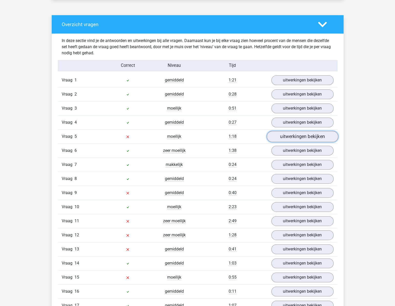
click at [304, 134] on link "uitwerkingen bekijken" at bounding box center [302, 136] width 71 height 11
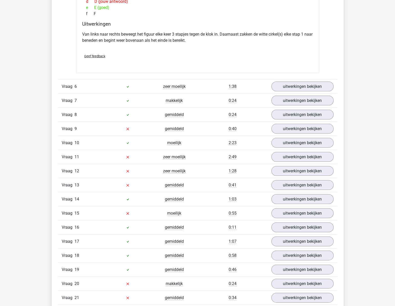
scroll to position [698, 0]
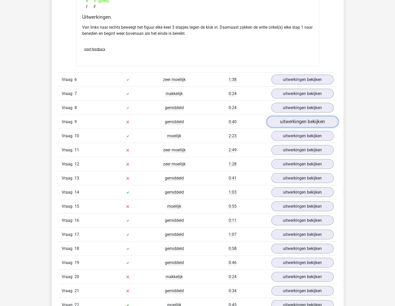
click at [289, 118] on link "uitwerkingen bekijken" at bounding box center [302, 121] width 71 height 11
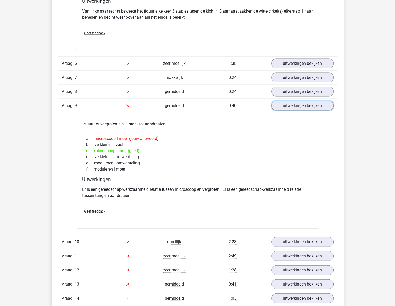
scroll to position [722, 0]
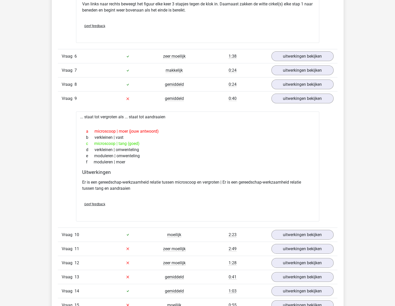
click at [281, 141] on div "c microscoop | tang (goed)" at bounding box center [197, 143] width 231 height 6
click at [265, 150] on div "d verkleinen | omwenteling" at bounding box center [197, 150] width 231 height 6
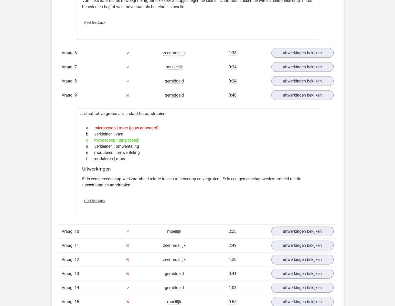
scroll to position [745, 0]
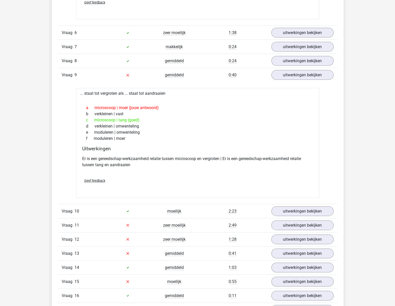
click at [264, 150] on h4 "Uitwerkingen" at bounding box center [197, 149] width 231 height 6
click at [264, 143] on div "... staat tot vergroten als ... staat tot aandraaien a microscoop | moer (jouw …" at bounding box center [197, 143] width 243 height 110
click at [219, 131] on div "e moduleren | omwenteling" at bounding box center [197, 132] width 231 height 6
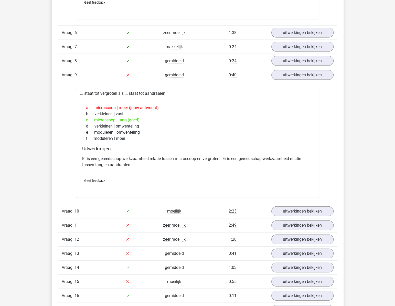
click at [219, 131] on div "e moduleren | omwenteling" at bounding box center [197, 132] width 231 height 6
drag, startPoint x: 124, startPoint y: 158, endPoint x: 223, endPoint y: 156, distance: 98.6
click at [223, 156] on p "Er is een gereedschap-werkzaamheid relatie tussen microscoop en vergroten | Er …" at bounding box center [197, 162] width 231 height 12
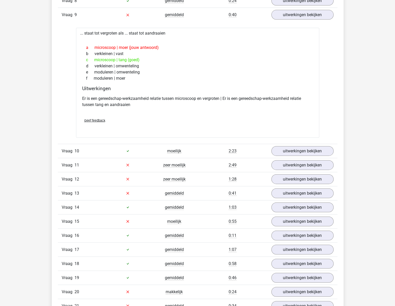
scroll to position [838, 0]
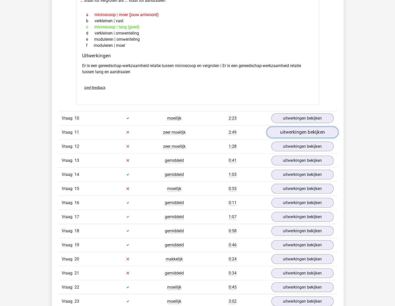
click at [307, 134] on link "uitwerkingen bekijken" at bounding box center [302, 132] width 71 height 11
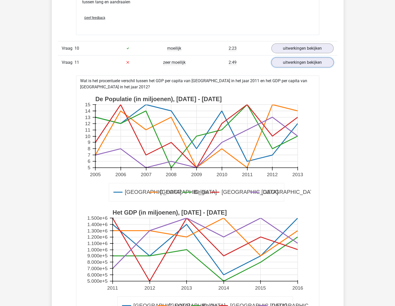
scroll to position [955, 0]
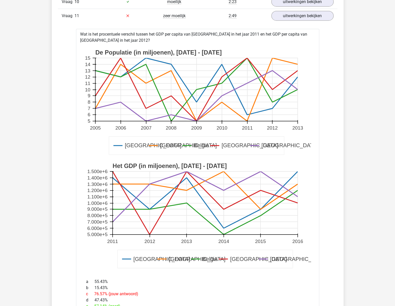
click at [292, 139] on rect at bounding box center [197, 102] width 227 height 113
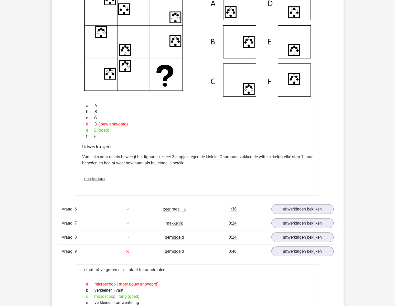
scroll to position [582, 0]
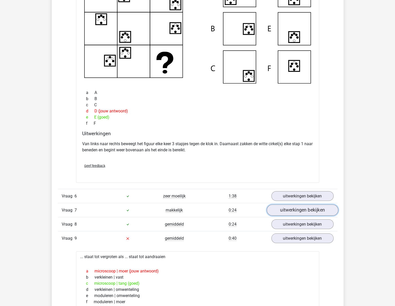
click at [321, 209] on link "uitwerkingen bekijken" at bounding box center [302, 209] width 71 height 11
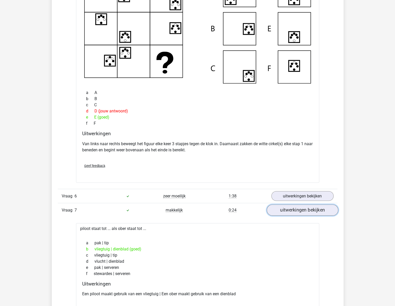
click at [321, 209] on link "uitwerkingen bekijken" at bounding box center [302, 209] width 71 height 11
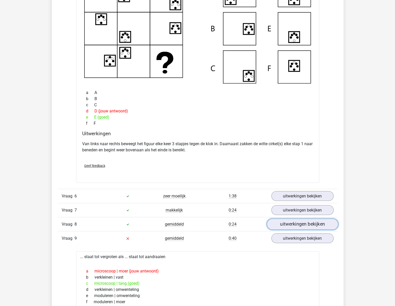
click at [307, 221] on link "uitwerkingen bekijken" at bounding box center [302, 223] width 71 height 11
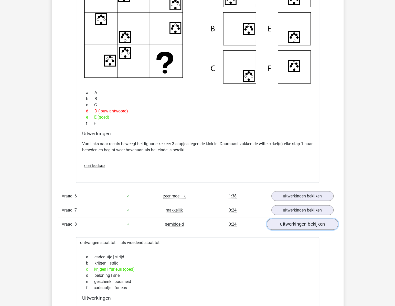
click at [307, 221] on link "uitwerkingen bekijken" at bounding box center [302, 223] width 71 height 11
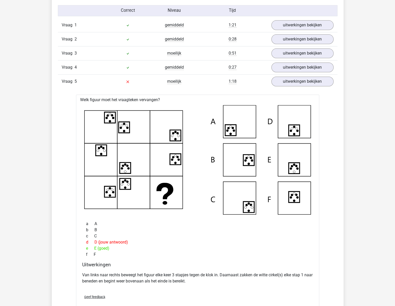
scroll to position [442, 0]
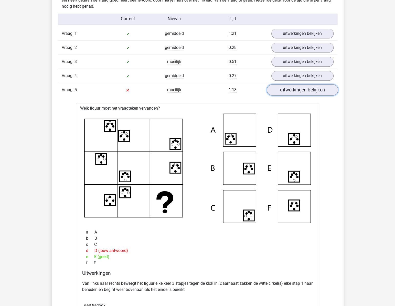
click at [294, 90] on link "uitwerkingen bekijken" at bounding box center [302, 89] width 71 height 11
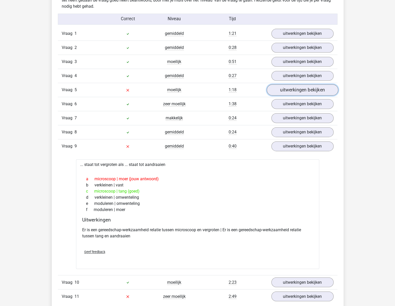
click at [294, 90] on link "uitwerkingen bekijken" at bounding box center [302, 89] width 71 height 11
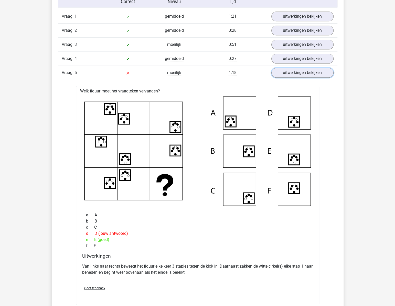
scroll to position [489, 0]
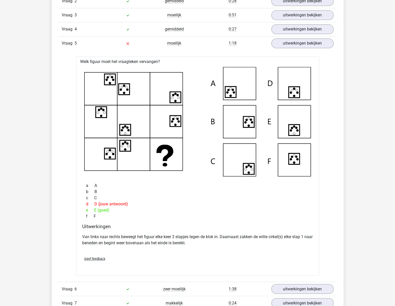
click at [214, 140] on icon at bounding box center [197, 122] width 227 height 110
click at [205, 139] on icon at bounding box center [197, 122] width 227 height 110
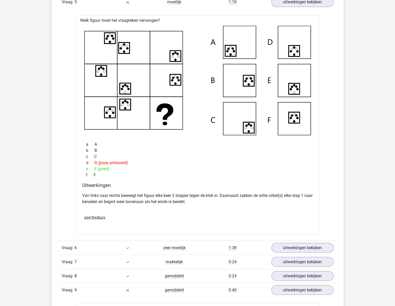
scroll to position [466, 0]
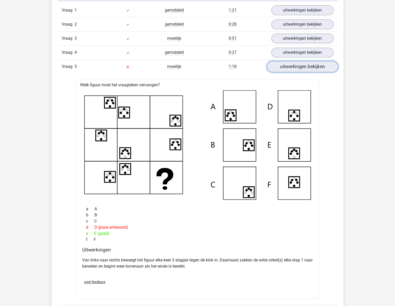
click at [300, 67] on link "uitwerkingen bekijken" at bounding box center [302, 66] width 71 height 11
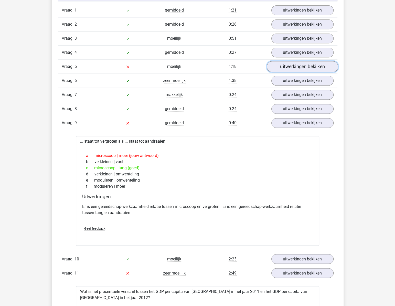
click at [300, 67] on link "uitwerkingen bekijken" at bounding box center [302, 66] width 71 height 11
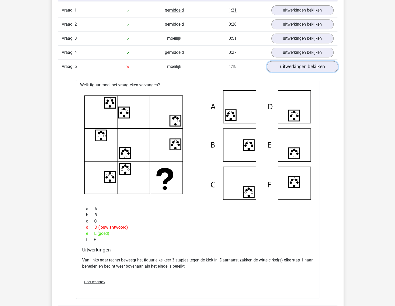
click at [300, 67] on link "uitwerkingen bekijken" at bounding box center [302, 66] width 71 height 11
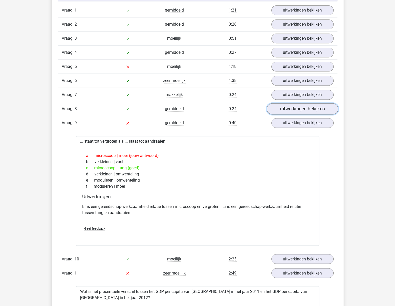
click at [294, 108] on link "uitwerkingen bekijken" at bounding box center [302, 108] width 71 height 11
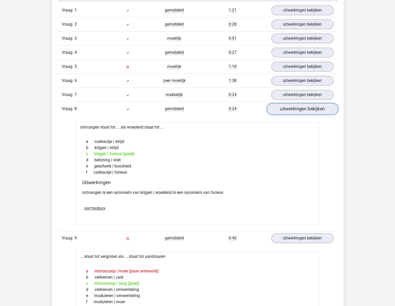
click at [294, 108] on link "uitwerkingen bekijken" at bounding box center [302, 108] width 71 height 11
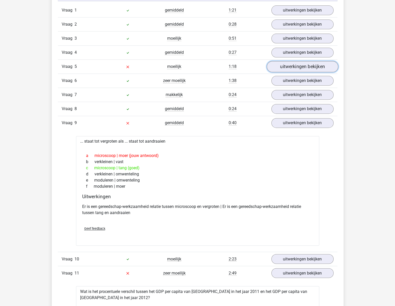
click at [295, 67] on link "uitwerkingen bekijken" at bounding box center [302, 66] width 71 height 11
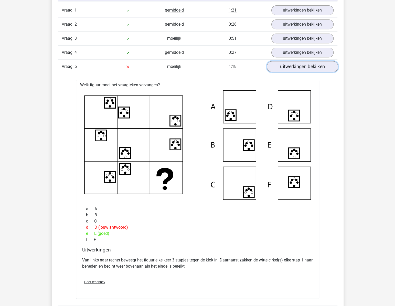
click at [296, 64] on link "uitwerkingen bekijken" at bounding box center [302, 66] width 71 height 11
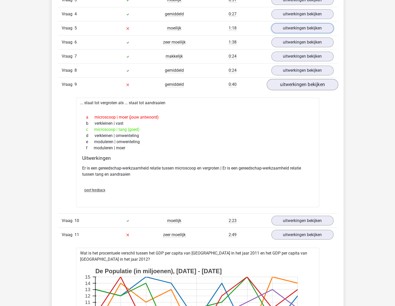
scroll to position [512, 0]
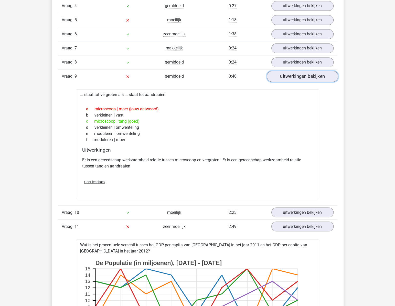
click at [292, 78] on link "uitwerkingen bekijken" at bounding box center [302, 76] width 71 height 11
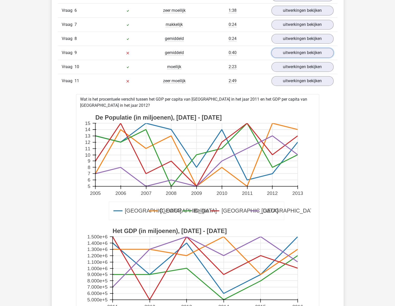
scroll to position [559, 0]
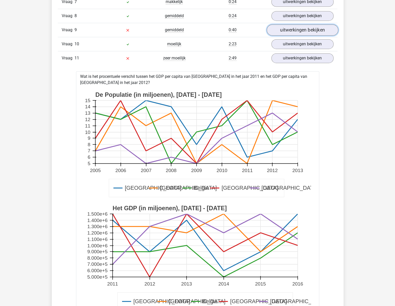
click at [287, 28] on link "uitwerkingen bekijken" at bounding box center [302, 29] width 71 height 11
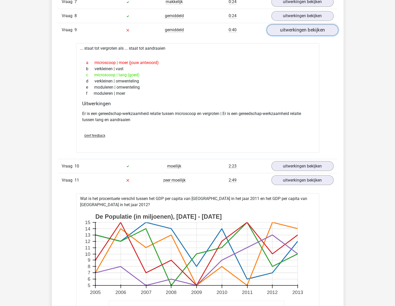
click at [287, 28] on link "uitwerkingen bekijken" at bounding box center [302, 29] width 71 height 11
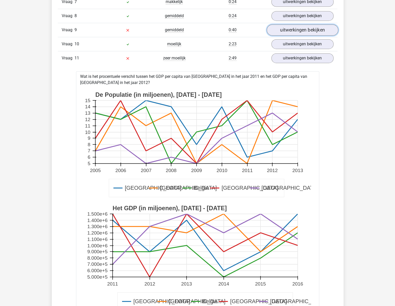
click at [294, 28] on link "uitwerkingen bekijken" at bounding box center [302, 29] width 71 height 11
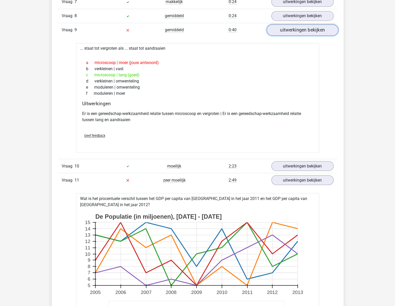
click at [294, 28] on link "uitwerkingen bekijken" at bounding box center [302, 29] width 71 height 11
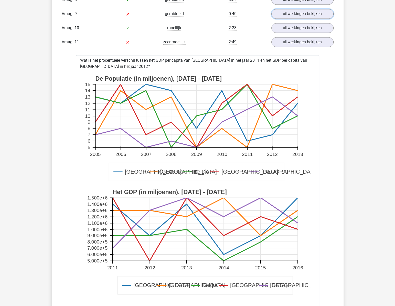
scroll to position [605, 0]
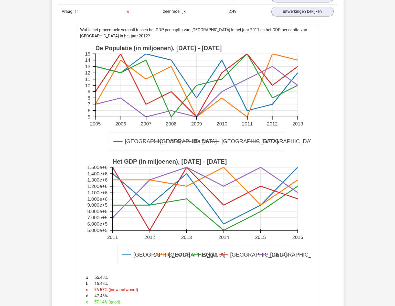
click at [294, 64] on rect at bounding box center [196, 85] width 202 height 63
click at [175, 73] on icon at bounding box center [196, 85] width 202 height 63
click at [210, 62] on rect at bounding box center [196, 85] width 202 height 63
click at [245, 121] on text "2011" at bounding box center [247, 123] width 11 height 5
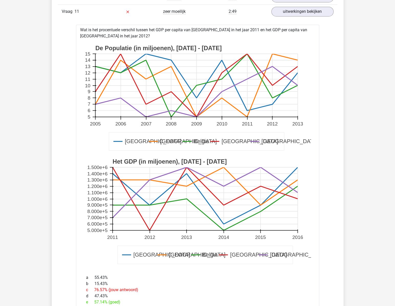
click at [243, 121] on text "2011" at bounding box center [247, 123] width 11 height 5
click at [192, 155] on rect at bounding box center [197, 211] width 227 height 113
click at [192, 158] on text "Het GDP (in miljoenen), 2011 - 2016" at bounding box center [169, 161] width 114 height 7
click at [150, 178] on icon at bounding box center [204, 192] width 185 height 50
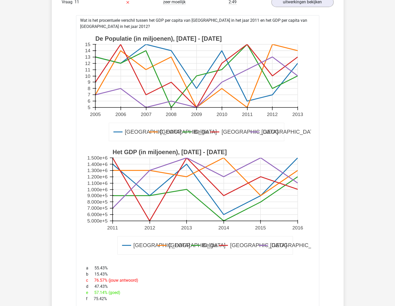
scroll to position [629, 0]
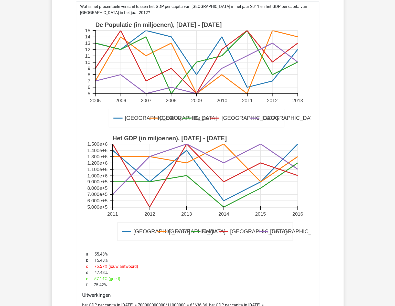
click at [206, 135] on text "Het GDP (in miljoenen), 2011 - 2016" at bounding box center [169, 138] width 114 height 7
click at [207, 135] on text "Het GDP (in miljoenen), 2011 - 2016" at bounding box center [169, 138] width 114 height 7
drag, startPoint x: 92, startPoint y: 278, endPoint x: 121, endPoint y: 277, distance: 28.7
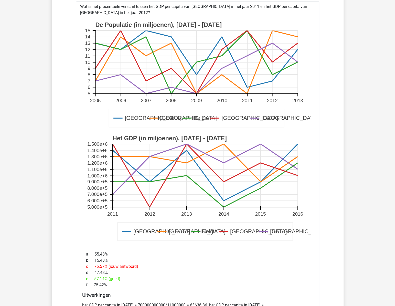
click at [121, 277] on div "e 57.14% (goed)" at bounding box center [197, 279] width 231 height 6
drag, startPoint x: 121, startPoint y: 277, endPoint x: 137, endPoint y: 276, distance: 16.2
click at [137, 276] on div "e 57.14% (goed)" at bounding box center [197, 279] width 231 height 6
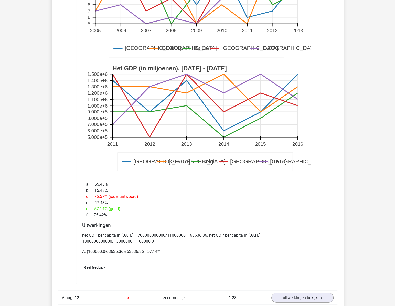
click at [197, 250] on p "A: (100000.0-63636.36)/63636.36= 57.14%" at bounding box center [197, 251] width 231 height 6
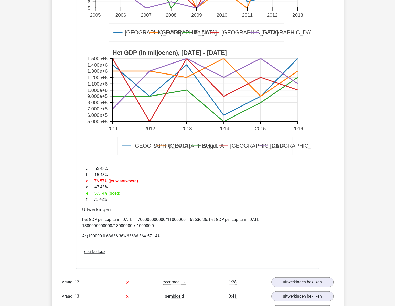
scroll to position [722, 0]
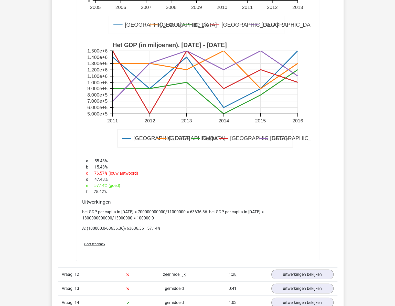
click at [202, 242] on div "Geef feedback" at bounding box center [197, 243] width 235 height 13
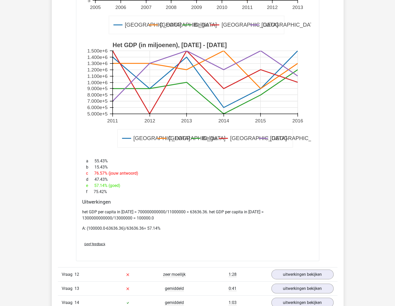
scroll to position [745, 0]
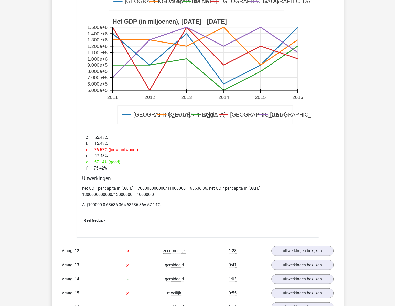
click at [173, 159] on div "e 57.14% (goed)" at bounding box center [197, 162] width 231 height 6
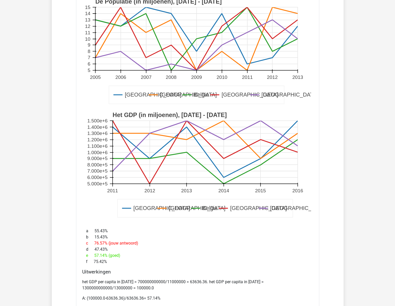
click at [175, 162] on rect at bounding box center [204, 152] width 185 height 63
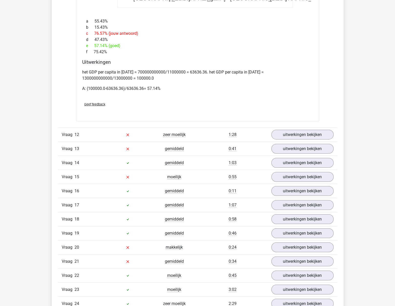
scroll to position [885, 0]
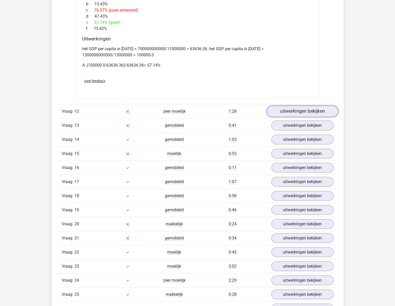
click at [279, 106] on link "uitwerkingen bekijken" at bounding box center [302, 111] width 71 height 11
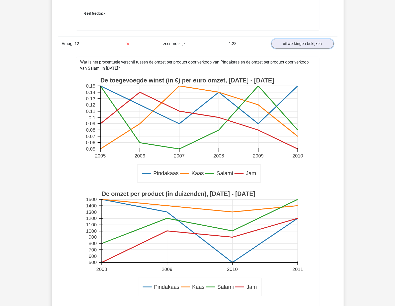
scroll to position [955, 0]
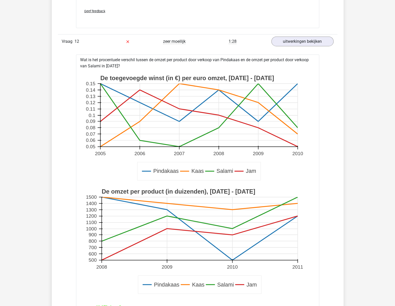
click at [279, 107] on rect at bounding box center [198, 115] width 197 height 63
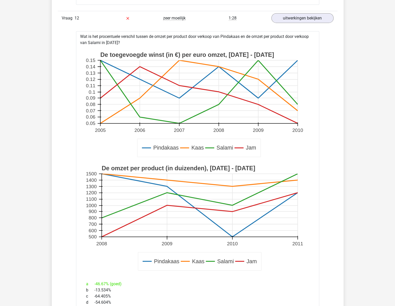
click at [279, 107] on rect at bounding box center [198, 91] width 197 height 63
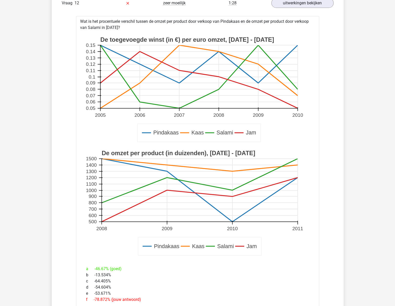
scroll to position [1001, 0]
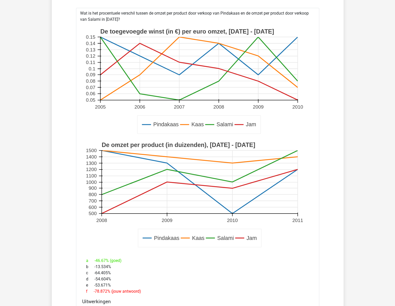
click at [279, 107] on rect at bounding box center [197, 81] width 227 height 113
click at [156, 124] on text "Pindakaas" at bounding box center [165, 125] width 25 height 6
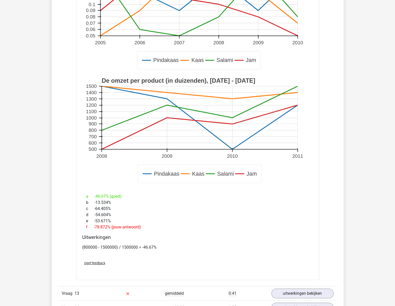
scroll to position [1071, 0]
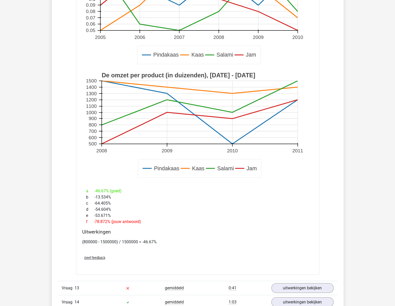
click at [190, 233] on h4 "Uitwerkingen" at bounding box center [197, 232] width 231 height 6
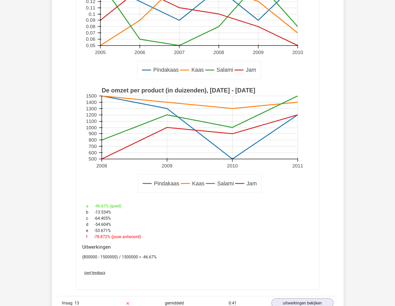
scroll to position [1048, 0]
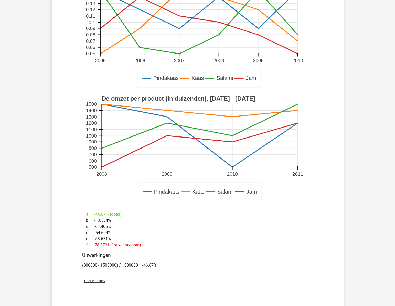
click at [193, 239] on div "e -53.671%" at bounding box center [197, 239] width 231 height 6
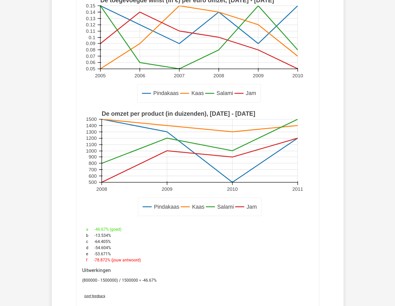
scroll to position [1025, 0]
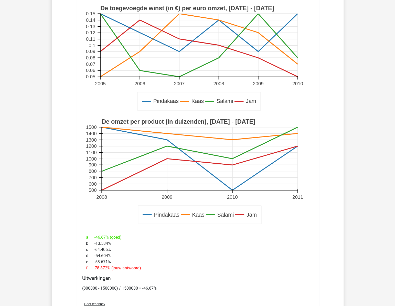
click at [193, 241] on div "b -13.534%" at bounding box center [197, 244] width 231 height 6
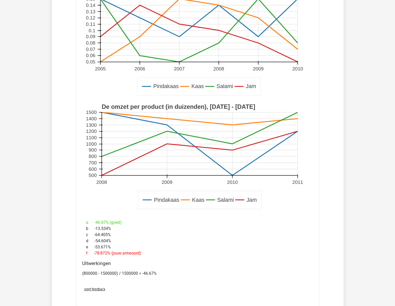
scroll to position [1048, 0]
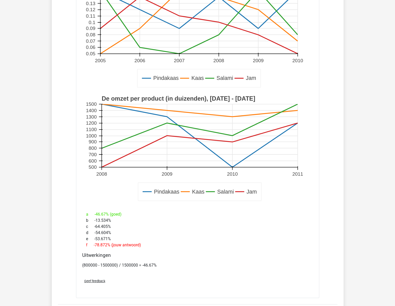
click at [171, 224] on div "c -64.405%" at bounding box center [197, 227] width 231 height 6
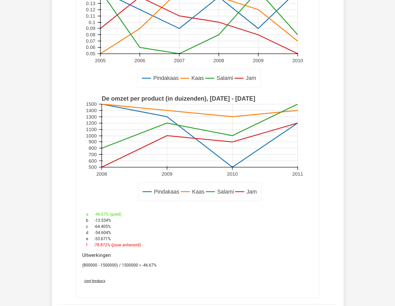
click at [251, 245] on div "f -78.872% (jouw antwoord)" at bounding box center [197, 245] width 231 height 6
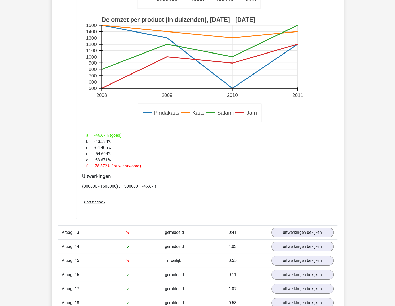
scroll to position [1141, 0]
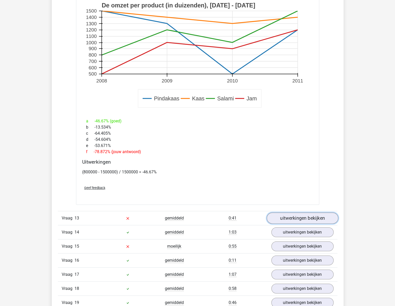
click at [298, 214] on link "uitwerkingen bekijken" at bounding box center [302, 218] width 71 height 11
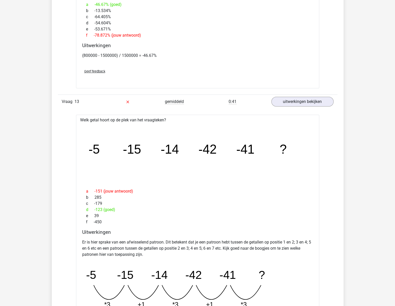
click at [298, 215] on div "e 39" at bounding box center [197, 216] width 231 height 6
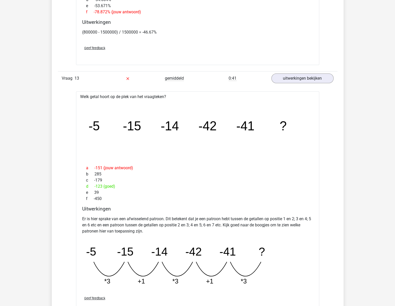
click at [298, 216] on p "Er is hier sprake van een afwisselend patroon. Dit betekent dat je een patroon …" at bounding box center [197, 225] width 231 height 18
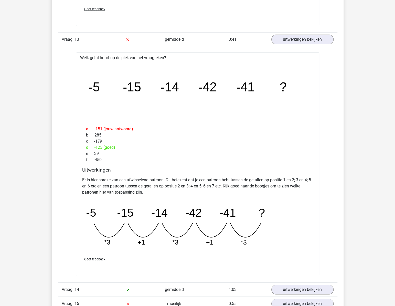
scroll to position [1327, 0]
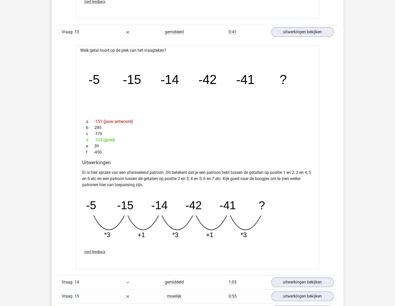
click at [298, 215] on div "Er is hier sprake van een afwisselend patroon. Dit betekent dat je een patroon …" at bounding box center [197, 207] width 231 height 78
click at [298, 211] on div "Er is hier sprake van een afwisselend patroon. Dit betekent dat je een patroon …" at bounding box center [197, 207] width 231 height 78
drag, startPoint x: 88, startPoint y: 176, endPoint x: 136, endPoint y: 178, distance: 47.4
click at [136, 178] on p "Er is hier sprake van een afwisselend patroon. Dit betekent dat je een patroon …" at bounding box center [197, 179] width 231 height 18
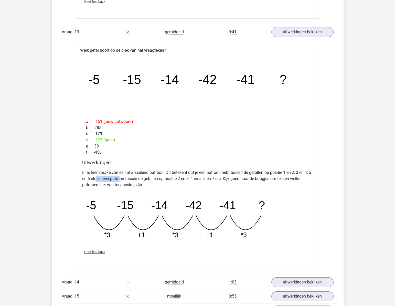
drag, startPoint x: 100, startPoint y: 177, endPoint x: 124, endPoint y: 177, distance: 24.1
click at [124, 177] on p "Er is hier sprake van een afwisselend patroon. Dit betekent dat je een patroon …" at bounding box center [197, 179] width 231 height 18
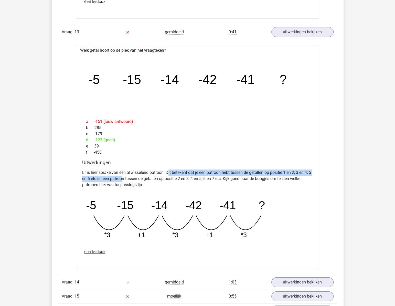
drag, startPoint x: 132, startPoint y: 176, endPoint x: 169, endPoint y: 174, distance: 37.2
click at [169, 174] on p "Er is hier sprake van een afwisselend patroon. Dit betekent dat je een patroon …" at bounding box center [197, 179] width 231 height 18
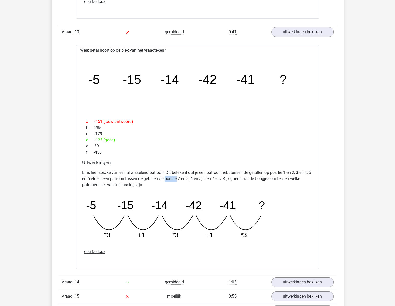
drag, startPoint x: 170, startPoint y: 175, endPoint x: 186, endPoint y: 177, distance: 17.0
click at [186, 177] on p "Er is hier sprake van een afwisselend patroon. Dit betekent dat je een patroon …" at bounding box center [197, 179] width 231 height 18
drag, startPoint x: 190, startPoint y: 177, endPoint x: 201, endPoint y: 176, distance: 10.5
click at [201, 176] on p "Er is hier sprake van een afwisselend patroon. Dit betekent dat je een patroon …" at bounding box center [197, 179] width 231 height 18
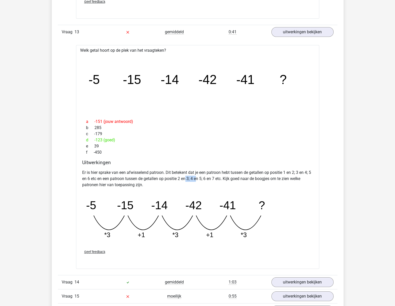
click at [201, 176] on p "Er is hier sprake van een afwisselend patroon. Dit betekent dat je een patroon …" at bounding box center [197, 179] width 231 height 18
click at [125, 149] on div "f -450" at bounding box center [197, 152] width 231 height 6
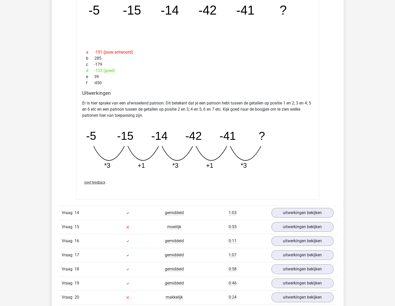
scroll to position [1490, 0]
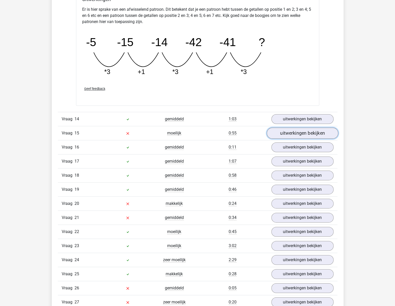
click at [304, 128] on link "uitwerkingen bekijken" at bounding box center [302, 133] width 71 height 11
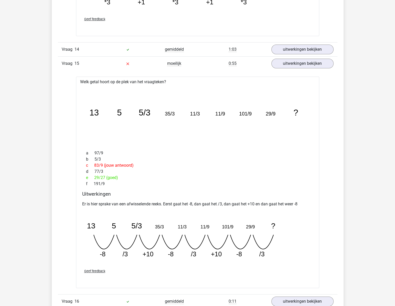
click at [289, 138] on icon "image/svg+xml 13 5 5/3 35/3 11/3 11/9 101/9 29/9 ?" at bounding box center [197, 115] width 227 height 57
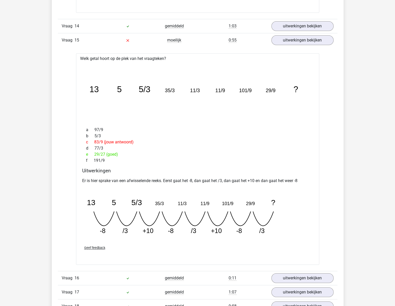
click at [289, 139] on div "c 83/9 (jouw antwoord)" at bounding box center [197, 142] width 231 height 6
click at [238, 146] on div "d 77/3" at bounding box center [197, 148] width 231 height 6
click at [239, 143] on div "c 83/9 (jouw antwoord)" at bounding box center [197, 142] width 231 height 6
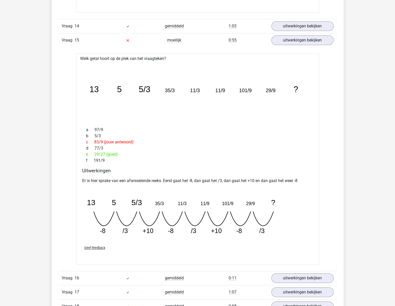
click at [216, 147] on div "d 77/3" at bounding box center [197, 148] width 231 height 6
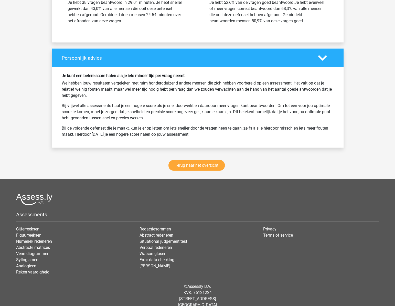
scroll to position [2323, 0]
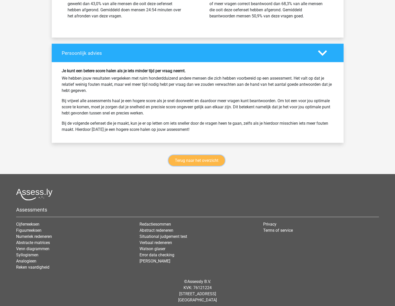
click at [203, 157] on link "Terug naar het overzicht" at bounding box center [197, 160] width 56 height 11
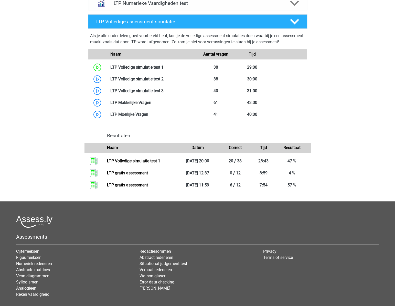
scroll to position [302, 0]
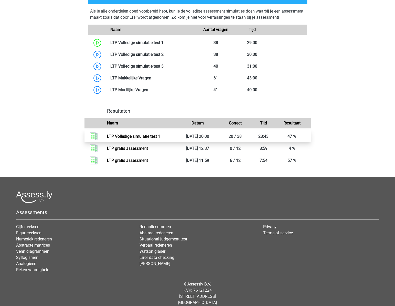
click at [160, 136] on link "LTP Volledige simulatie test 1" at bounding box center [133, 136] width 53 height 5
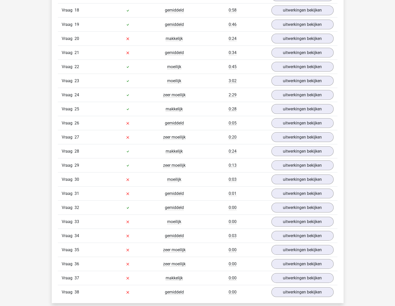
scroll to position [1149, 0]
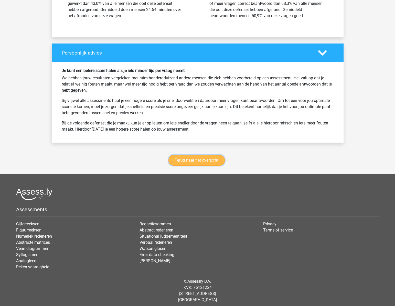
click at [198, 157] on link "Terug naar het overzicht" at bounding box center [197, 160] width 56 height 11
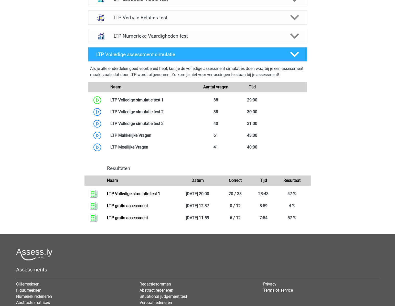
scroll to position [238, 0]
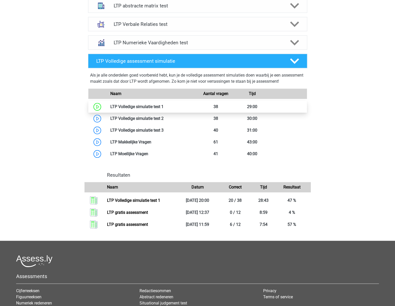
click at [164, 105] on link at bounding box center [164, 106] width 0 height 5
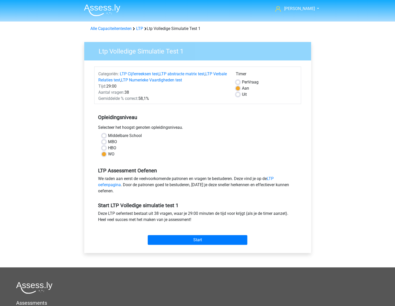
click at [242, 92] on label "Uit" at bounding box center [244, 94] width 5 height 6
click at [240, 92] on input "Uit" at bounding box center [238, 93] width 4 height 5
radio input "true"
click at [192, 156] on div "WO" at bounding box center [198, 154] width 192 height 6
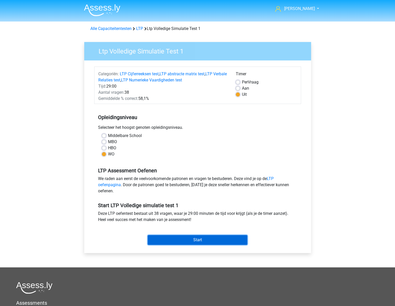
click at [189, 238] on input "Start" at bounding box center [198, 240] width 100 height 10
click at [97, 12] on img at bounding box center [102, 10] width 36 height 12
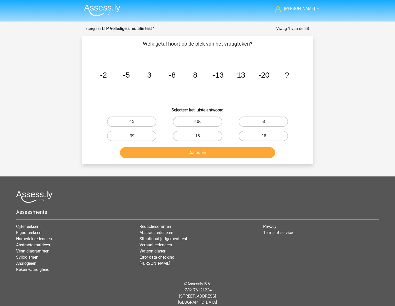
click at [187, 133] on label "18" at bounding box center [197, 136] width 49 height 10
click at [197, 136] on input "18" at bounding box center [198, 137] width 3 height 3
radio input "true"
click at [272, 133] on label "-18" at bounding box center [263, 136] width 49 height 10
click at [267, 136] on input "-18" at bounding box center [265, 137] width 3 height 3
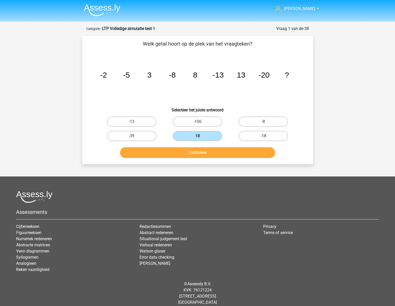
radio input "true"
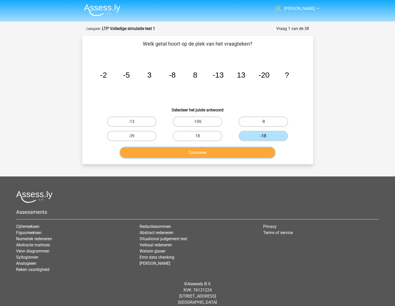
click at [231, 151] on button "Controleer" at bounding box center [197, 152] width 155 height 11
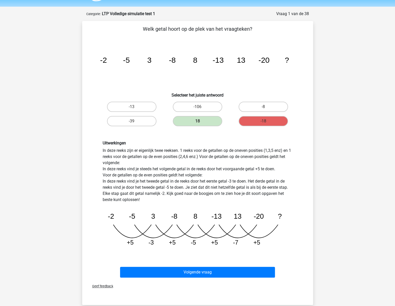
scroll to position [23, 0]
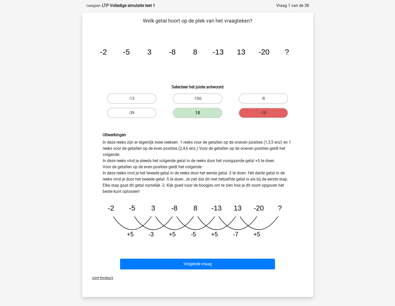
click at [231, 151] on div "Uitwerkingen In deze reeks zijn er eigenlijk twee reeksen. 1 reeks voor de geta…" at bounding box center [198, 187] width 198 height 110
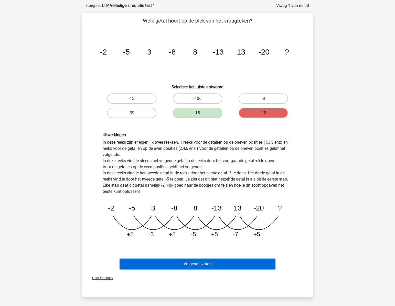
click at [180, 264] on button "Volgende vraag" at bounding box center [197, 264] width 155 height 11
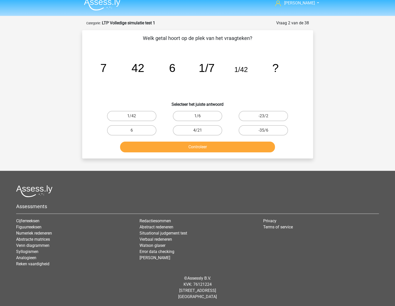
scroll to position [5, 0]
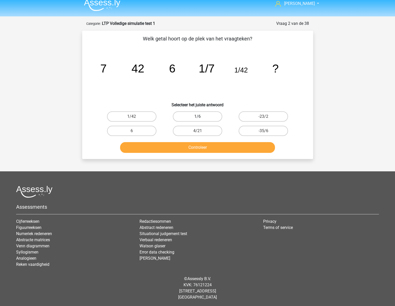
click at [193, 116] on label "1/6" at bounding box center [197, 116] width 49 height 10
click at [197, 117] on input "1/6" at bounding box center [198, 118] width 3 height 3
radio input "true"
click at [205, 143] on button "Controleer" at bounding box center [197, 147] width 155 height 11
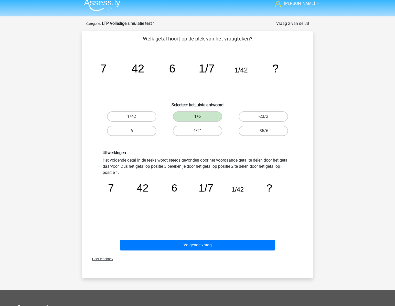
click at [241, 199] on icon "image/svg+xml 7 42 6 1/7 1/42 ?" at bounding box center [198, 200] width 190 height 48
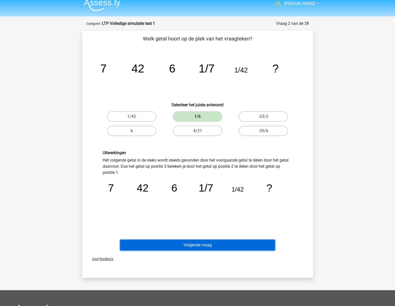
click at [213, 246] on button "Volgende vraag" at bounding box center [197, 245] width 155 height 11
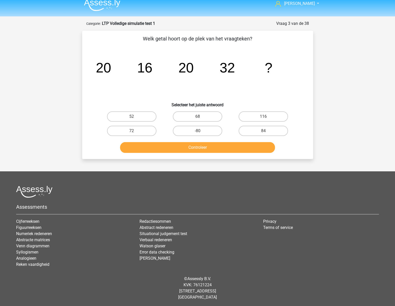
click at [133, 118] on input "52" at bounding box center [133, 118] width 3 height 3
radio input "true"
click at [160, 146] on button "Controleer" at bounding box center [197, 147] width 155 height 11
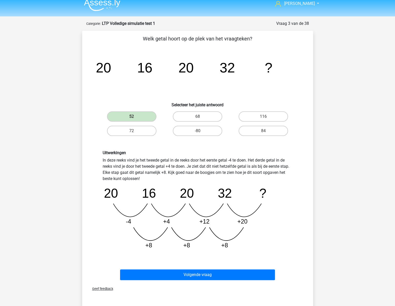
click at [300, 192] on div "Uitwerkingen In deze reeks vind je het tweede getal in de reeks door het eerste…" at bounding box center [197, 201] width 215 height 127
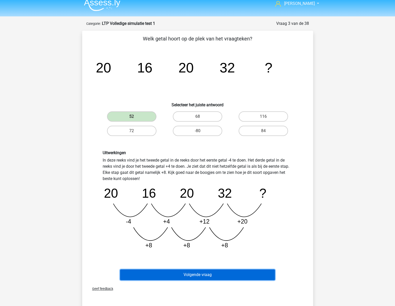
click at [178, 276] on button "Volgende vraag" at bounding box center [197, 274] width 155 height 11
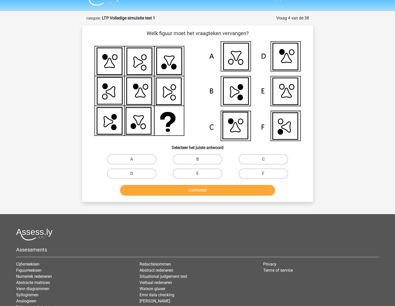
scroll to position [2, 0]
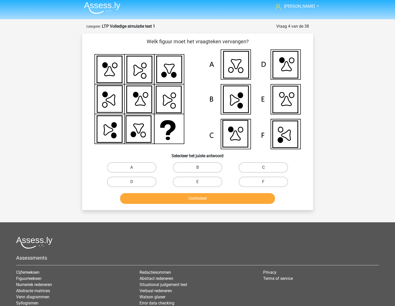
click at [258, 168] on label "C" at bounding box center [263, 167] width 49 height 10
click at [264, 168] on input "C" at bounding box center [265, 169] width 3 height 3
radio input "true"
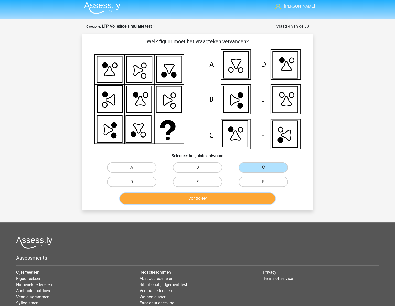
click at [240, 201] on button "Controleer" at bounding box center [197, 198] width 155 height 11
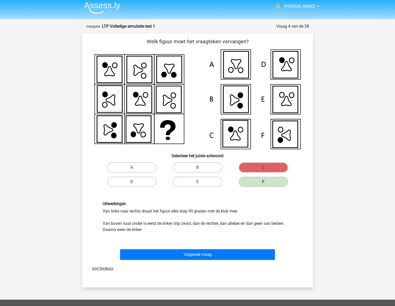
click at [215, 260] on div "Volgende vraag" at bounding box center [198, 255] width 198 height 13
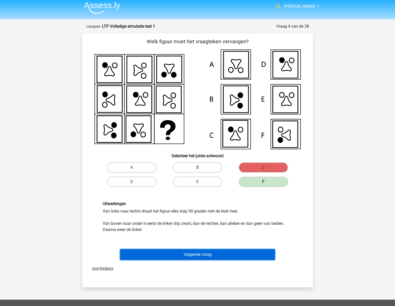
click at [218, 250] on button "Volgende vraag" at bounding box center [197, 254] width 155 height 11
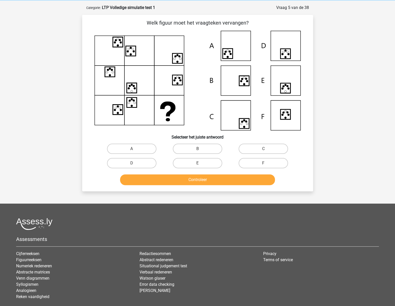
scroll to position [26, 0]
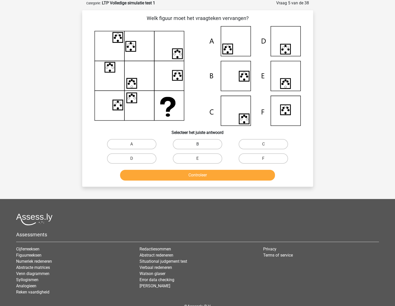
click at [208, 144] on label "B" at bounding box center [197, 144] width 49 height 10
click at [201, 144] on input "B" at bounding box center [198, 145] width 3 height 3
radio input "true"
click at [212, 174] on button "Controleer" at bounding box center [197, 175] width 155 height 11
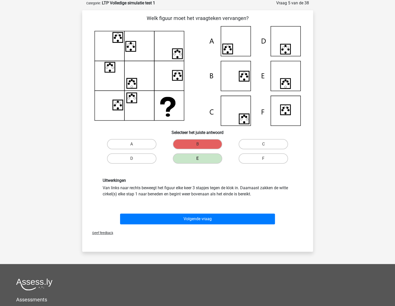
click at [206, 210] on div "Volgende vraag" at bounding box center [197, 218] width 215 height 17
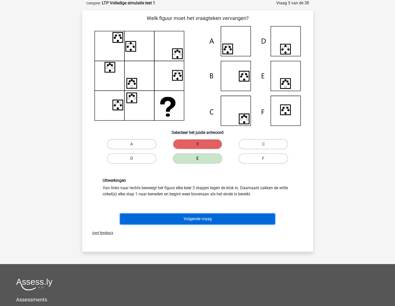
click at [202, 220] on button "Volgende vraag" at bounding box center [197, 219] width 155 height 11
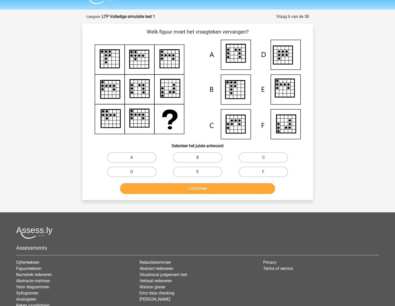
scroll to position [0, 0]
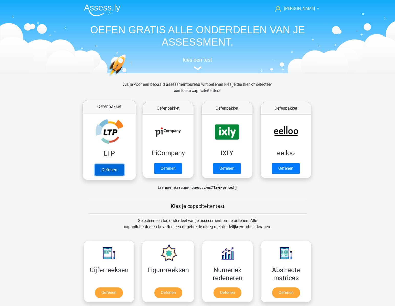
click at [105, 165] on link "Oefenen" at bounding box center [109, 169] width 29 height 11
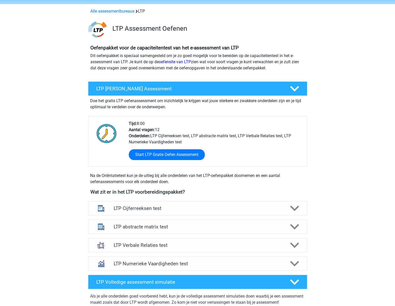
scroll to position [93, 0]
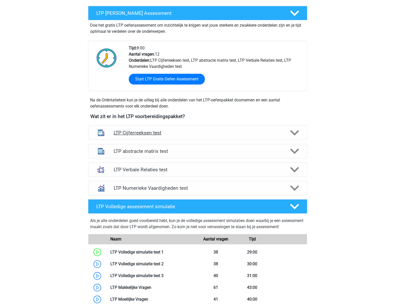
click at [218, 131] on h4 "LTP Cijferreeksen test" at bounding box center [198, 133] width 168 height 6
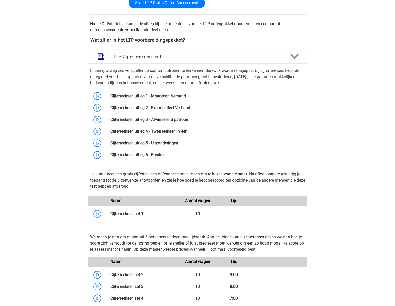
scroll to position [279, 0]
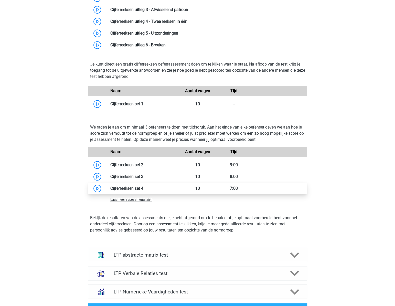
click at [143, 188] on link at bounding box center [143, 188] width 0 height 5
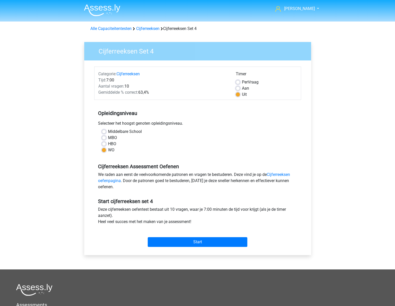
click at [242, 88] on label "Aan" at bounding box center [245, 88] width 7 height 6
click at [240, 88] on input "Aan" at bounding box center [238, 87] width 4 height 5
radio input "true"
click at [192, 239] on input "Start" at bounding box center [198, 242] width 100 height 10
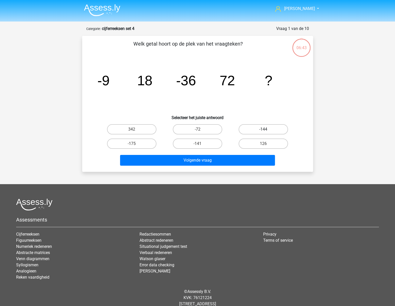
click at [256, 128] on label "-144" at bounding box center [263, 129] width 49 height 10
click at [264, 129] on input "-144" at bounding box center [265, 130] width 3 height 3
radio input "true"
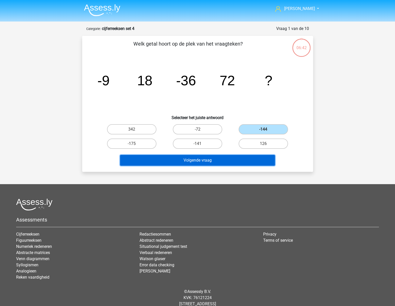
click at [221, 158] on button "Volgende vraag" at bounding box center [197, 160] width 155 height 11
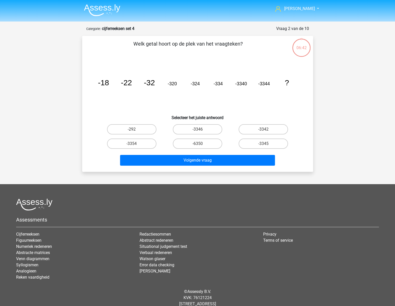
scroll to position [13, 0]
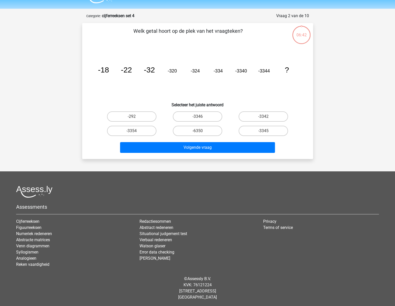
click at [242, 188] on div at bounding box center [197, 192] width 363 height 12
click at [146, 129] on label "-3354" at bounding box center [131, 131] width 49 height 10
click at [135, 131] on input "-3354" at bounding box center [133, 132] width 3 height 3
radio input "true"
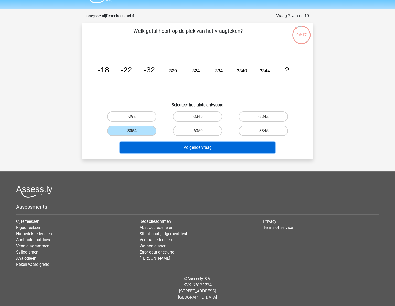
click at [169, 143] on button "Volgende vraag" at bounding box center [197, 147] width 155 height 11
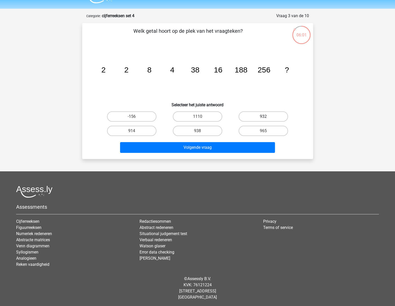
click at [263, 116] on label "932" at bounding box center [263, 116] width 49 height 10
click at [264, 117] on input "932" at bounding box center [265, 118] width 3 height 3
radio input "true"
click at [298, 164] on div "Hans gepojo9279@besaies.com Nederlands English" at bounding box center [197, 146] width 395 height 319
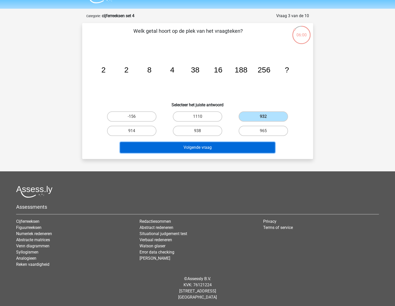
click at [239, 144] on button "Volgende vraag" at bounding box center [197, 147] width 155 height 11
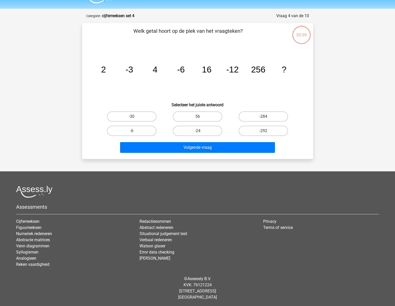
click at [286, 163] on div "Hans gepojo9279@besaies.com Nederlands English" at bounding box center [197, 146] width 395 height 319
click at [190, 129] on label "-24" at bounding box center [197, 131] width 49 height 10
click at [197, 131] on input "-24" at bounding box center [198, 132] width 3 height 3
radio input "true"
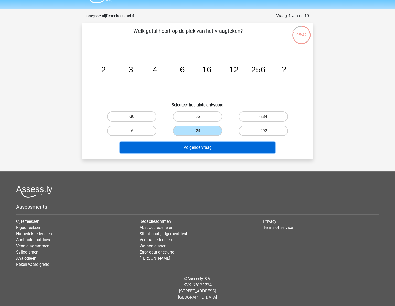
click at [197, 144] on button "Volgende vraag" at bounding box center [197, 147] width 155 height 11
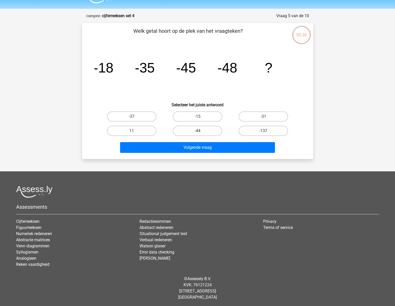
click at [204, 130] on label "-44" at bounding box center [197, 131] width 49 height 10
click at [201, 131] on input "-44" at bounding box center [198, 132] width 3 height 3
radio input "true"
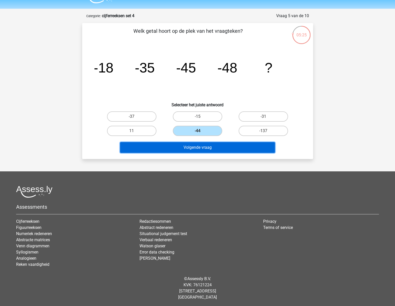
click at [202, 149] on button "Volgende vraag" at bounding box center [197, 147] width 155 height 11
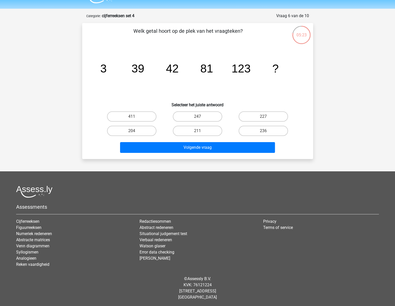
click at [274, 173] on footer "Assessments Cijferreeksen Figuurreeksen Numeriek redeneren Abstracte matrices V…" at bounding box center [197, 238] width 395 height 135
click at [148, 128] on label "204" at bounding box center [131, 131] width 49 height 10
click at [135, 131] on input "204" at bounding box center [133, 132] width 3 height 3
radio input "true"
click at [177, 154] on div "Volgende vraag" at bounding box center [198, 148] width 198 height 13
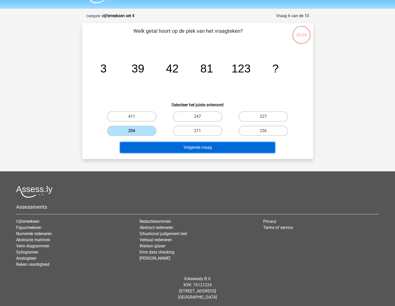
click at [177, 149] on button "Volgende vraag" at bounding box center [197, 147] width 155 height 11
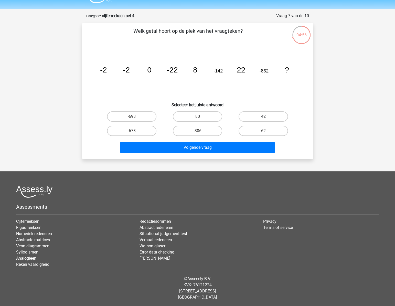
click at [273, 115] on label "42" at bounding box center [263, 116] width 49 height 10
click at [267, 117] on input "42" at bounding box center [265, 118] width 3 height 3
radio input "true"
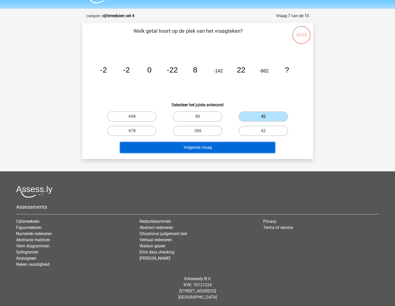
click at [245, 143] on button "Volgende vraag" at bounding box center [197, 147] width 155 height 11
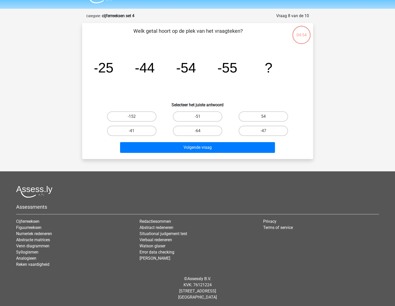
click at [325, 101] on div "Hans gepojo9279@besaies.com Nederlands English" at bounding box center [197, 146] width 395 height 319
click at [261, 110] on div "54" at bounding box center [264, 116] width 66 height 14
click at [261, 113] on label "54" at bounding box center [263, 116] width 49 height 10
click at [264, 117] on input "54" at bounding box center [265, 118] width 3 height 3
radio input "true"
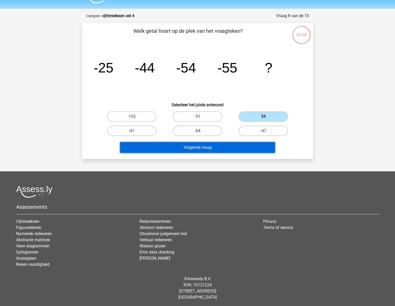
click at [251, 149] on button "Volgende vraag" at bounding box center [197, 147] width 155 height 11
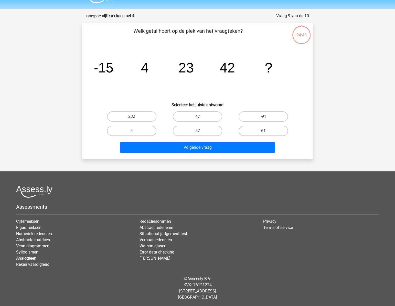
click at [264, 115] on label "-91" at bounding box center [263, 116] width 49 height 10
click at [264, 117] on input "-91" at bounding box center [265, 118] width 3 height 3
radio input "true"
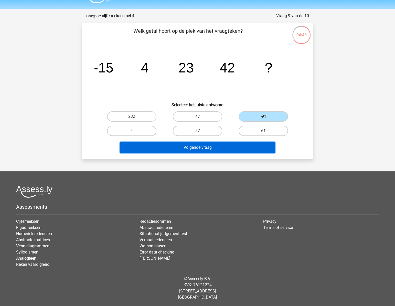
click at [253, 150] on button "Volgende vraag" at bounding box center [197, 147] width 155 height 11
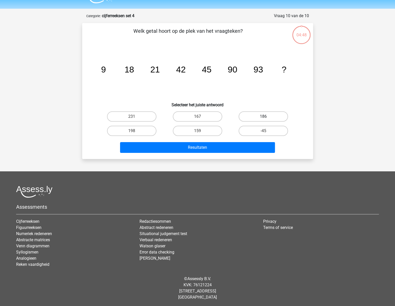
click at [268, 118] on label "186" at bounding box center [263, 116] width 49 height 10
click at [267, 118] on input "186" at bounding box center [265, 118] width 3 height 3
radio input "true"
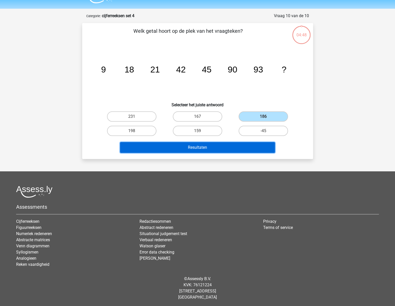
click at [257, 145] on button "Resultaten" at bounding box center [197, 147] width 155 height 11
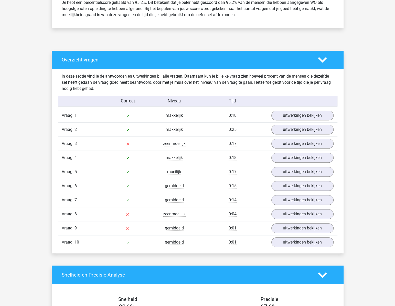
scroll to position [233, 0]
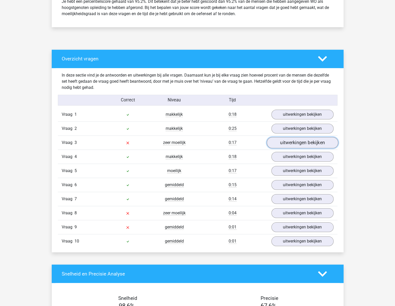
click at [310, 140] on link "uitwerkingen bekijken" at bounding box center [302, 142] width 71 height 11
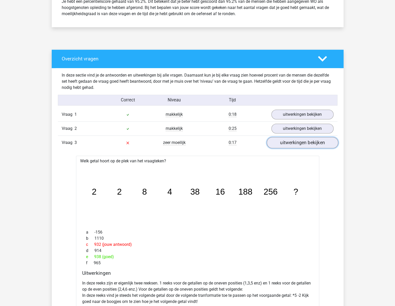
click at [310, 140] on link "uitwerkingen bekijken" at bounding box center [302, 142] width 71 height 11
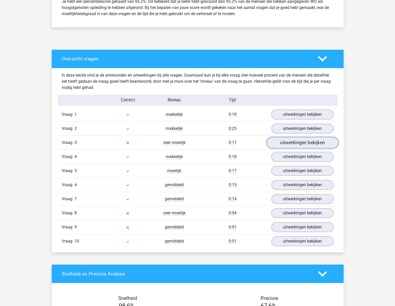
click at [310, 140] on link "uitwerkingen bekijken" at bounding box center [302, 142] width 71 height 11
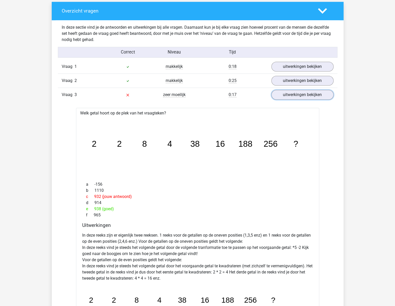
scroll to position [279, 0]
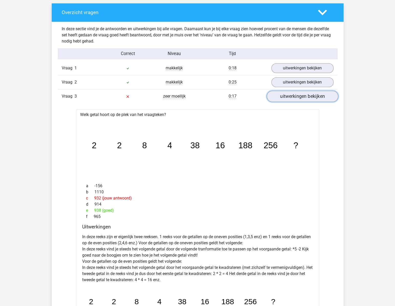
click at [310, 98] on link "uitwerkingen bekijken" at bounding box center [302, 96] width 71 height 11
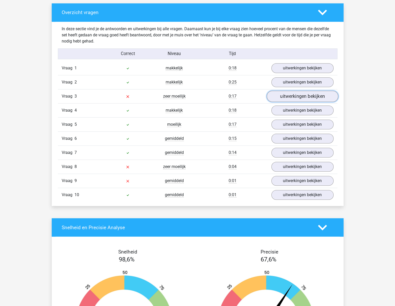
click at [298, 95] on link "uitwerkingen bekijken" at bounding box center [302, 96] width 71 height 11
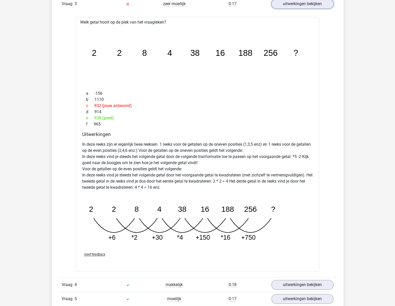
scroll to position [372, 0]
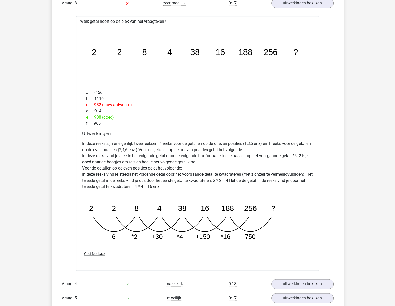
click at [173, 234] on icon "image/svg+xml 2 2 8 4 38 16 188 256 ? +6 *2 +30 *4 +150 *16" at bounding box center [184, 219] width 205 height 51
